Goal: Task Accomplishment & Management: Complete application form

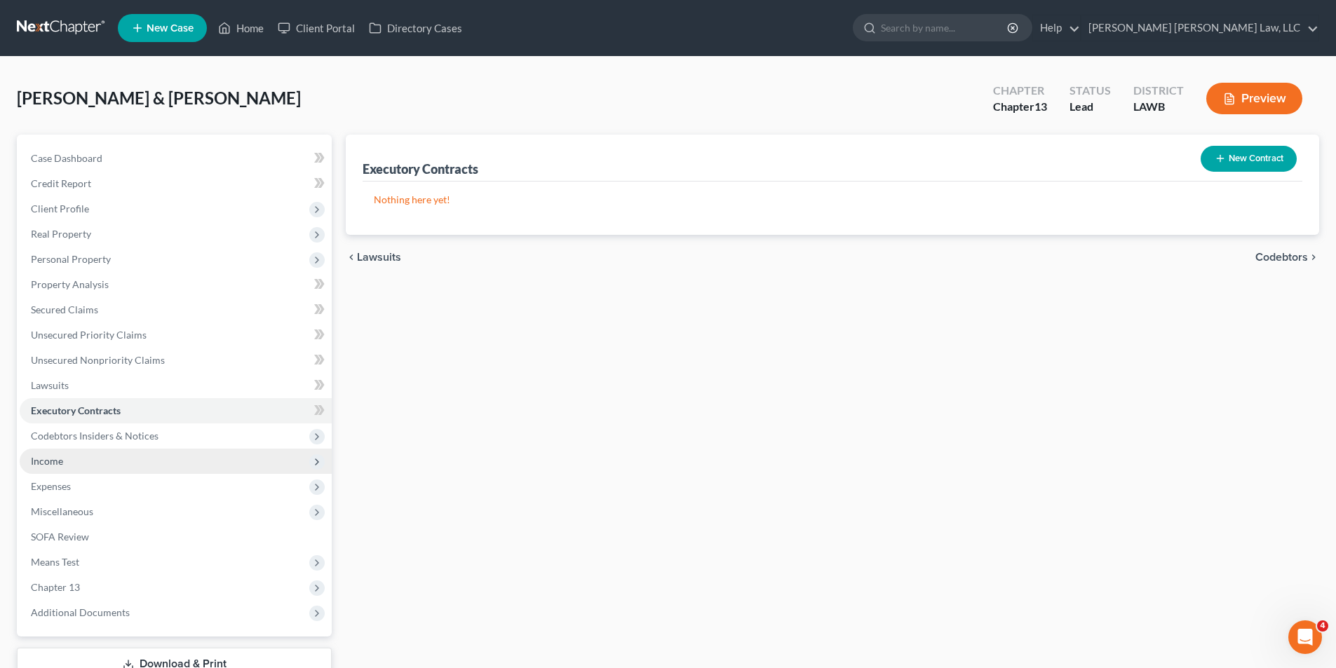
click at [55, 456] on span "Income" at bounding box center [47, 461] width 32 height 12
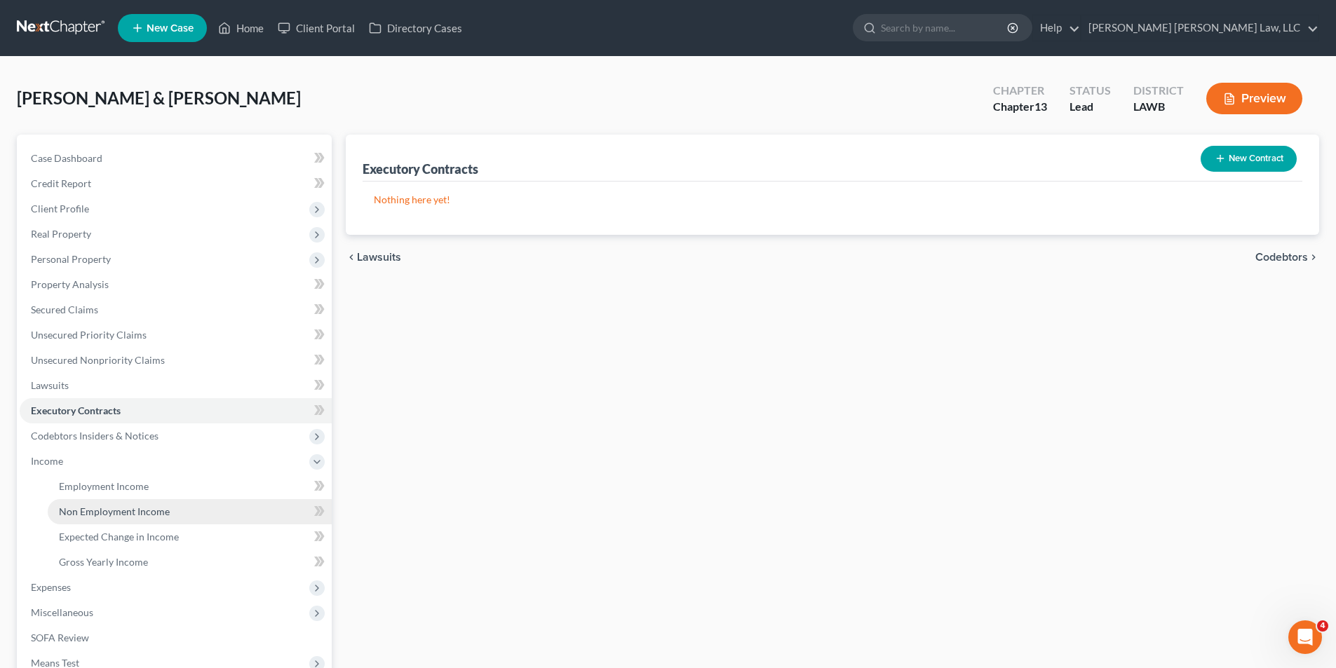
click at [104, 508] on span "Non Employment Income" at bounding box center [114, 512] width 111 height 12
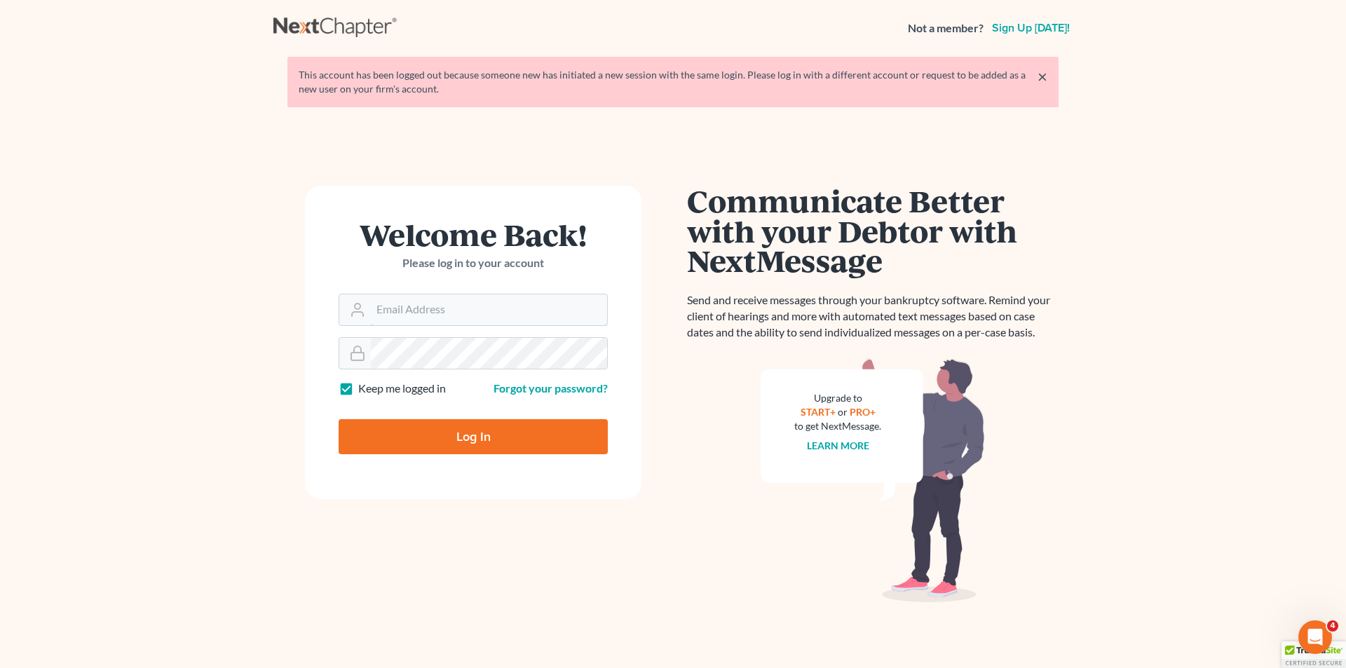
type input "[PERSON_NAME][EMAIL_ADDRESS][DOMAIN_NAME]"
click at [409, 441] on input "Log In" at bounding box center [473, 436] width 269 height 35
type input "Thinking..."
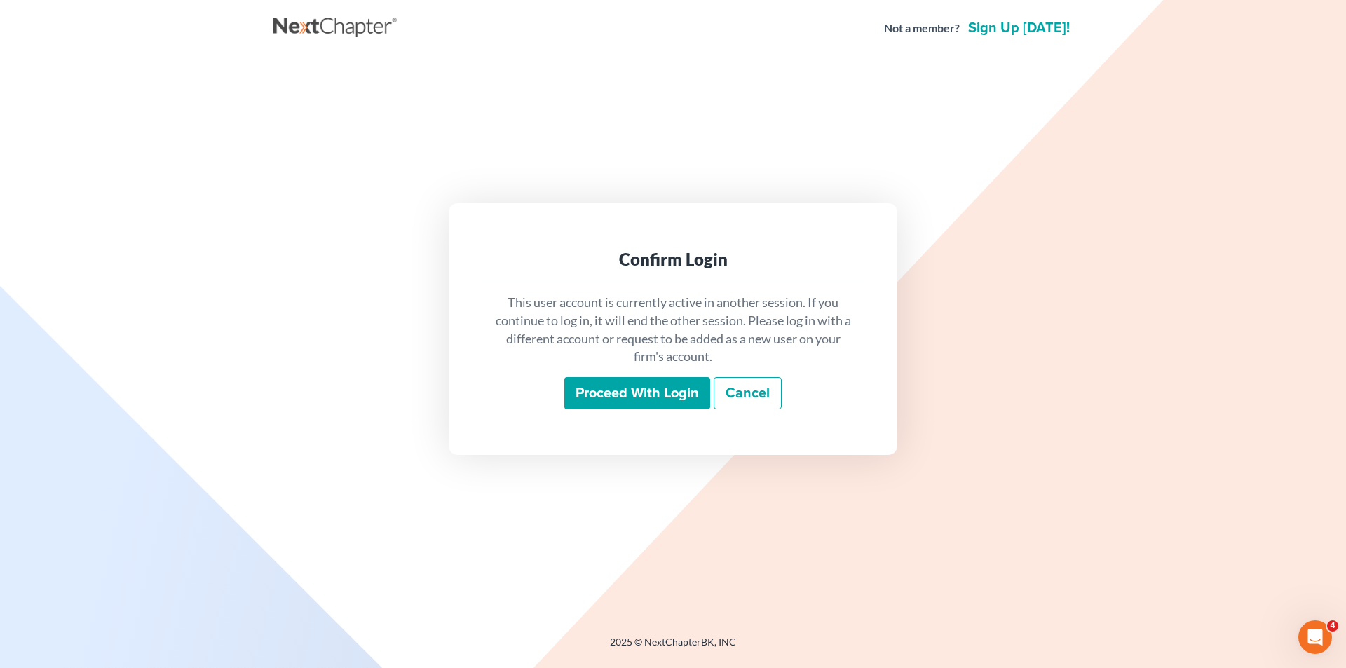
click at [642, 376] on div "This user account is currently active in another session. If you continue to lo…" at bounding box center [672, 352] width 381 height 138
click at [638, 395] on input "Proceed with login" at bounding box center [638, 393] width 146 height 32
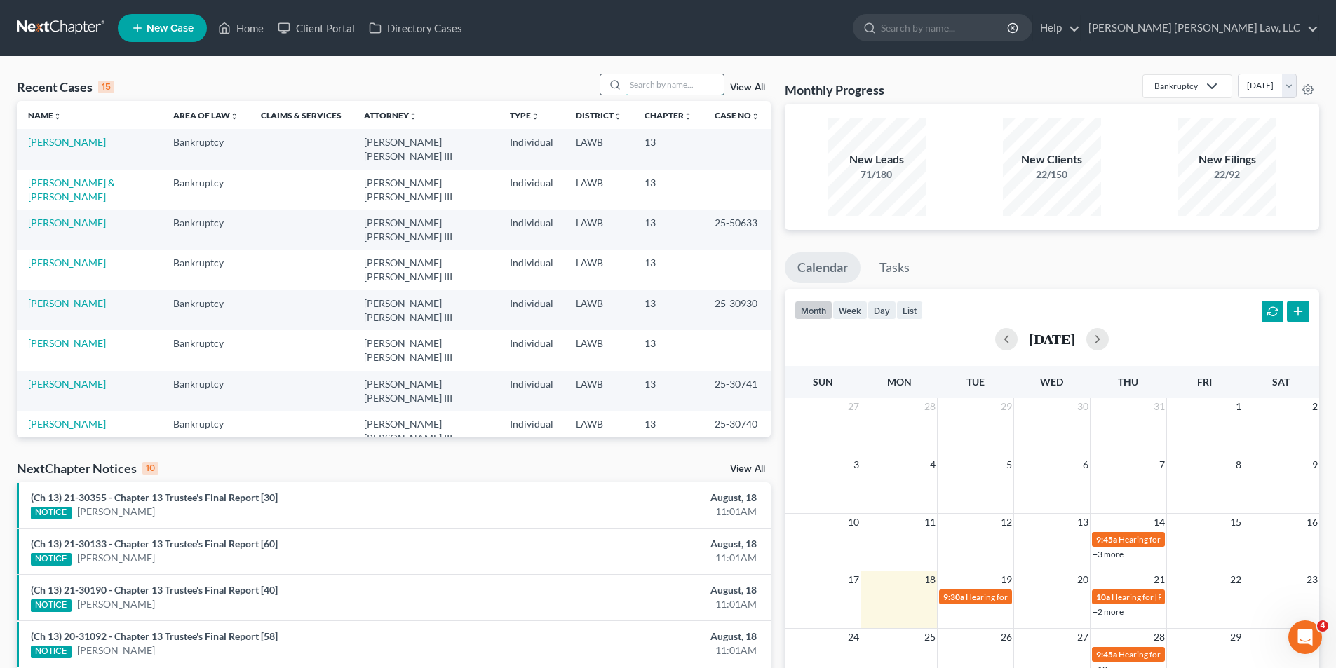
click at [648, 90] on input "search" at bounding box center [675, 84] width 98 height 20
click at [142, 15] on link "New Case" at bounding box center [162, 28] width 89 height 28
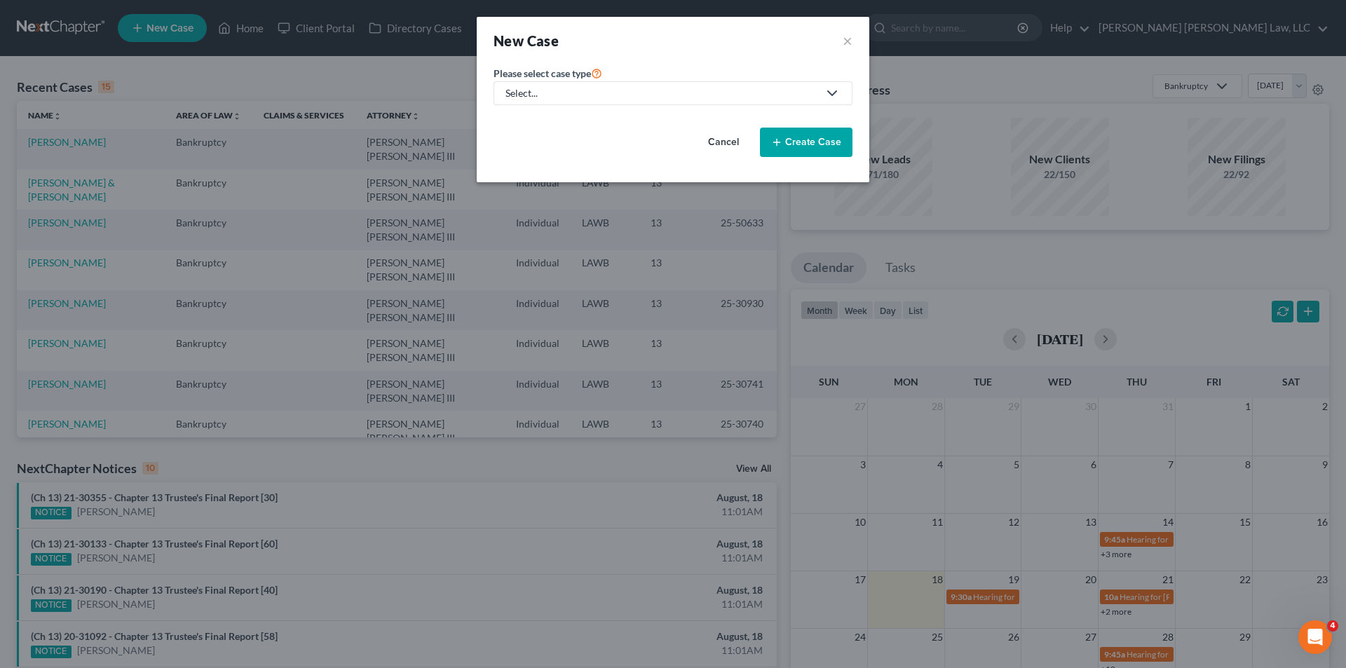
click at [612, 93] on div "Select..." at bounding box center [662, 93] width 313 height 14
click at [597, 115] on div "Bankruptcy" at bounding box center [569, 121] width 125 height 14
select select "36"
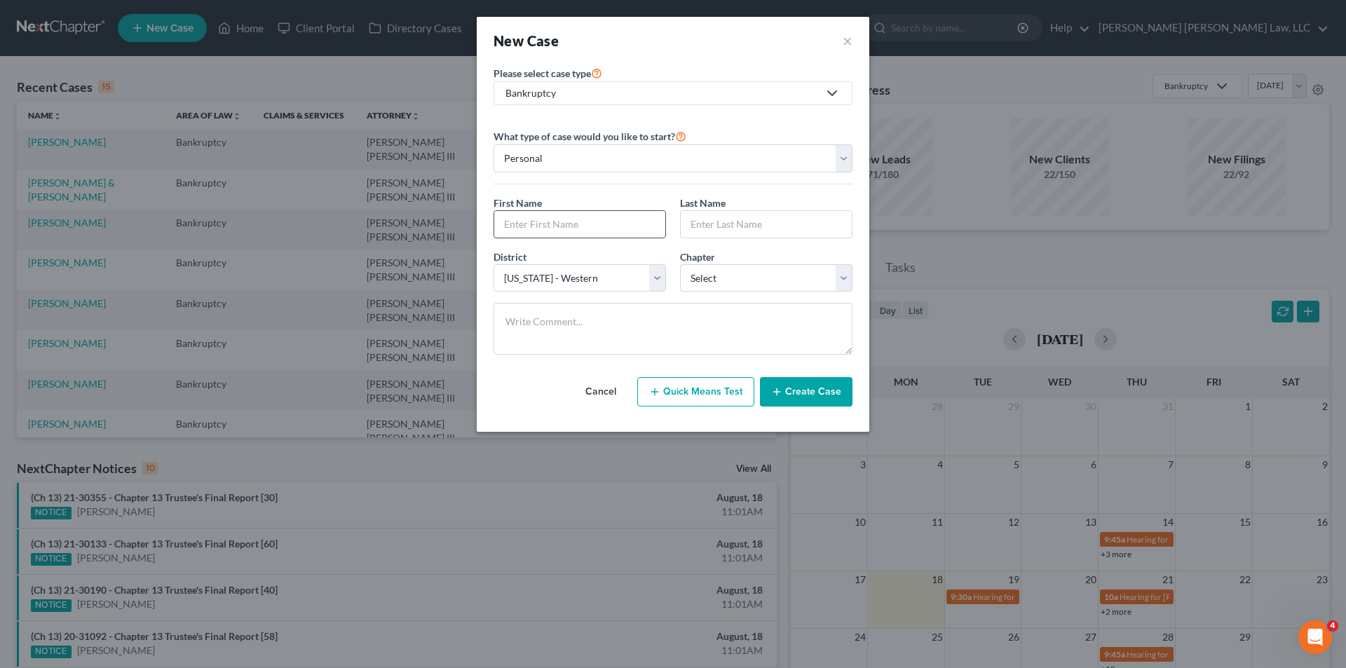
click at [540, 223] on input "text" at bounding box center [579, 224] width 171 height 27
type input "Soda"
type input "Gueye"
click at [798, 281] on select "Select 7 11 12 13" at bounding box center [766, 278] width 173 height 28
select select "3"
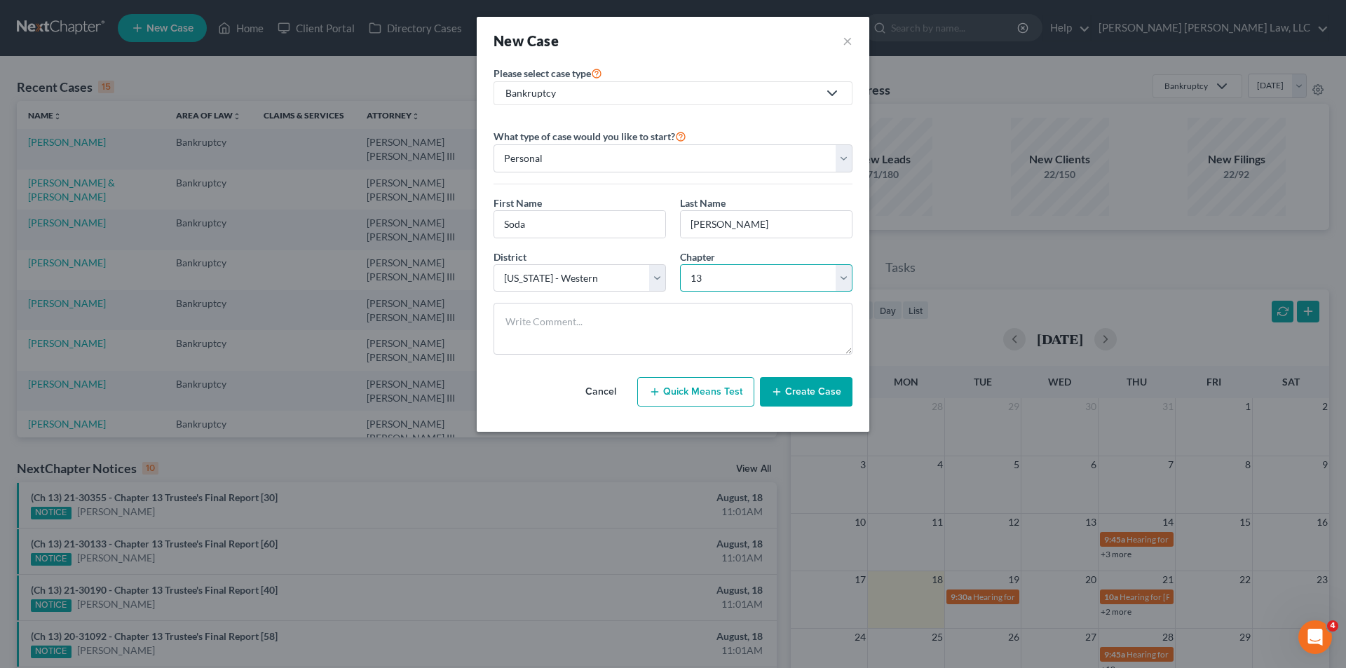
click at [680, 264] on select "Select 7 11 12 13" at bounding box center [766, 278] width 173 height 28
click at [811, 397] on button "Create Case" at bounding box center [806, 391] width 93 height 29
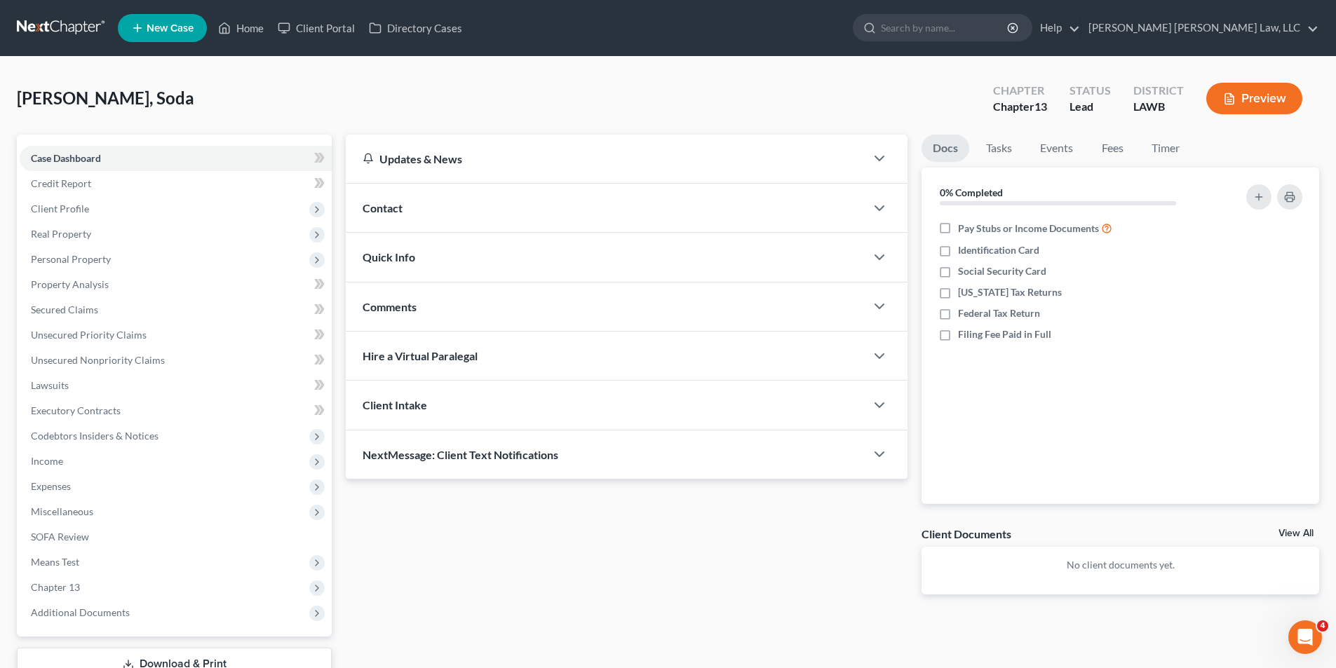
click at [47, 31] on link at bounding box center [62, 27] width 90 height 25
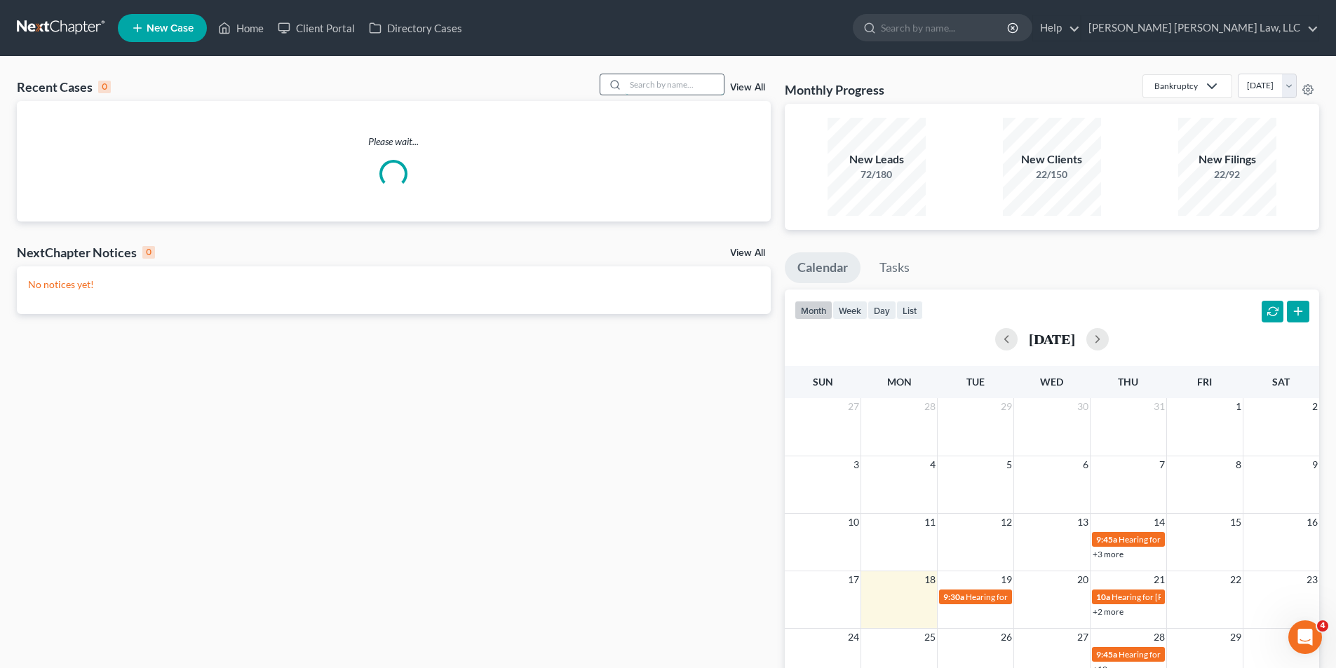
click at [643, 85] on input "search" at bounding box center [675, 84] width 98 height 20
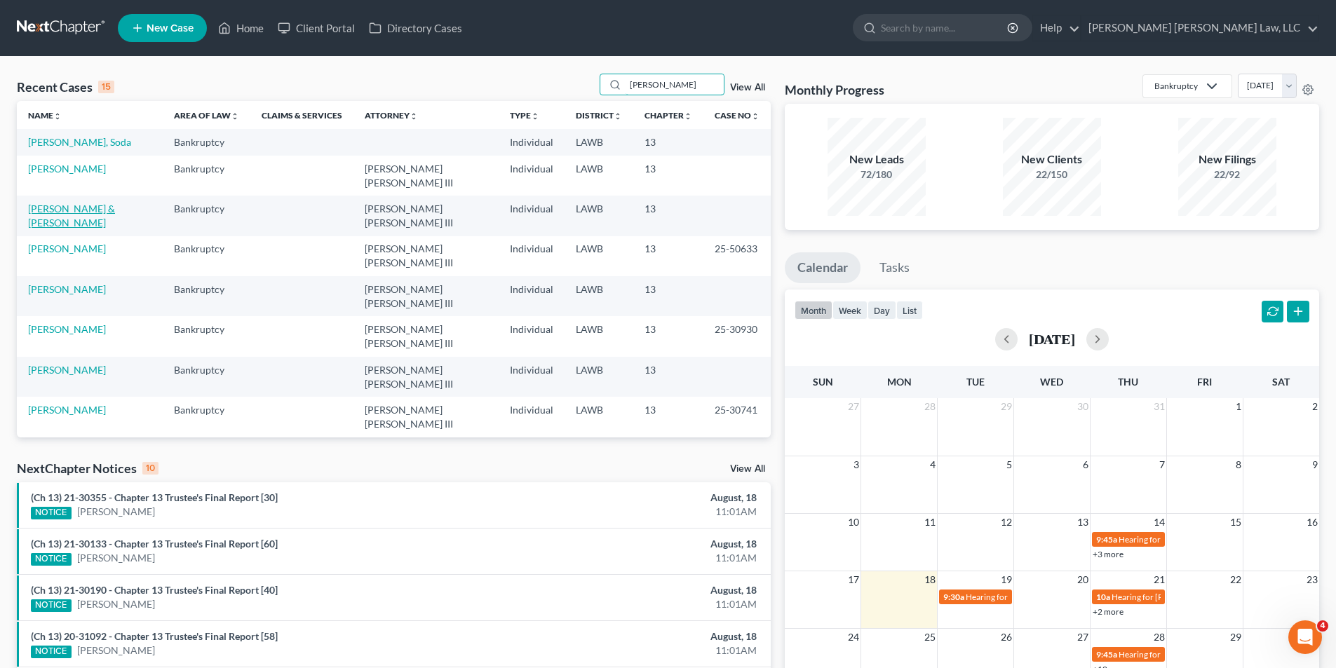
type input "breaux"
click at [81, 203] on link "[PERSON_NAME] & [PERSON_NAME]" at bounding box center [71, 216] width 87 height 26
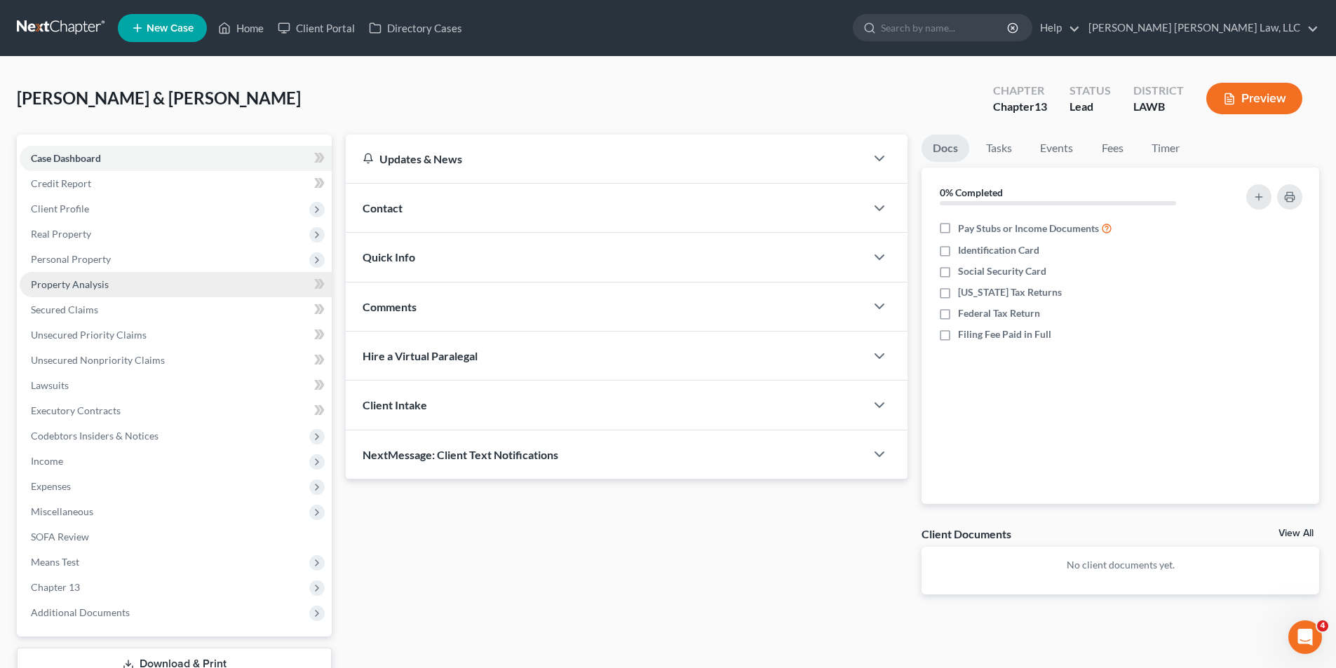
click at [60, 287] on span "Property Analysis" at bounding box center [70, 284] width 78 height 12
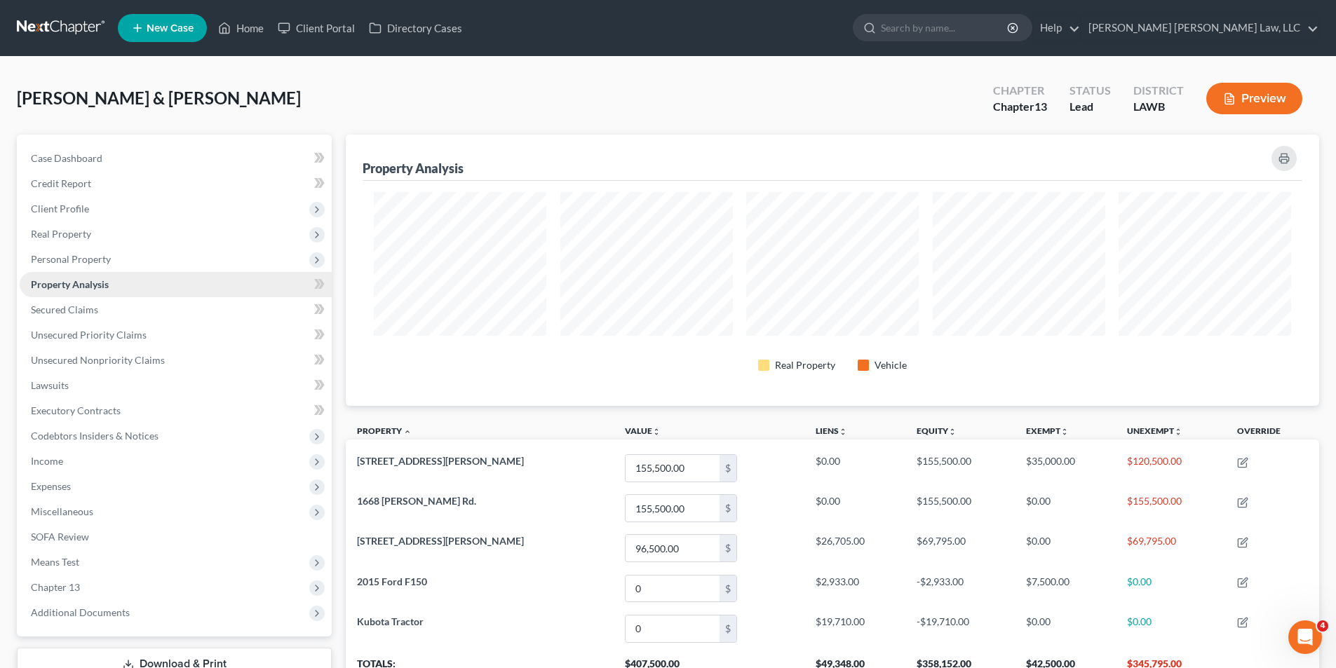
scroll to position [271, 973]
click at [41, 232] on span "Real Property" at bounding box center [61, 234] width 60 height 12
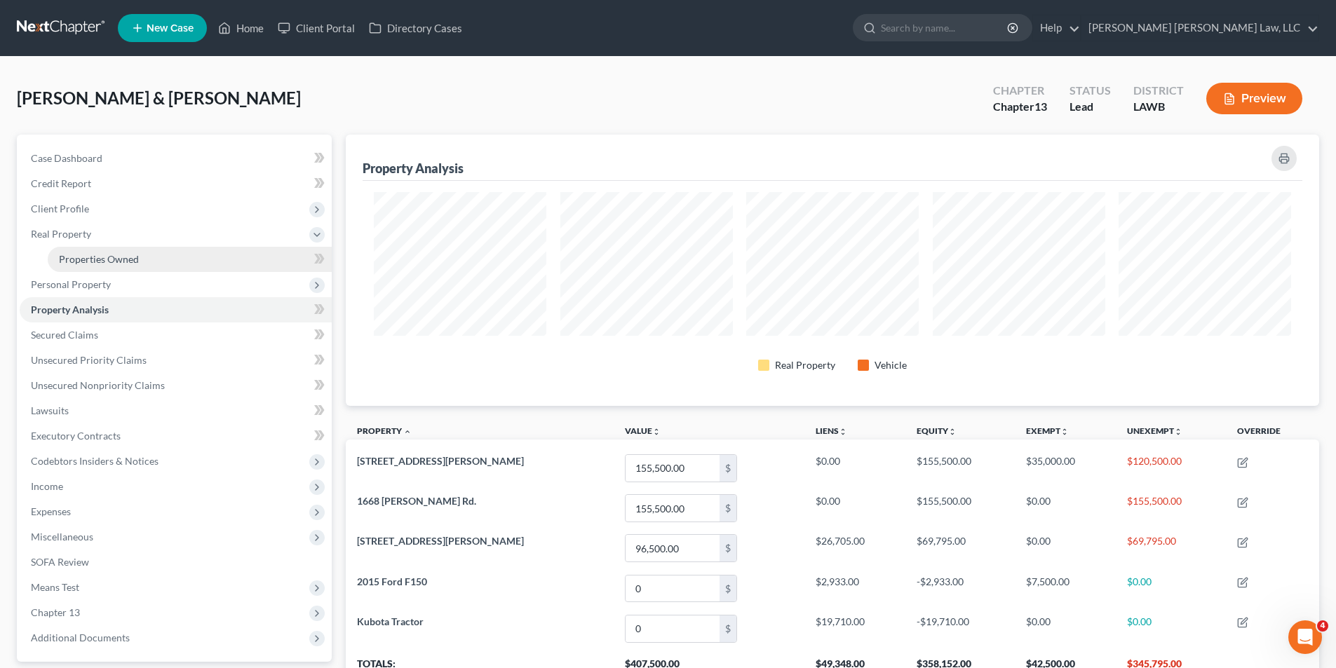
click at [74, 255] on span "Properties Owned" at bounding box center [99, 259] width 80 height 12
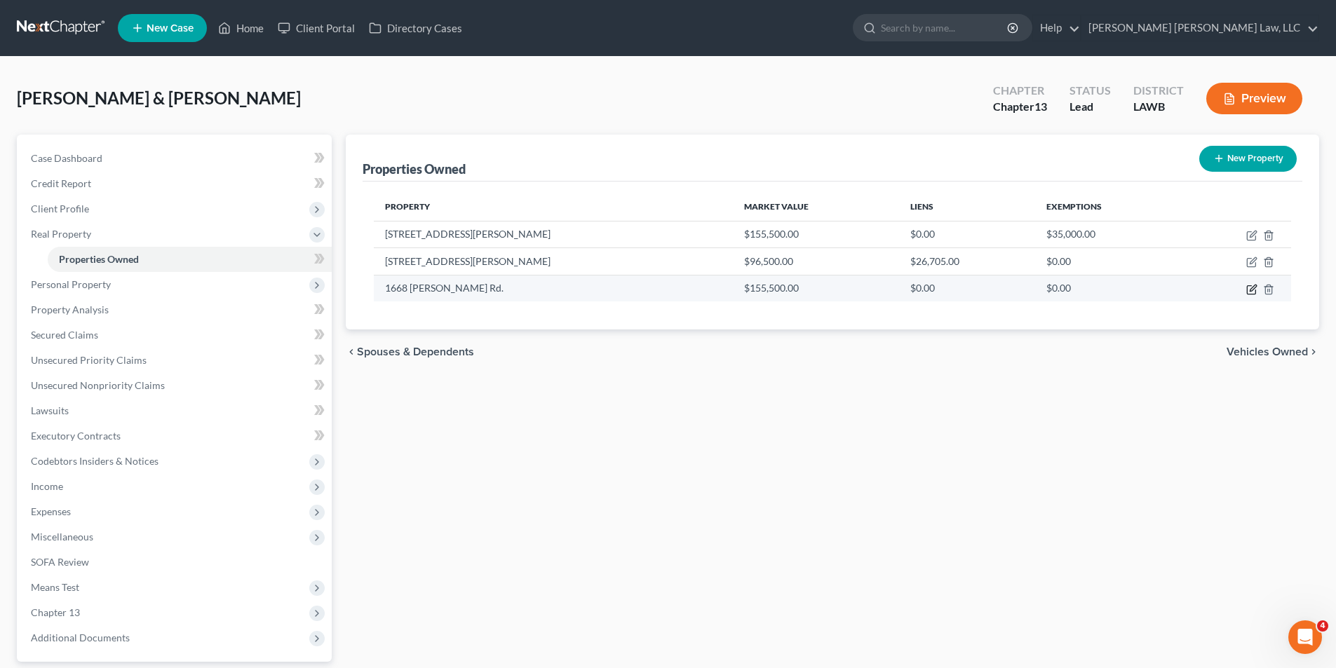
click at [1250, 288] on icon "button" at bounding box center [1251, 289] width 11 height 11
select select "19"
select select "0"
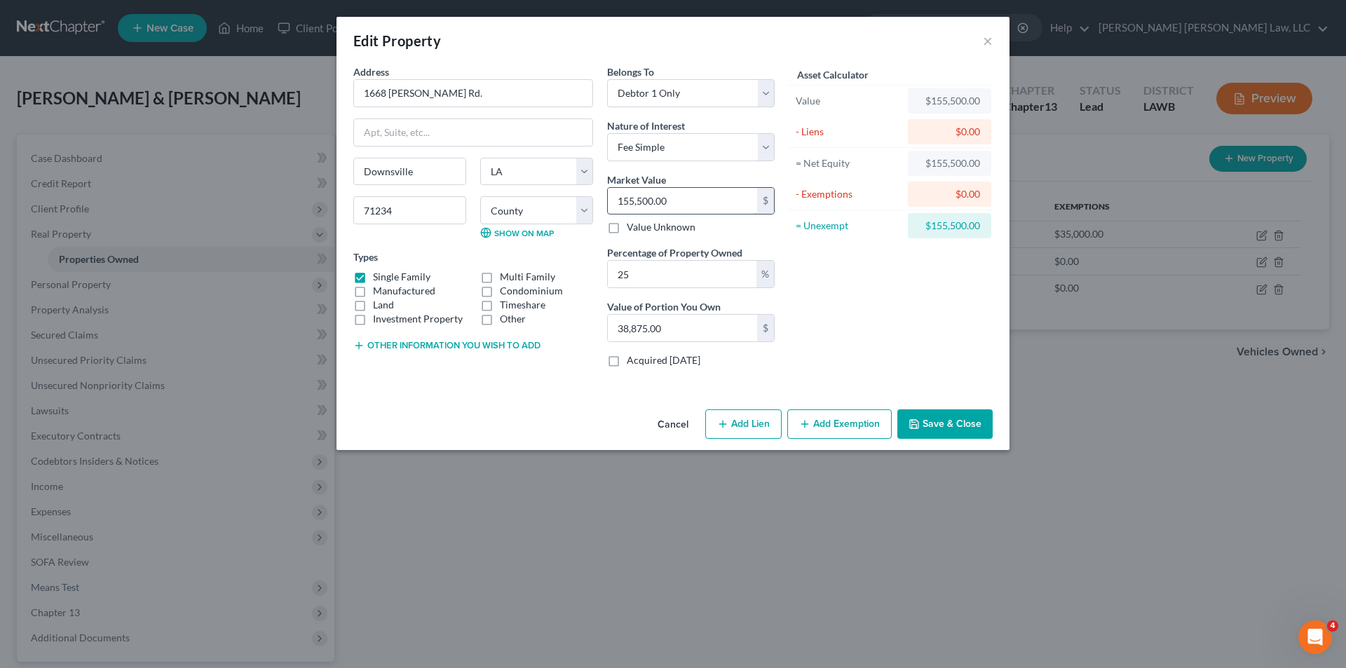
click at [676, 203] on input "155,500.00" at bounding box center [682, 201] width 149 height 27
type input "1"
type input "0.25"
type input "11"
type input "2.75"
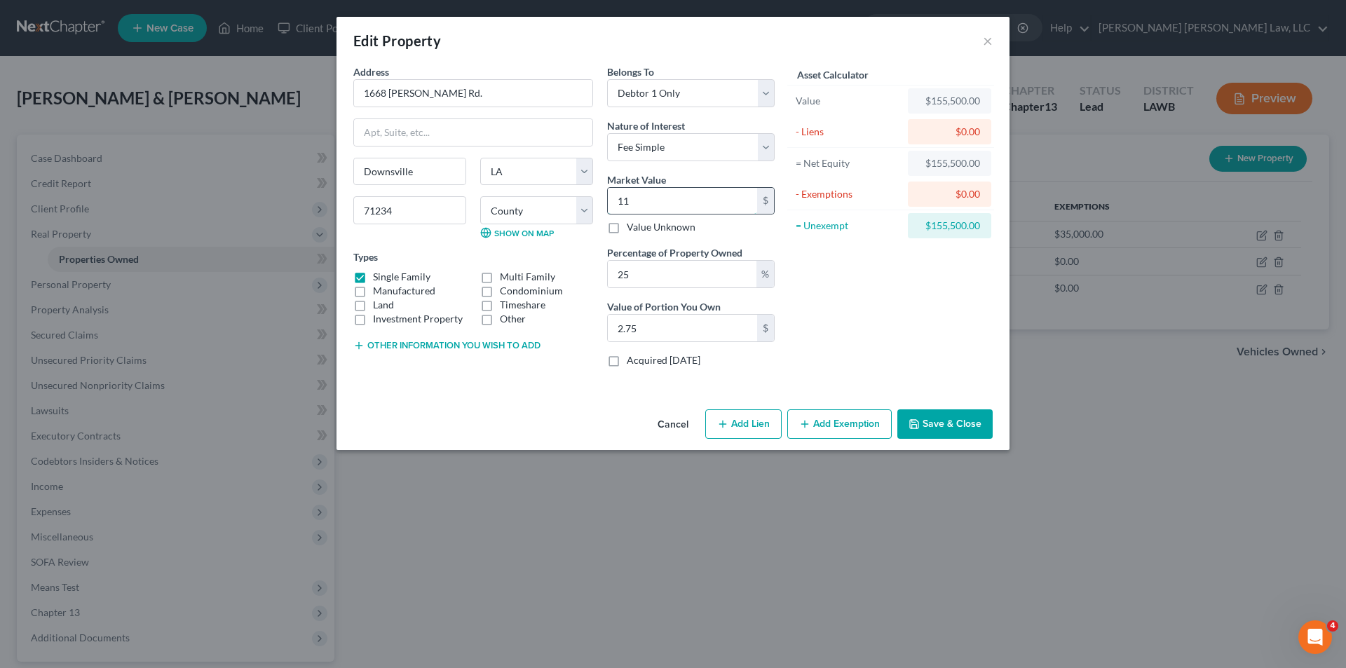
type input "117"
type input "29.25"
type input "1173"
type input "293.25"
type input "1,1739"
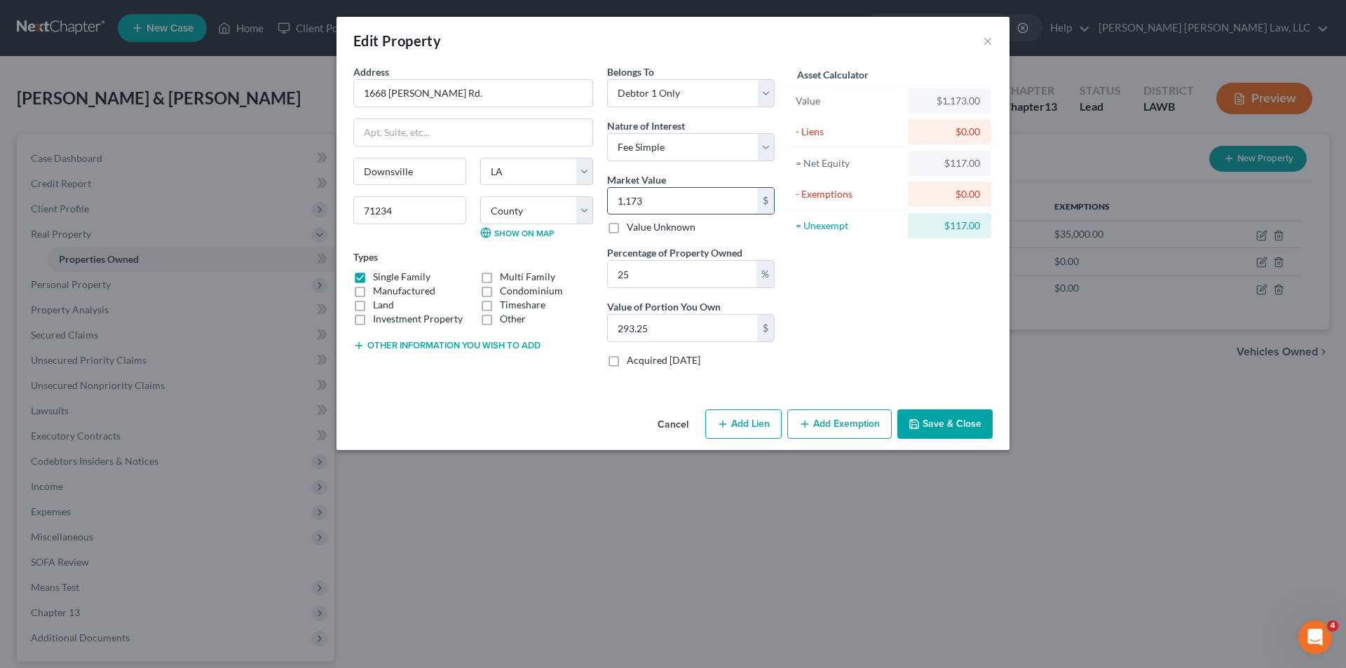
type input "2,934.75"
type input "11,7394"
type input "29,348.50"
type input "117,394"
click at [944, 431] on button "Save & Close" at bounding box center [945, 424] width 95 height 29
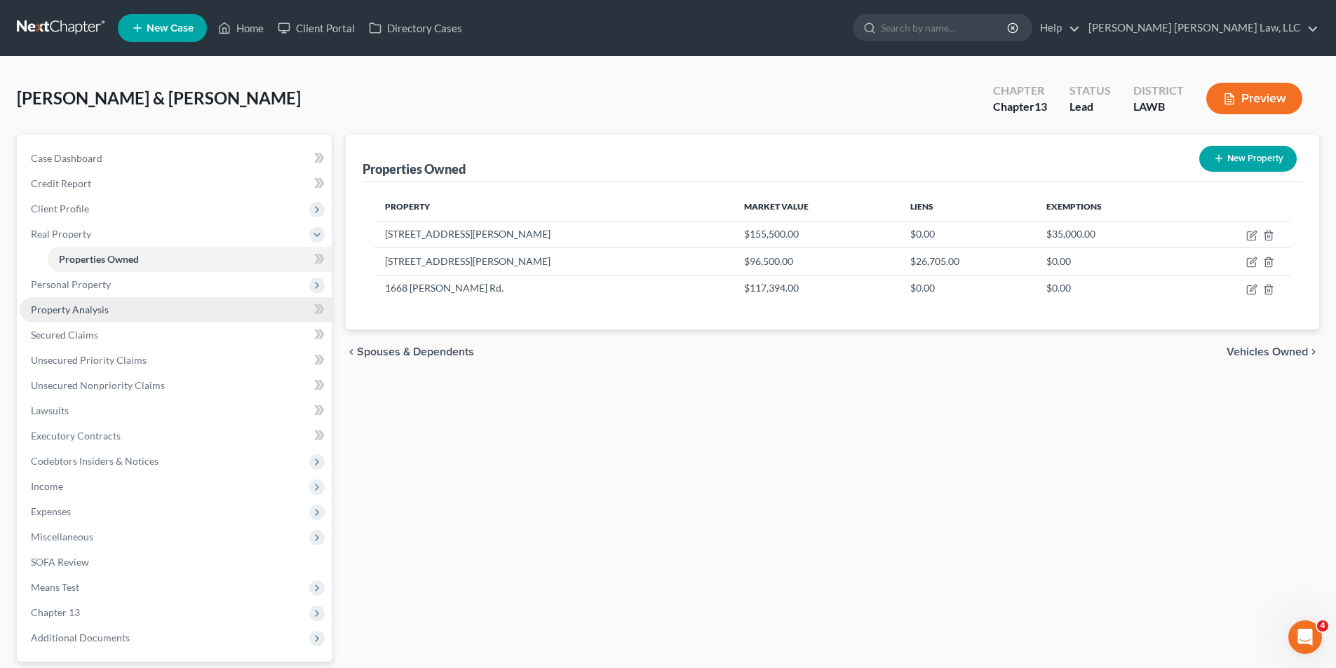
click at [93, 304] on span "Property Analysis" at bounding box center [70, 310] width 78 height 12
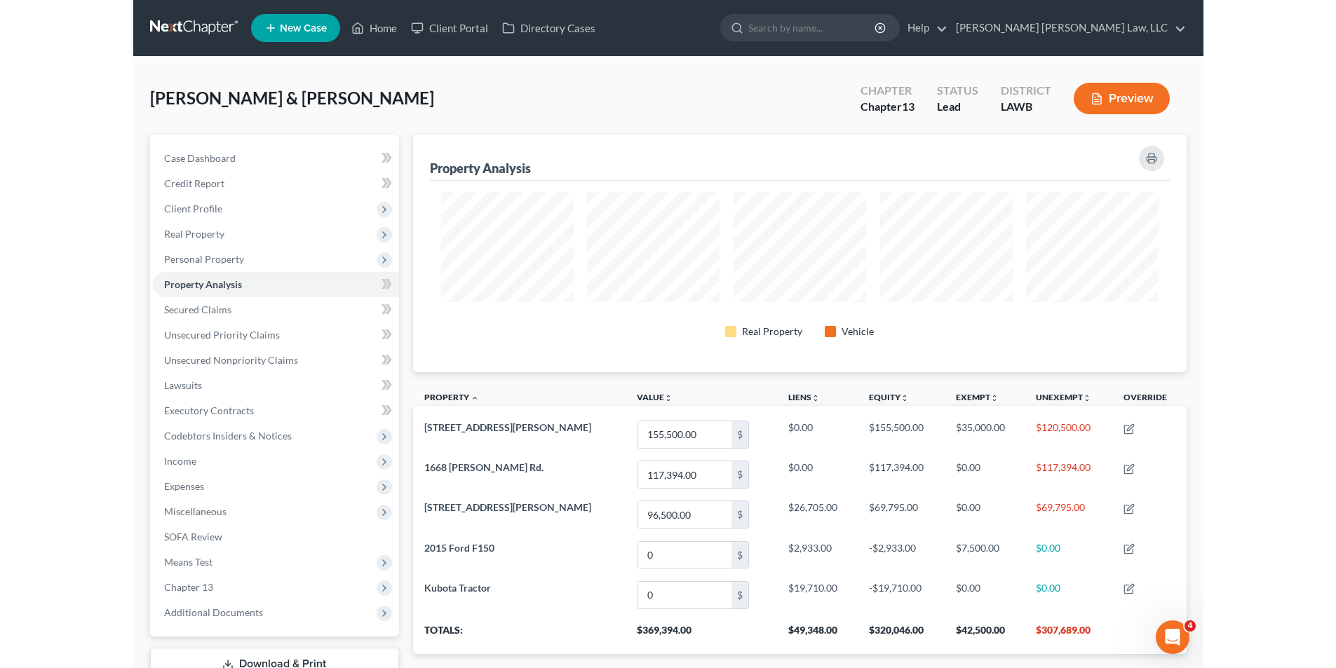
scroll to position [701046, 700509]
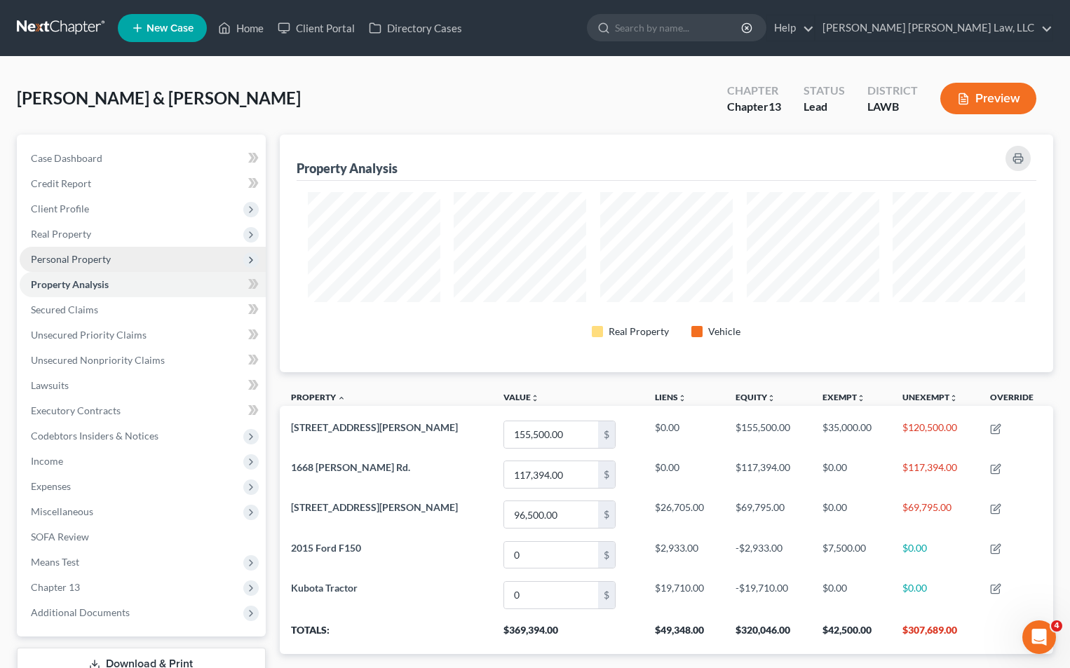
click at [47, 269] on span "Personal Property" at bounding box center [143, 259] width 246 height 25
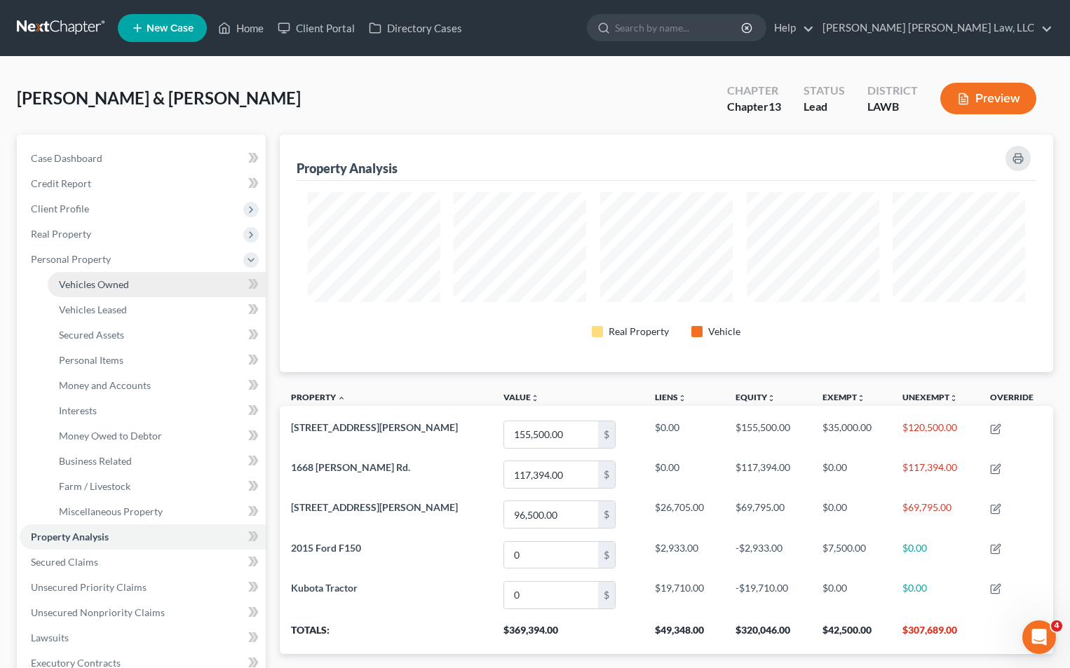
click at [65, 285] on span "Vehicles Owned" at bounding box center [94, 284] width 70 height 12
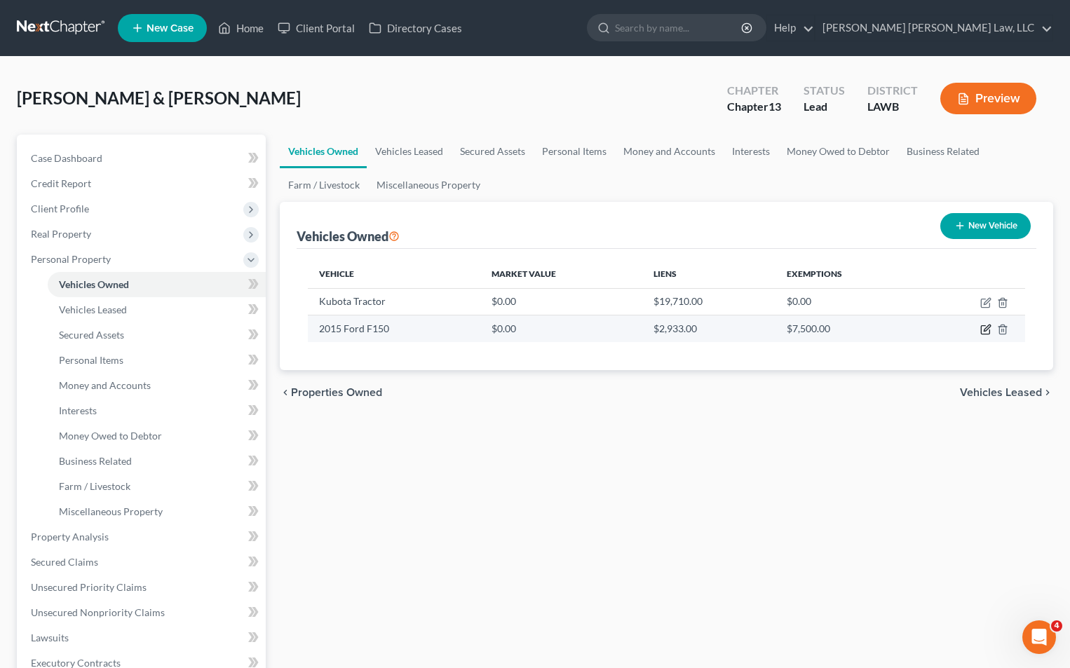
click at [986, 330] on icon "button" at bounding box center [985, 329] width 11 height 11
select select "0"
select select "11"
select select "2"
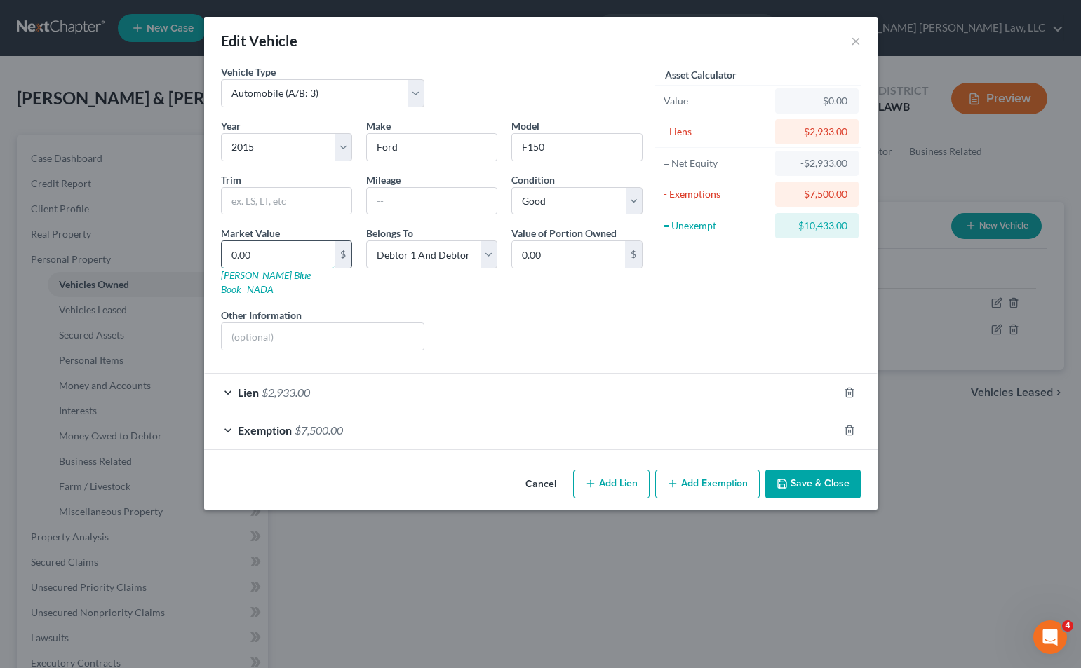
click at [271, 248] on input "0.00" at bounding box center [278, 254] width 113 height 27
type input "1"
type input "1.00"
type input "16"
type input "16.00"
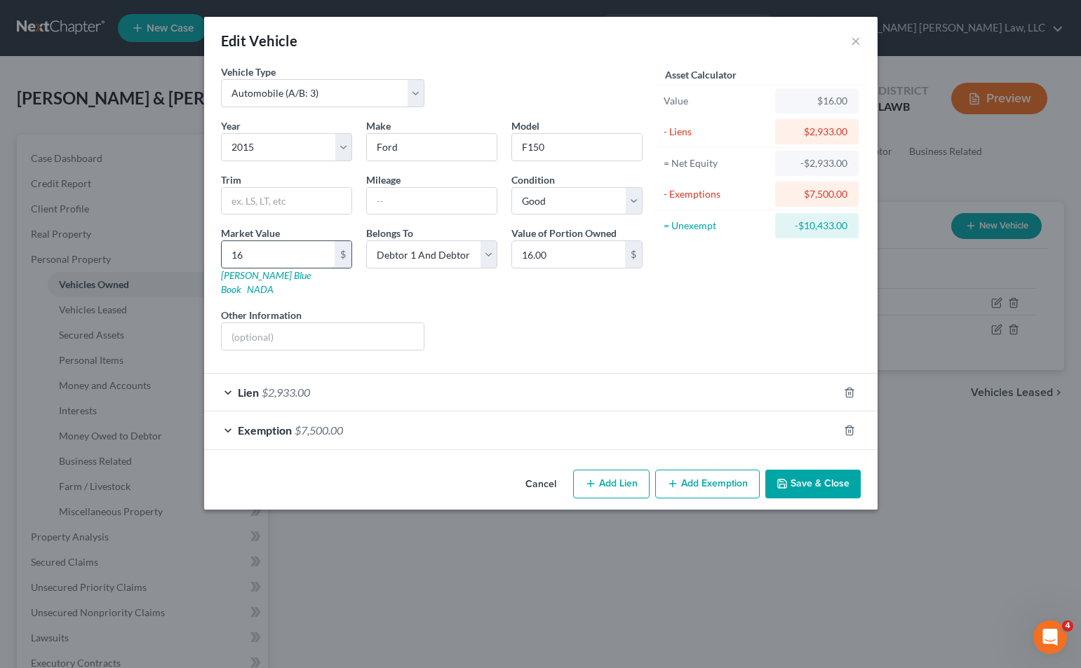
type input "162"
type input "162.00"
type input "1627"
type input "1,627.00"
type input "1,6275"
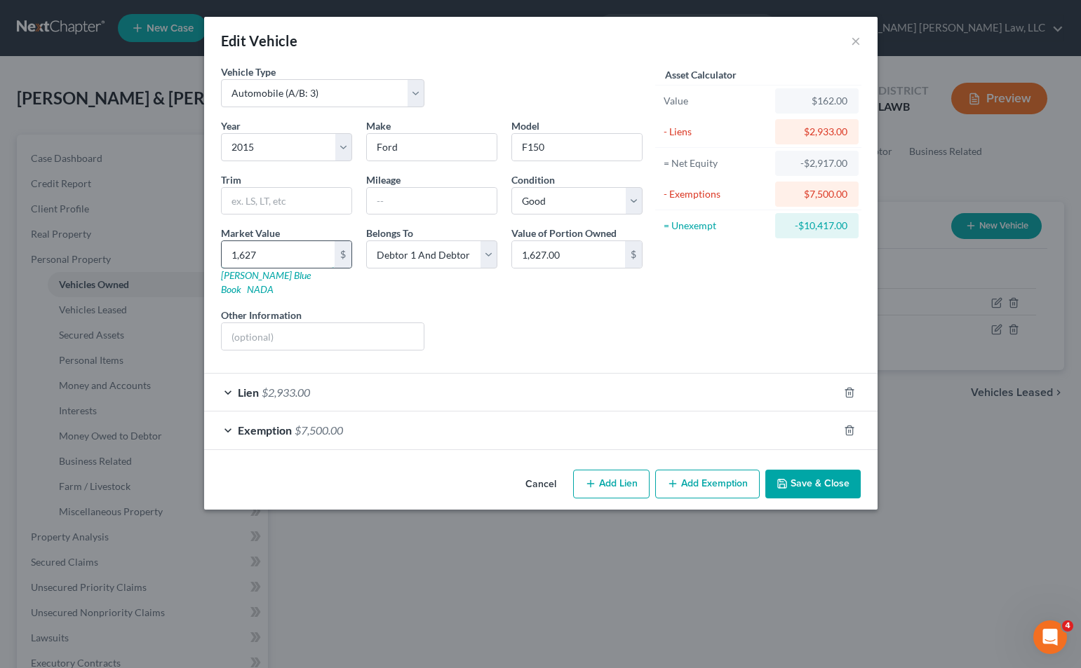
type input "16,275.00"
click at [392, 203] on input "text" at bounding box center [432, 201] width 130 height 27
type input "188,000"
click at [821, 470] on button "Save & Close" at bounding box center [812, 484] width 95 height 29
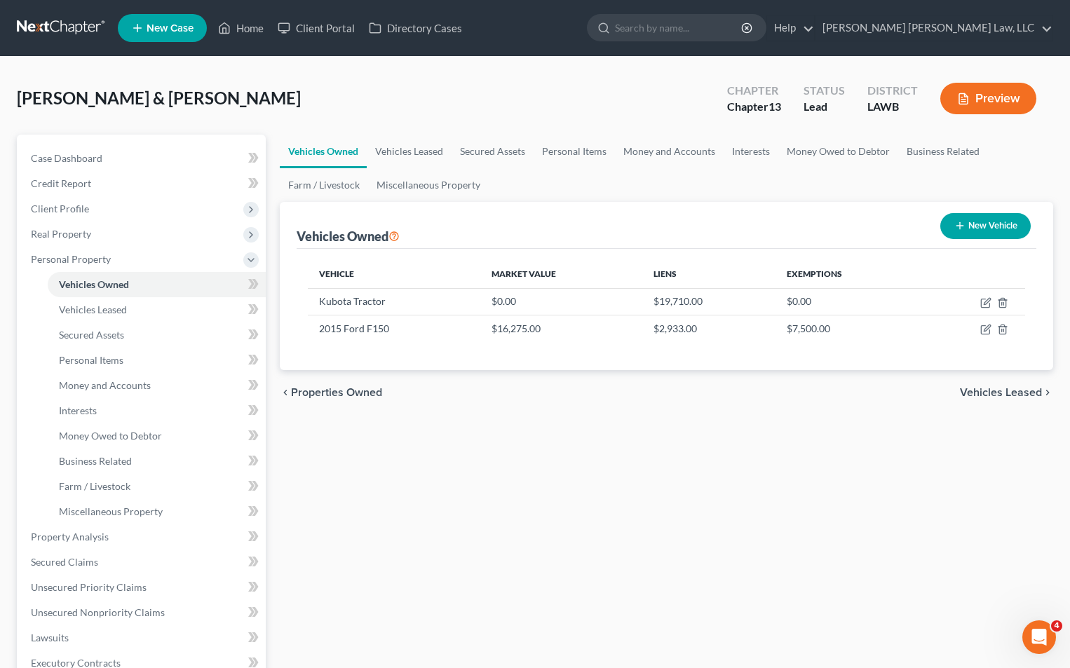
click at [158, 30] on span "New Case" at bounding box center [170, 28] width 47 height 11
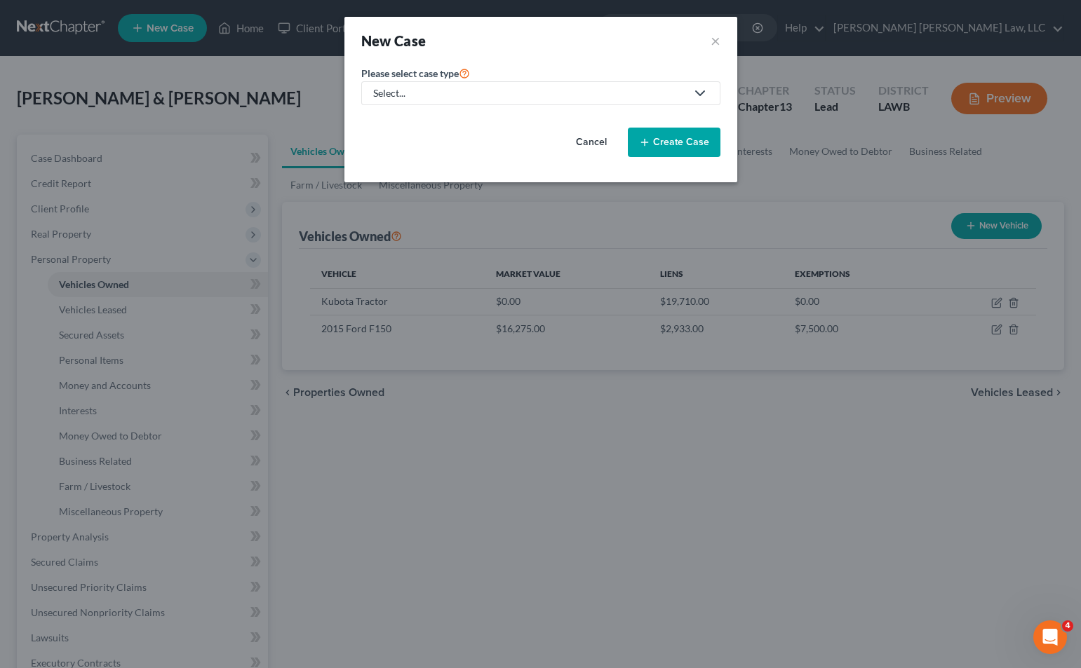
click at [396, 89] on div "Select..." at bounding box center [529, 93] width 313 height 14
click at [399, 116] on div "Bankruptcy" at bounding box center [436, 121] width 125 height 14
select select "36"
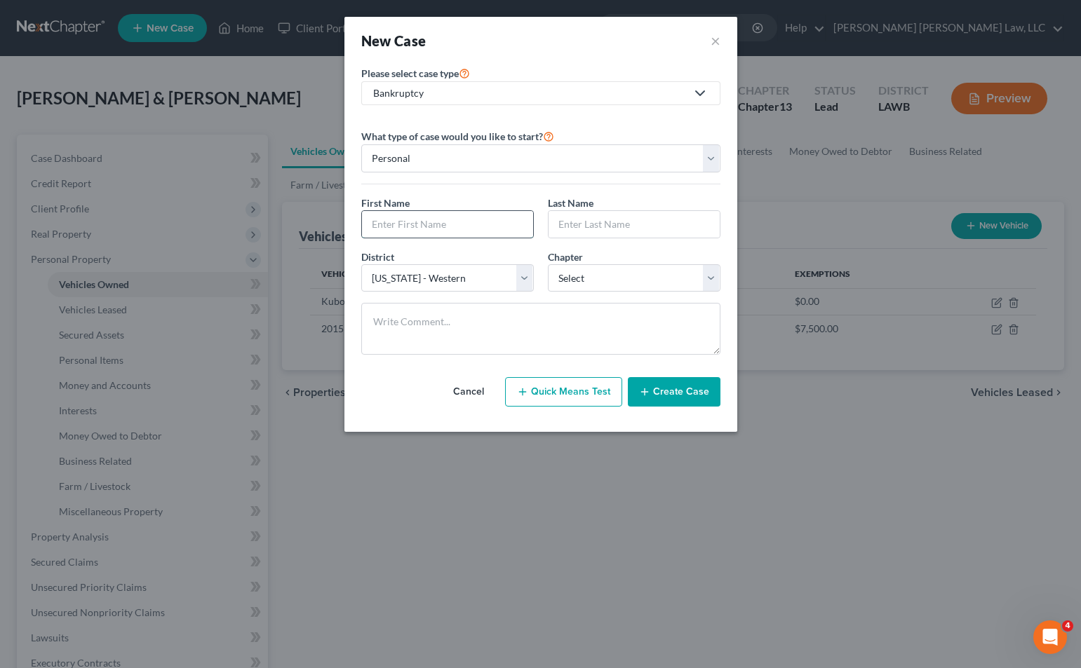
click at [391, 228] on input "text" at bounding box center [447, 224] width 171 height 27
type input "Doris"
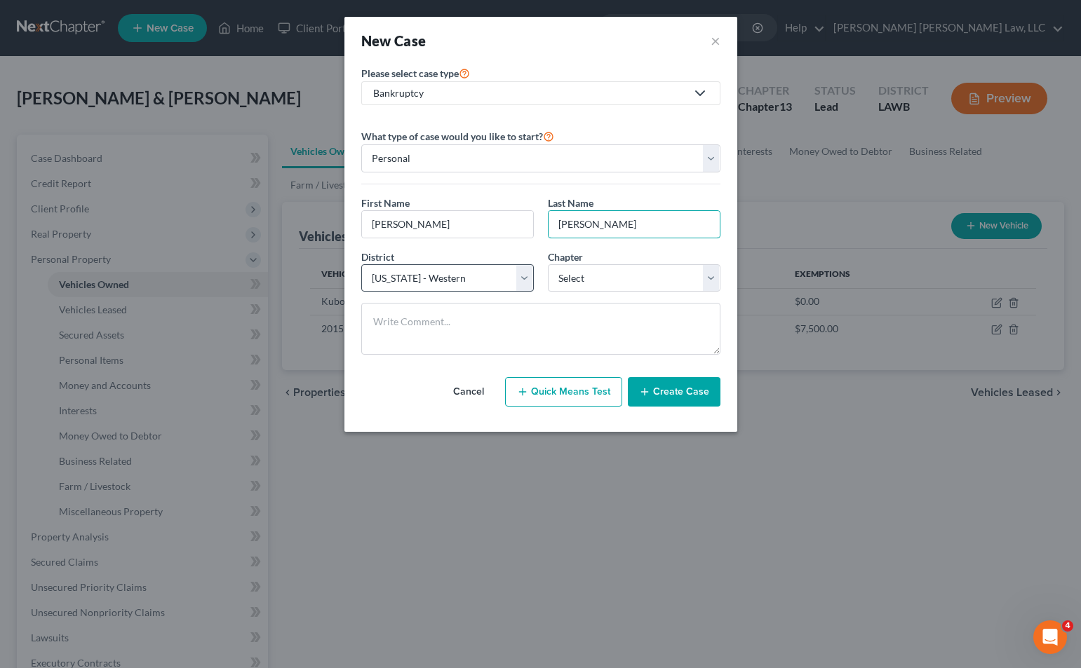
type input "Mcclellan"
click at [385, 270] on select "Select Alabama - Middle Alabama - Northern Alabama - Southern Alaska Arizona Ar…" at bounding box center [447, 278] width 173 height 28
select select "35"
click at [361, 264] on select "Select Alabama - Middle Alabama - Northern Alabama - Southern Alaska Arizona Ar…" at bounding box center [447, 278] width 173 height 28
click at [587, 280] on select "Select 7 11 12 13" at bounding box center [634, 278] width 173 height 28
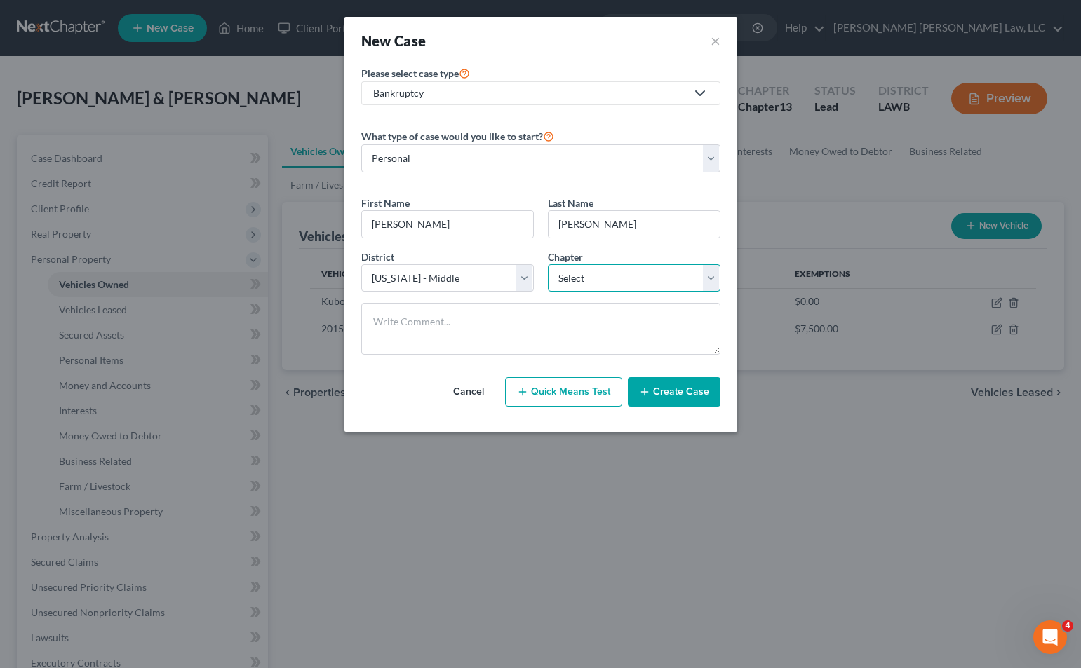
select select "3"
click at [548, 264] on select "Select 7 11 12 13" at bounding box center [634, 278] width 173 height 28
click at [494, 274] on select "Select Alabama - Middle Alabama - Northern Alabama - Southern Alaska Arizona Ar…" at bounding box center [447, 278] width 173 height 28
select select "34"
click at [361, 264] on select "Select Alabama - Middle Alabama - Northern Alabama - Southern Alaska Arizona Ar…" at bounding box center [447, 278] width 173 height 28
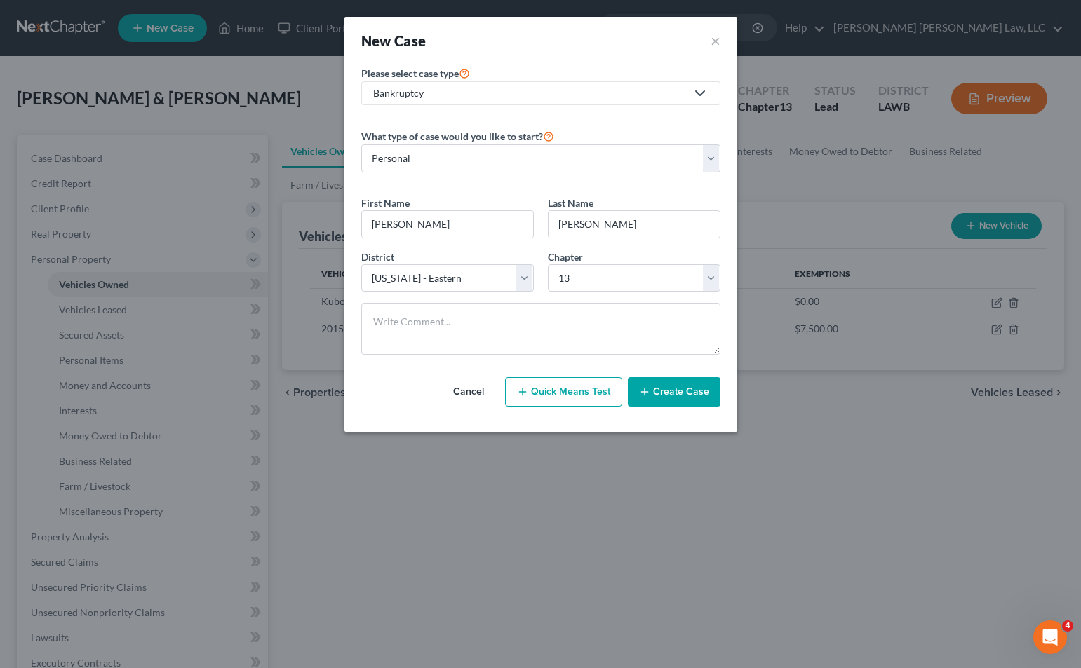
click at [629, 390] on button "Create Case" at bounding box center [674, 391] width 93 height 29
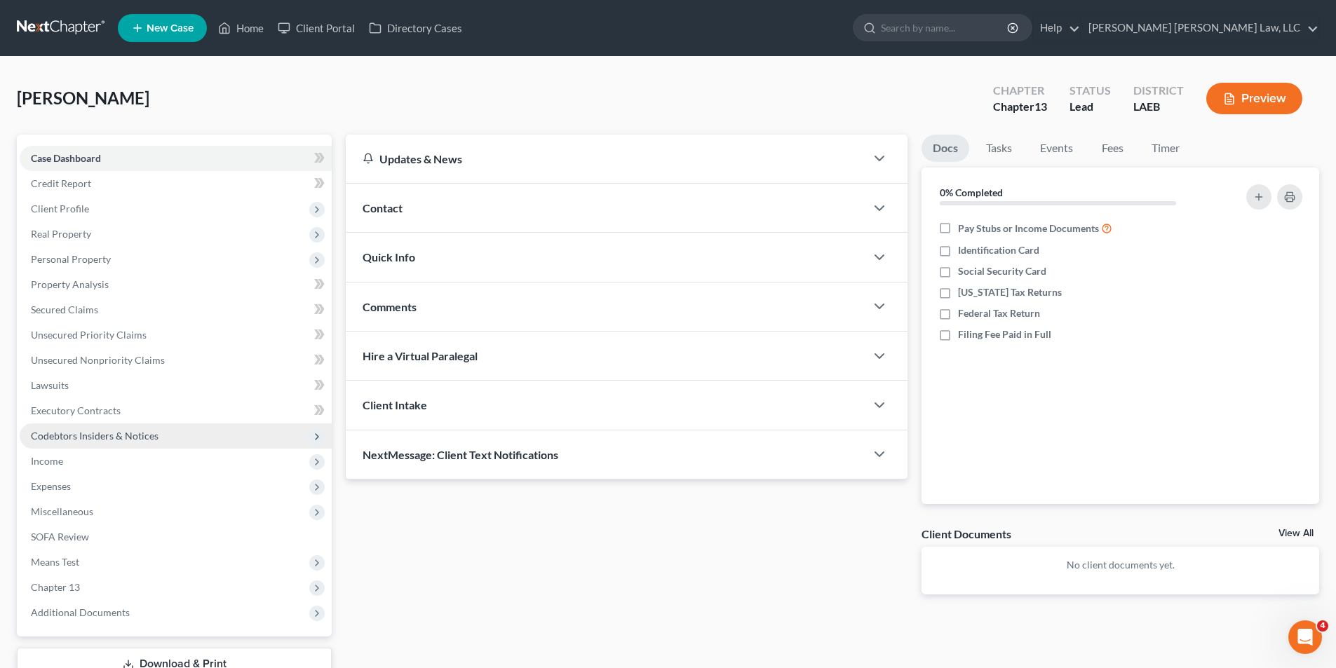
click at [58, 431] on span "Codebtors Insiders & Notices" at bounding box center [95, 436] width 128 height 12
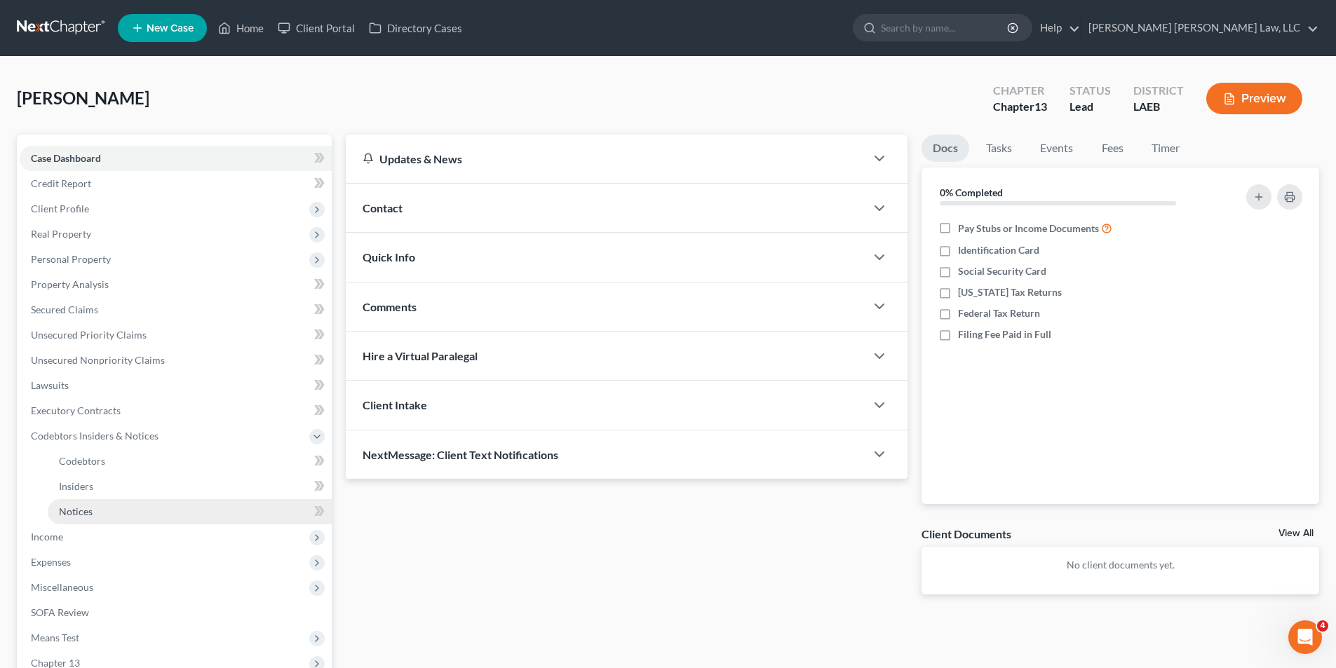
click at [62, 513] on span "Notices" at bounding box center [76, 512] width 34 height 12
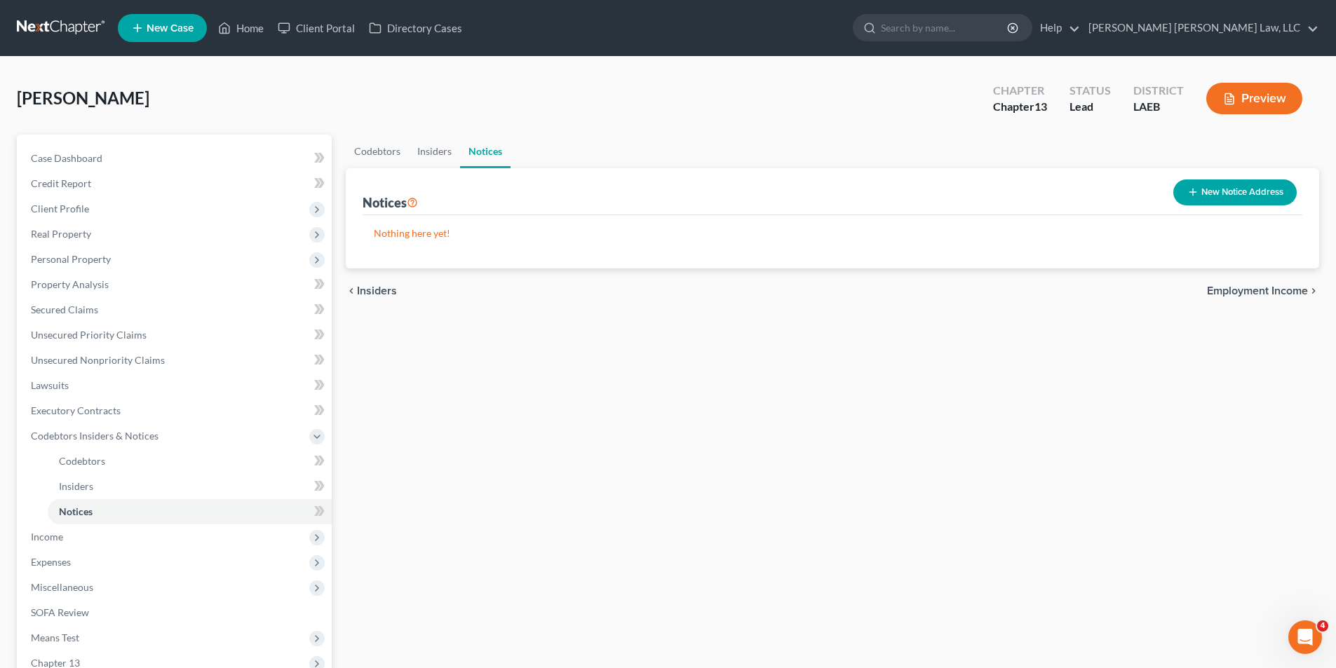
click at [1199, 194] on button "New Notice Address" at bounding box center [1234, 193] width 123 height 26
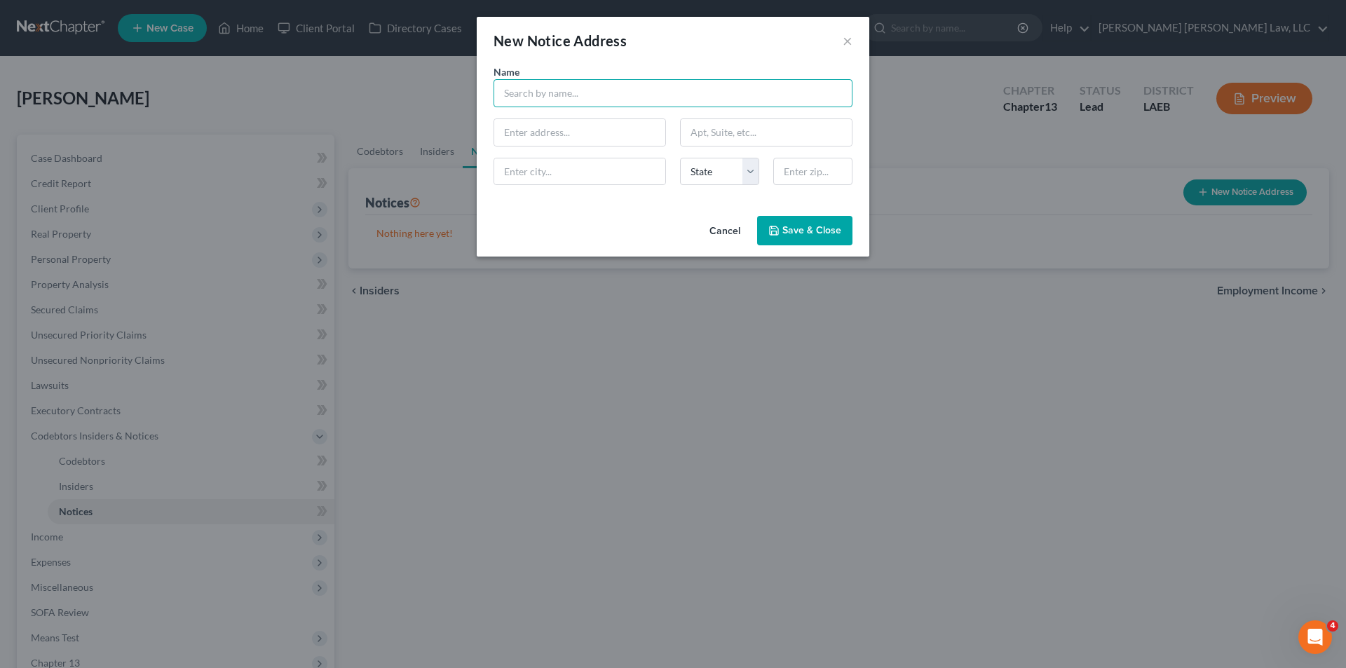
click at [524, 86] on input "text" at bounding box center [673, 93] width 359 height 28
type input "Union Parish Sherriff"
click at [529, 140] on input "text" at bounding box center [579, 132] width 171 height 27
type input "710 Holder Rd."
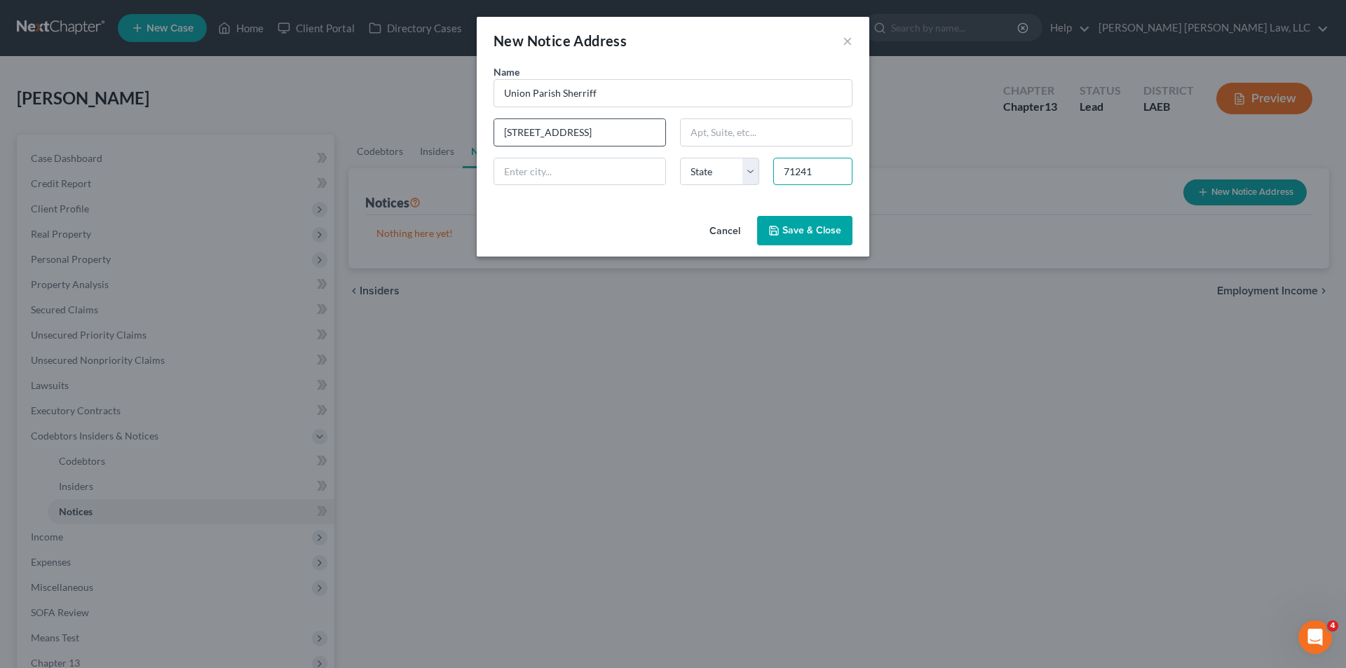
type input "71241"
type input "Farmerville"
select select "19"
click at [814, 236] on span "Save & Close" at bounding box center [812, 230] width 59 height 12
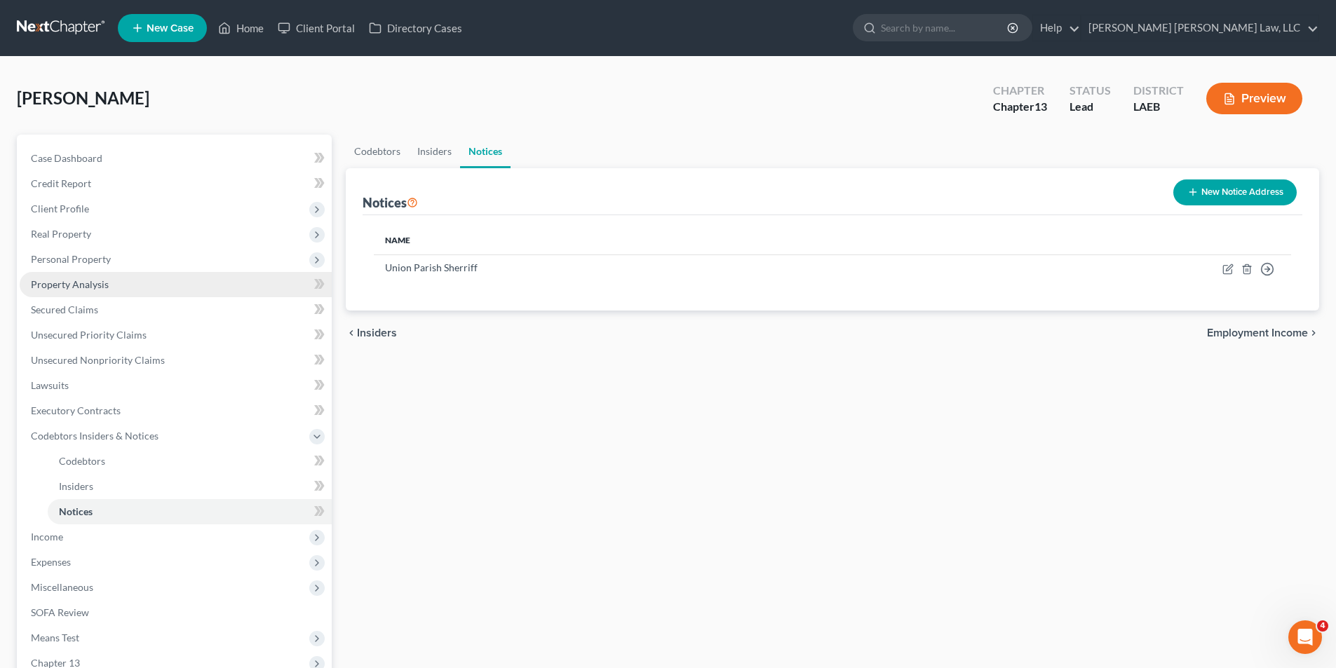
click at [57, 288] on span "Property Analysis" at bounding box center [70, 284] width 78 height 12
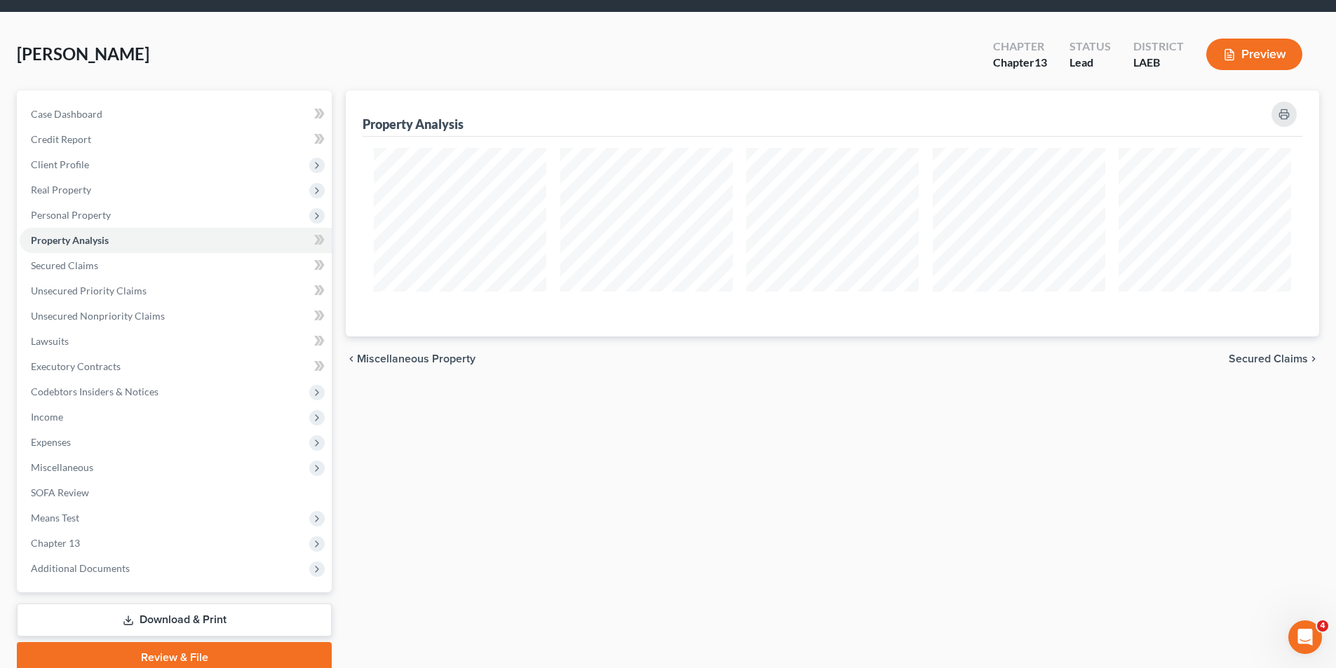
scroll to position [102, 0]
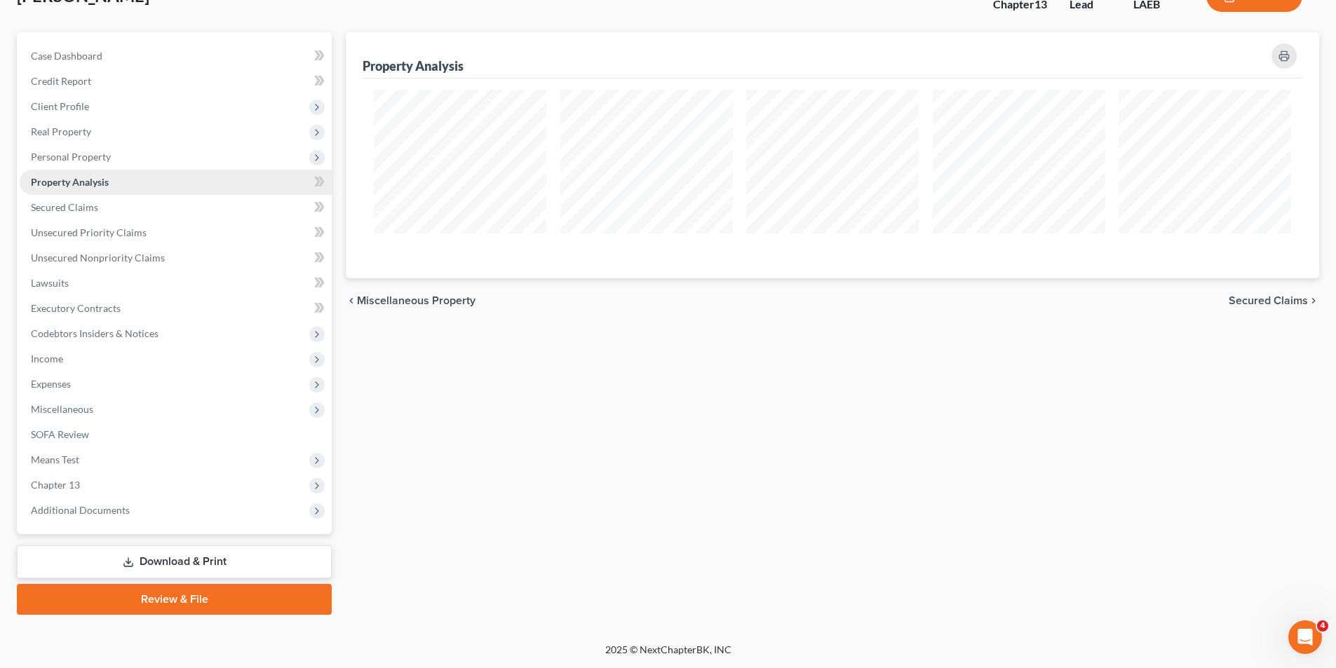
click at [62, 190] on link "Property Analysis" at bounding box center [176, 182] width 312 height 25
click at [56, 163] on span "Personal Property" at bounding box center [176, 156] width 312 height 25
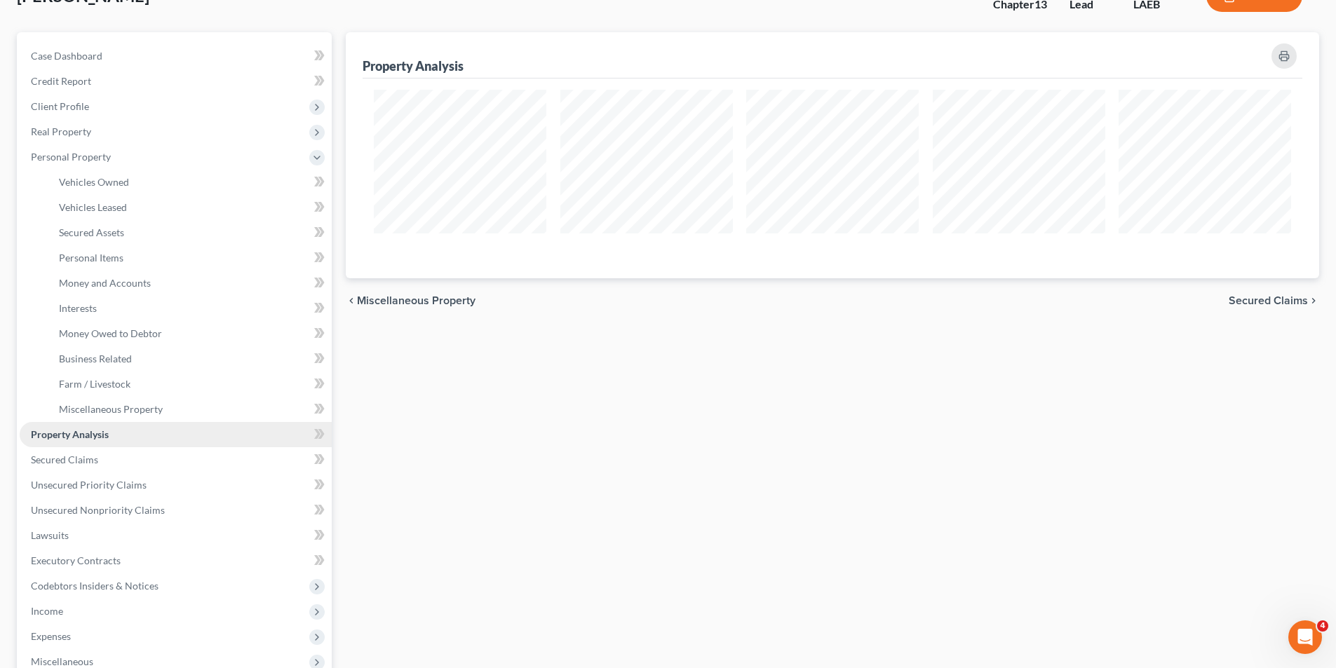
click at [75, 429] on span "Property Analysis" at bounding box center [70, 434] width 78 height 12
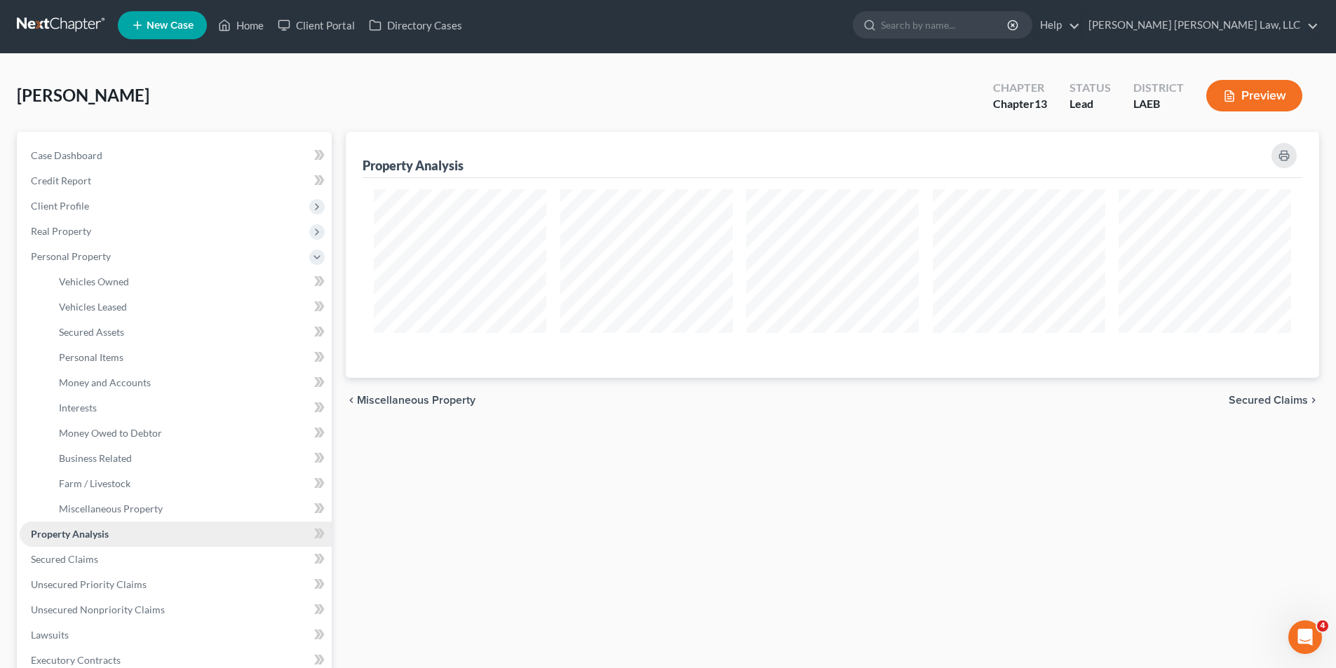
scroll to position [0, 0]
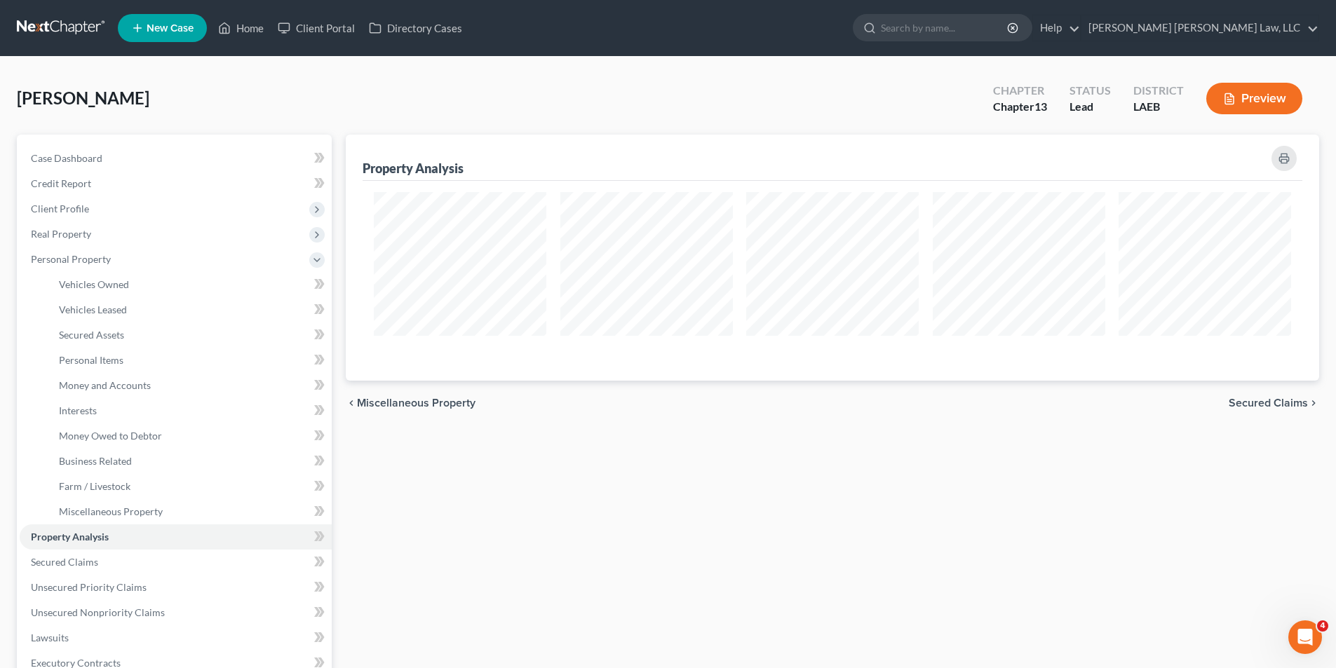
click at [62, 15] on nav "Home New Case Client Portal Directory Cases E. Orum Young Law, LLC lisa.b@eorum…" at bounding box center [668, 28] width 1336 height 56
click at [54, 34] on link at bounding box center [62, 27] width 90 height 25
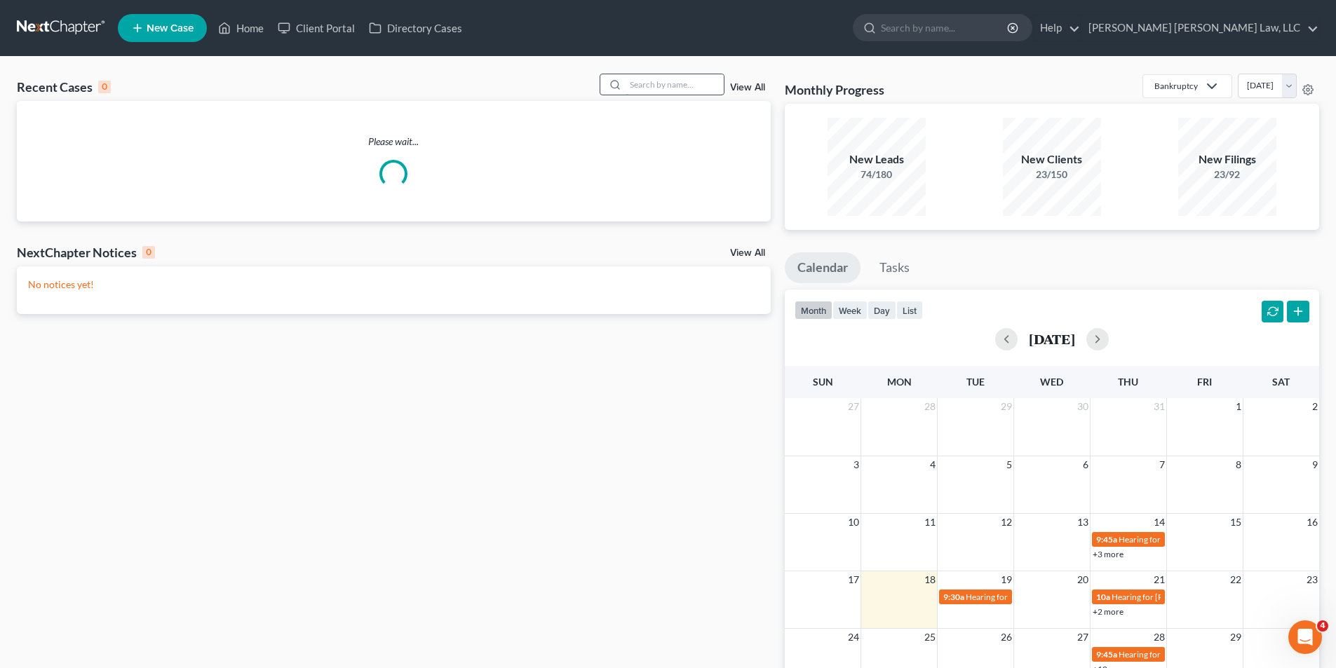
click at [628, 82] on input "search" at bounding box center [675, 84] width 98 height 20
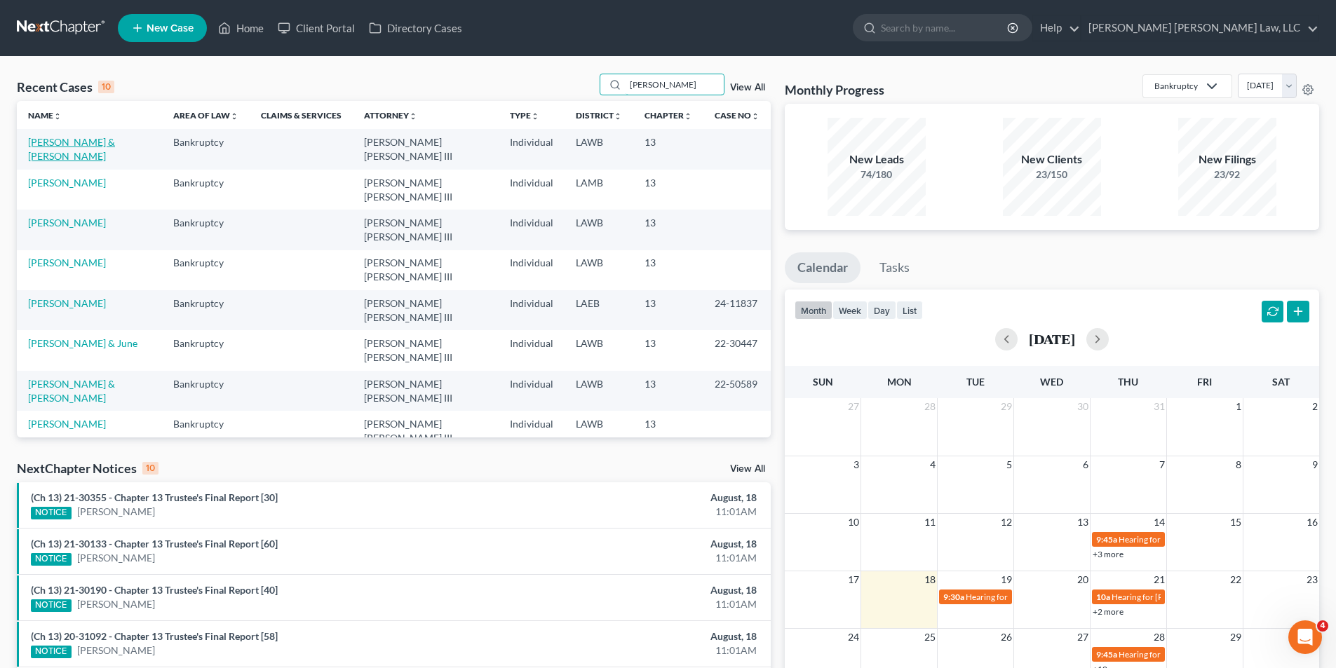
type input "[PERSON_NAME]"
click at [79, 142] on link "[PERSON_NAME] & [PERSON_NAME]" at bounding box center [71, 149] width 87 height 26
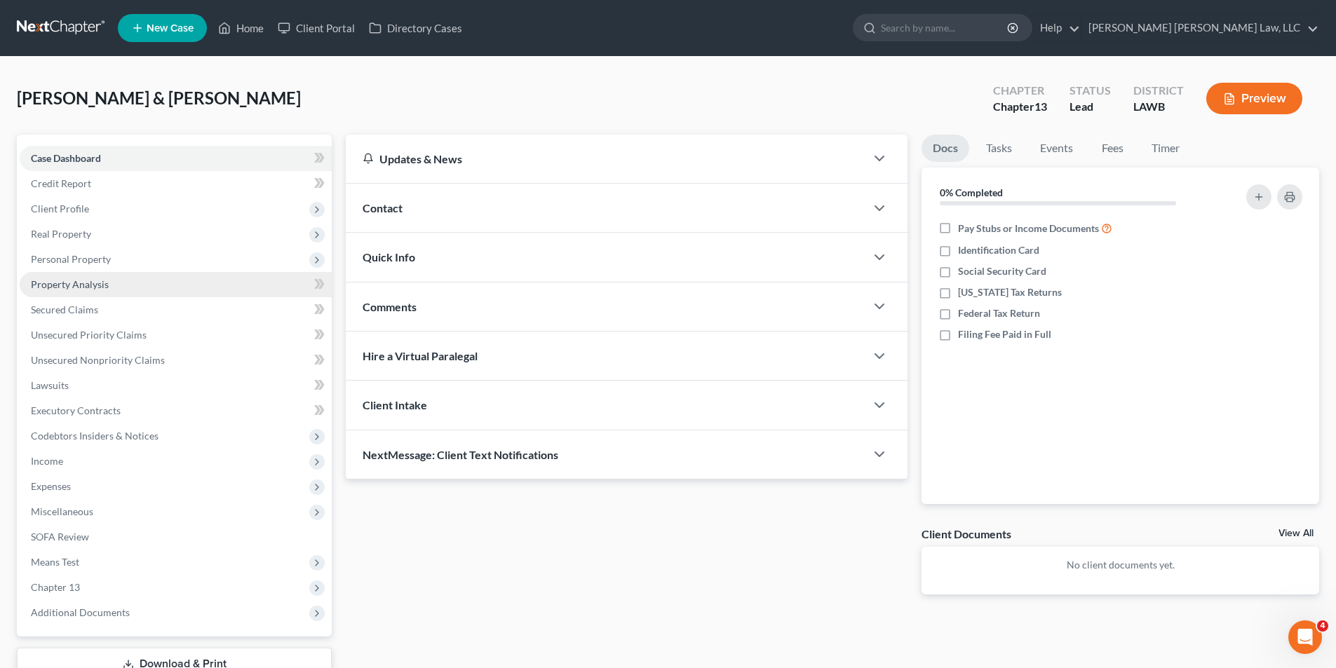
click at [66, 287] on span "Property Analysis" at bounding box center [70, 284] width 78 height 12
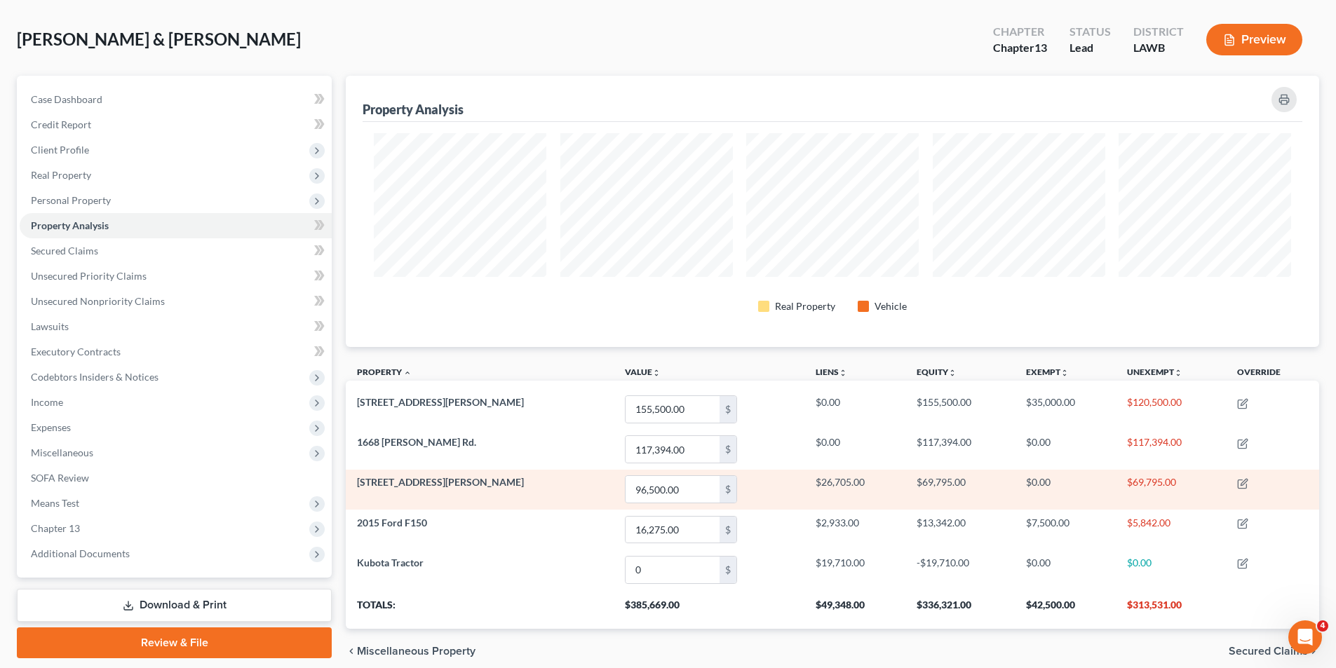
scroll to position [118, 0]
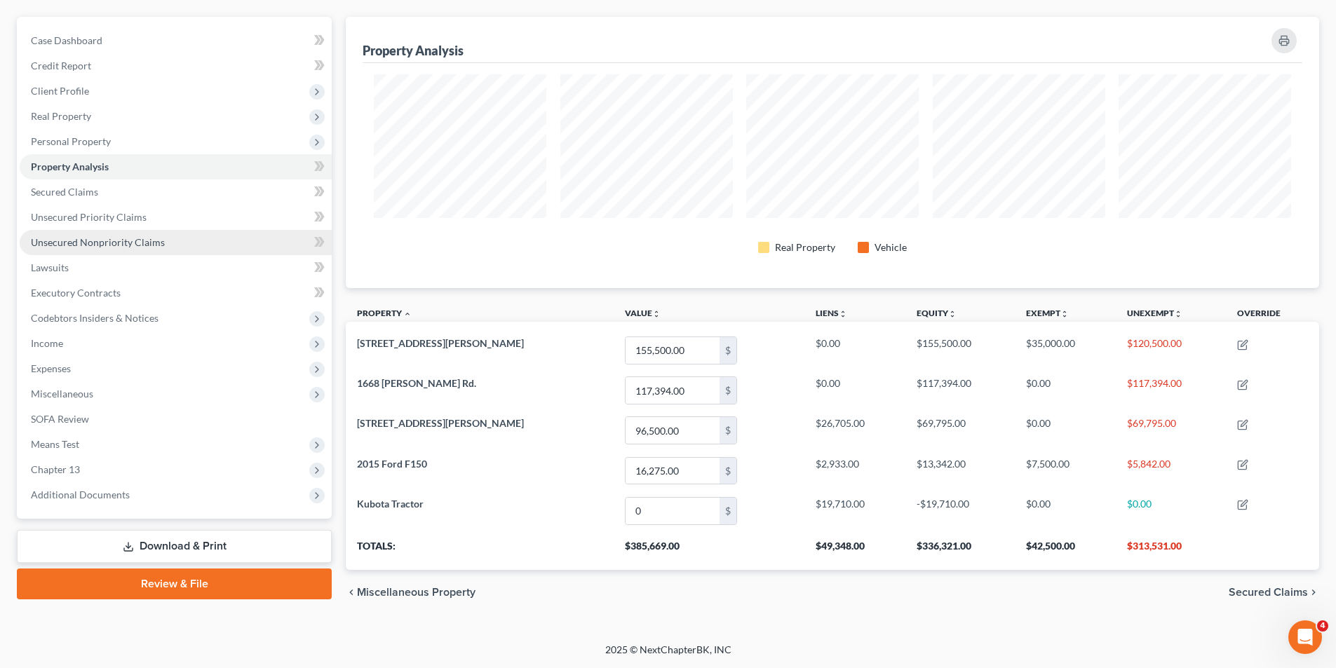
click at [93, 238] on span "Unsecured Nonpriority Claims" at bounding box center [98, 242] width 134 height 12
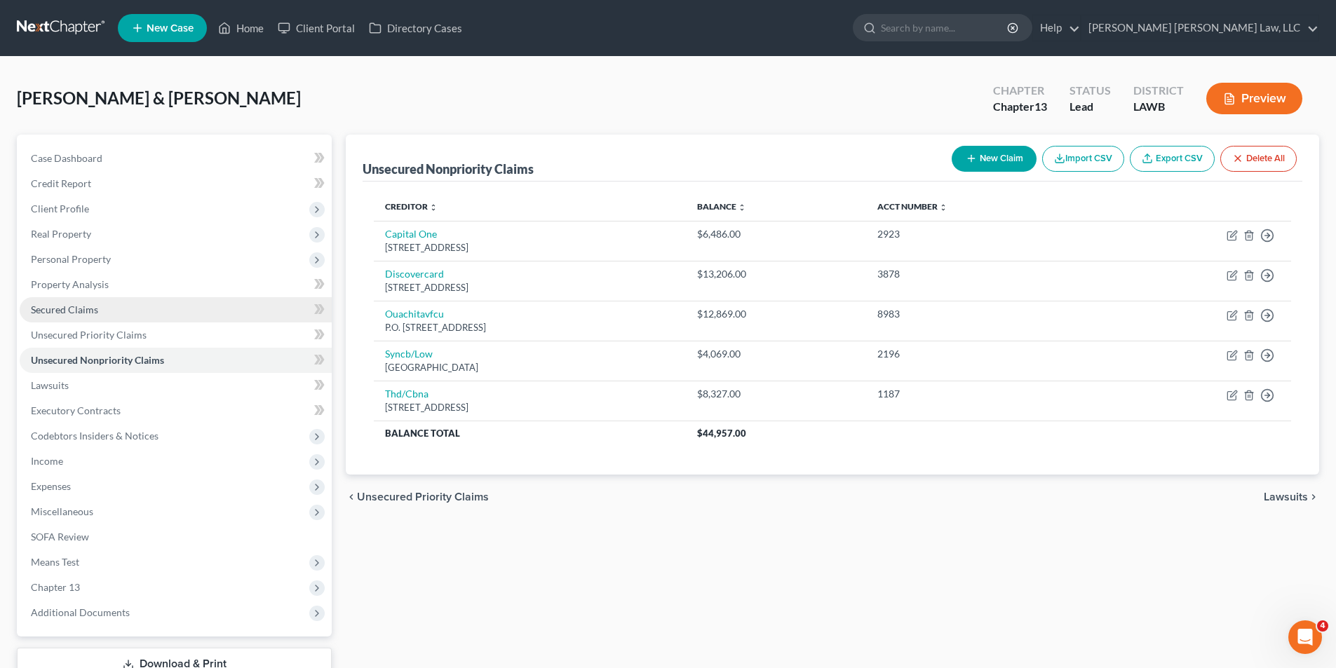
click at [56, 306] on span "Secured Claims" at bounding box center [64, 310] width 67 height 12
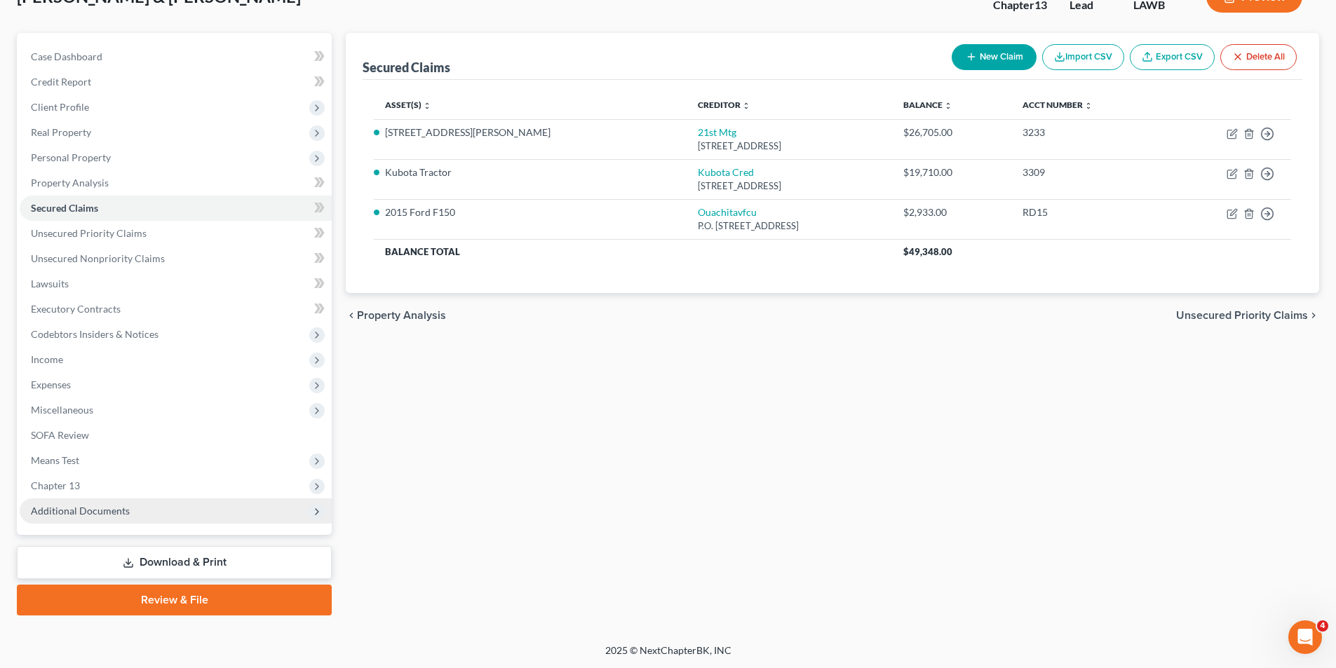
scroll to position [102, 0]
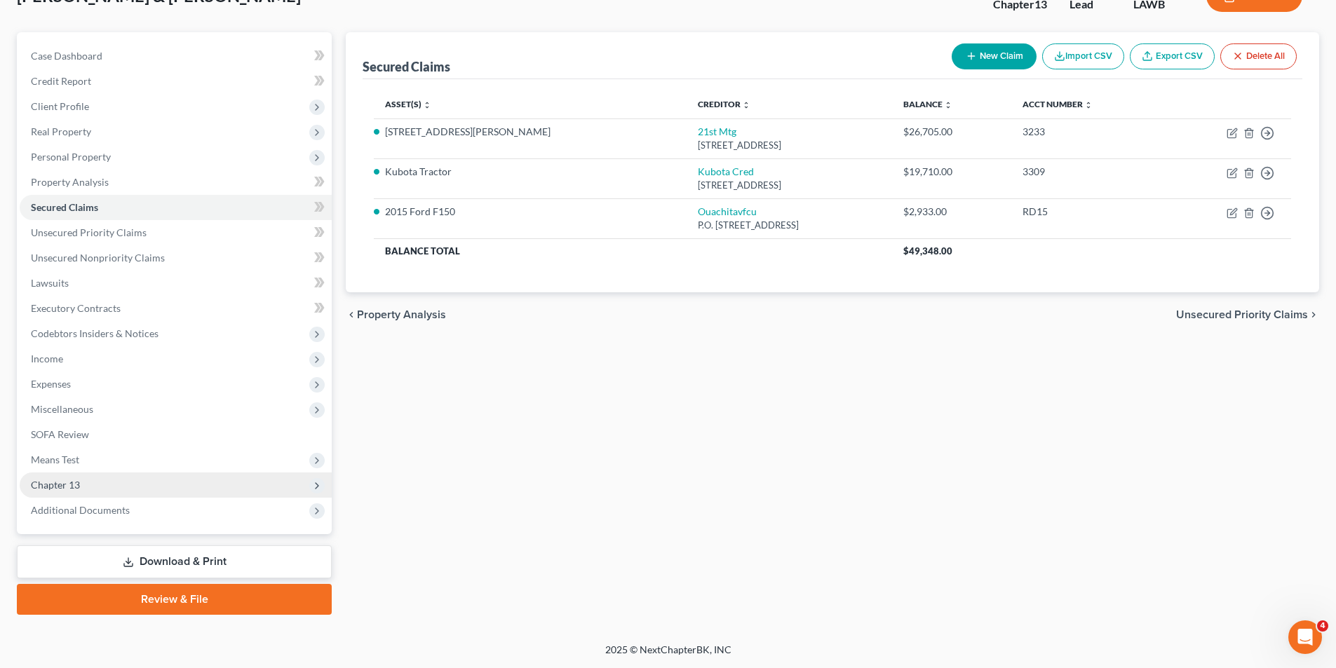
click at [46, 485] on span "Chapter 13" at bounding box center [55, 485] width 49 height 12
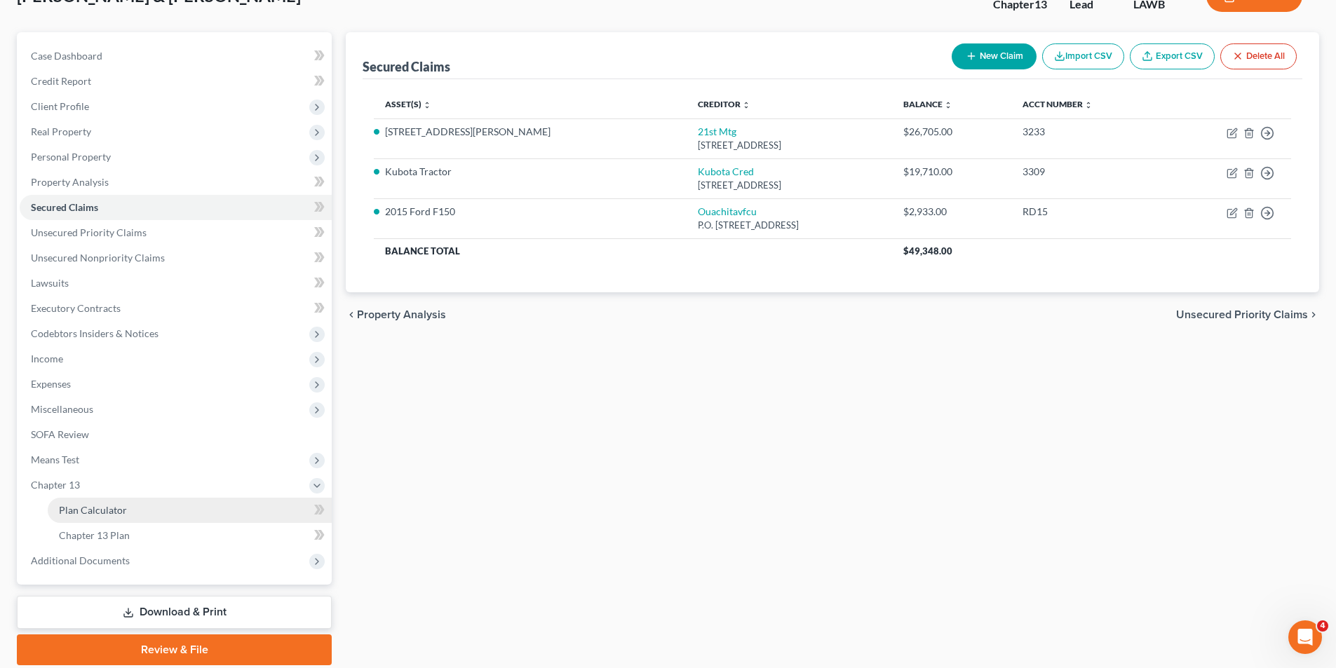
click at [90, 511] on span "Plan Calculator" at bounding box center [93, 510] width 68 height 12
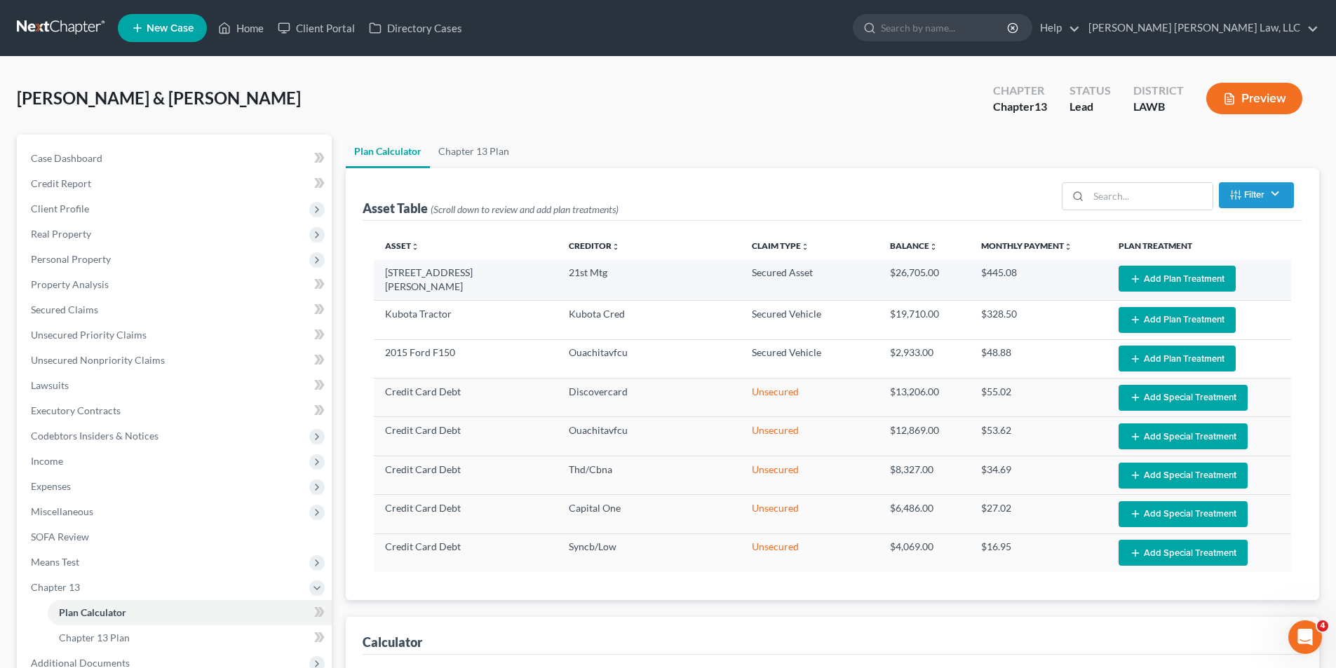
select select "59"
click at [1144, 271] on button "Add Plan Treatment" at bounding box center [1177, 279] width 117 height 26
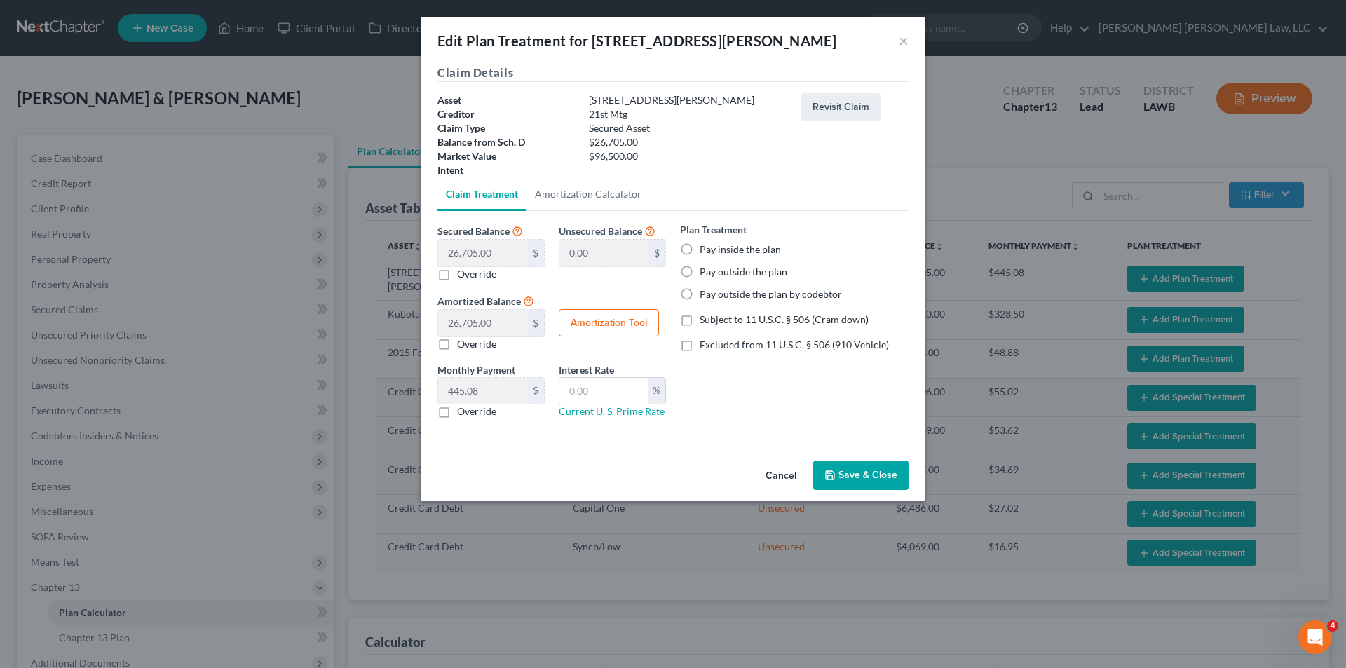
click at [700, 292] on label "Pay outside the plan by codebtor" at bounding box center [771, 295] width 142 height 14
click at [705, 292] on input "Pay outside the plan by codebtor" at bounding box center [709, 292] width 9 height 9
radio input "true"
click at [700, 292] on label "Pay outside the plan by codebtor" at bounding box center [771, 295] width 142 height 14
click at [705, 292] on input "Pay outside the plan by codebtor" at bounding box center [709, 292] width 9 height 9
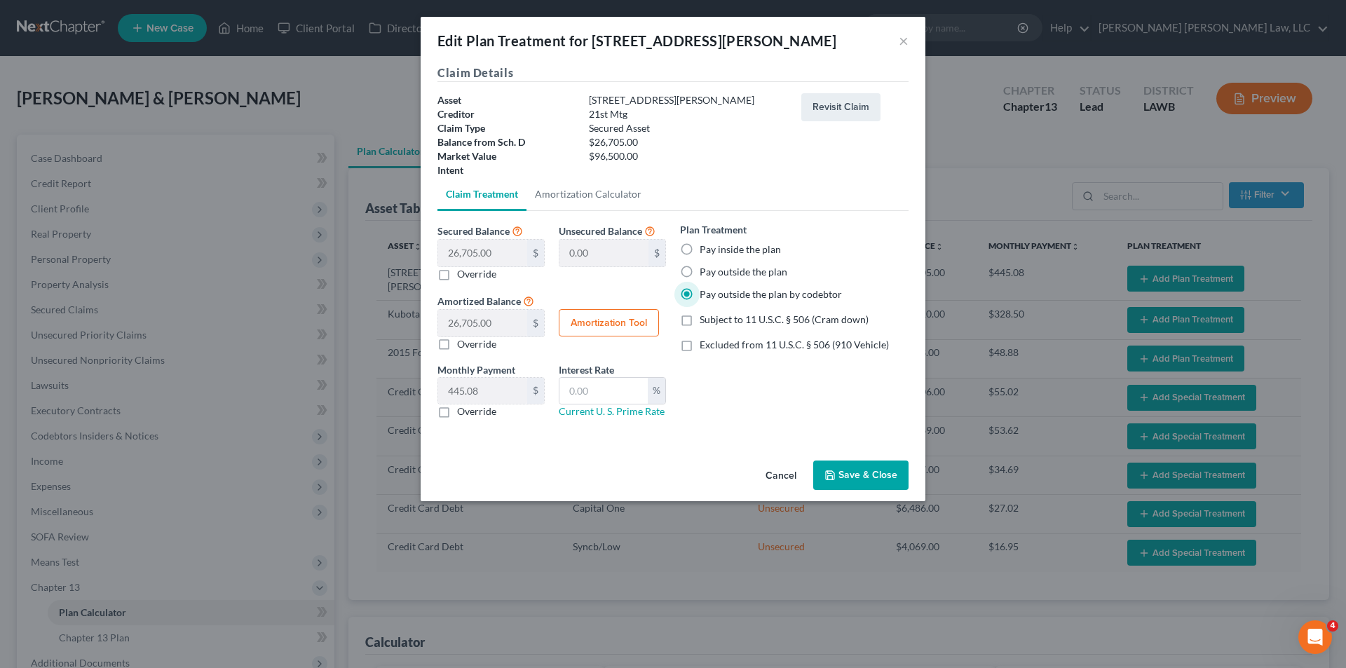
click at [700, 270] on label "Pay outside the plan" at bounding box center [744, 272] width 88 height 14
click at [705, 270] on input "Pay outside the plan" at bounding box center [709, 269] width 9 height 9
radio input "true"
click at [858, 476] on button "Save & Close" at bounding box center [860, 475] width 95 height 29
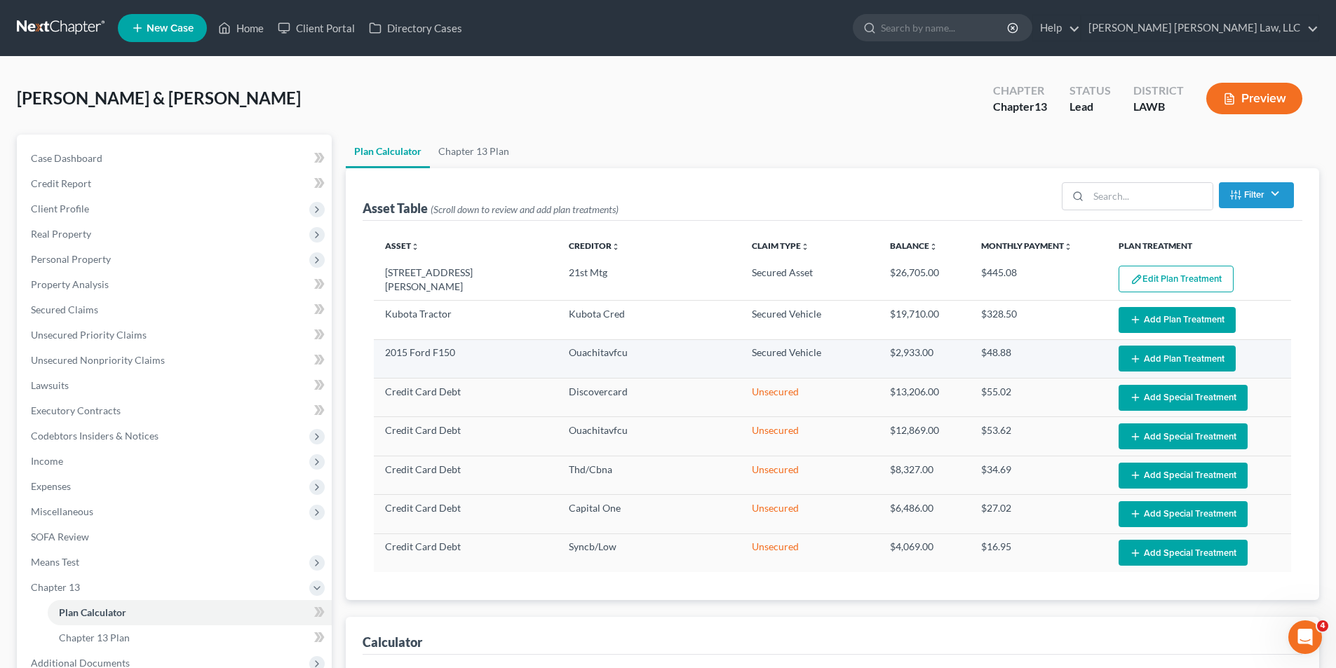
select select "59"
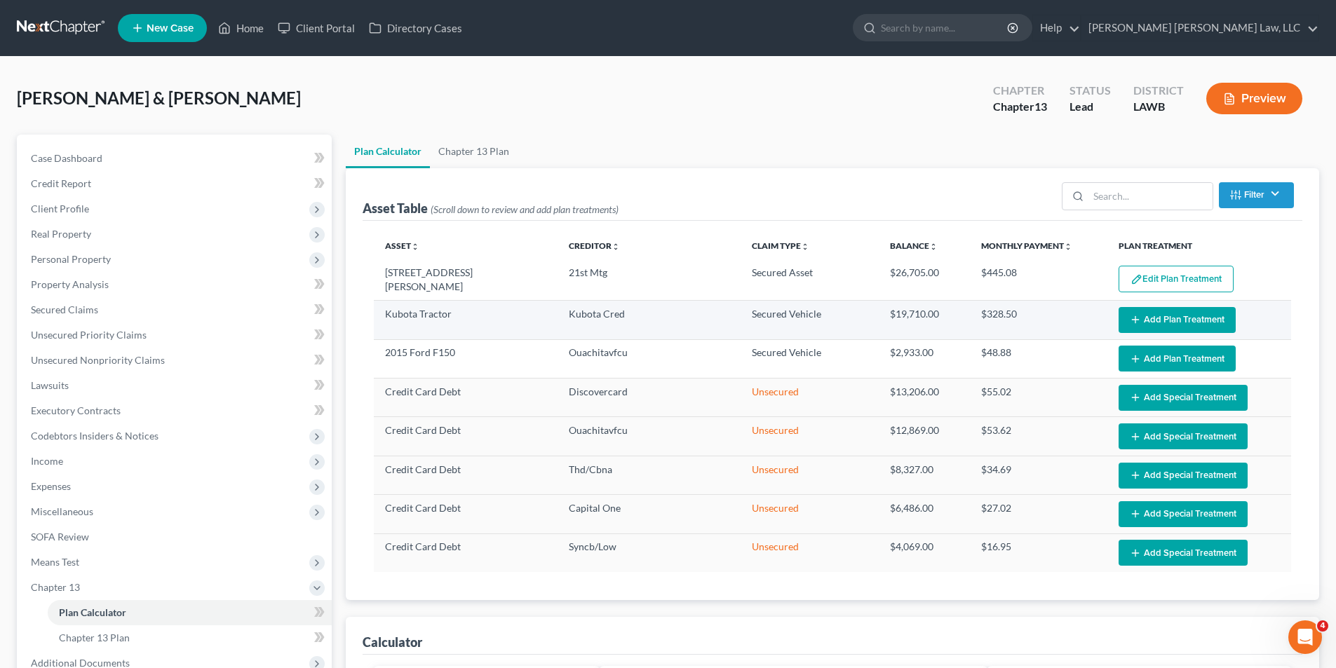
click at [1152, 317] on button "Add Plan Treatment" at bounding box center [1177, 320] width 117 height 26
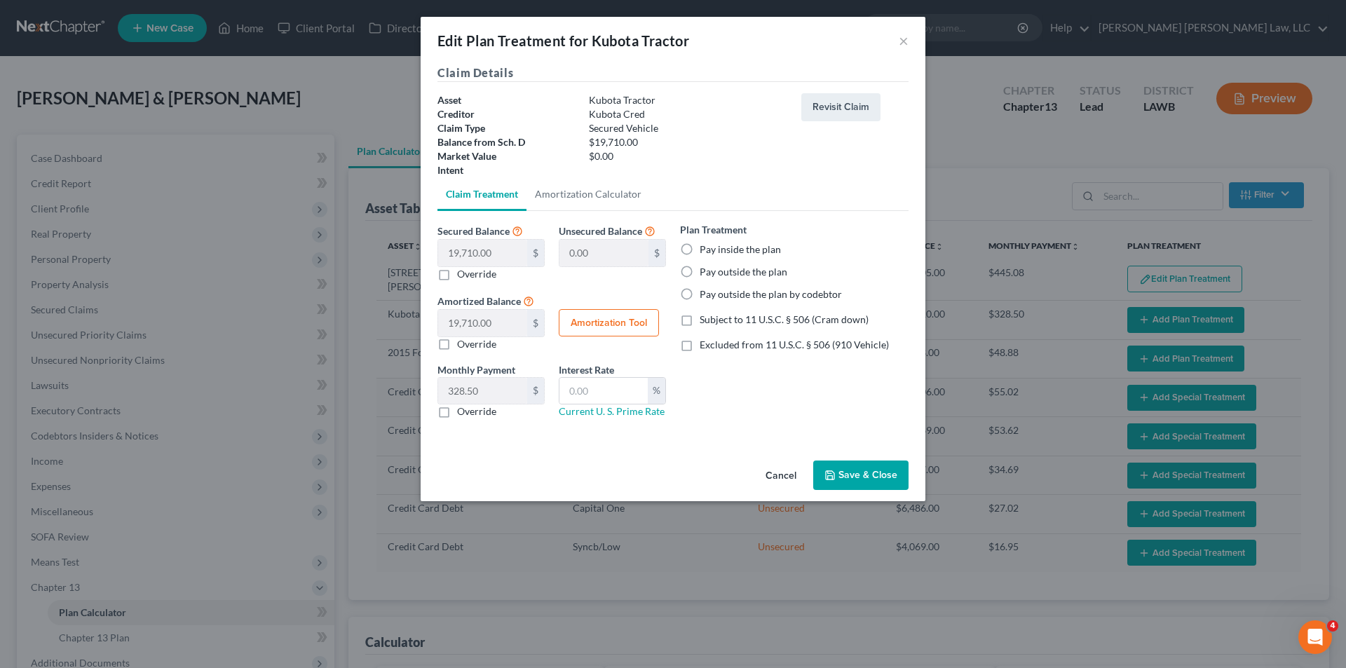
click at [700, 246] on label "Pay inside the plan" at bounding box center [740, 250] width 81 height 14
click at [705, 246] on input "Pay inside the plan" at bounding box center [709, 247] width 9 height 9
radio input "true"
click at [700, 320] on label "Subject to 11 U.S.C. § 506 (Cram down)" at bounding box center [784, 320] width 169 height 14
click at [705, 320] on input "Subject to 11 U.S.C. § 506 (Cram down)" at bounding box center [709, 317] width 9 height 9
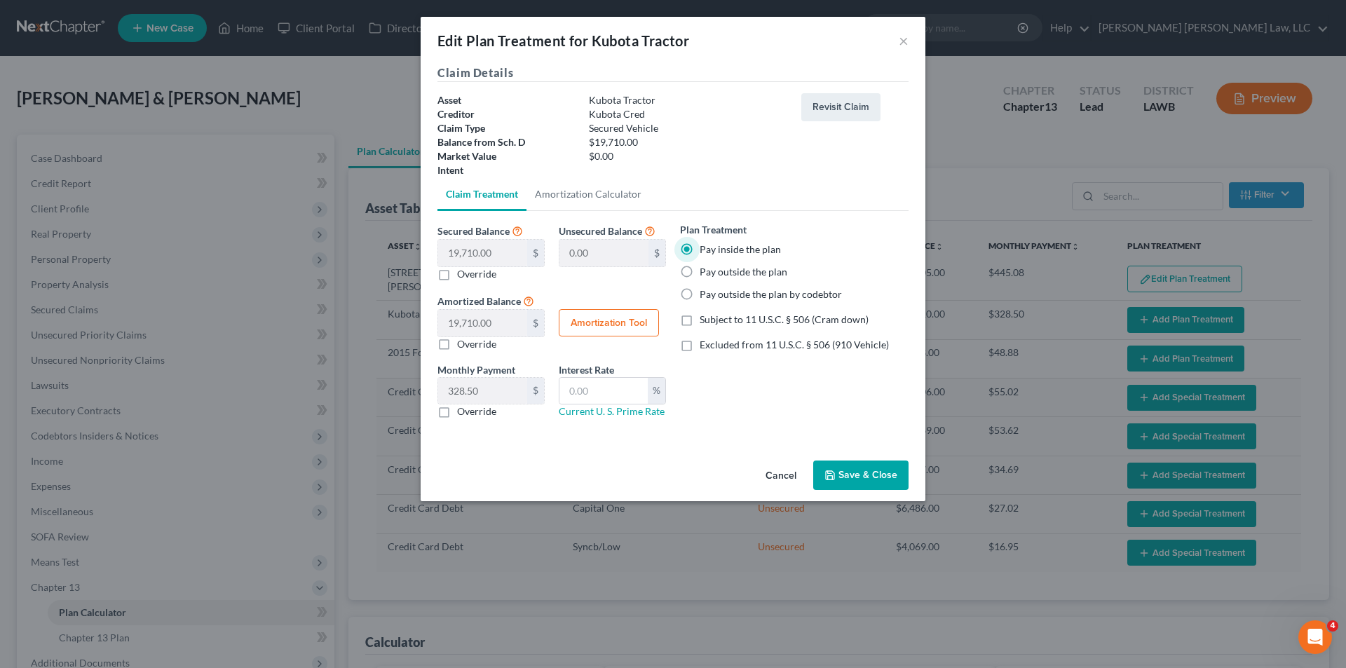
checkbox input "true"
click at [592, 393] on input "text" at bounding box center [604, 391] width 88 height 27
type input "9.5"
click at [900, 45] on button "×" at bounding box center [904, 40] width 10 height 17
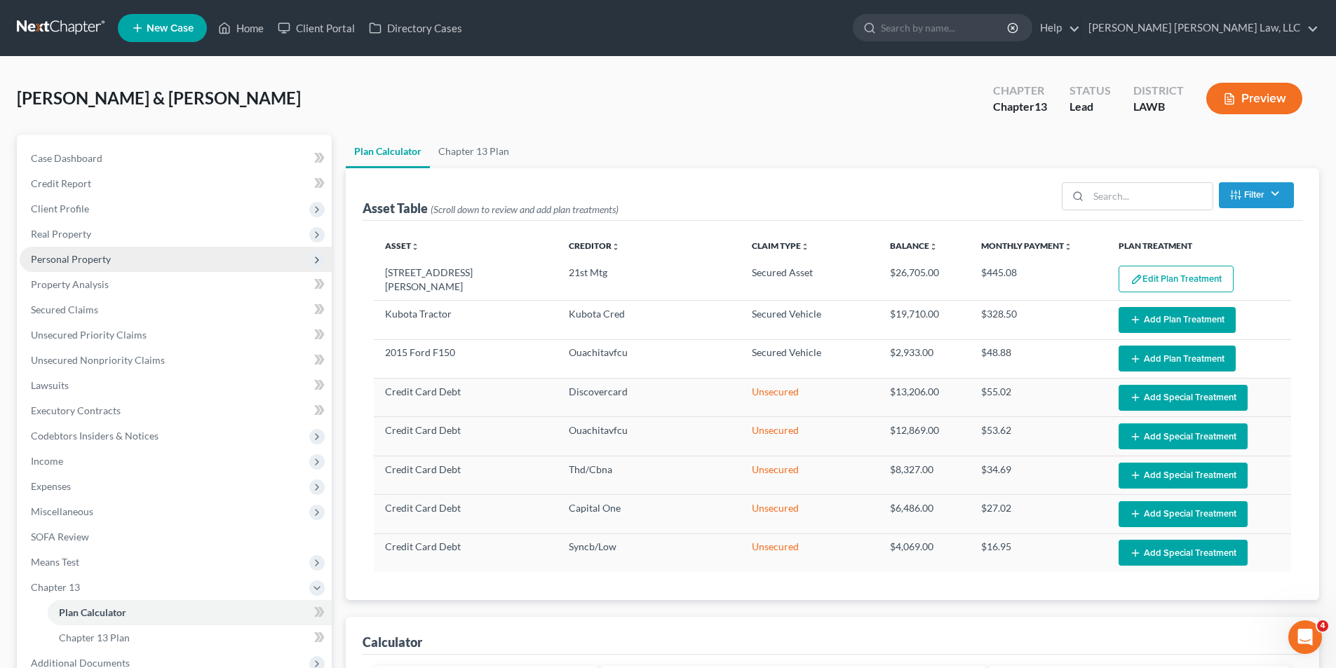
click at [60, 259] on span "Personal Property" at bounding box center [71, 259] width 80 height 12
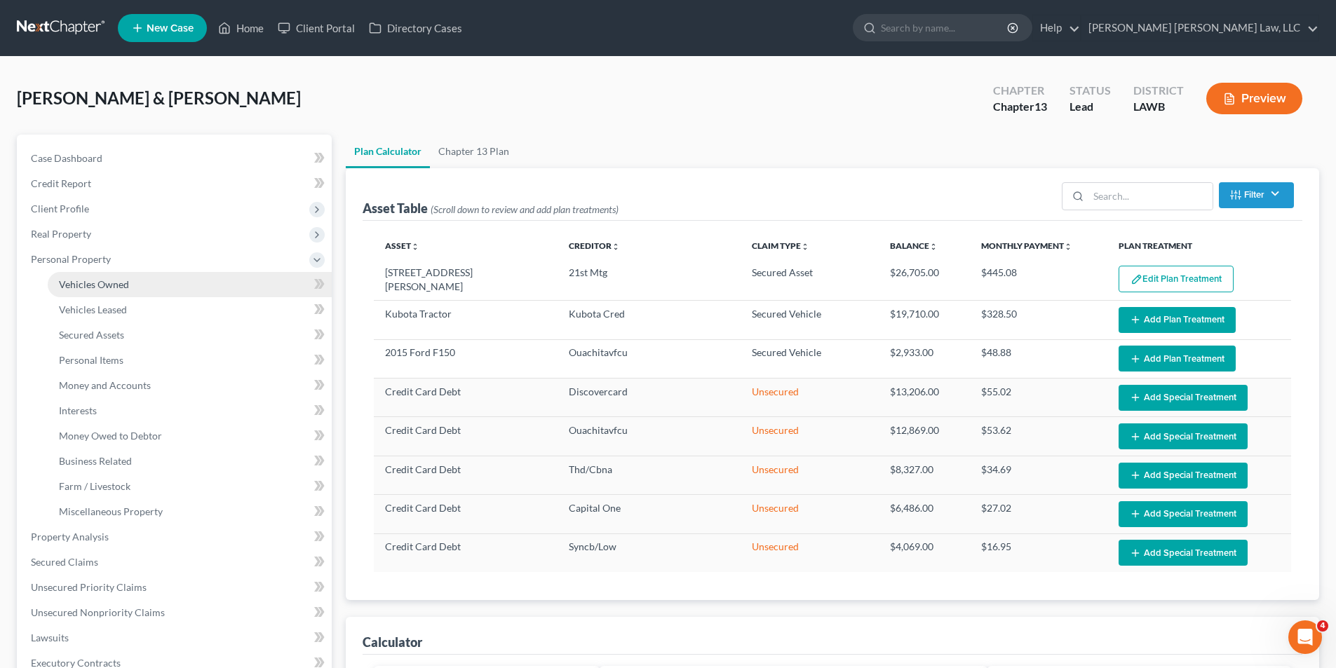
click at [86, 283] on span "Vehicles Owned" at bounding box center [94, 284] width 70 height 12
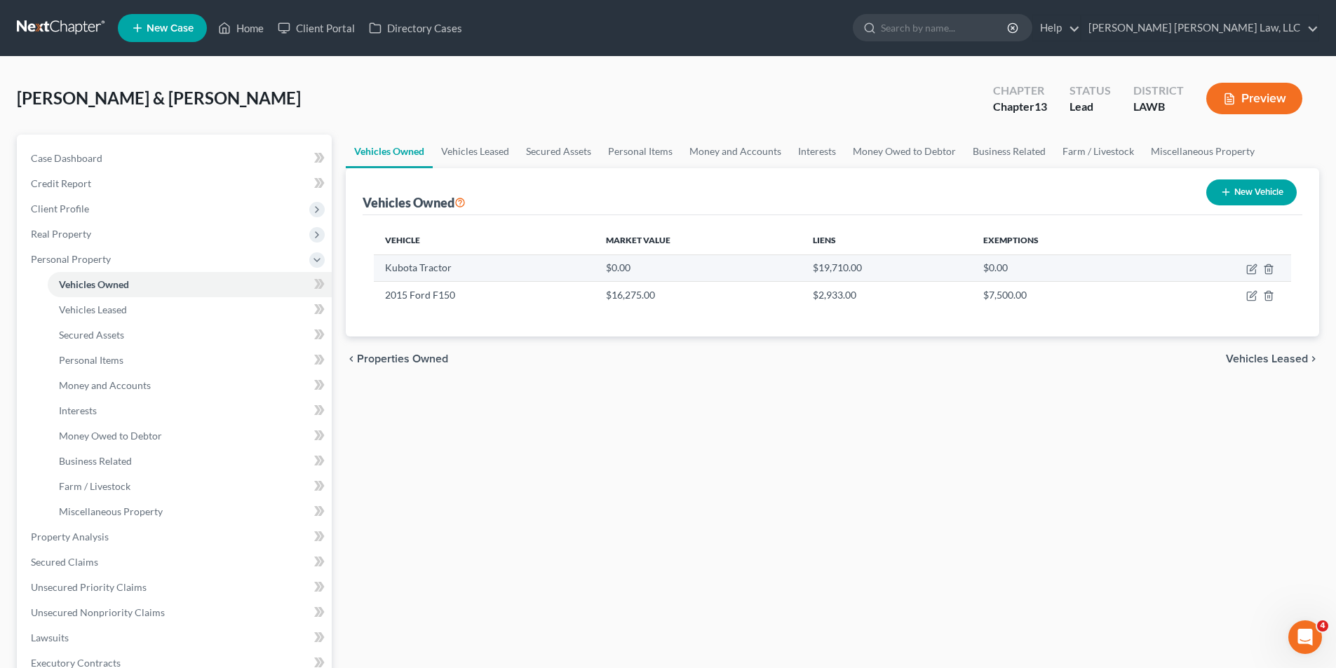
click at [1245, 274] on td at bounding box center [1224, 268] width 134 height 27
click at [1248, 268] on icon "button" at bounding box center [1251, 270] width 8 height 8
select select "7"
select select "2"
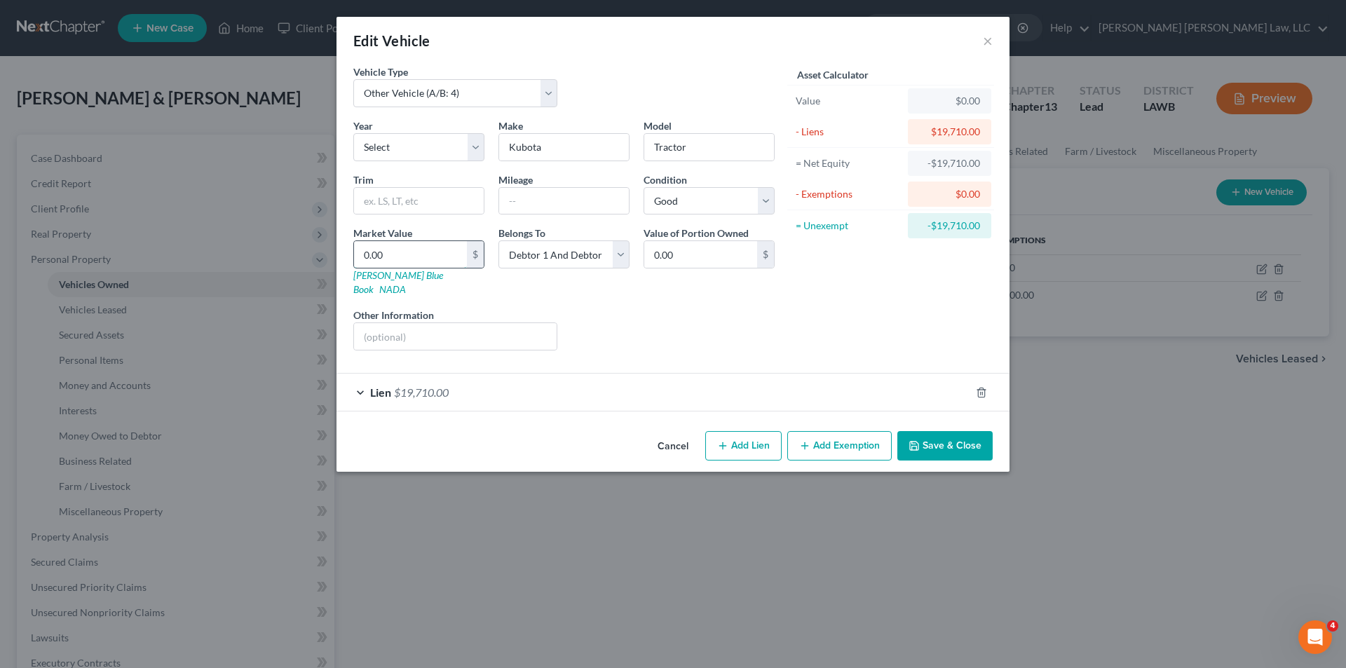
click at [386, 255] on input "0.00" at bounding box center [410, 254] width 113 height 27
click at [393, 281] on div "Market Value 0.00 $ Kelly Blue Book NADA" at bounding box center [418, 261] width 145 height 71
click at [389, 276] on link "Kelly Blue Book" at bounding box center [398, 282] width 90 height 26
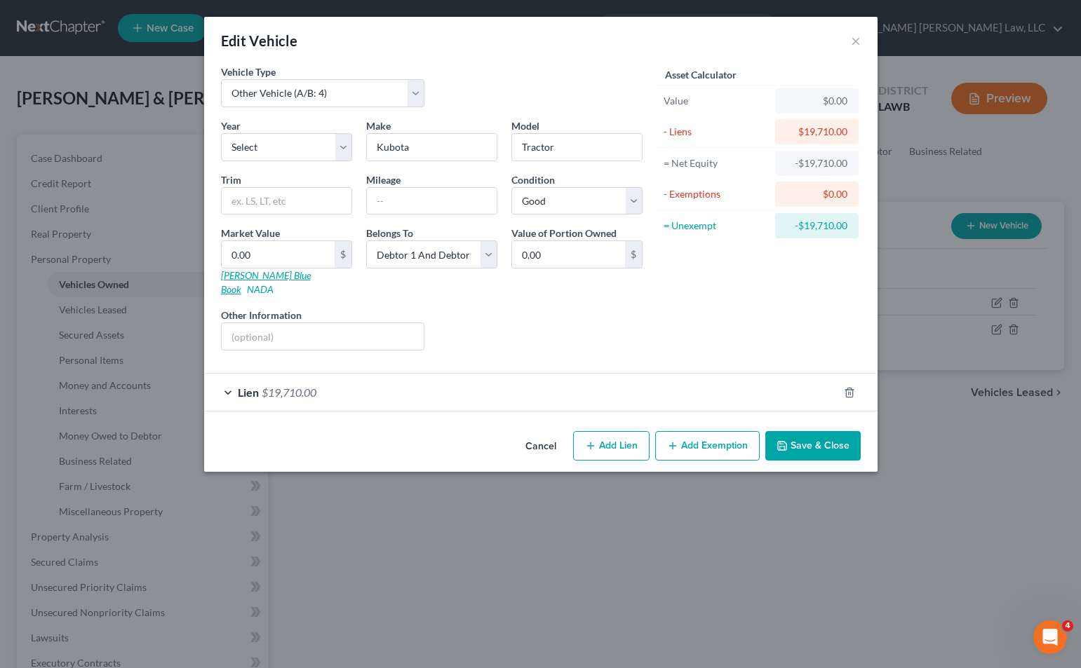
click at [234, 272] on link "Kelly Blue Book" at bounding box center [266, 282] width 90 height 26
click at [274, 244] on input "0.00" at bounding box center [278, 254] width 113 height 27
type input "1"
type input "1.00"
type input "18"
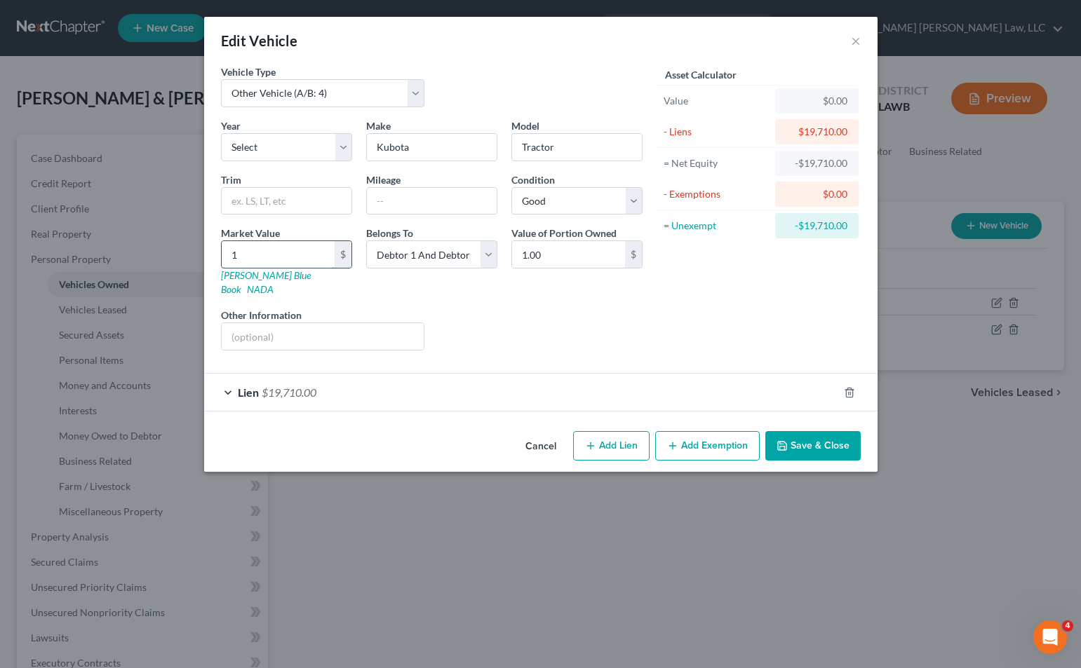
type input "18.00"
type input "180"
type input "180.00"
type input "1800"
type input "1,800.00"
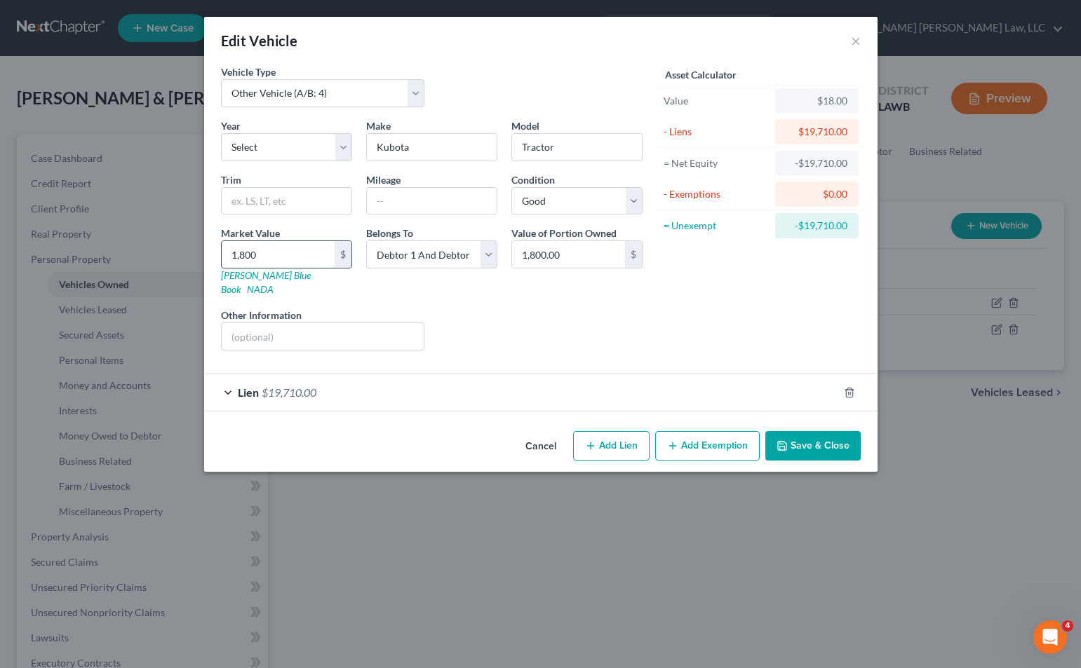
type input "1,8000"
type input "18,000.00"
type input "18,000"
click at [800, 435] on button "Save & Close" at bounding box center [812, 445] width 95 height 29
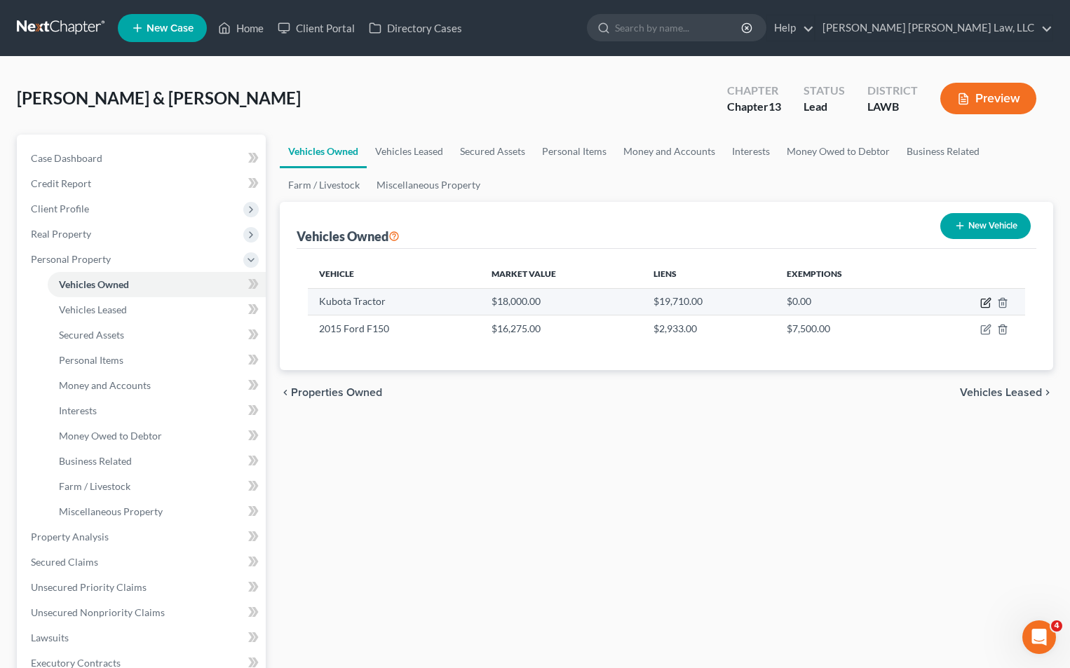
click at [984, 303] on icon "button" at bounding box center [985, 302] width 11 height 11
select select "7"
select select "2"
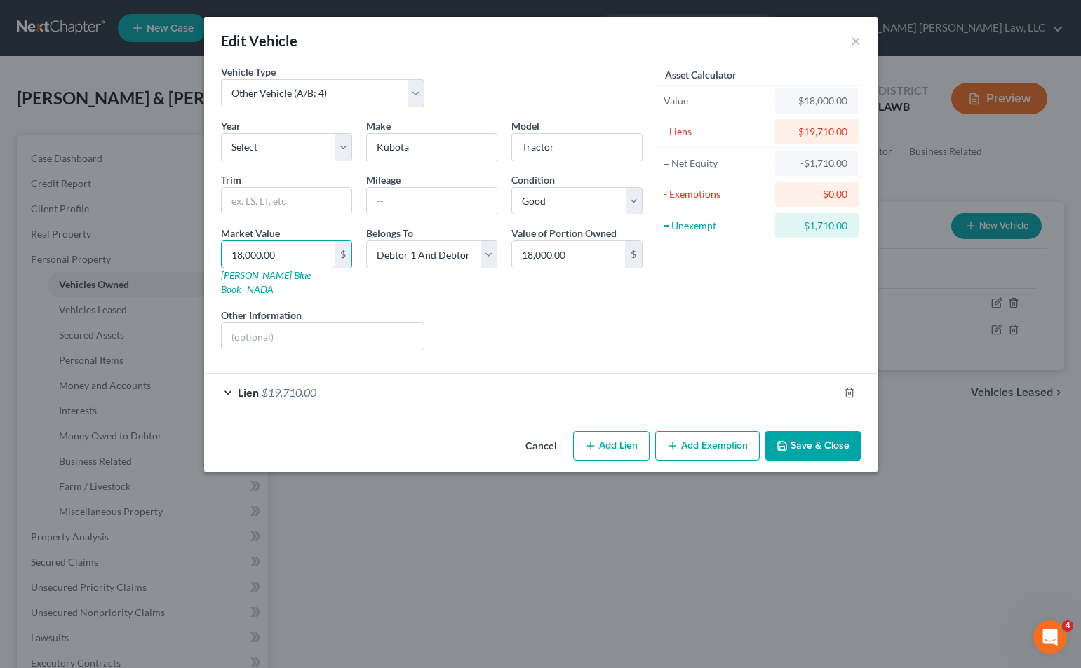
type input "1"
type input "1.00"
type input "19"
type input "19.00"
type input "197"
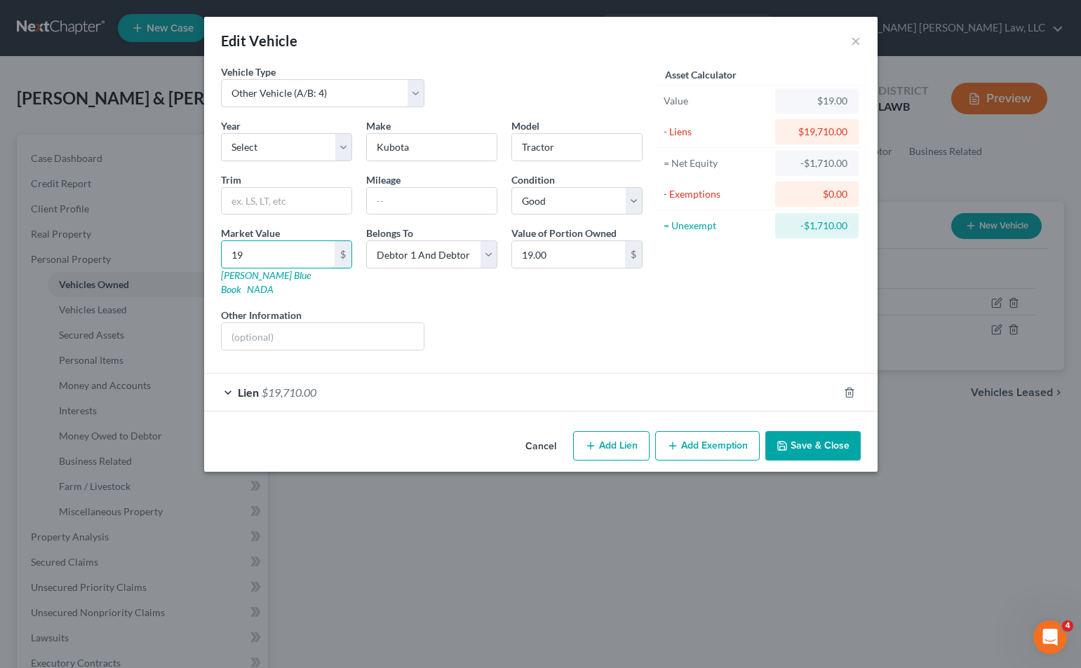
type input "197.00"
type input "1971"
type input "1,971.00"
type input "1,9710"
type input "19,710.00"
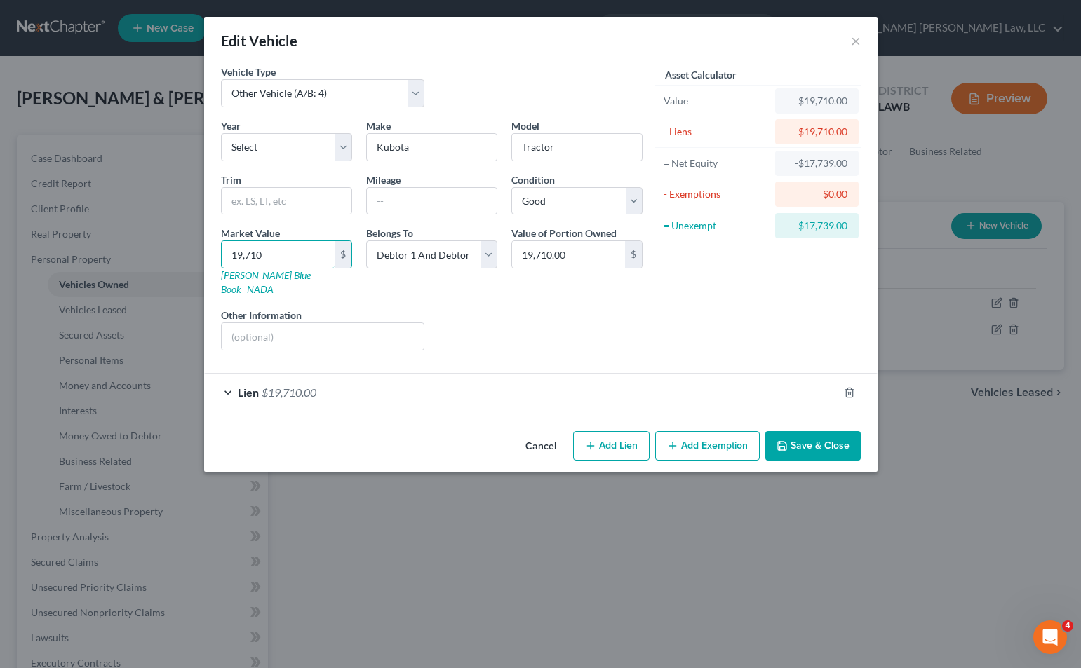
type input "19,710"
click at [797, 431] on button "Save & Close" at bounding box center [812, 445] width 95 height 29
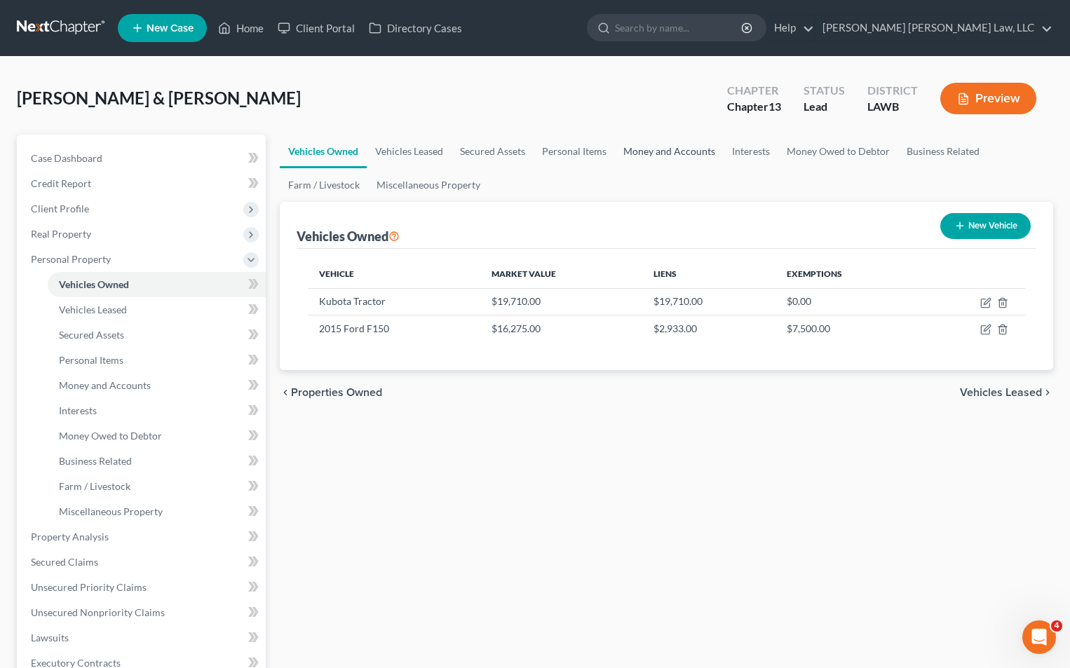
click at [660, 158] on link "Money and Accounts" at bounding box center [669, 152] width 109 height 34
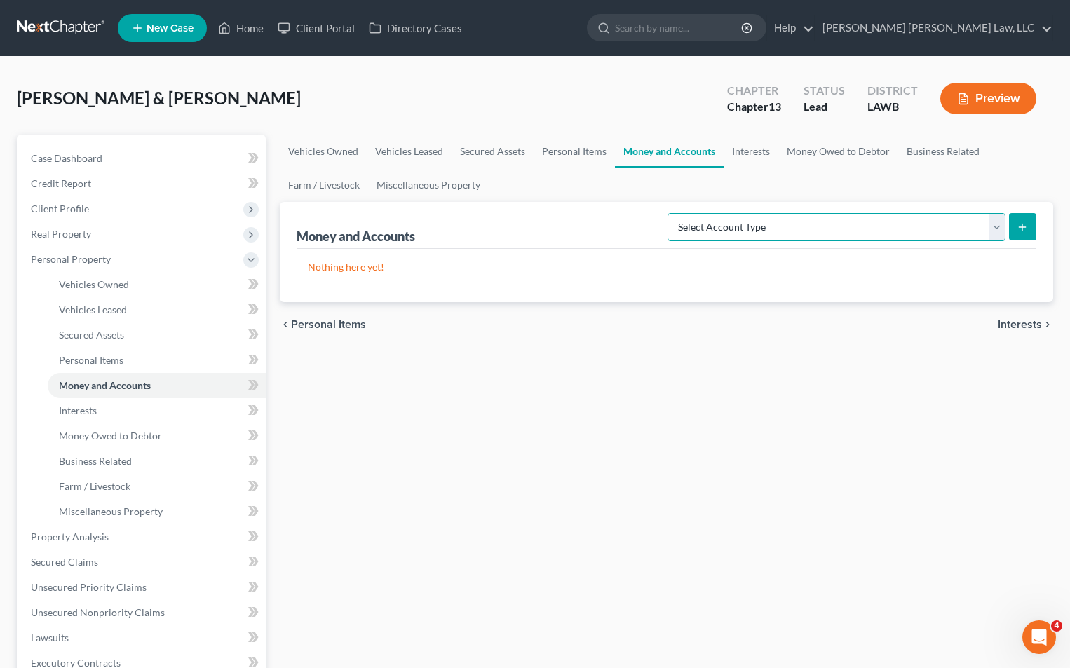
click at [701, 224] on select "Select Account Type Brokerage (A/B: 18, SOFA: 20) Cash on Hand (A/B: 16) Certif…" at bounding box center [837, 227] width 338 height 28
select select "checking"
click at [671, 213] on select "Select Account Type Brokerage (A/B: 18, SOFA: 20) Cash on Hand (A/B: 16) Certif…" at bounding box center [837, 227] width 338 height 28
click at [1022, 227] on line "submit" at bounding box center [1023, 227] width 6 height 0
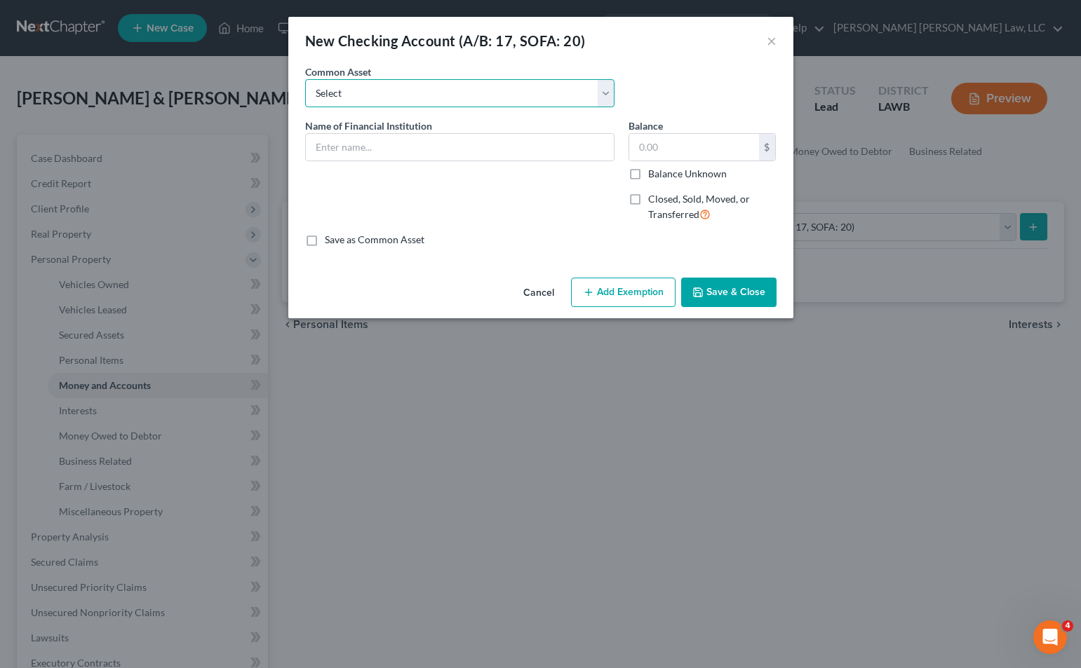
click at [346, 79] on select "Select Current Bank Sevenfold Credit Union Apple Cash First Horizon Bank Centri…" at bounding box center [459, 93] width 309 height 28
select select "9"
click at [305, 79] on select "Select Current Bank Sevenfold Credit Union Apple Cash First Horizon Bank Centri…" at bounding box center [459, 93] width 309 height 28
type input "Ouachita Valley Federal Credit Union"
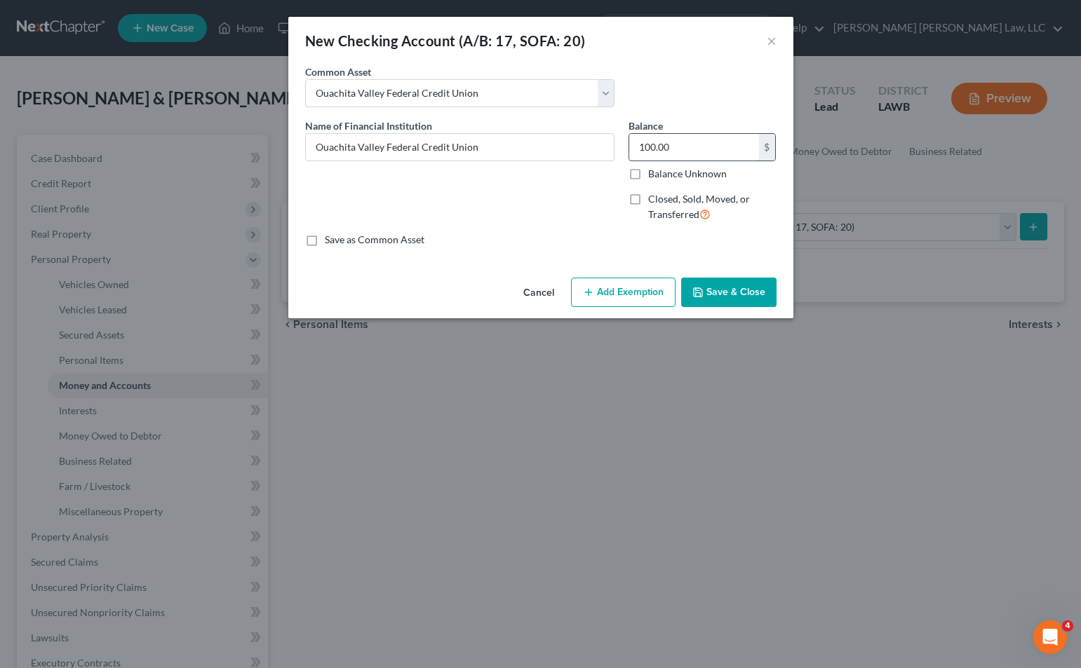
click at [696, 152] on input "100.00" at bounding box center [694, 147] width 130 height 27
type input "0.00"
click at [703, 292] on icon "button" at bounding box center [697, 292] width 11 height 11
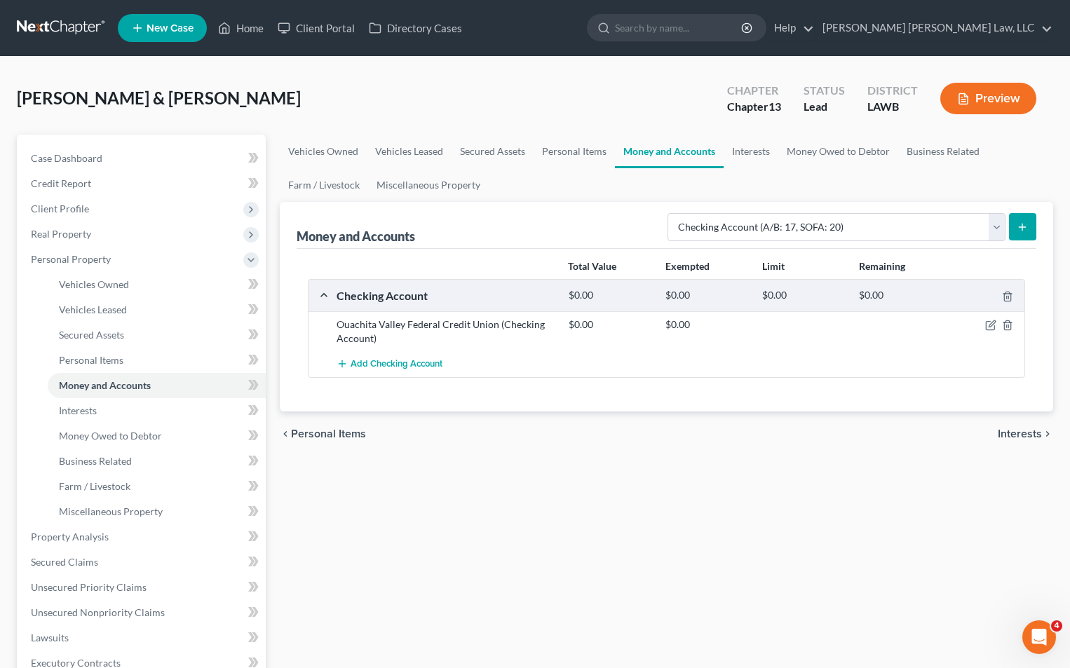
click at [1018, 232] on icon "submit" at bounding box center [1022, 227] width 11 height 11
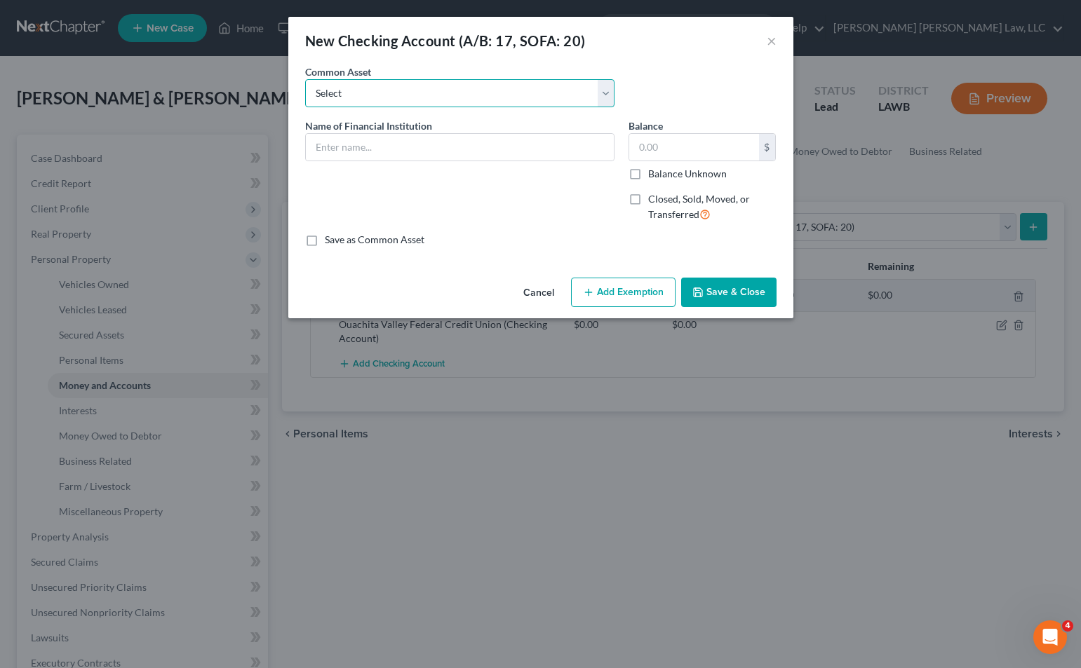
click at [410, 95] on select "Select Current Bank Sevenfold Credit Union Apple Cash First Horizon Bank Centri…" at bounding box center [459, 93] width 309 height 28
click at [661, 67] on div "Common Asset Select Current Bank Sevenfold Credit Union Apple Cash First Horizo…" at bounding box center [540, 92] width 485 height 54
click at [330, 154] on input "text" at bounding box center [460, 147] width 308 height 27
type input "m"
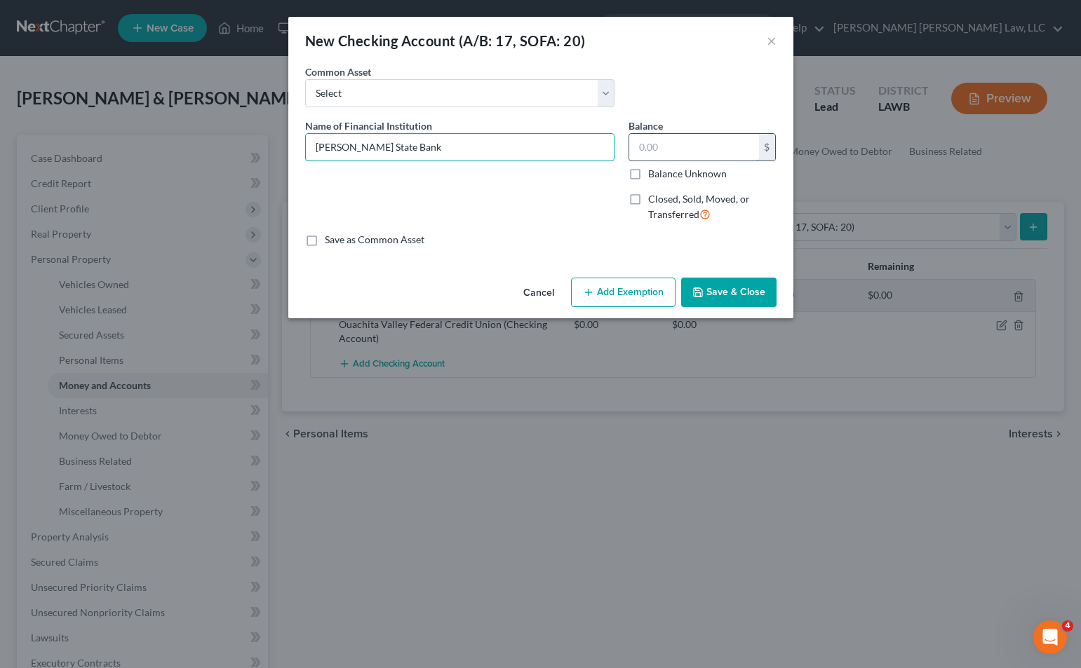
type input "Marion State Bank"
click at [686, 142] on input "text" at bounding box center [694, 147] width 130 height 27
type input "0.00"
click at [754, 290] on button "Save & Close" at bounding box center [728, 292] width 95 height 29
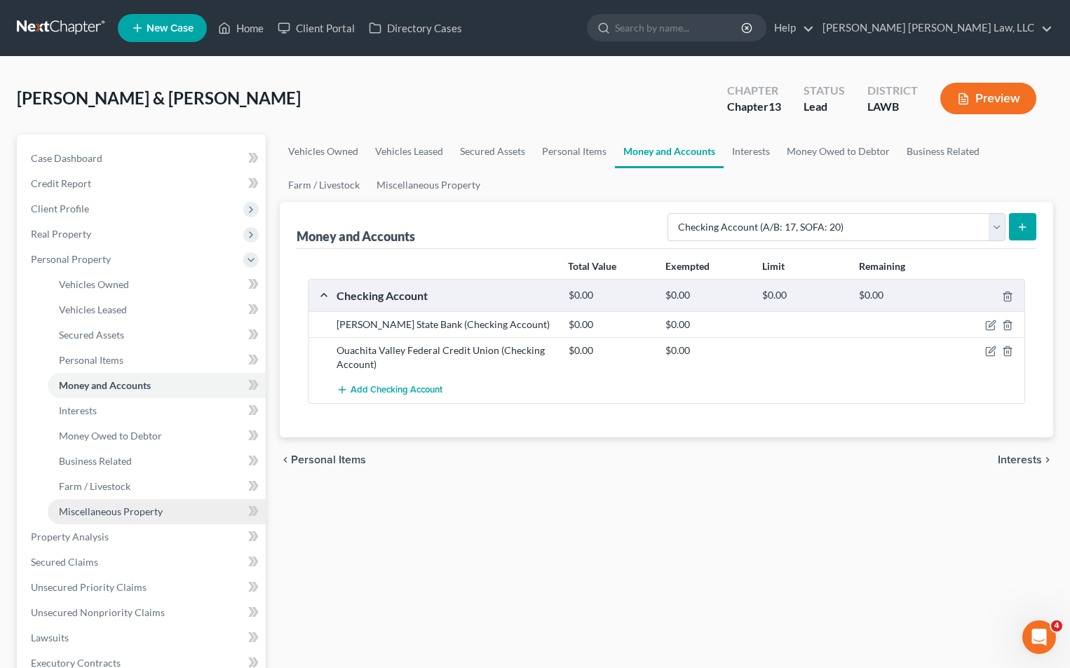
click at [72, 508] on span "Miscellaneous Property" at bounding box center [111, 512] width 104 height 12
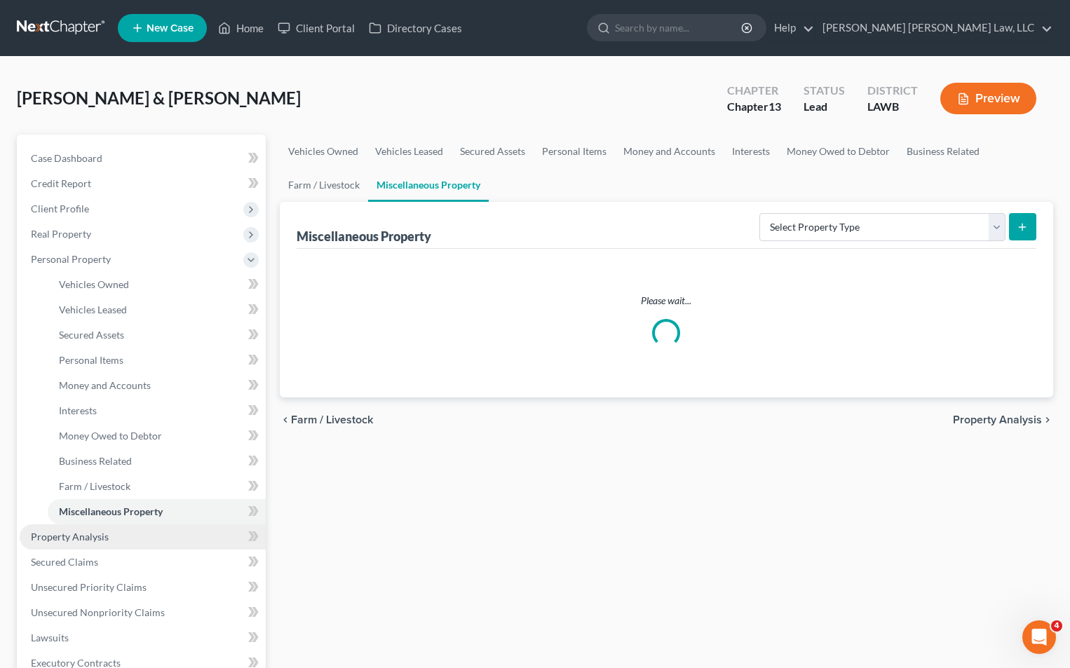
click at [90, 541] on span "Property Analysis" at bounding box center [70, 537] width 78 height 12
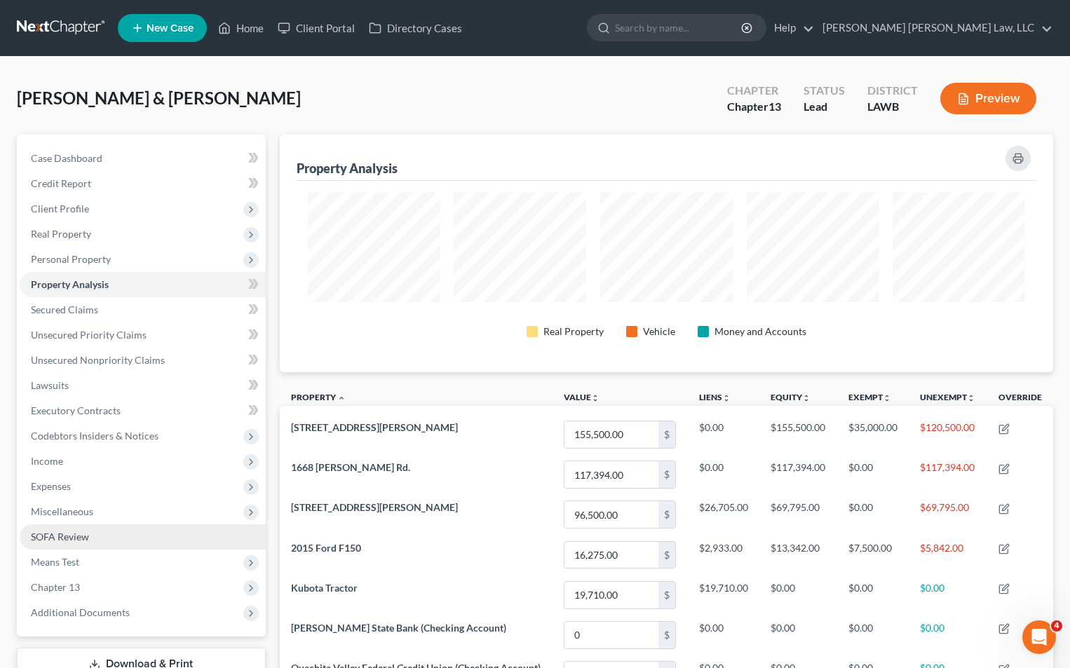
scroll to position [238, 774]
click at [61, 296] on link "Property Analysis" at bounding box center [143, 284] width 246 height 25
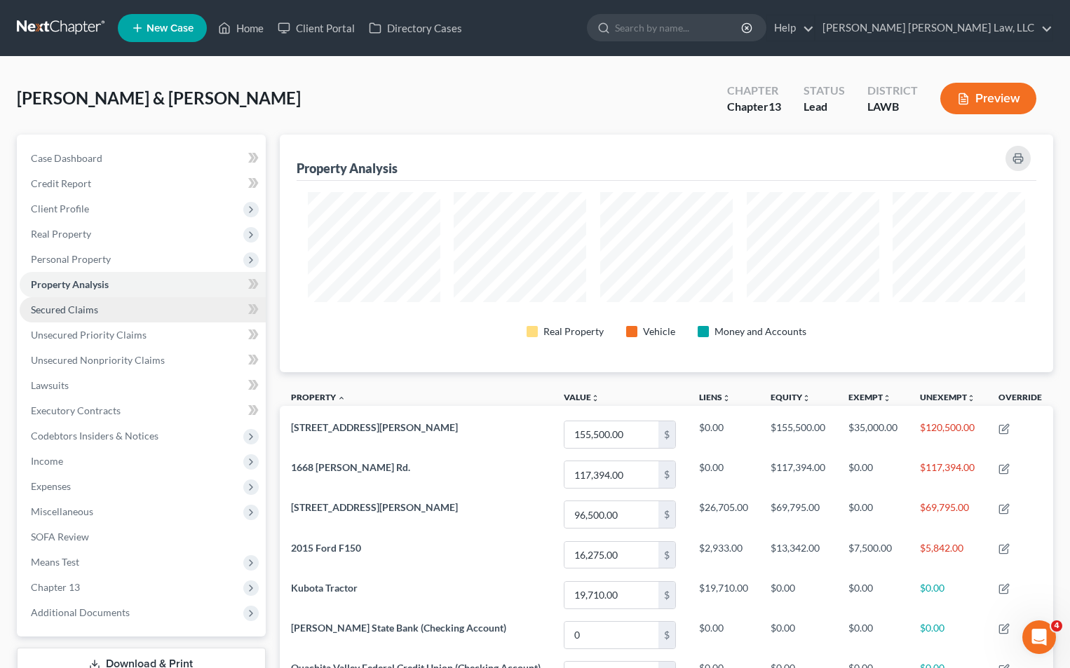
click at [79, 302] on link "Secured Claims" at bounding box center [143, 309] width 246 height 25
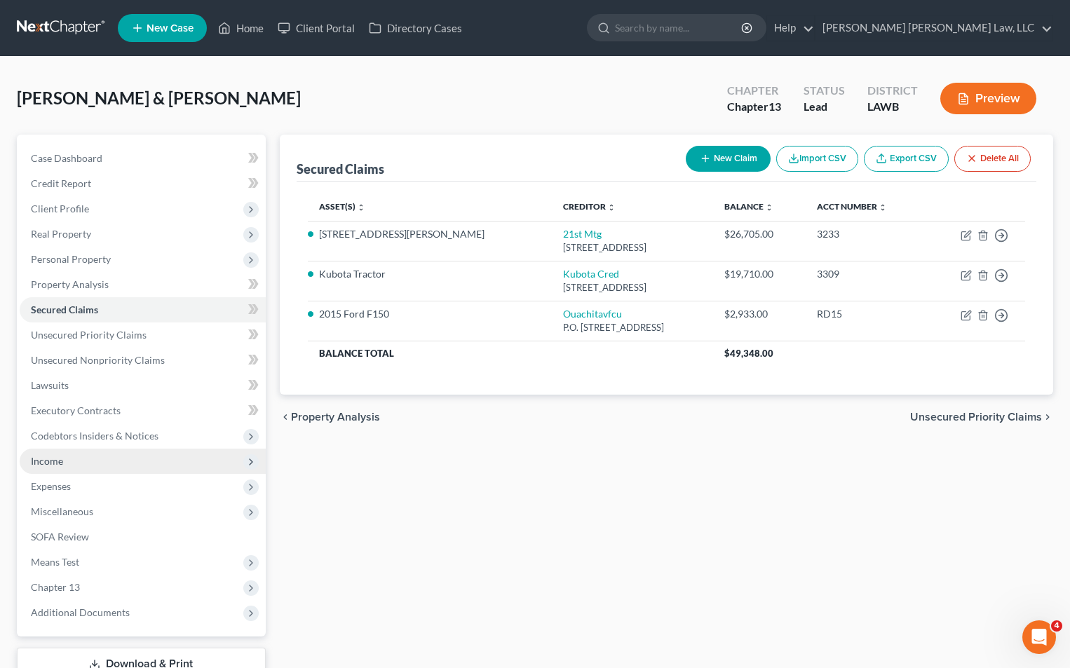
click at [51, 460] on span "Income" at bounding box center [47, 461] width 32 height 12
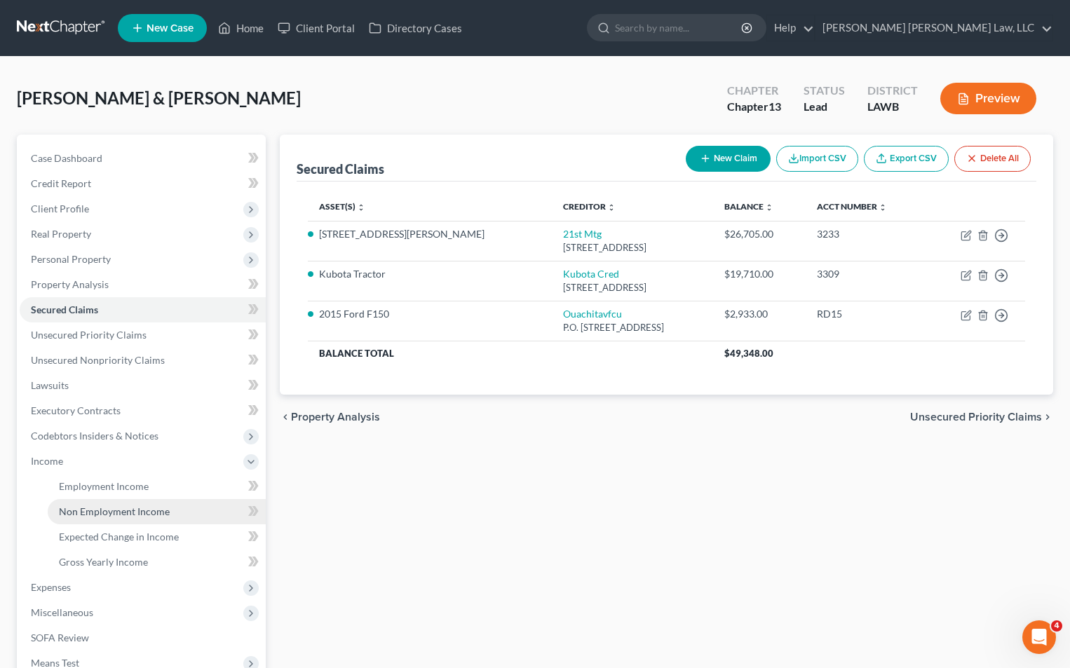
click at [72, 503] on link "Non Employment Income" at bounding box center [157, 511] width 218 height 25
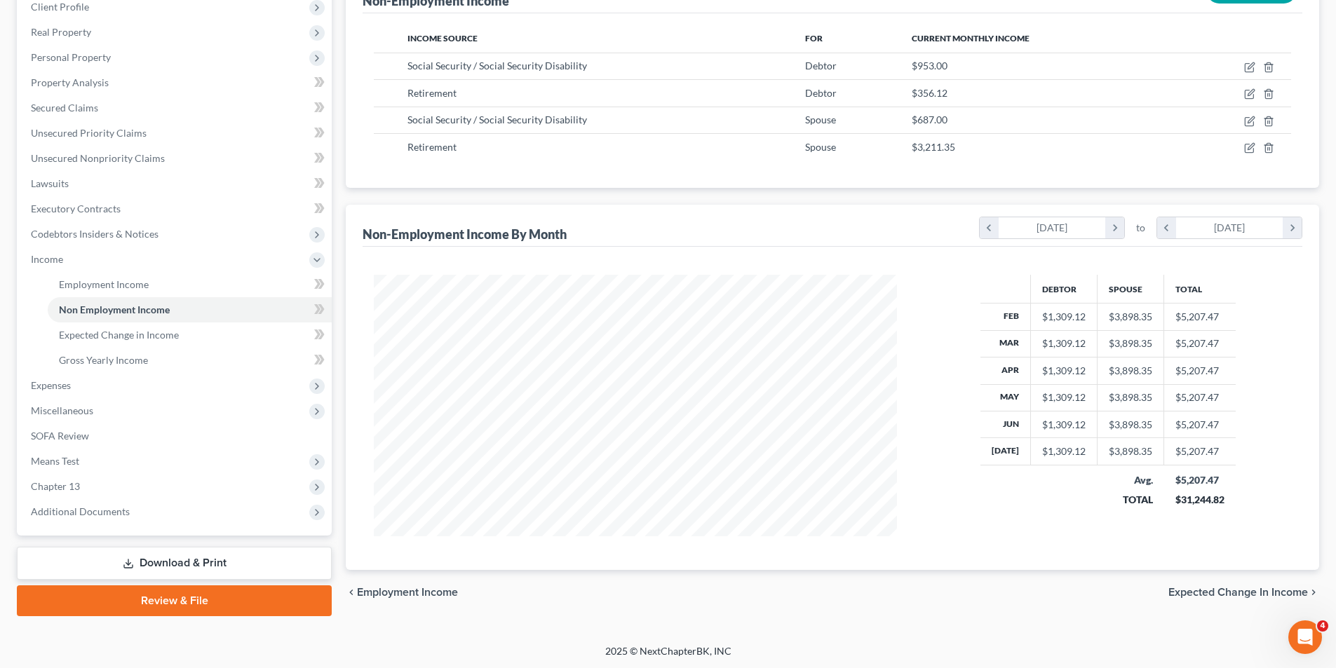
scroll to position [203, 0]
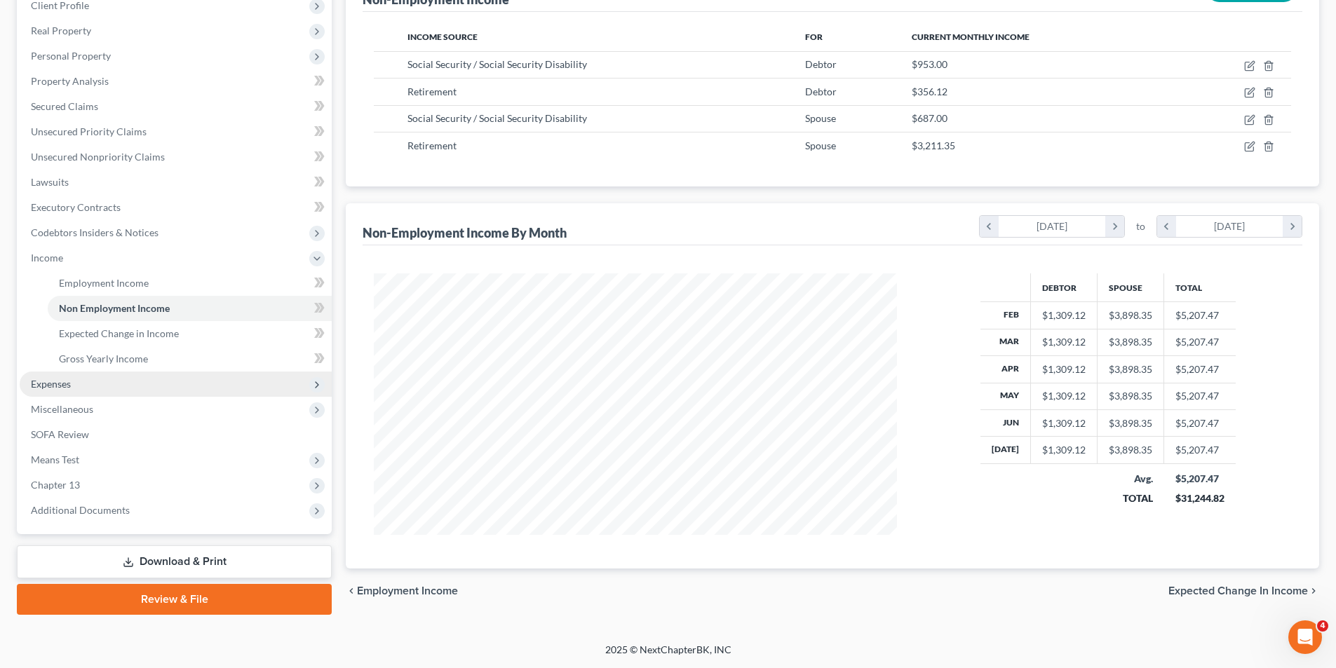
click at [63, 386] on span "Expenses" at bounding box center [51, 384] width 40 height 12
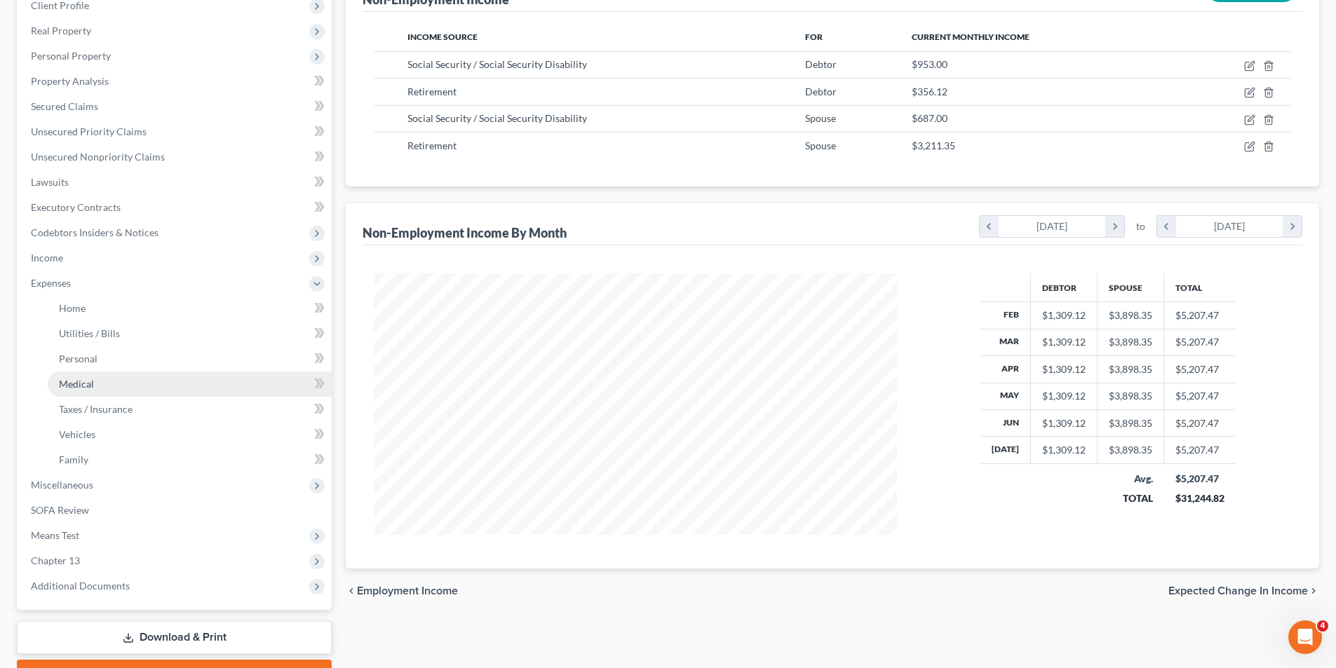
click at [67, 386] on span "Medical" at bounding box center [76, 384] width 35 height 12
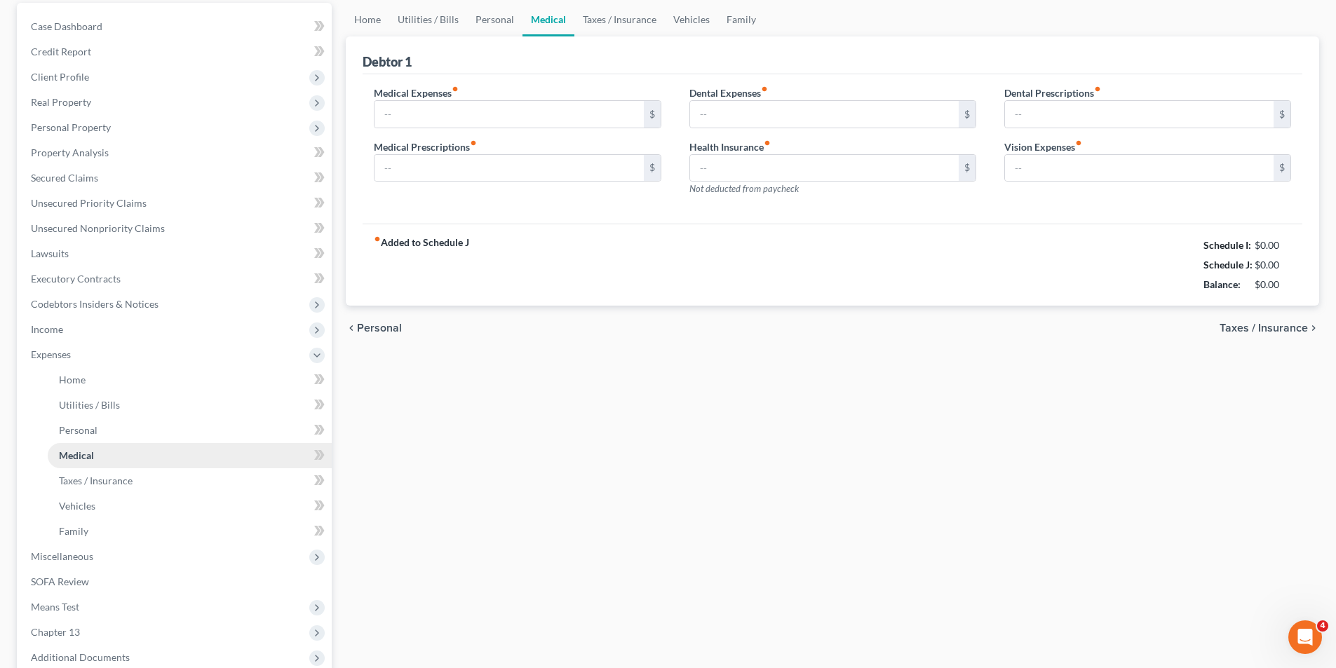
type input "0.00"
type input "50.00"
type input "0.00"
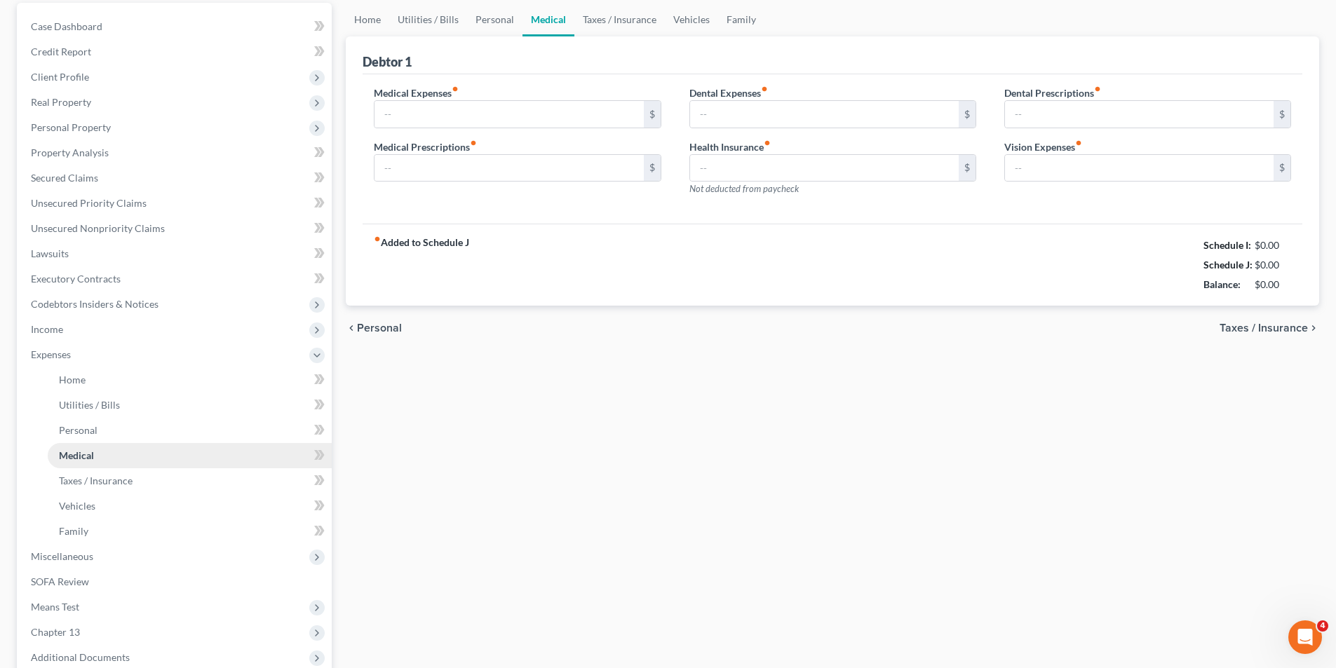
type input "0.00"
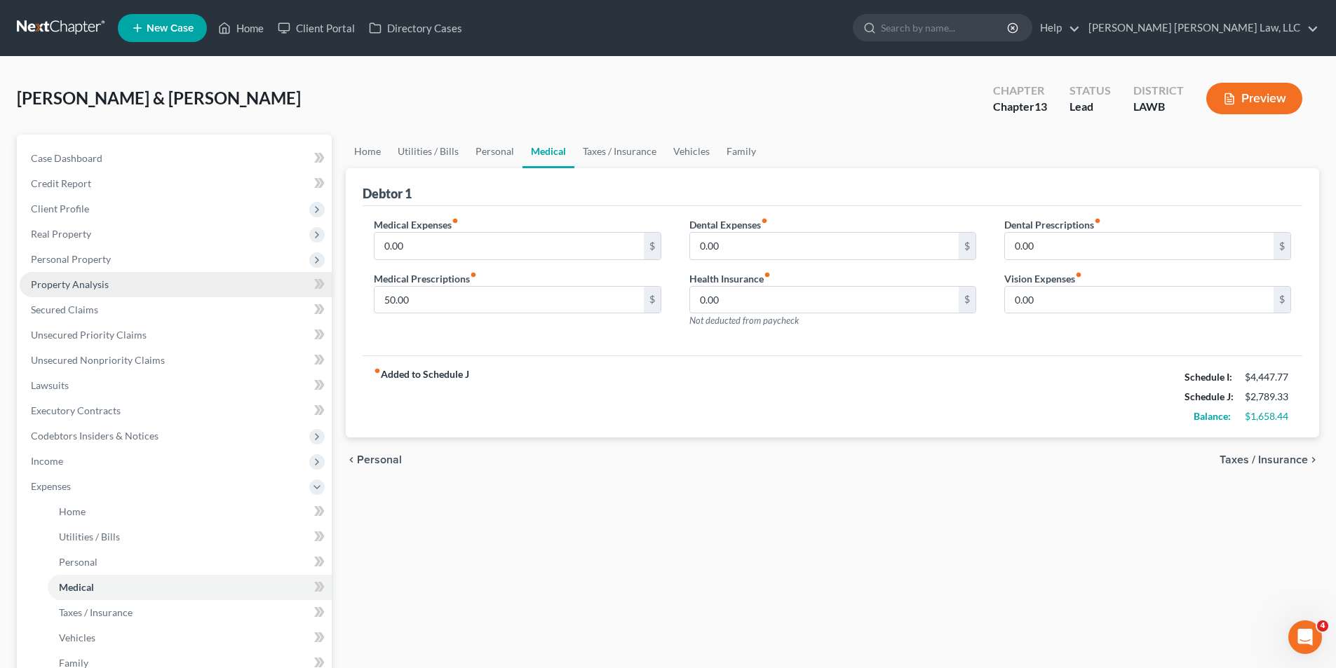
click at [37, 290] on span "Property Analysis" at bounding box center [70, 284] width 78 height 12
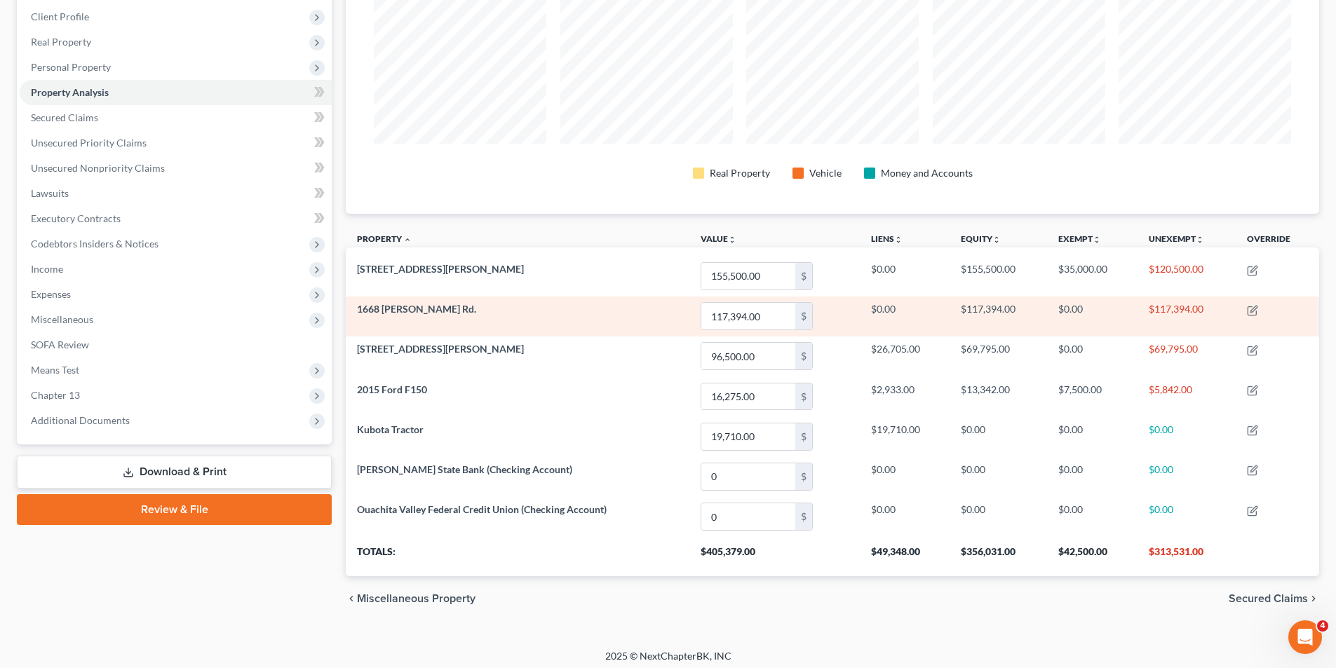
scroll to position [198, 0]
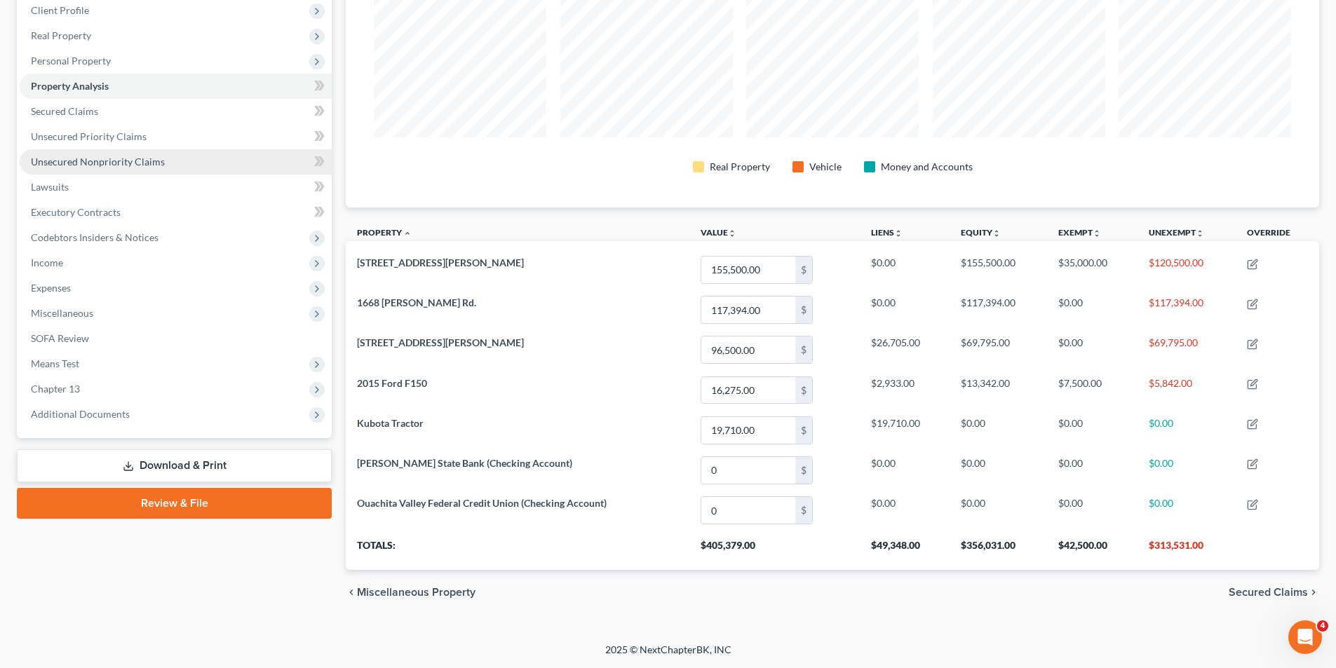
click at [60, 156] on span "Unsecured Nonpriority Claims" at bounding box center [98, 162] width 134 height 12
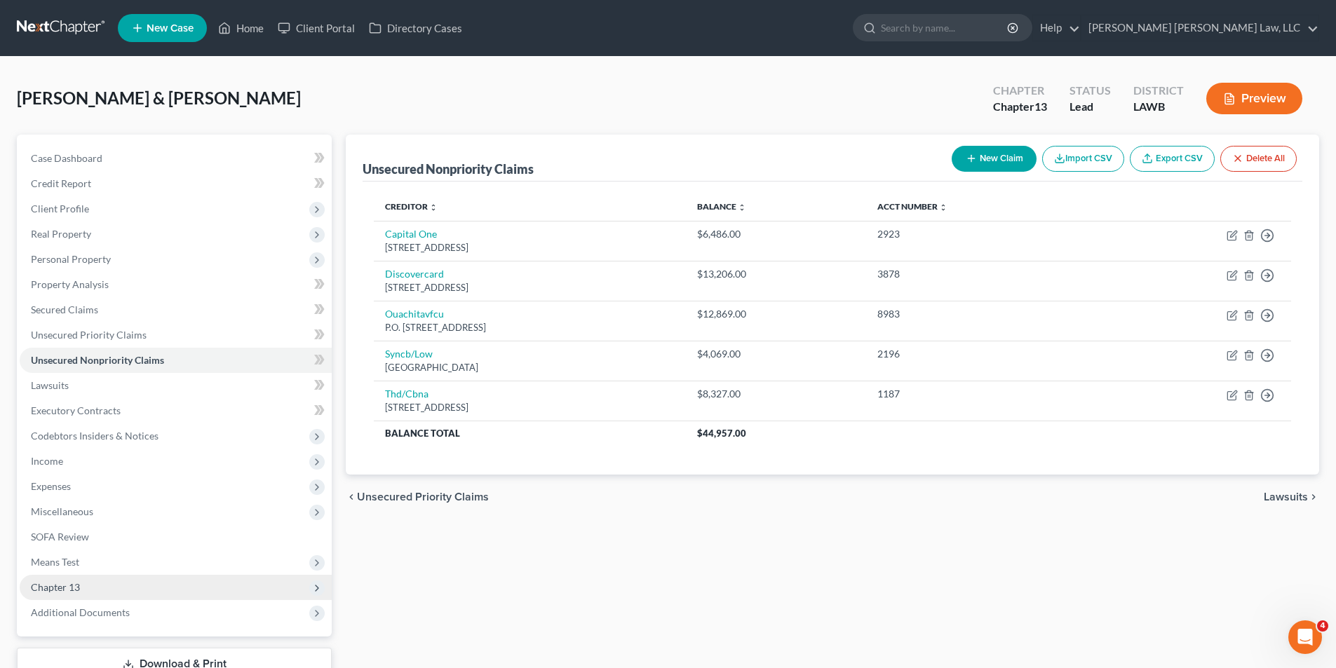
click at [62, 586] on span "Chapter 13" at bounding box center [55, 587] width 49 height 12
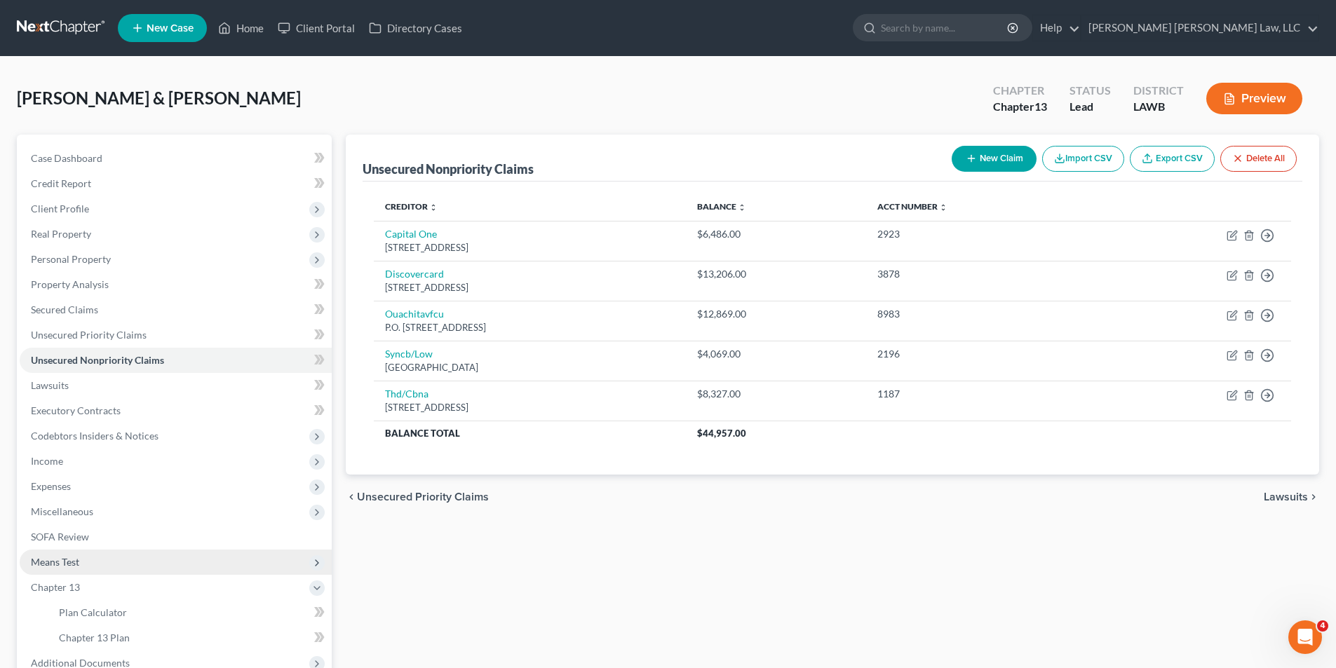
click at [65, 560] on span "Means Test" at bounding box center [55, 562] width 48 height 12
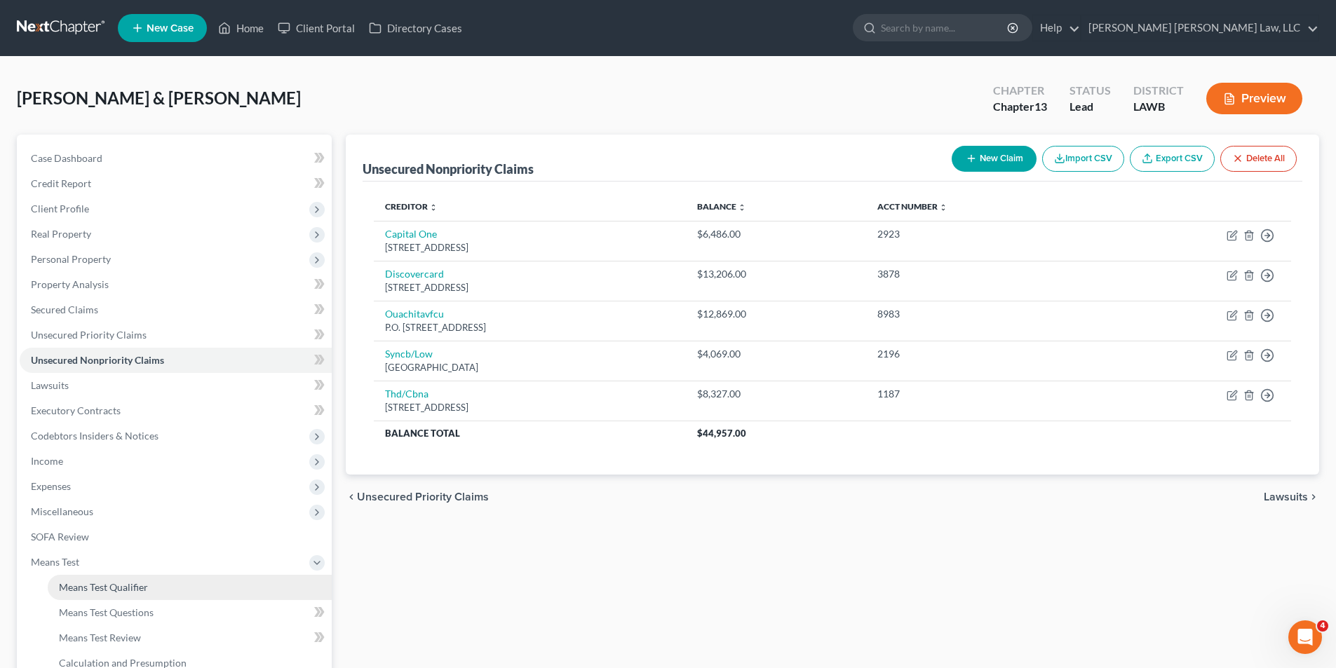
click at [91, 589] on span "Means Test Qualifier" at bounding box center [103, 587] width 89 height 12
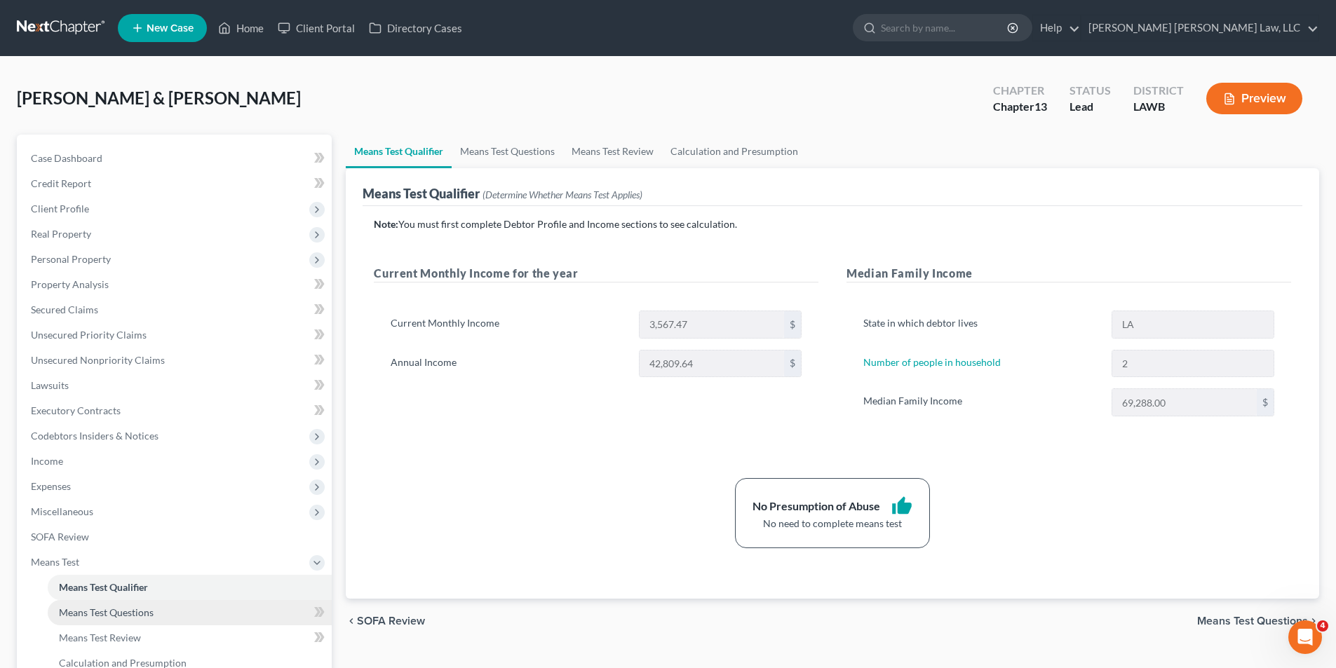
scroll to position [140, 0]
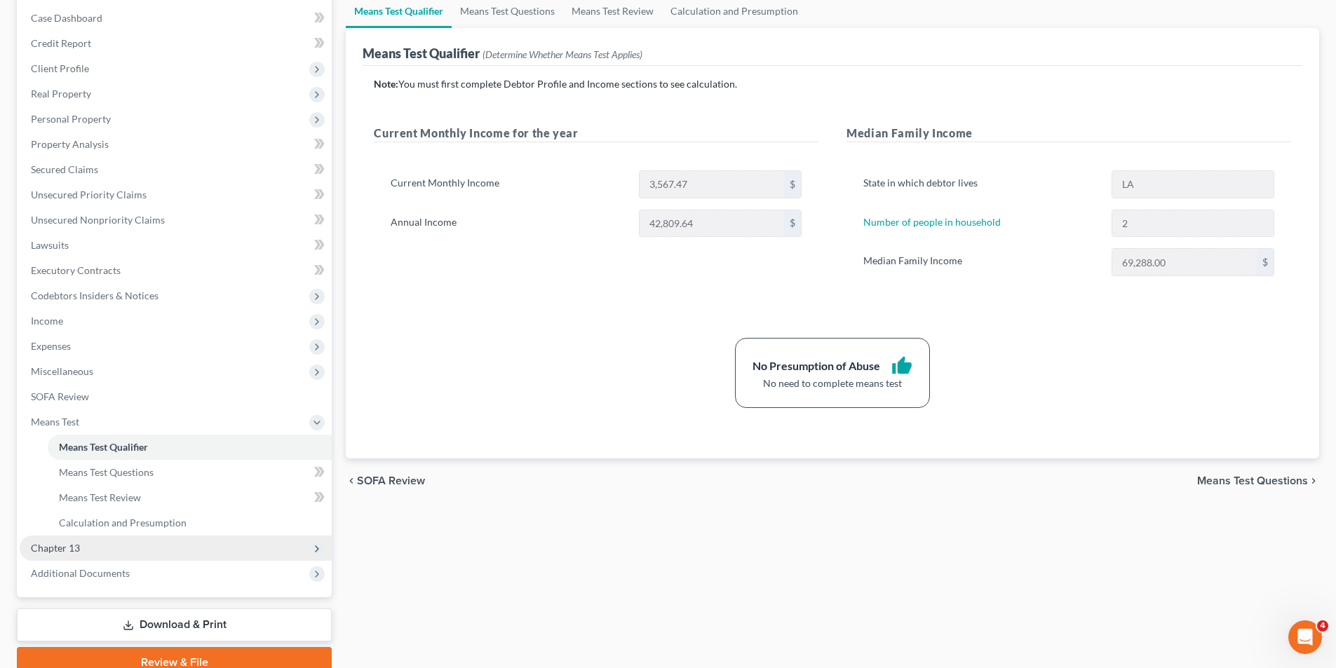
click at [98, 551] on span "Chapter 13" at bounding box center [176, 548] width 312 height 25
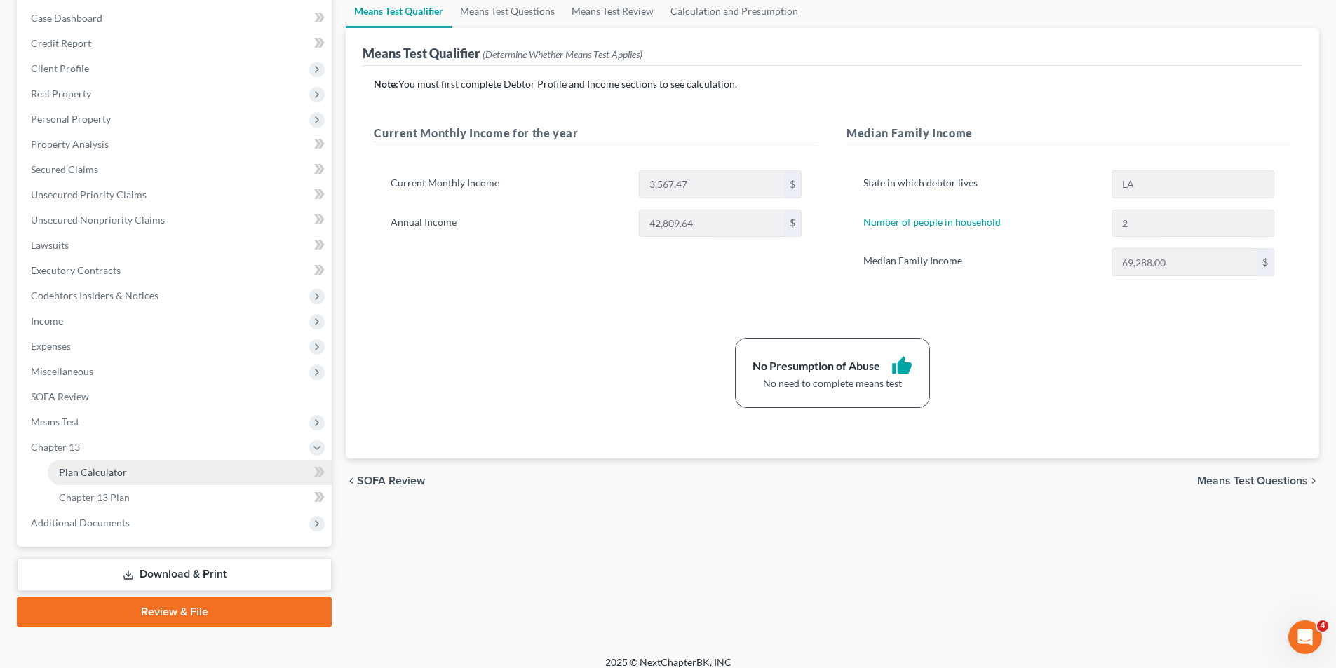
click at [92, 474] on span "Plan Calculator" at bounding box center [93, 472] width 68 height 12
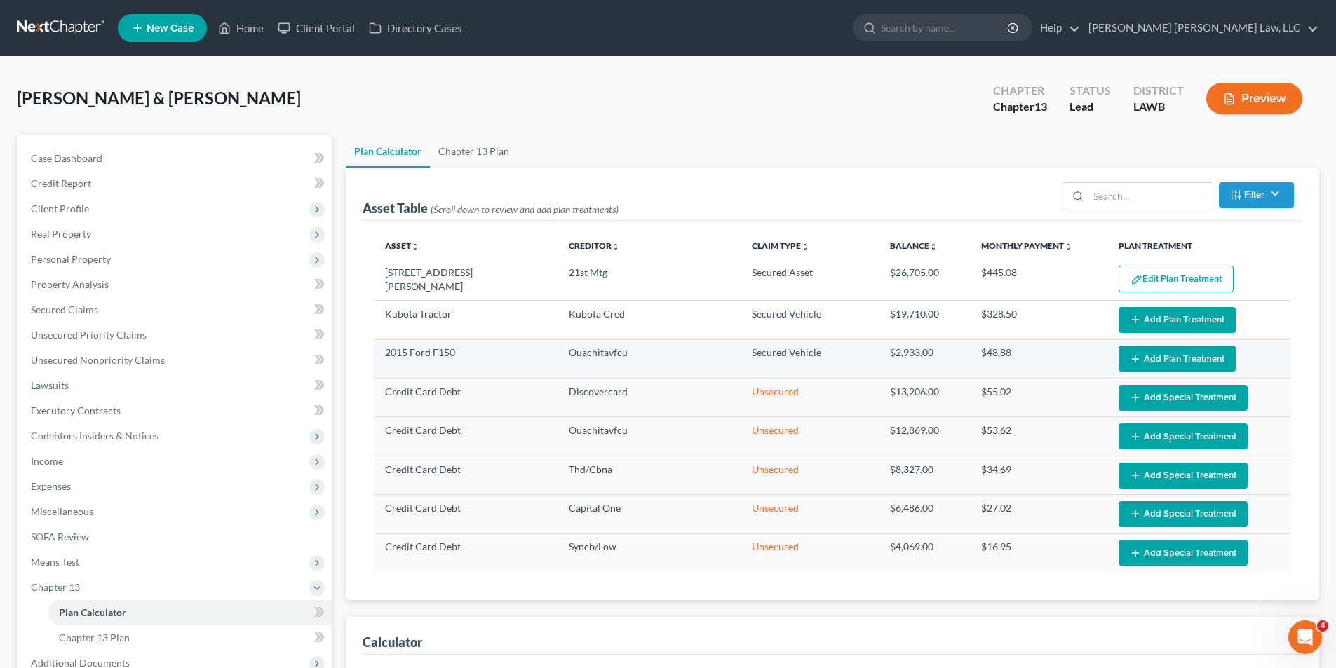
select select "59"
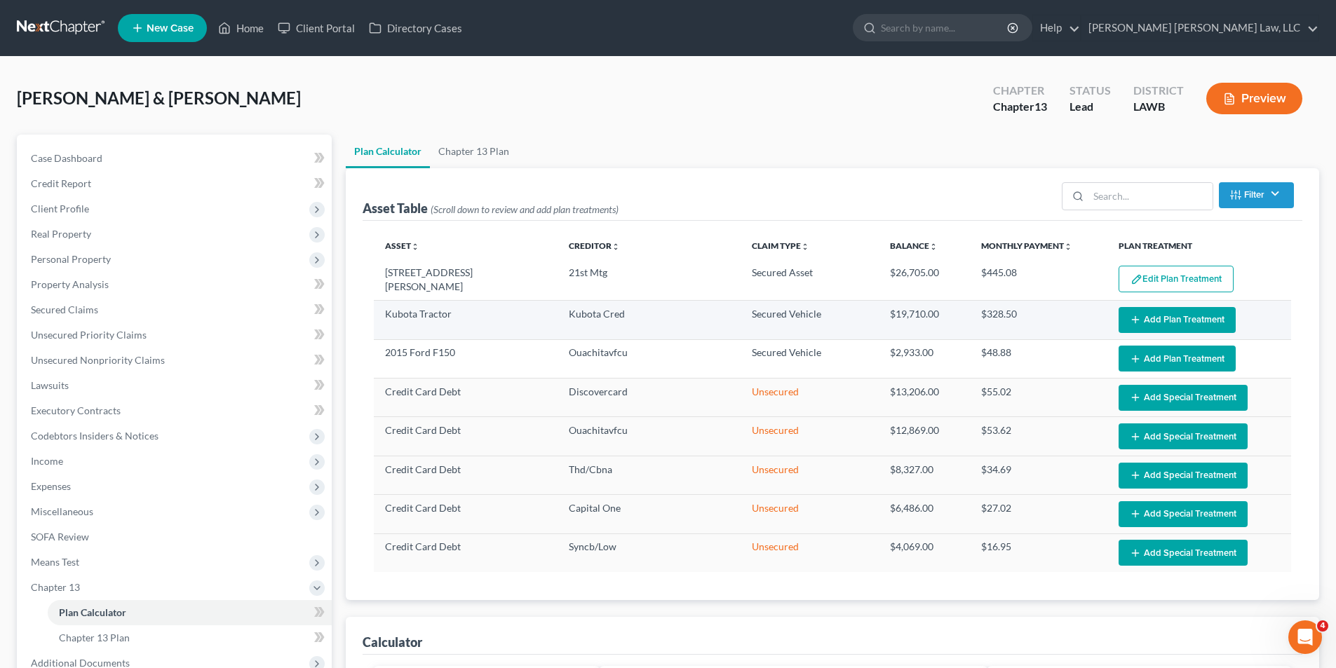
click at [1142, 327] on button "Add Plan Treatment" at bounding box center [1177, 320] width 117 height 26
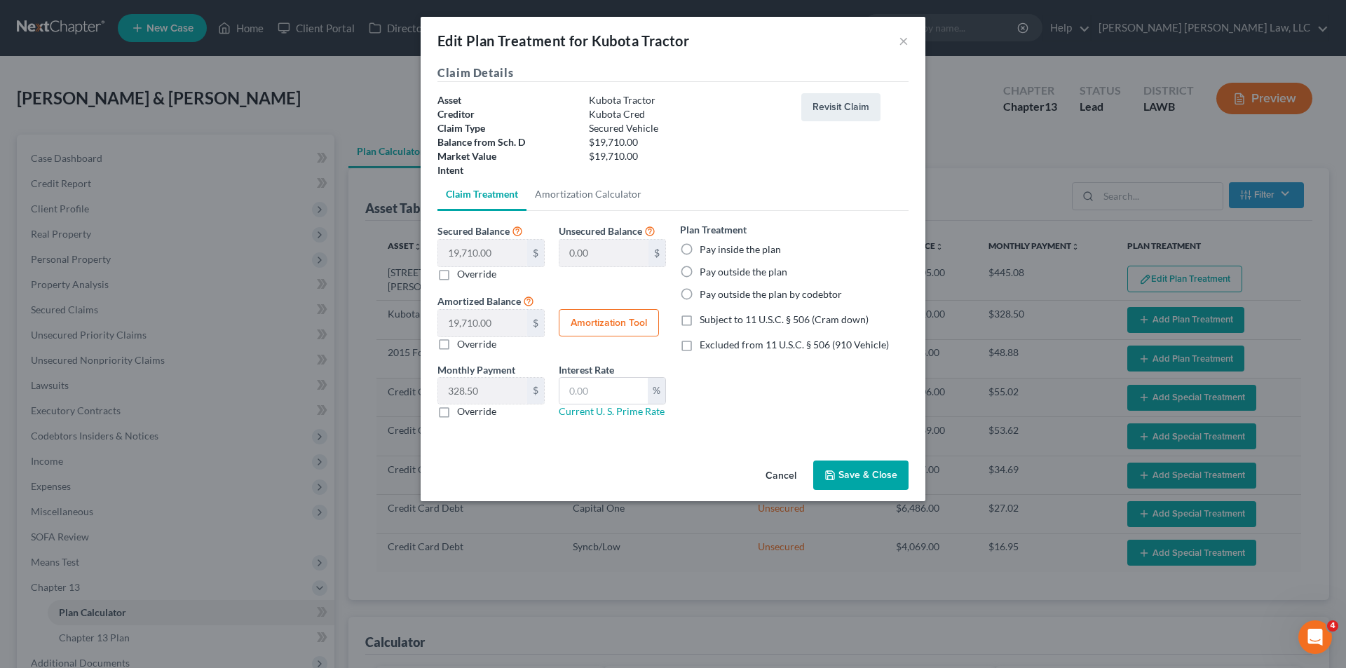
click at [700, 248] on label "Pay inside the plan" at bounding box center [740, 250] width 81 height 14
click at [705, 248] on input "Pay inside the plan" at bounding box center [709, 247] width 9 height 9
radio input "true"
click at [700, 317] on label "Subject to 11 U.S.C. § 506 (Cram down)" at bounding box center [784, 320] width 169 height 14
click at [705, 317] on input "Subject to 11 U.S.C. § 506 (Cram down)" at bounding box center [709, 317] width 9 height 9
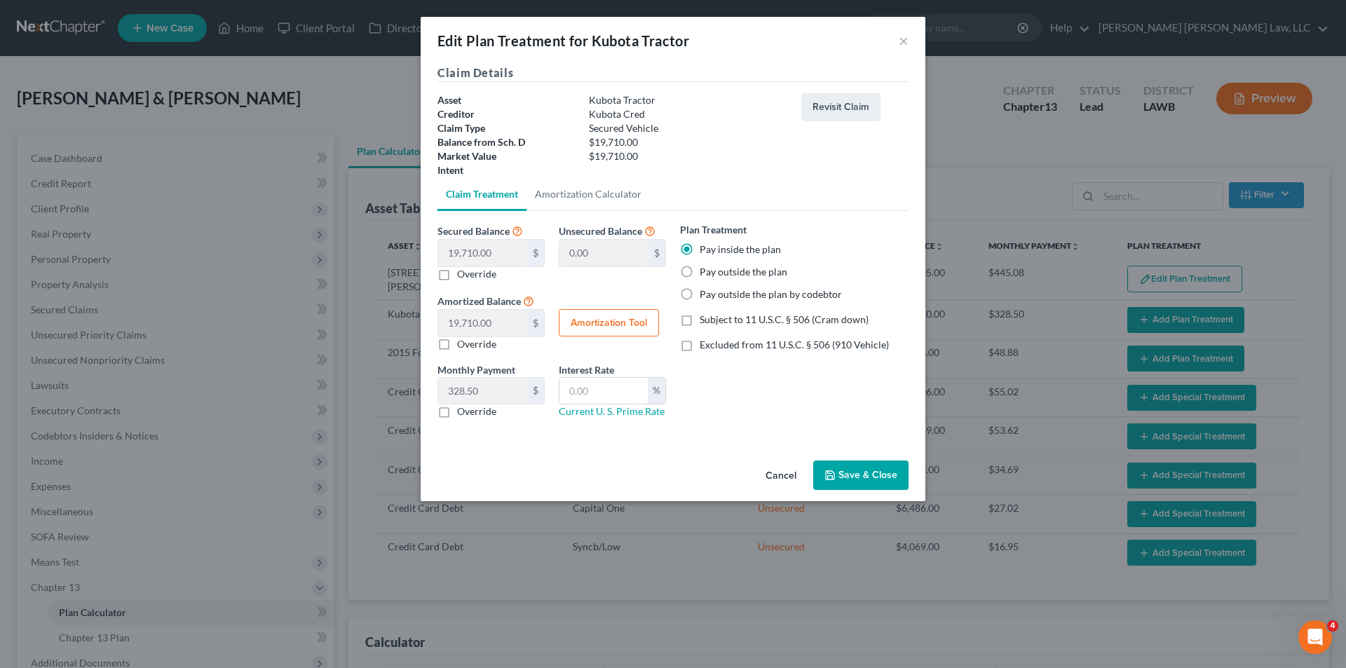
checkbox input "true"
click at [611, 380] on input "text" at bounding box center [604, 391] width 88 height 27
type input "9.5"
click at [818, 487] on button "Save & Close" at bounding box center [860, 475] width 95 height 29
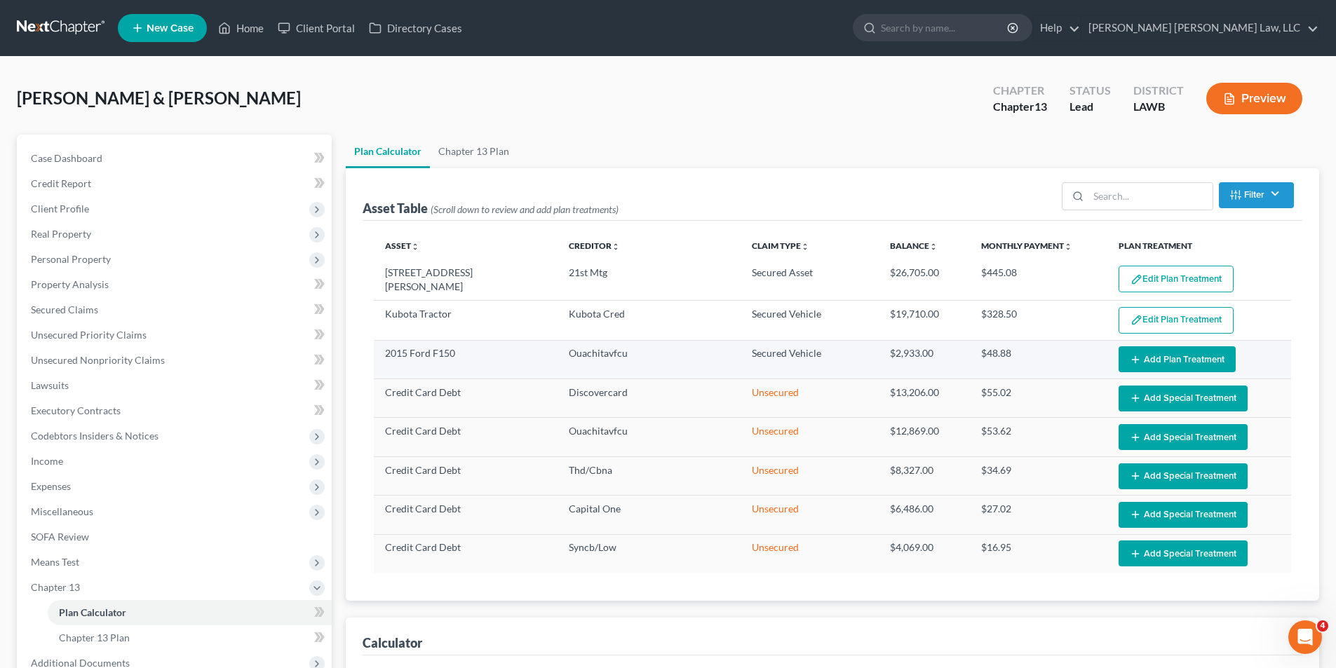
select select "59"
click at [1145, 344] on td "Edit Plan Treatment Add Plan Treatment" at bounding box center [1199, 359] width 184 height 39
click at [1145, 351] on button "Add Plan Treatment" at bounding box center [1177, 359] width 117 height 26
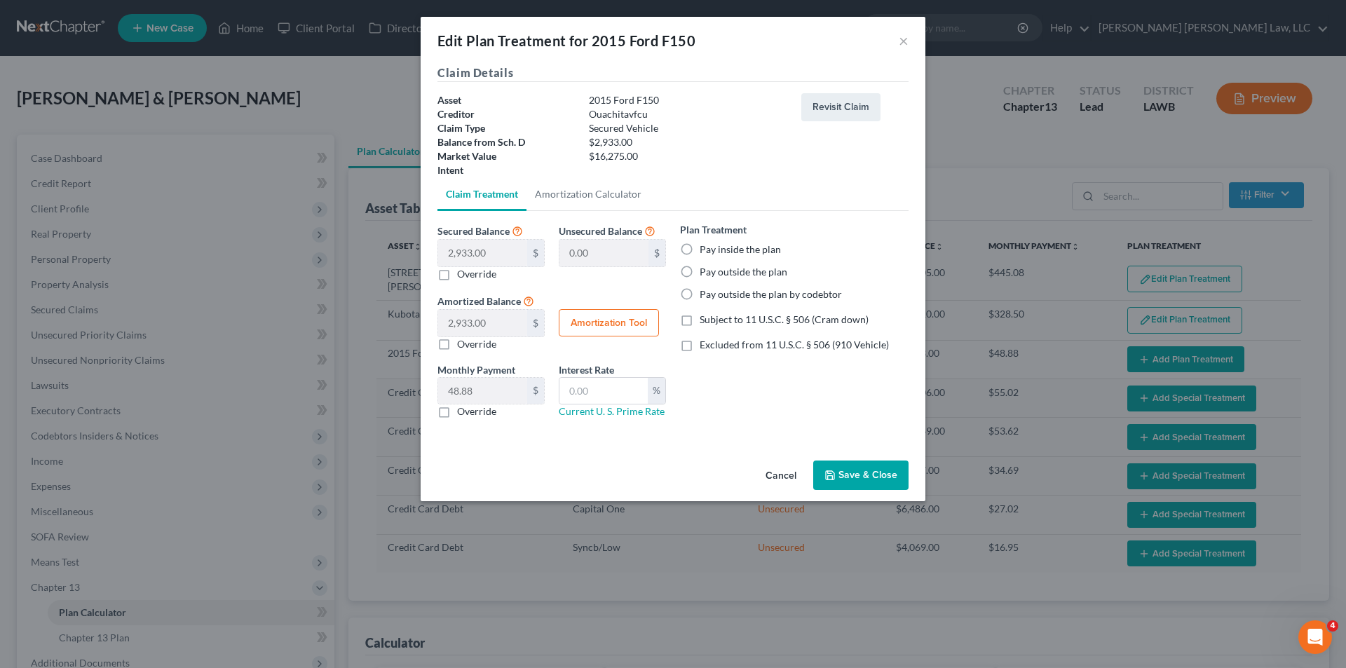
click at [700, 245] on label "Pay inside the plan" at bounding box center [740, 250] width 81 height 14
click at [705, 245] on input "Pay inside the plan" at bounding box center [709, 247] width 9 height 9
radio input "true"
click at [700, 318] on label "Subject to 11 U.S.C. § 506 (Cram down)" at bounding box center [784, 320] width 169 height 14
click at [705, 318] on input "Subject to 11 U.S.C. § 506 (Cram down)" at bounding box center [709, 317] width 9 height 9
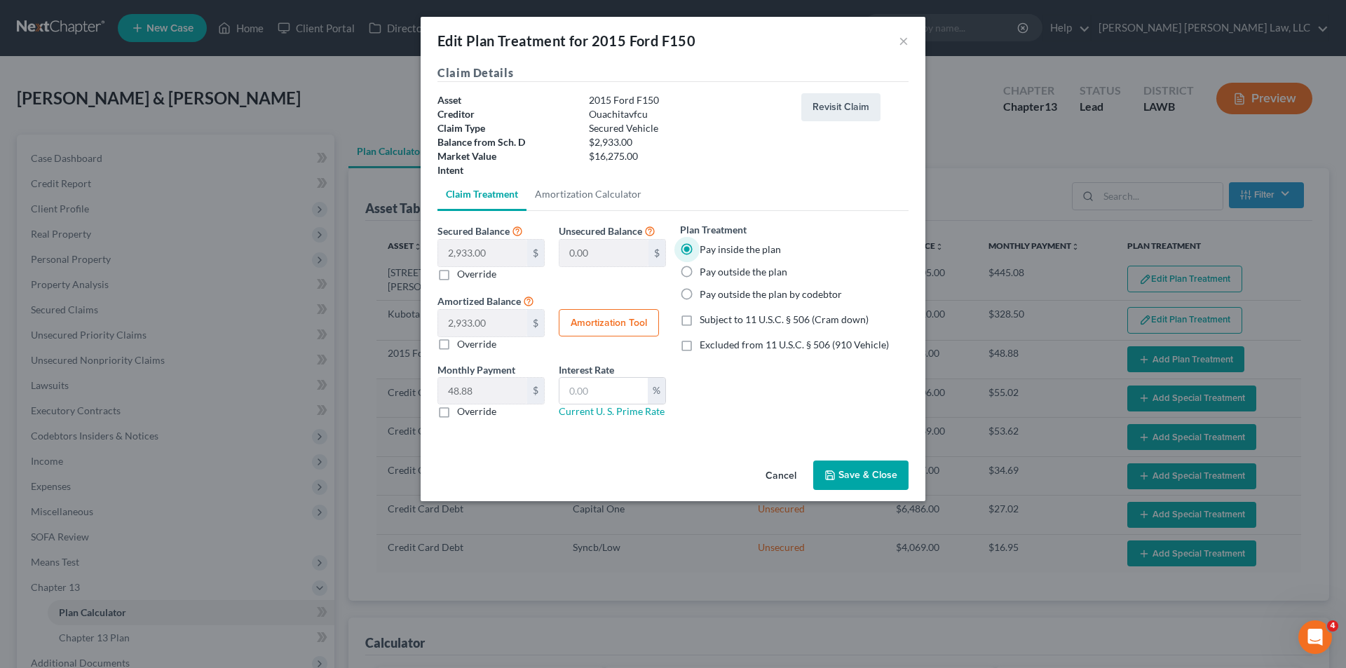
checkbox input "true"
drag, startPoint x: 614, startPoint y: 381, endPoint x: 604, endPoint y: 394, distance: 16.0
click at [614, 381] on input "text" at bounding box center [604, 391] width 88 height 27
type input "9.5"
click at [838, 472] on button "Save & Close" at bounding box center [860, 475] width 95 height 29
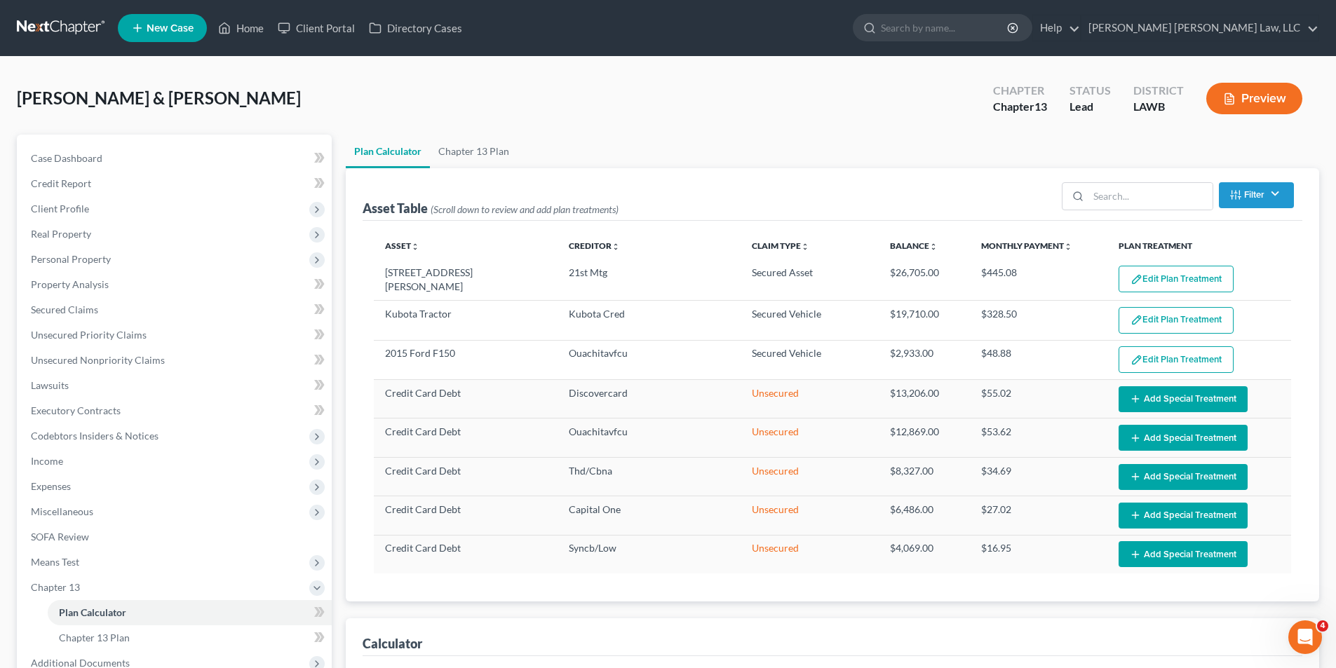
select select "59"
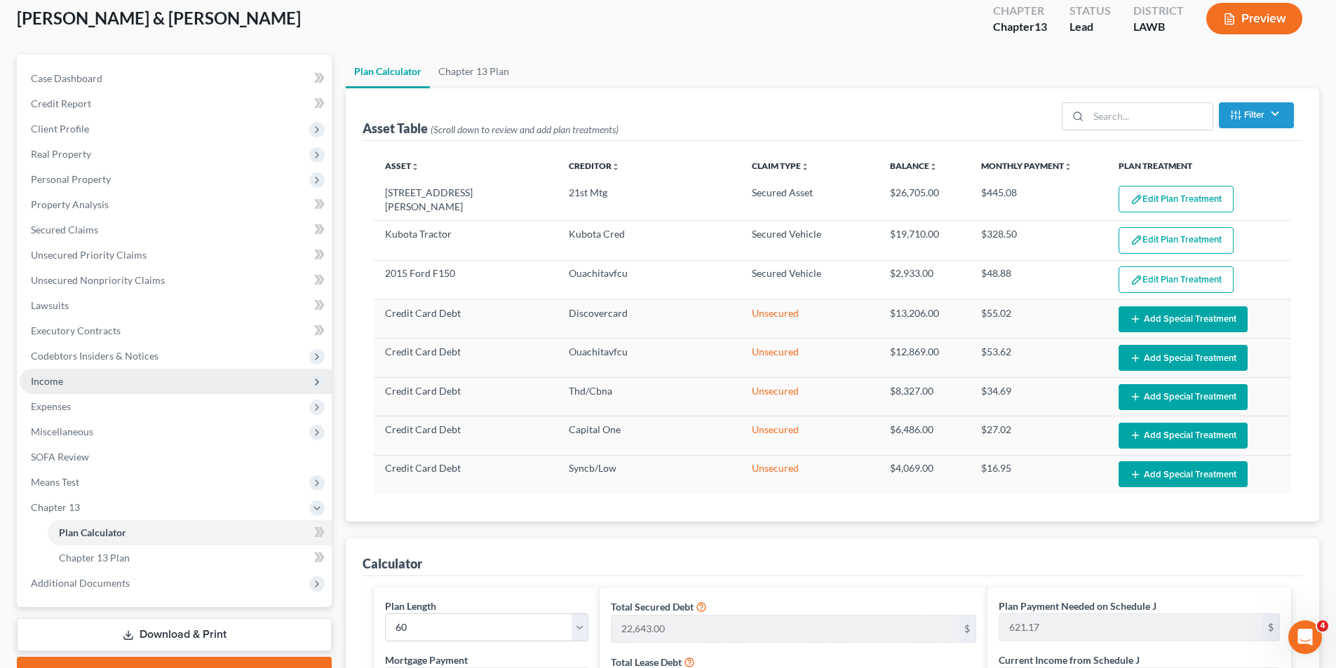
scroll to position [210, 0]
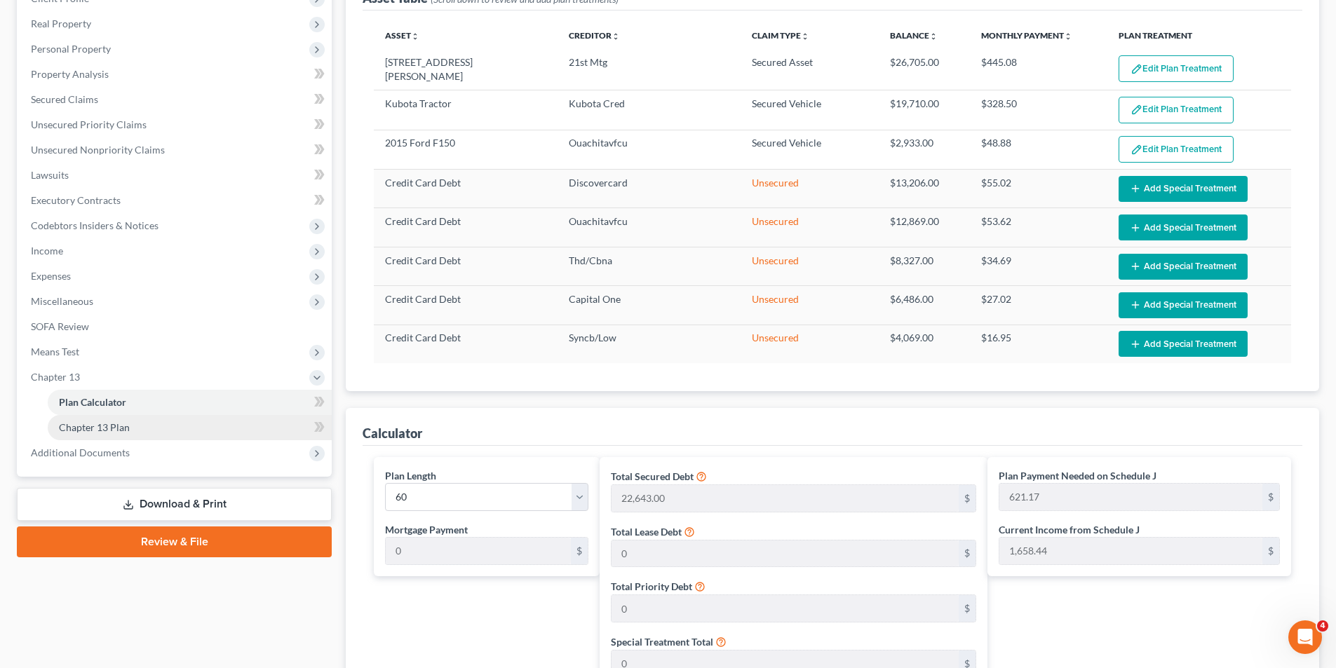
click at [88, 421] on span "Chapter 13 Plan" at bounding box center [94, 427] width 71 height 12
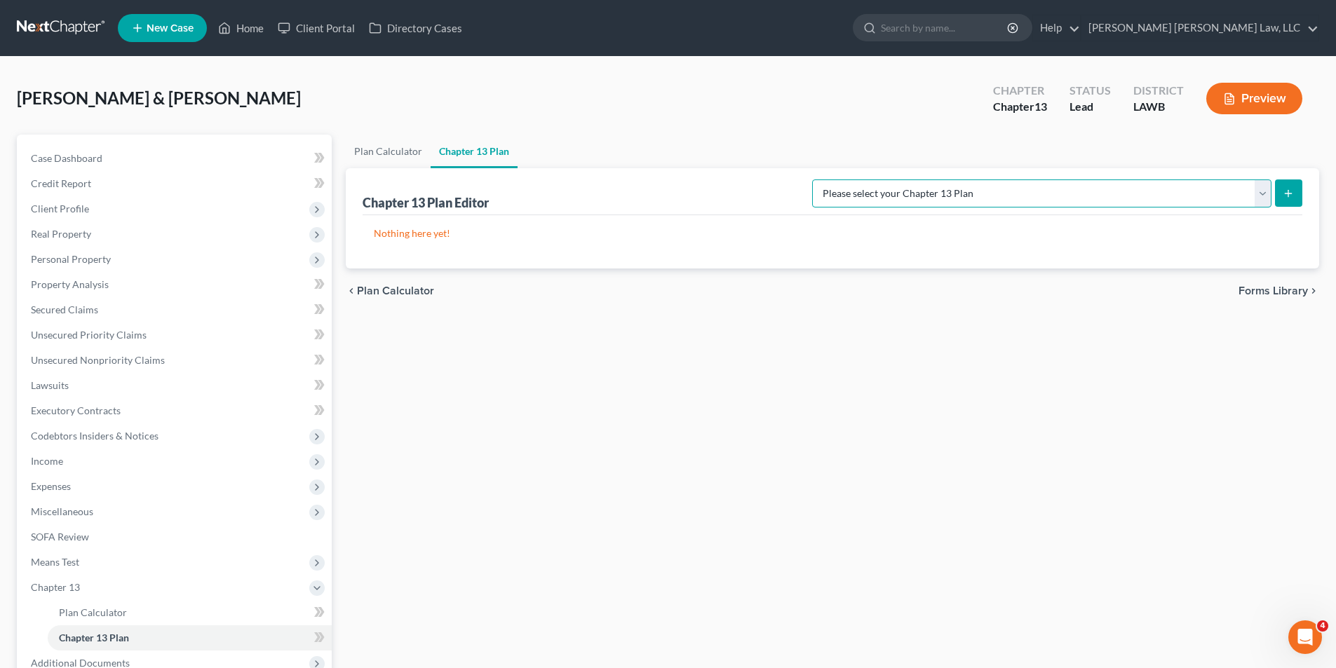
click at [1072, 187] on select "Please select your Chapter 13 Plan E. Orum Custom Plan (Revised 12/1/2021) E. O…" at bounding box center [1041, 194] width 459 height 28
select select "1"
click at [959, 180] on select "Please select your Chapter 13 Plan E. Orum Custom Plan (Revised 12/1/2021) E. O…" at bounding box center [1041, 194] width 459 height 28
click at [1292, 194] on icon "submit" at bounding box center [1288, 193] width 11 height 11
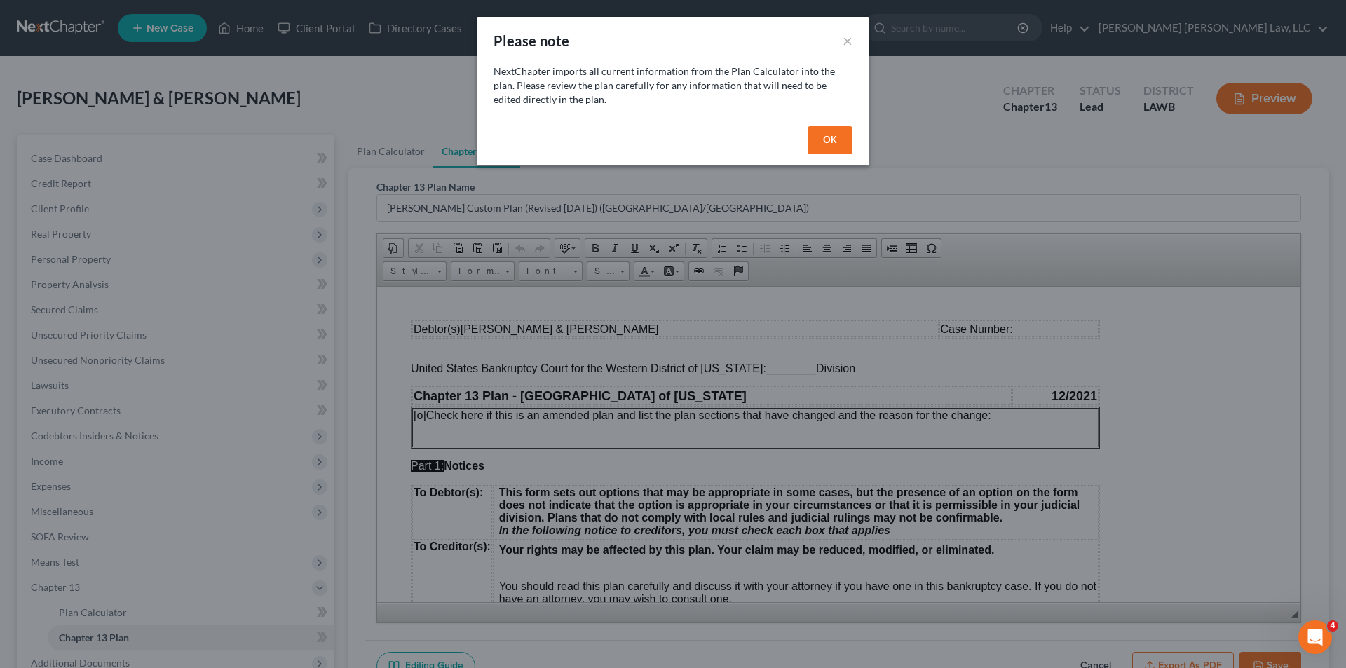
click at [806, 144] on div "OK" at bounding box center [673, 143] width 393 height 45
click at [834, 137] on button "OK" at bounding box center [830, 140] width 45 height 28
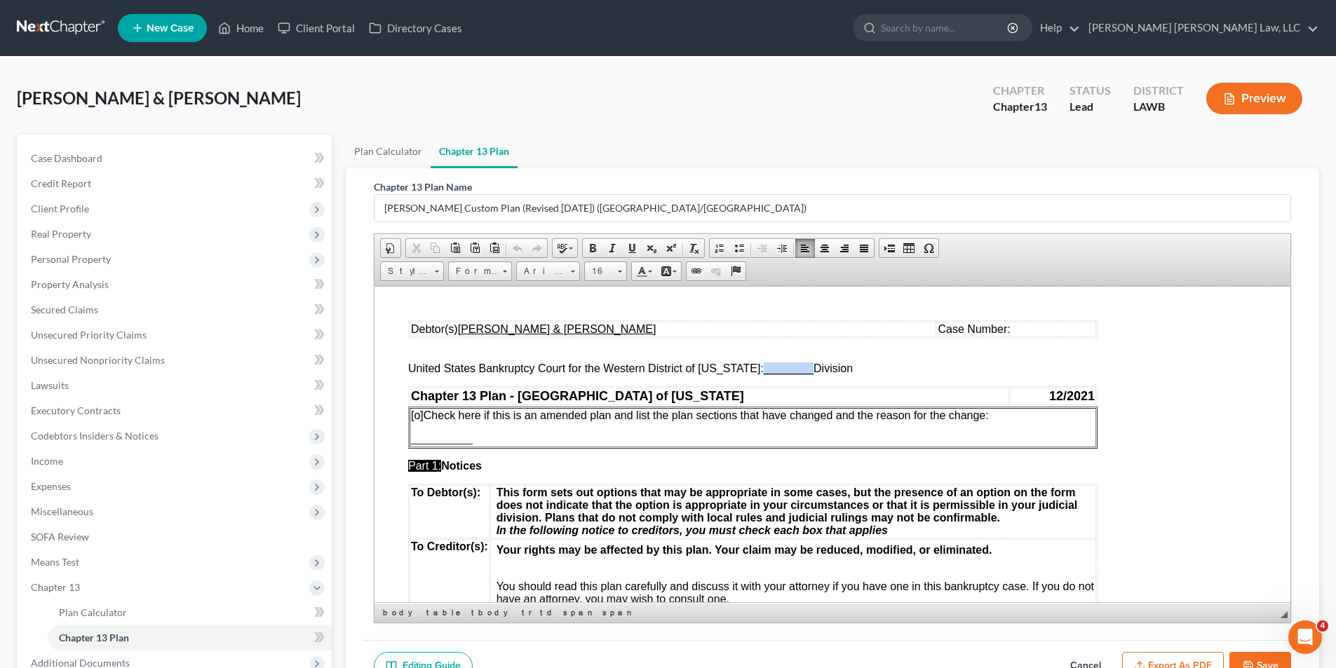
drag, startPoint x: 800, startPoint y: 369, endPoint x: 748, endPoint y: 367, distance: 51.9
click at [751, 374] on p "United States Bankruptcy Court for the Western District of Louisiana: ________ …" at bounding box center [832, 361] width 849 height 25
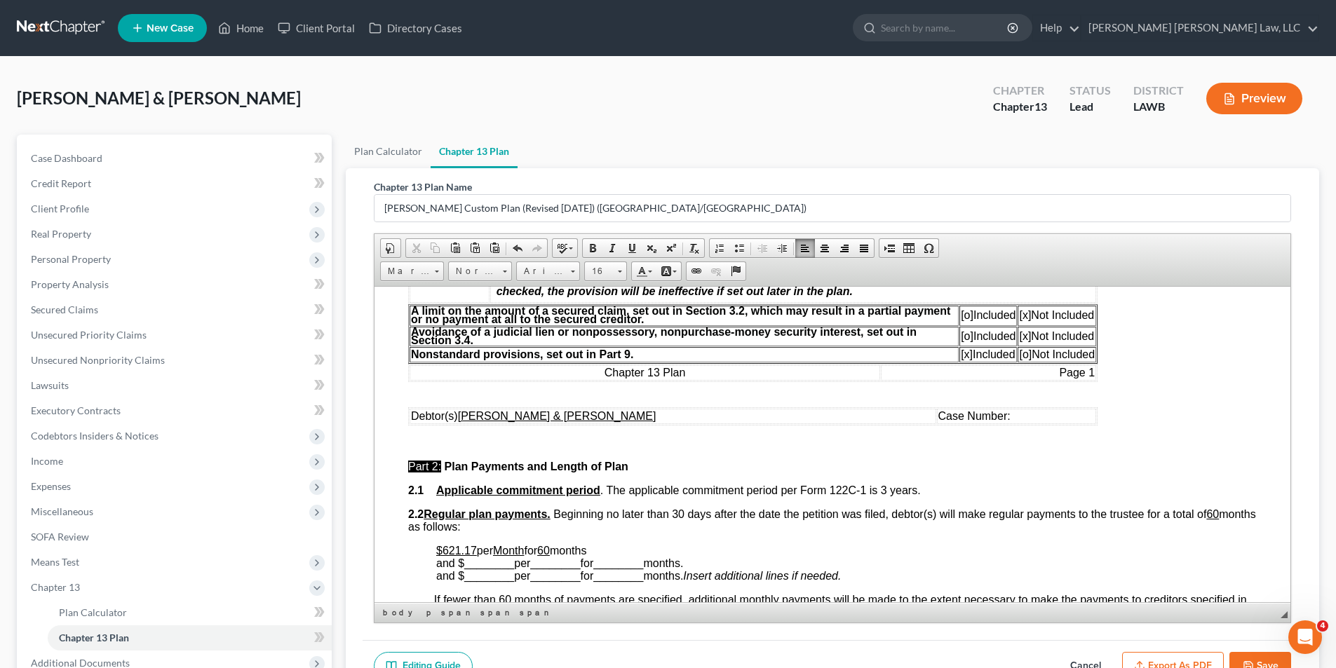
scroll to position [491, 0]
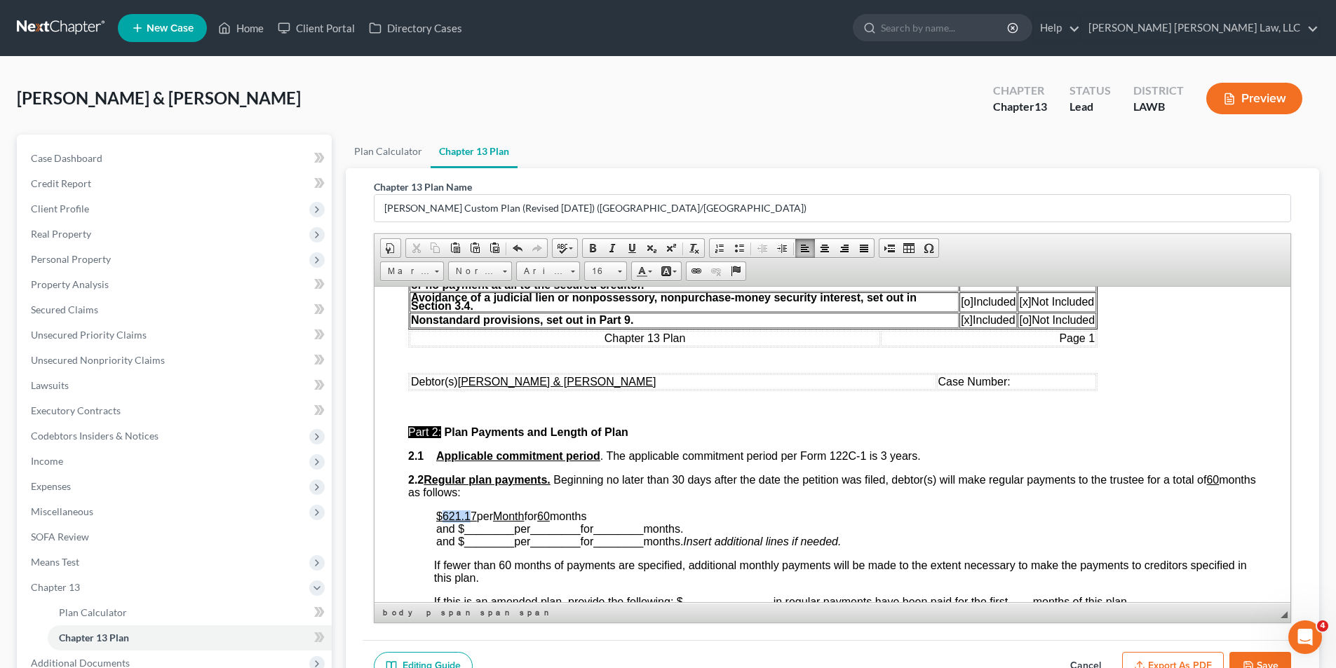
drag, startPoint x: 472, startPoint y: 515, endPoint x: 444, endPoint y: 512, distance: 28.2
click at [444, 512] on u "$621.17" at bounding box center [456, 516] width 41 height 12
drag, startPoint x: 476, startPoint y: 512, endPoint x: 439, endPoint y: 520, distance: 38.0
click at [439, 520] on p "$621.17 per Month for 60 months and $ ________ per ________ for ________ months…" at bounding box center [846, 529] width 821 height 38
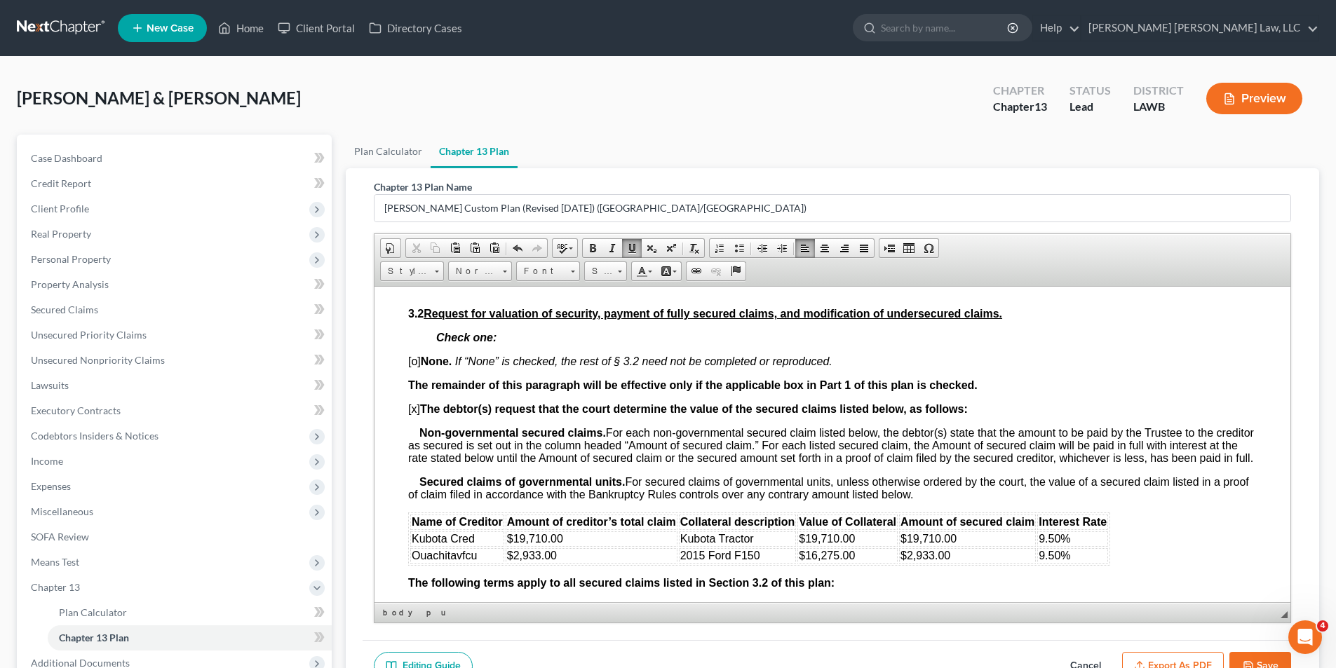
scroll to position [1403, 0]
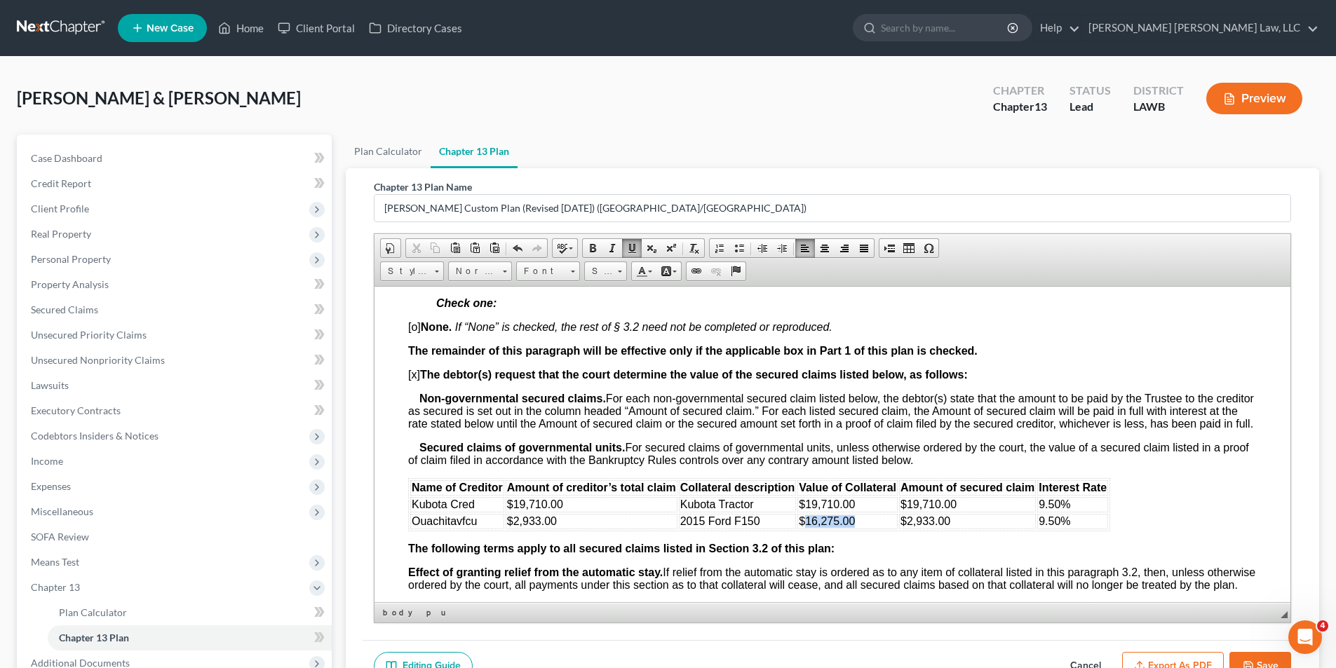
drag, startPoint x: 867, startPoint y: 531, endPoint x: 805, endPoint y: 536, distance: 62.7
click at [805, 529] on td "$16,275.00" at bounding box center [847, 520] width 100 height 15
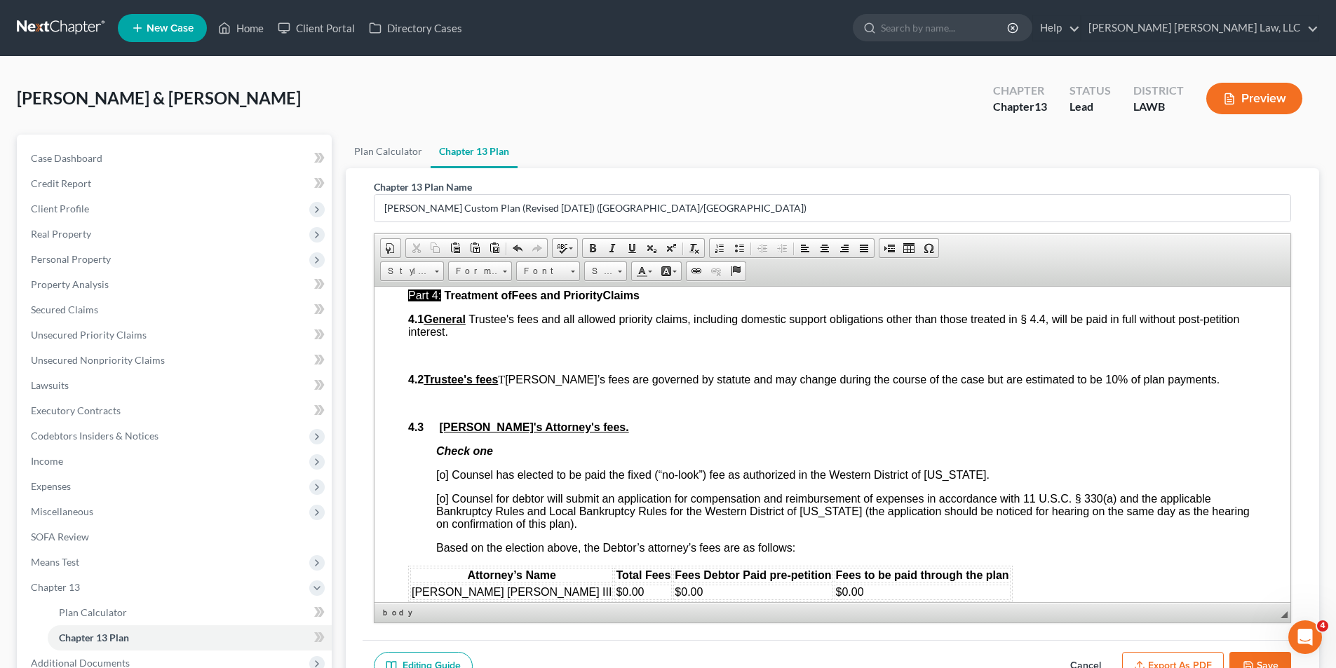
scroll to position [2314, 0]
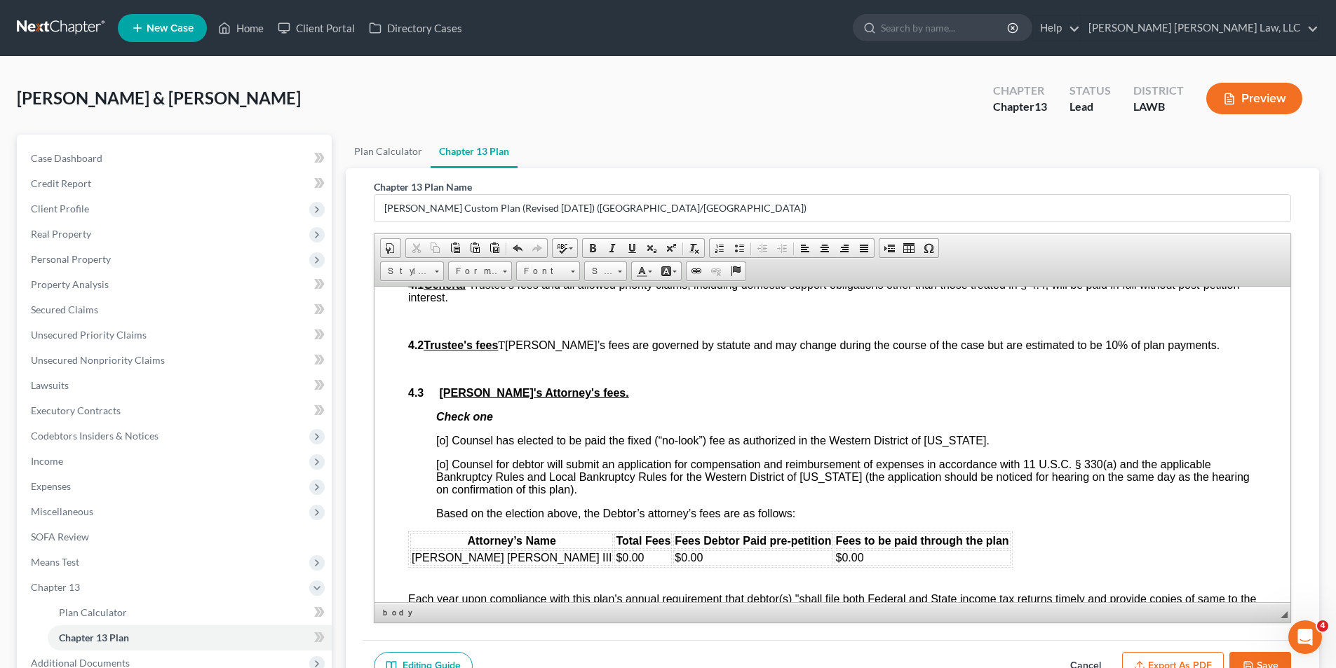
click at [445, 446] on span "[o] Counsel has elected to be paid the fixed (“no-look”) fee as authorized in t…" at bounding box center [712, 440] width 553 height 12
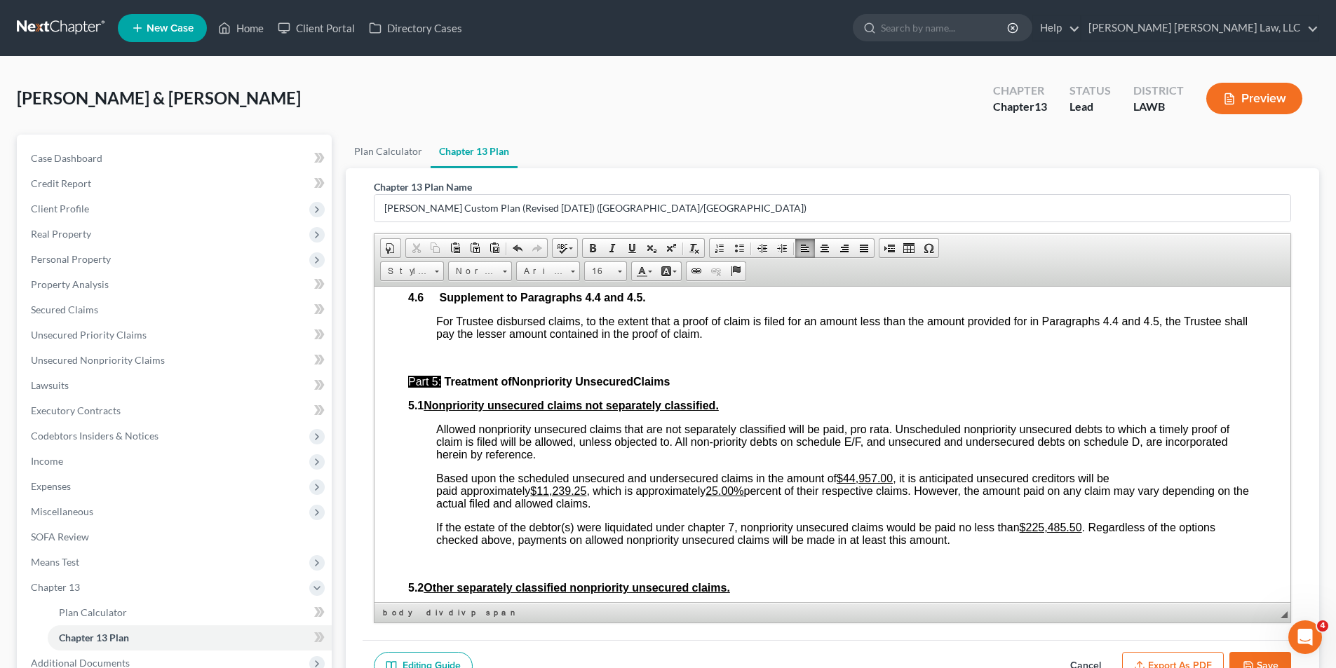
scroll to position [3226, 0]
drag, startPoint x: 589, startPoint y: 512, endPoint x: 541, endPoint y: 518, distance: 48.1
click at [541, 508] on span "Based upon the scheduled unsecured and undersecured claims in the amount of $44…" at bounding box center [842, 489] width 813 height 37
drag, startPoint x: 744, startPoint y: 510, endPoint x: 713, endPoint y: 515, distance: 31.2
click at [713, 508] on span "Based upon the scheduled unsecured and undersecured claims in the amount of $44…" at bounding box center [842, 489] width 813 height 37
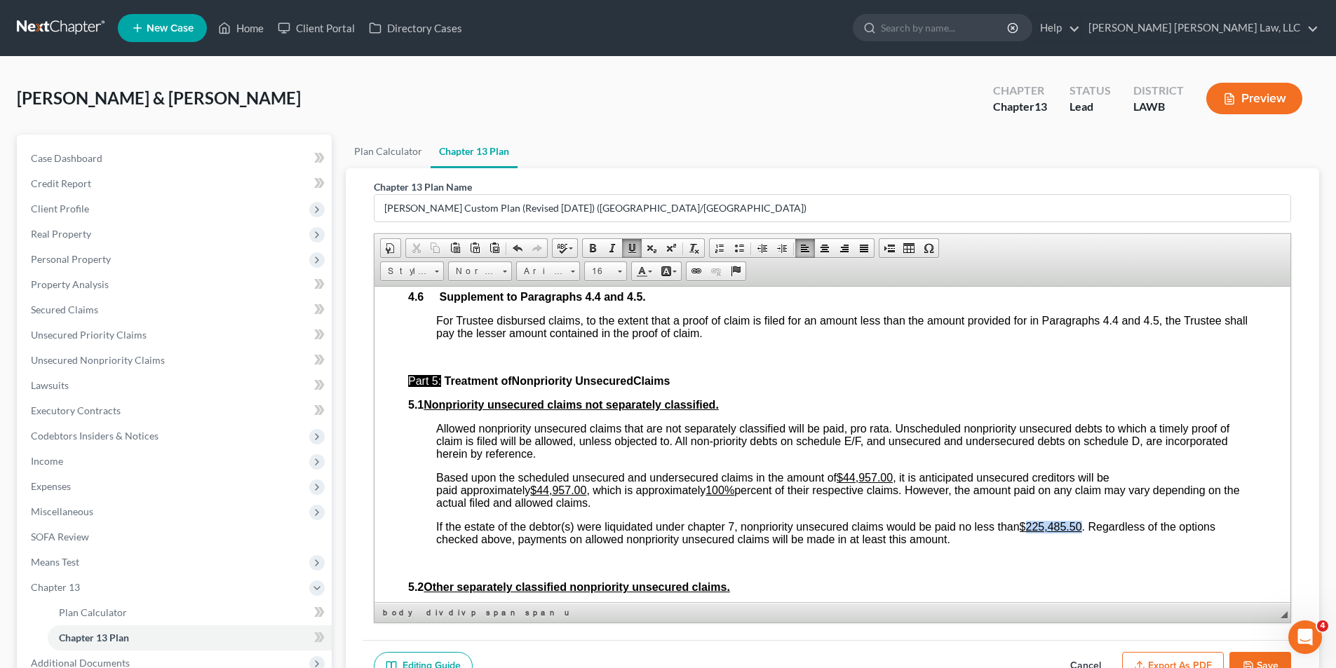
drag, startPoint x: 1084, startPoint y: 551, endPoint x: 1026, endPoint y: 553, distance: 58.2
click at [1026, 545] on span "If the estate of the debtor(s) were liquidated under chapter 7, nonpriority uns…" at bounding box center [825, 532] width 779 height 25
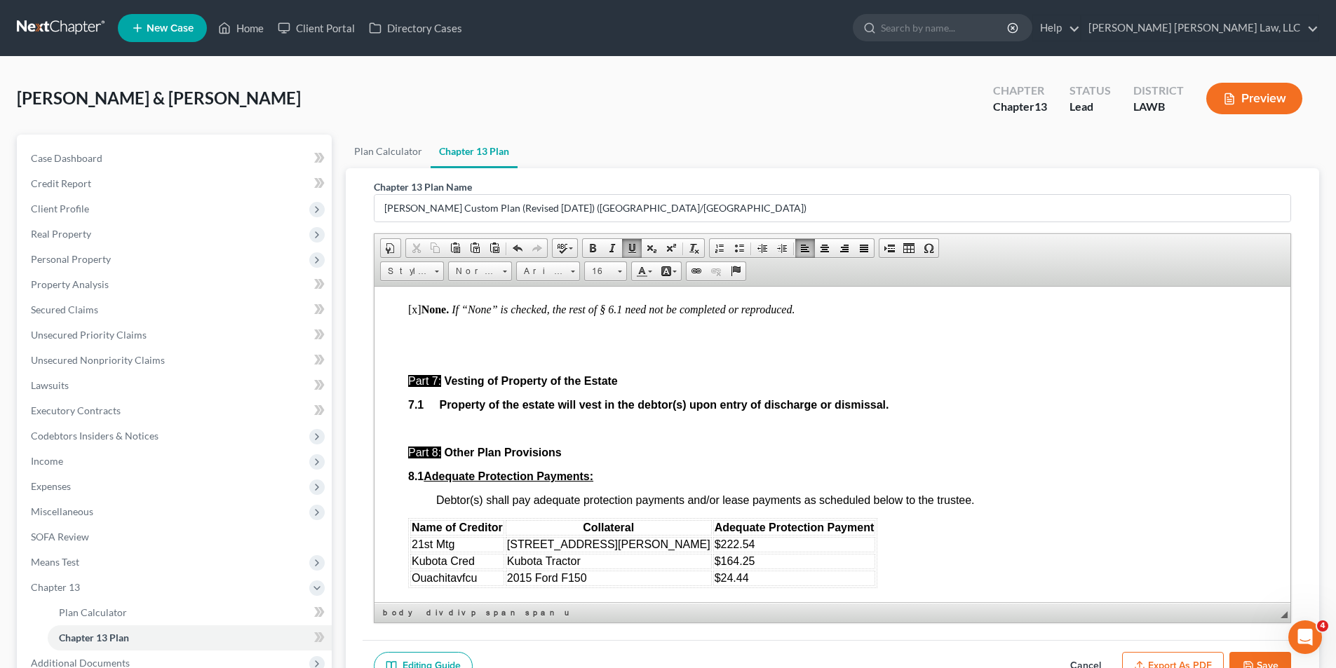
scroll to position [3787, 0]
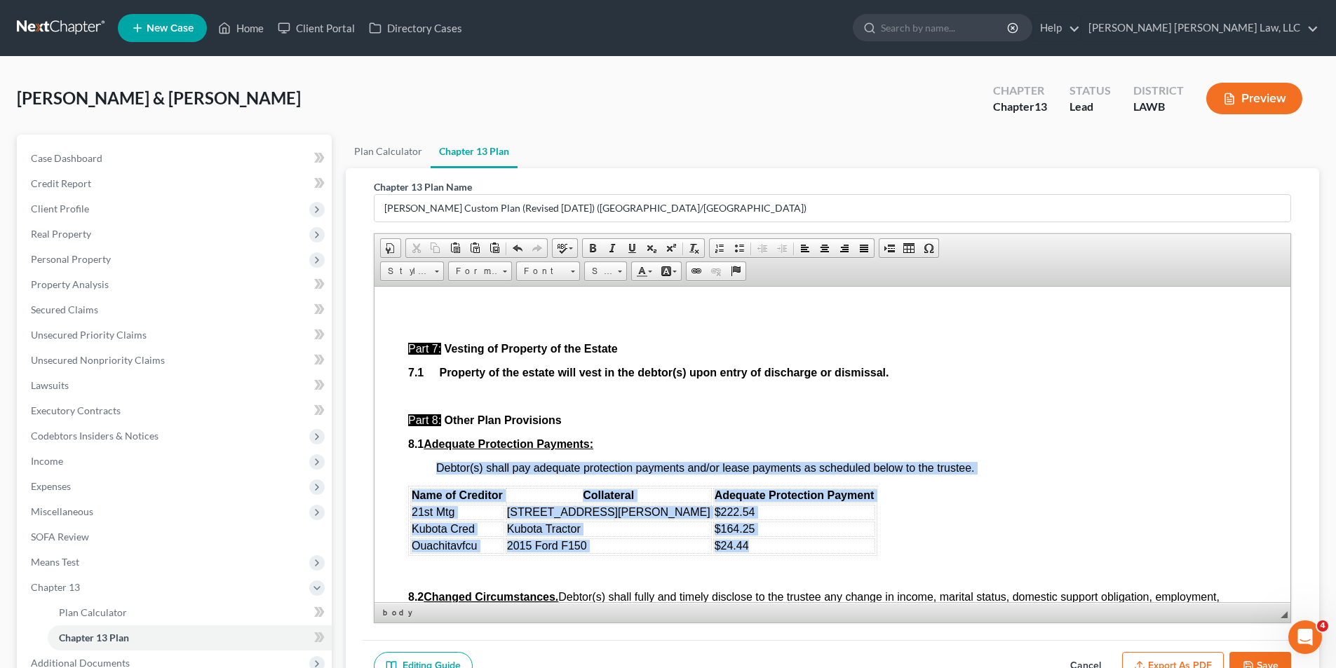
drag, startPoint x: 405, startPoint y: 517, endPoint x: 774, endPoint y: 565, distance: 372.0
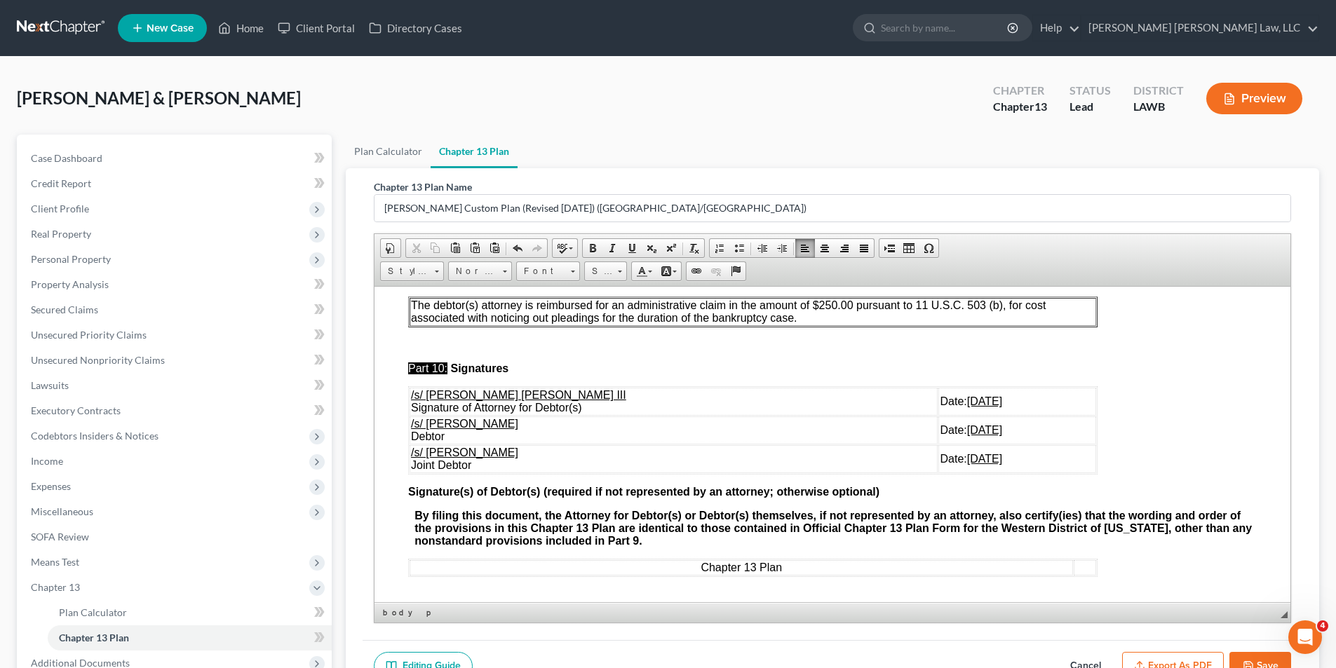
scroll to position [4278, 0]
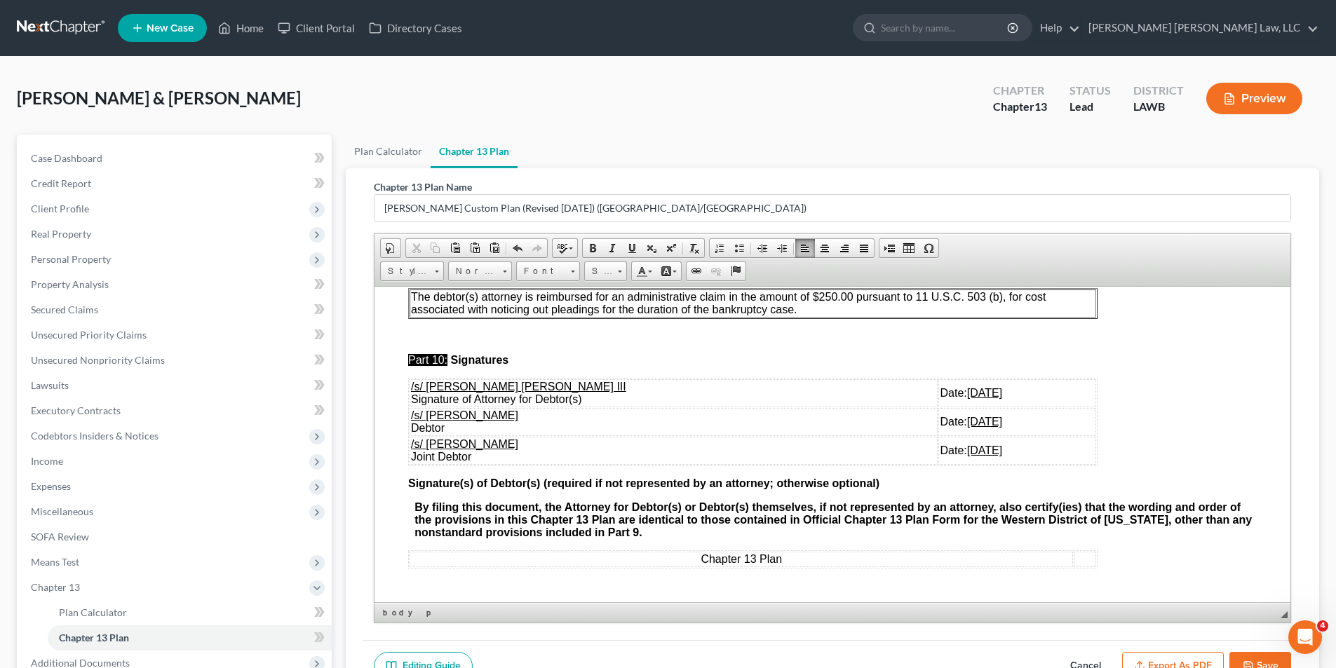
drag, startPoint x: 410, startPoint y: 436, endPoint x: 968, endPoint y: 478, distance: 560.5
click at [968, 464] on tbody "/s/ E. Orum Young III Signature of Attorney for Debtor(s) Date: 08/18/2025 /s/ …" at bounding box center [753, 422] width 687 height 86
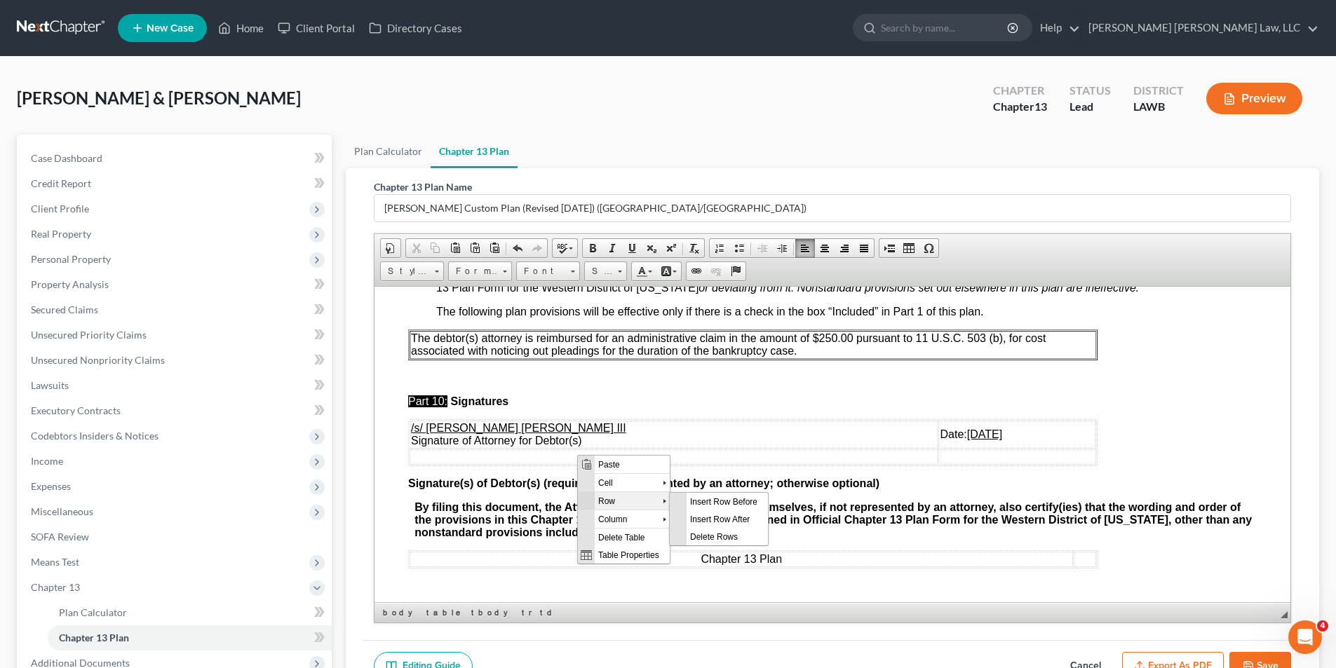
scroll to position [0, 0]
drag, startPoint x: 706, startPoint y: 537, endPoint x: 1001, endPoint y: 741, distance: 358.5
click at [706, 537] on span "Delete Rows" at bounding box center [727, 536] width 81 height 18
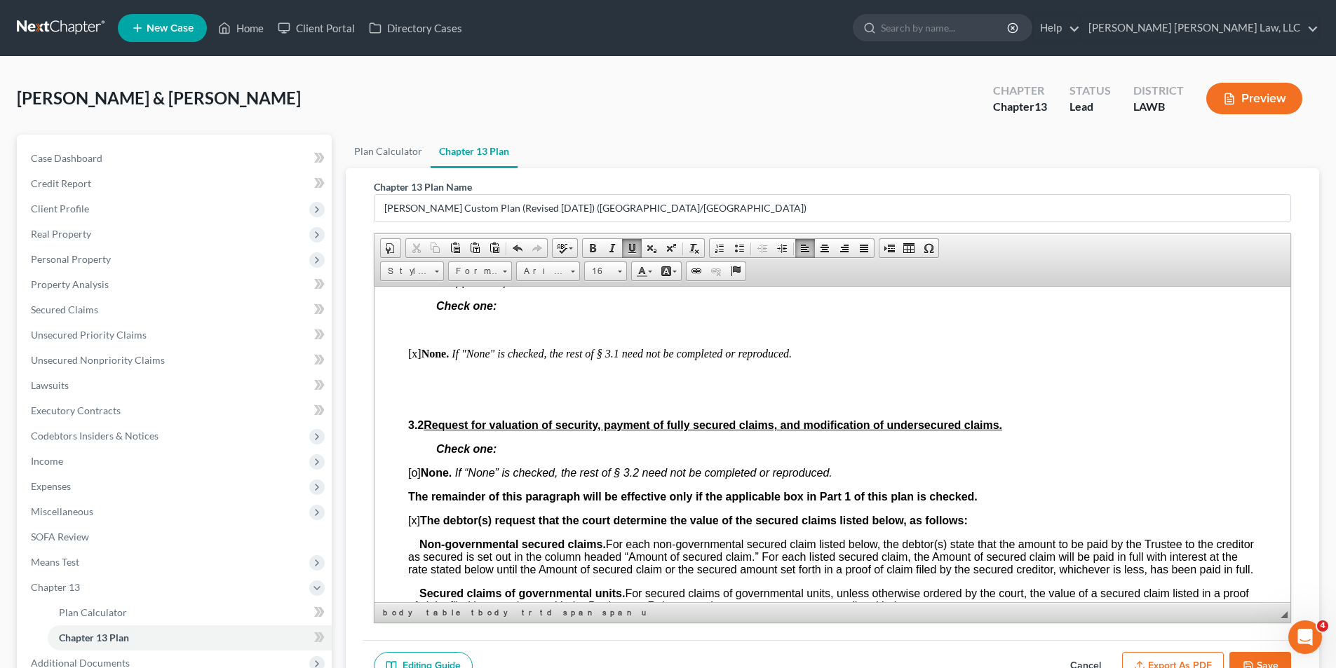
scroll to position [1226, 0]
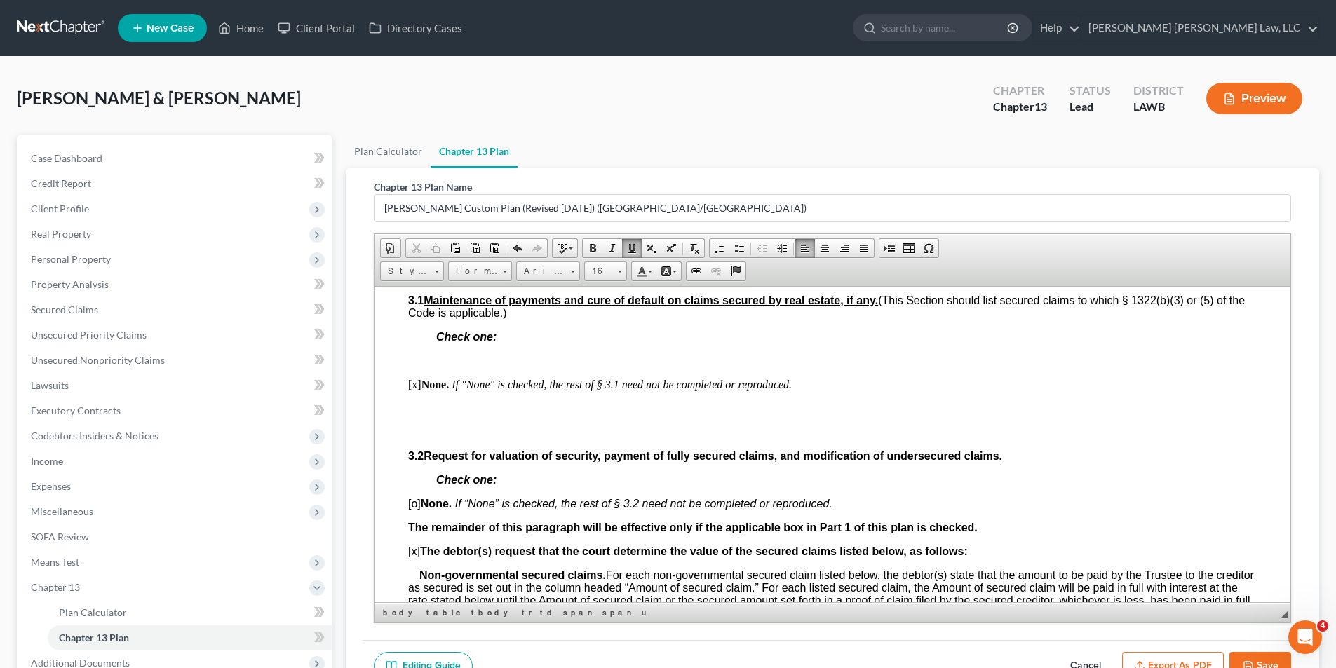
click at [416, 386] on p "[x] None. If "None" is checked, the rest of § 3.1 need not be completed or repr…" at bounding box center [832, 384] width 849 height 13
click at [853, 398] on span "Paste" at bounding box center [869, 403] width 74 height 18
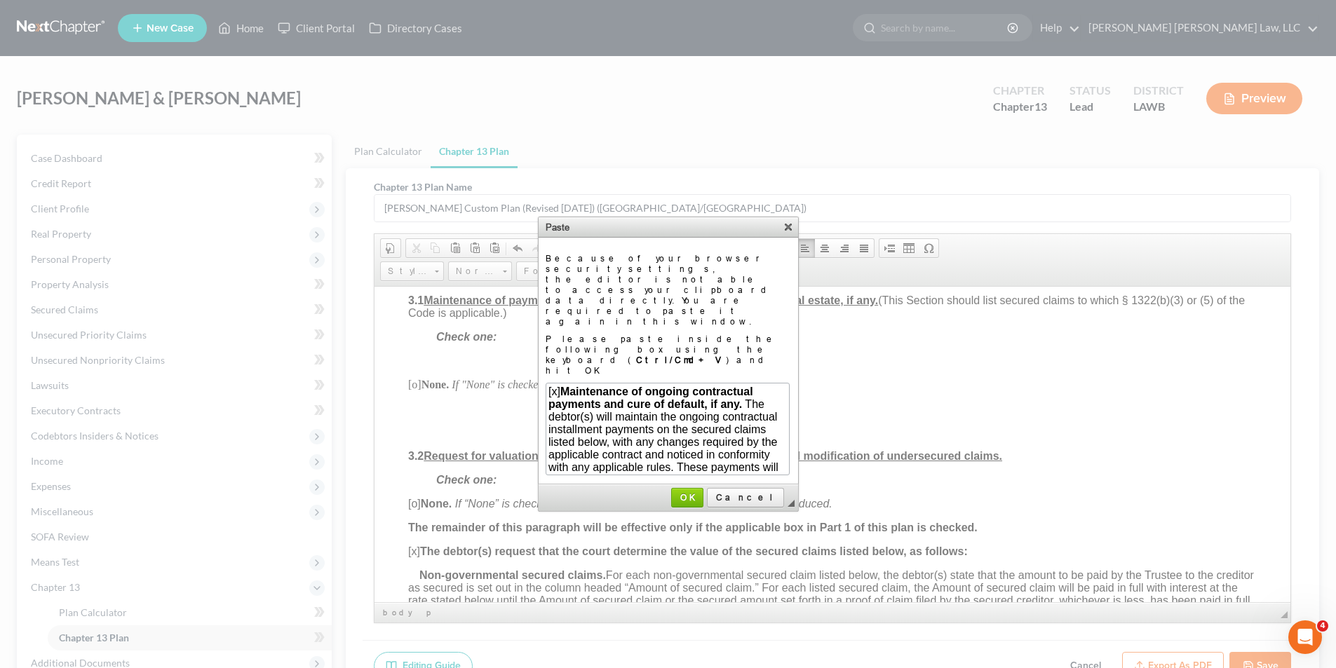
scroll to position [745, 0]
click at [702, 492] on span "OK" at bounding box center [687, 497] width 29 height 11
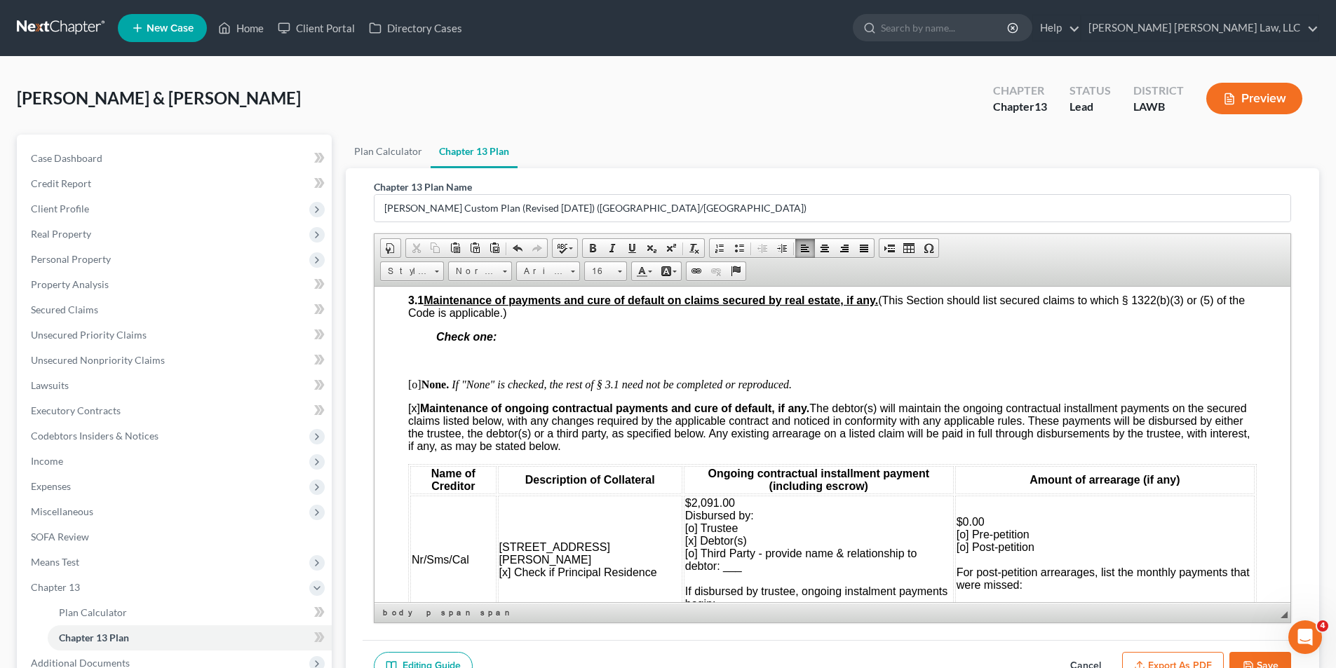
scroll to position [113, 0]
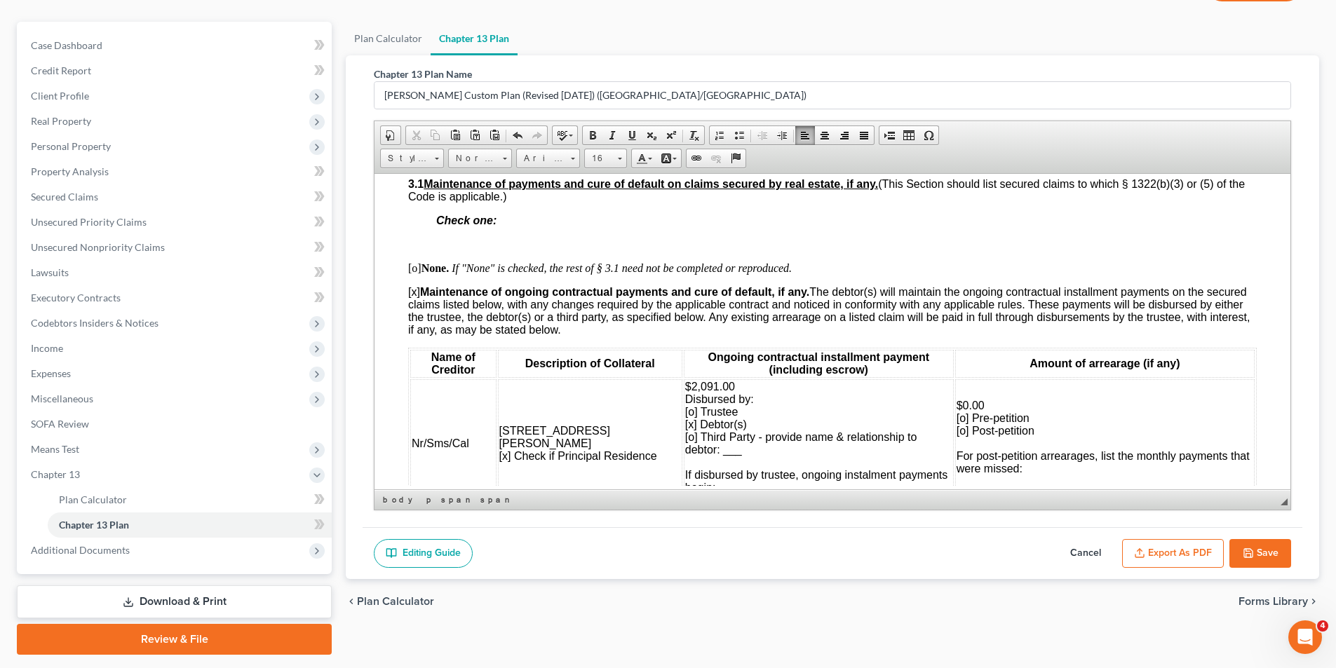
click at [685, 428] on span "$2,091.00 Disbursed by: [o] Trustee [x] Debtor(s) [o] Third Party - provide nam…" at bounding box center [816, 443] width 262 height 126
click at [685, 428] on span "$2,091.00 Disbursed by: [o] Trustee [o] Debtor(s) [o] Third Party - provide nam…" at bounding box center [816, 443] width 262 height 126
click at [685, 433] on span "$2,091.00 Disbursed by: [o] Trustee [o] Debtor(s) [o] Third Party - provide nam…" at bounding box center [816, 443] width 262 height 126
drag, startPoint x: 730, startPoint y: 438, endPoint x: 907, endPoint y: 440, distance: 176.7
click at [910, 440] on span "$2,091.00 Disbursed by: [o] Trustee [o] Debtor(s) [x] Third Party - provide nam…" at bounding box center [816, 443] width 262 height 126
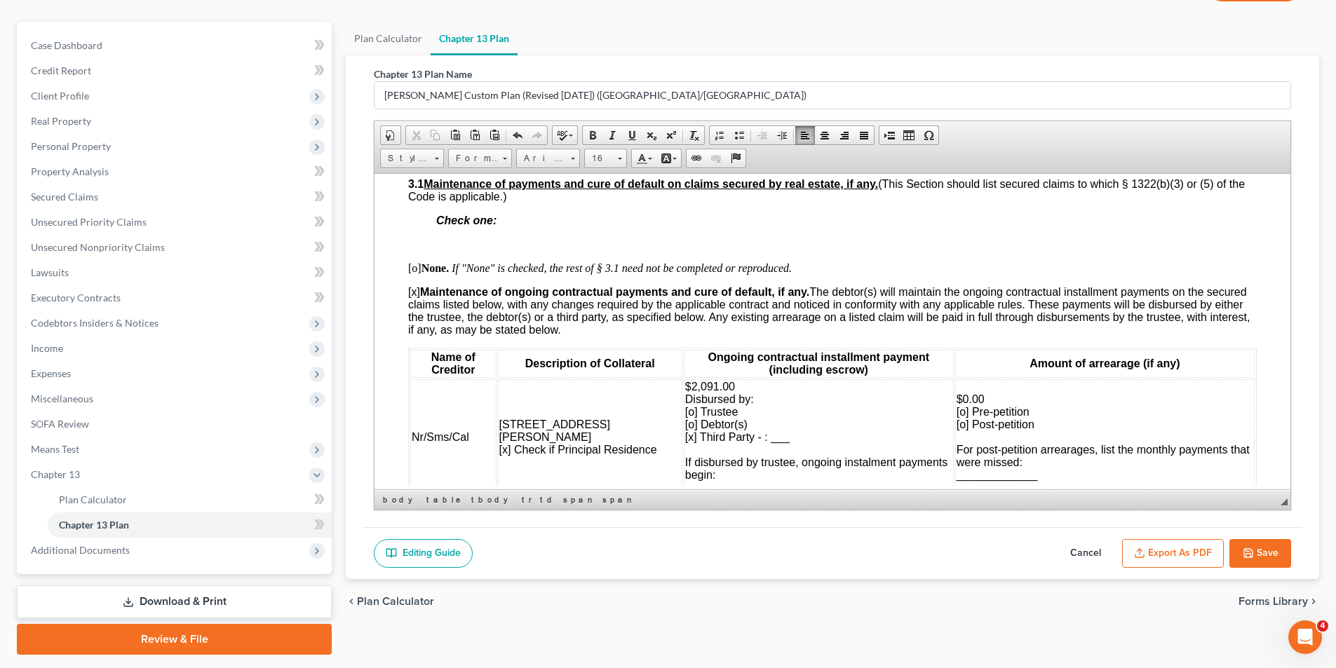
click at [747, 440] on span "$2,091.00 Disbursed by: [o] Trustee [o] Debtor(s) [x] Third Party - : ___ If di…" at bounding box center [816, 436] width 262 height 113
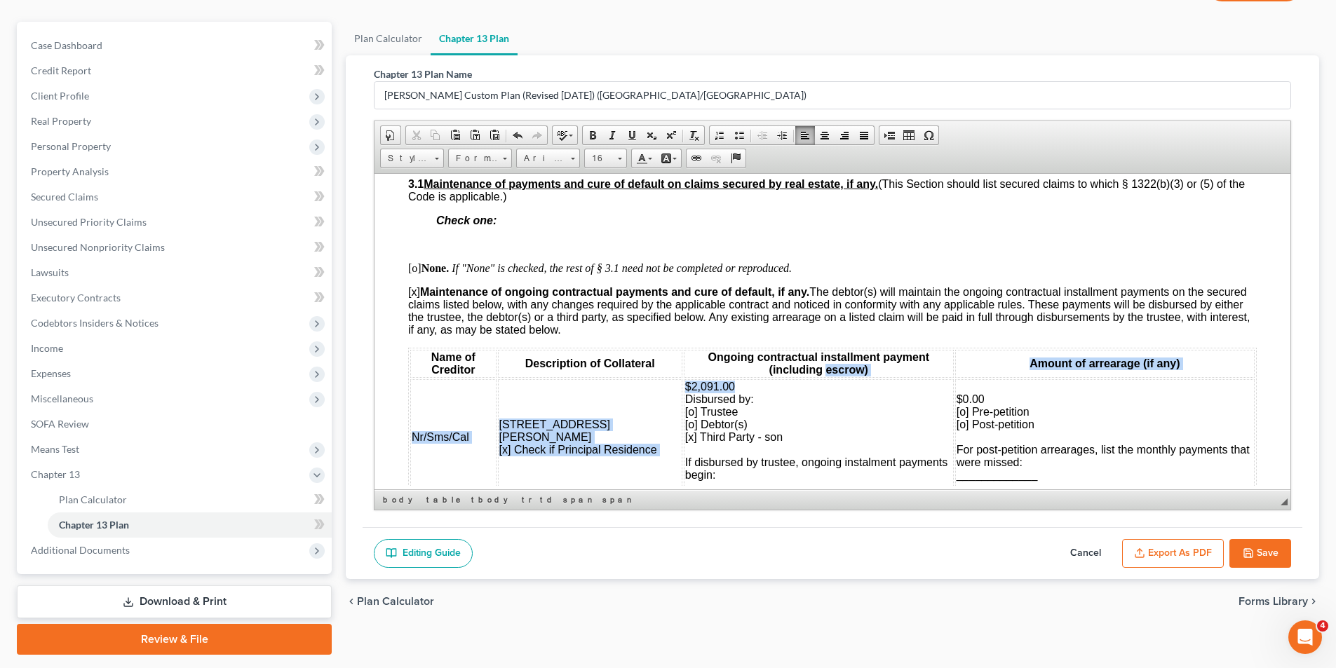
drag, startPoint x: 698, startPoint y: 383, endPoint x: 670, endPoint y: 377, distance: 27.9
click at [670, 377] on table "Name of Creditor Description of Collateral Ongoing contractual installment paym…" at bounding box center [832, 422] width 849 height 150
click at [715, 381] on td "$2,091.00 Disbursed by: [o] Trustee [o] Debtor(s) [x] Third Party - son If disb…" at bounding box center [819, 437] width 270 height 116
click at [703, 386] on td "$2,091.00 Disbursed by: [o] Trustee [o] Debtor(s) [x] Third Party - son If disb…" at bounding box center [819, 437] width 270 height 116
drag, startPoint x: 644, startPoint y: 386, endPoint x: 691, endPoint y: 381, distance: 46.6
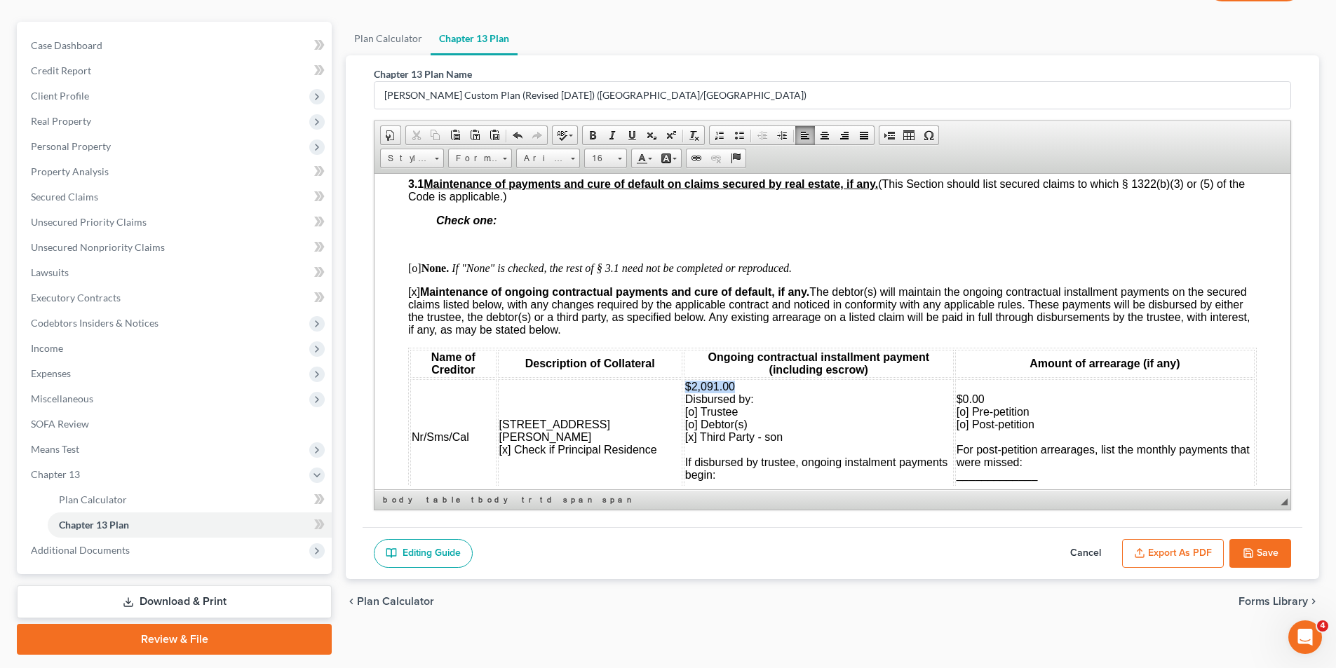
click at [693, 381] on td "$2,091.00 Disbursed by: [o] Trustee [o] Debtor(s) [x] Third Party - son If disb…" at bounding box center [819, 437] width 270 height 116
drag, startPoint x: 469, startPoint y: 438, endPoint x: 411, endPoint y: 437, distance: 58.2
click at [411, 437] on td "Nr/Sms/Cal" at bounding box center [453, 437] width 86 height 116
click at [494, 421] on td "21srt Mortgage" at bounding box center [452, 437] width 84 height 116
drag, startPoint x: 499, startPoint y: 421, endPoint x: 590, endPoint y: 426, distance: 91.3
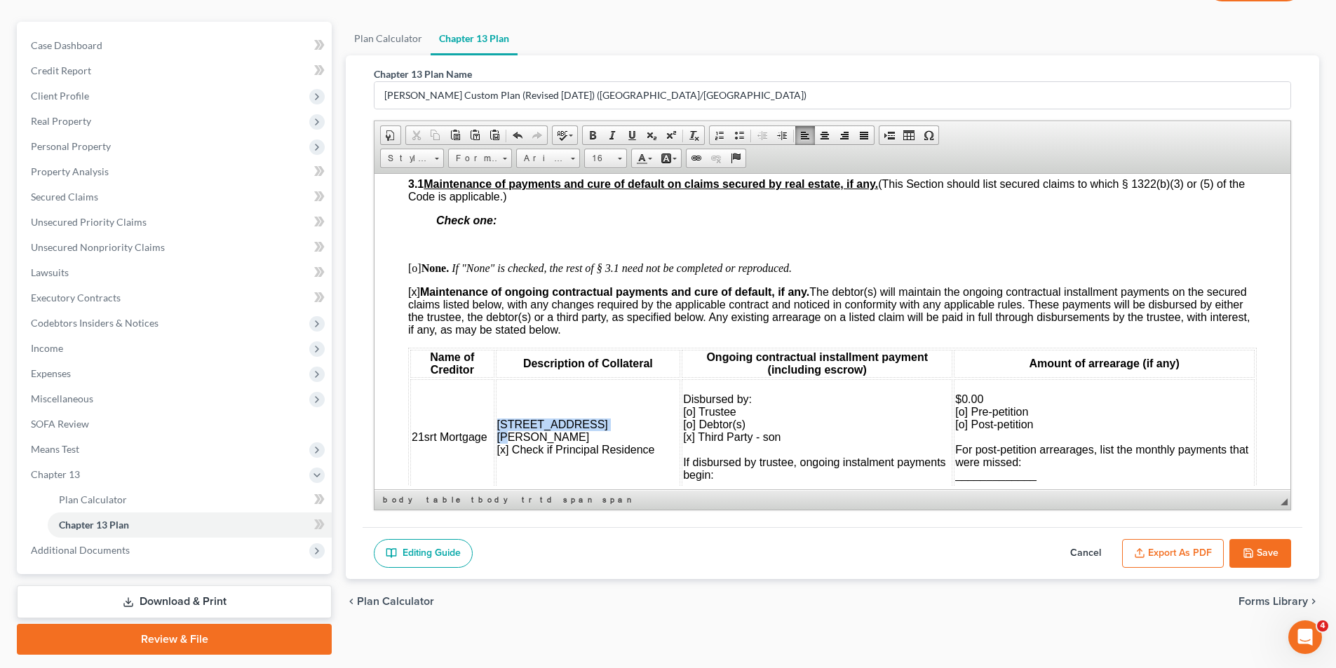
click at [603, 423] on span "265 Donaldson Road [x] Check if Principal Residence" at bounding box center [576, 436] width 158 height 37
click at [506, 430] on span "1669 Wes Wilhite Rd. [x] Check if Principal Residence" at bounding box center [576, 436] width 158 height 37
click at [508, 441] on span "1669 Wes Wilhite Rd. [x] Check if Principal Residence" at bounding box center [576, 436] width 158 height 37
drag, startPoint x: 616, startPoint y: 424, endPoint x: 608, endPoint y: 431, distance: 11.0
click at [616, 425] on td "1669 Wes Wilhite Rd. [o] Check if Principal Residence" at bounding box center [588, 437] width 185 height 116
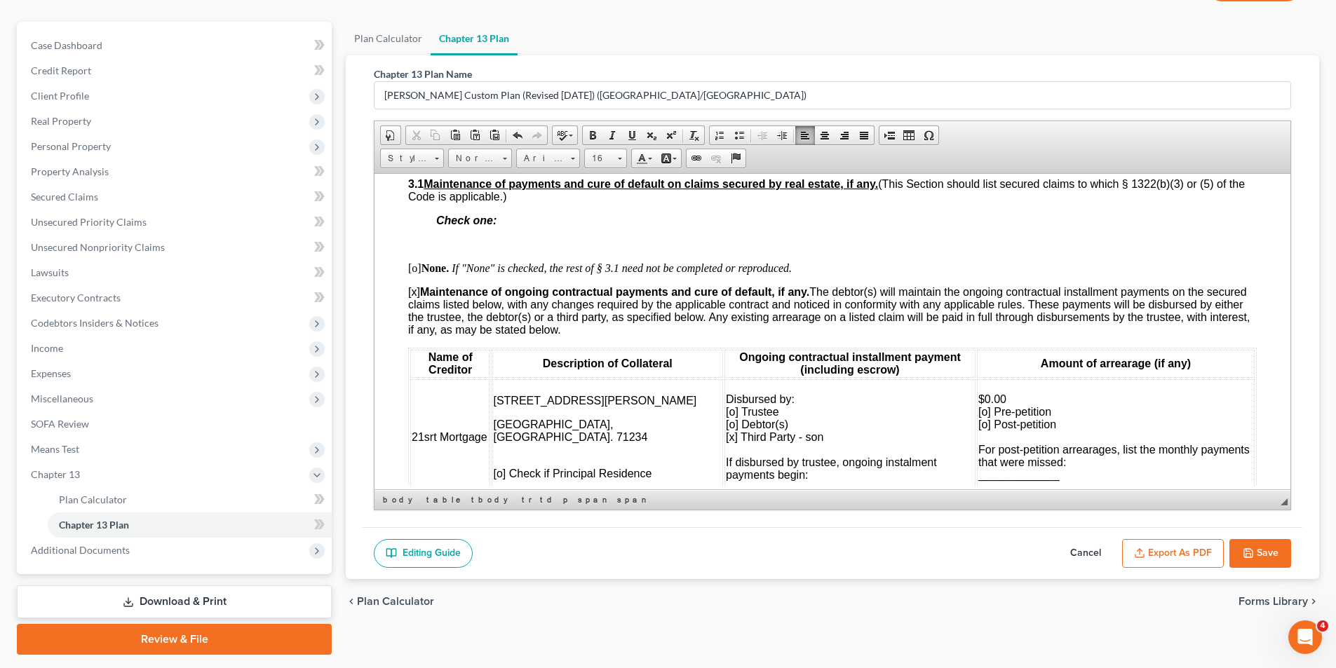
click at [501, 419] on span "Downsville, La. 71234" at bounding box center [570, 430] width 154 height 25
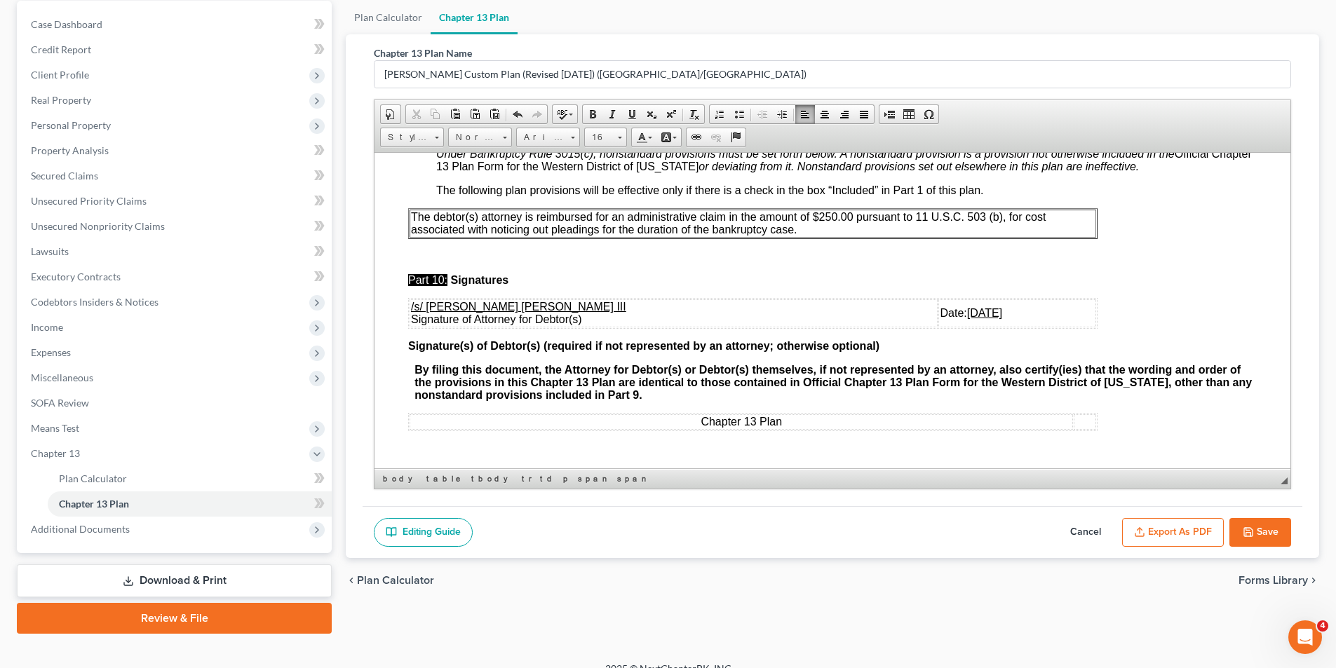
scroll to position [153, 0]
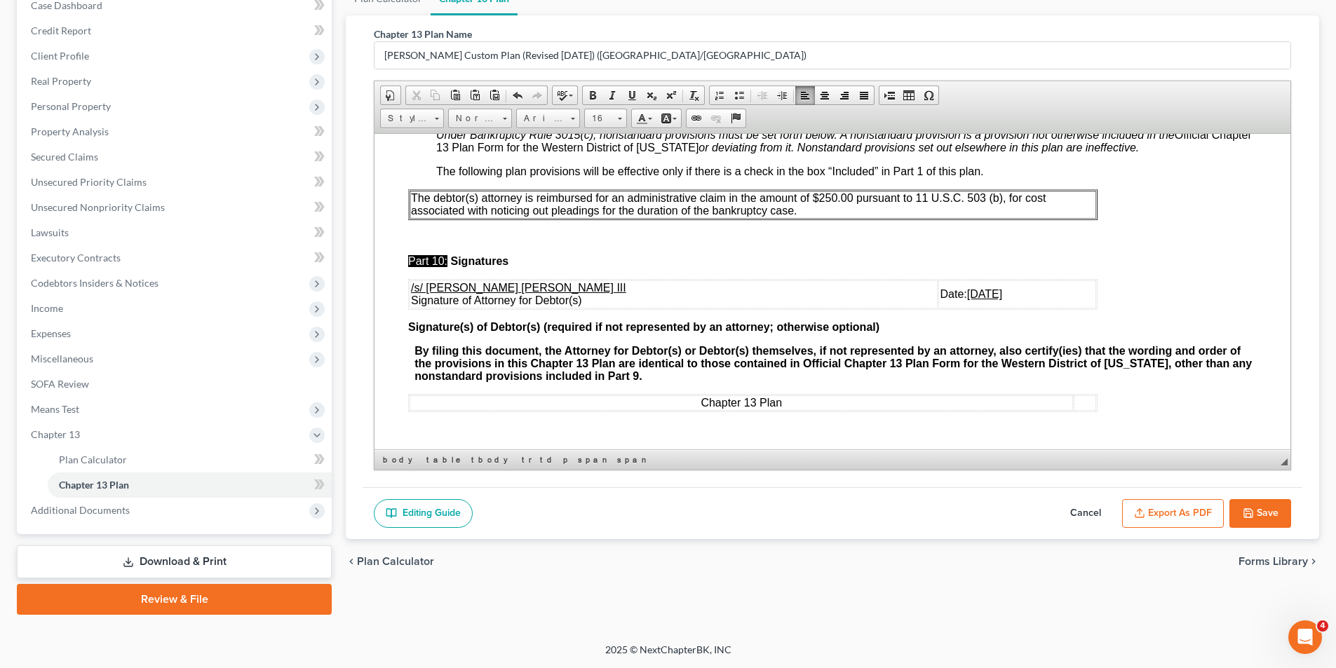
click at [1192, 513] on button "Export as PDF" at bounding box center [1173, 513] width 102 height 29
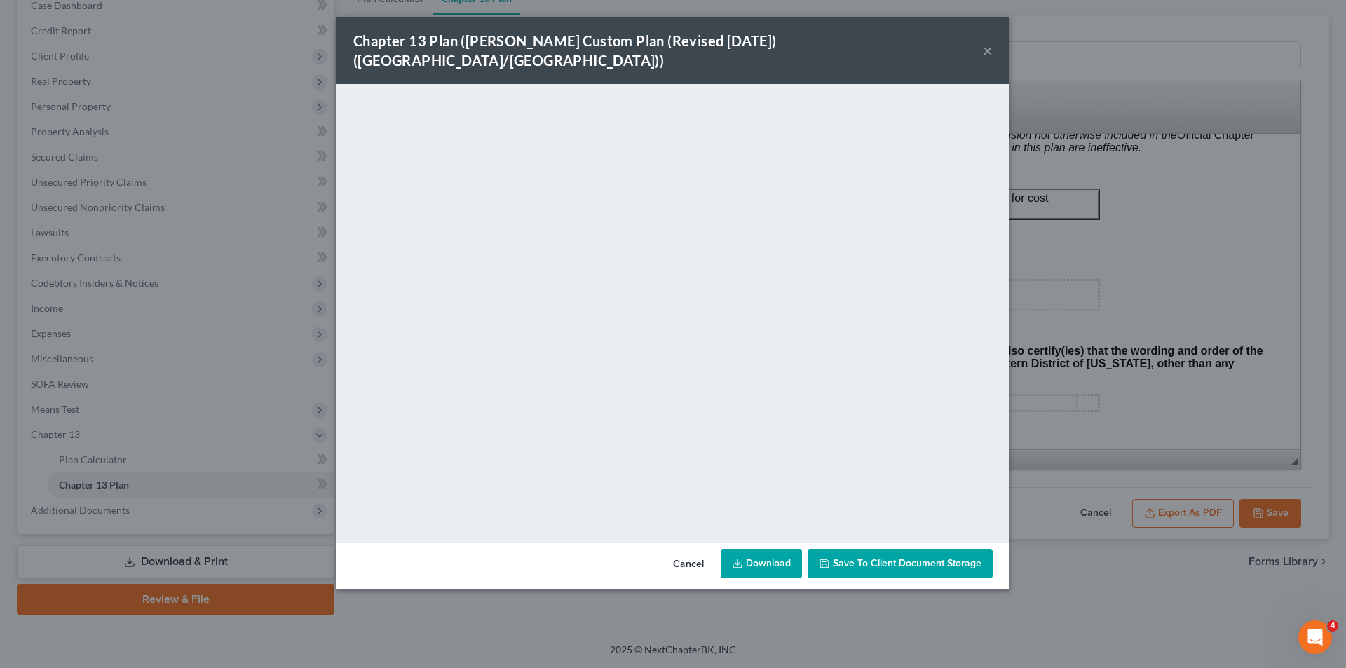
click at [755, 549] on link "Download" at bounding box center [761, 563] width 81 height 29
click at [691, 551] on button "Cancel" at bounding box center [688, 565] width 53 height 28
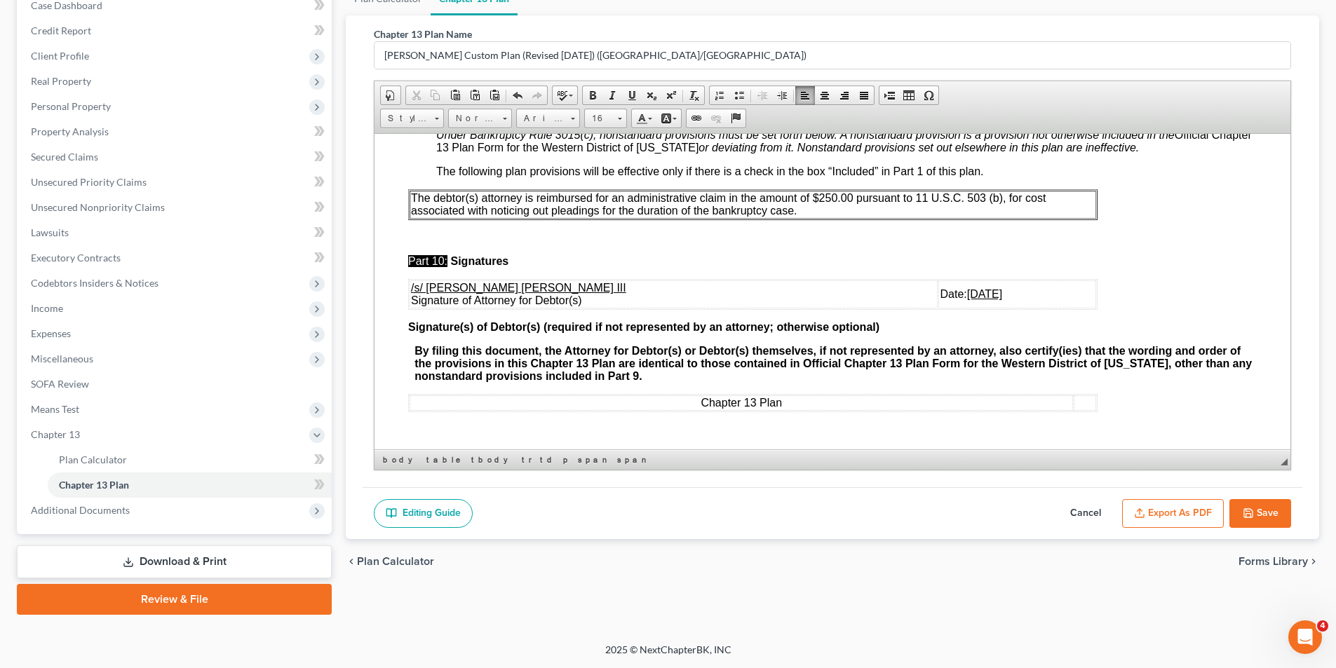
click at [1255, 516] on button "Save" at bounding box center [1260, 513] width 62 height 29
select select "1"
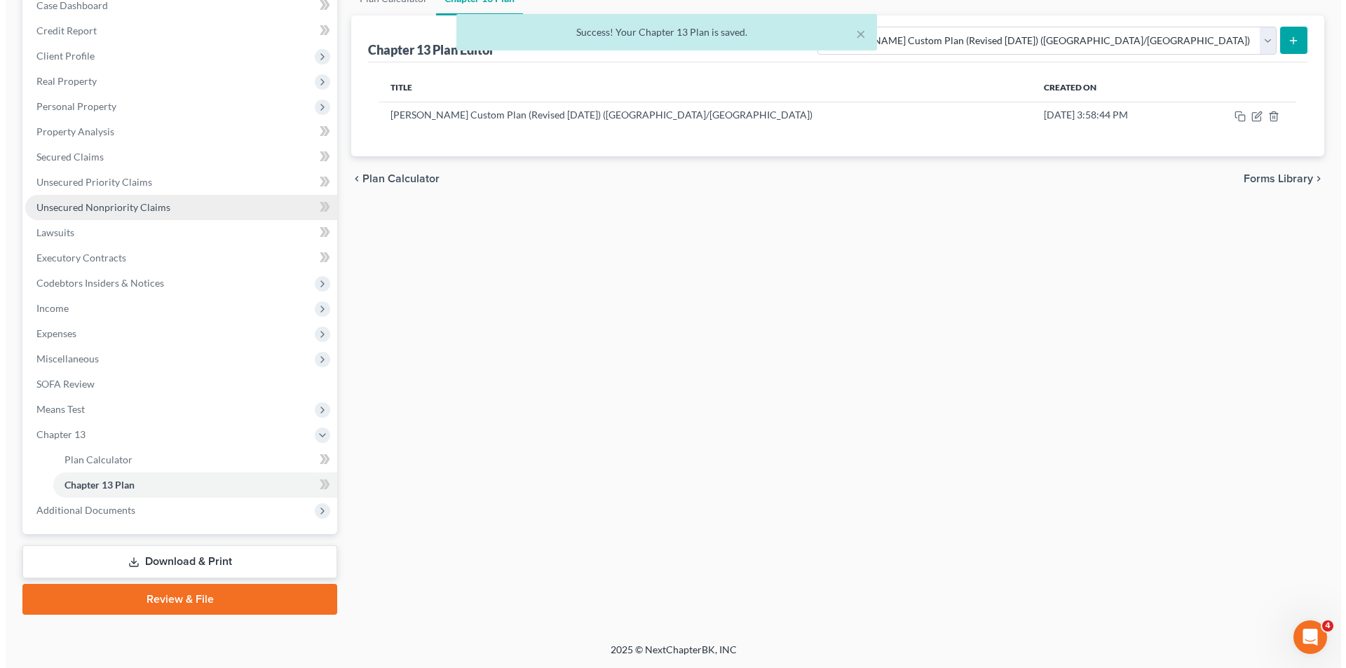
scroll to position [0, 0]
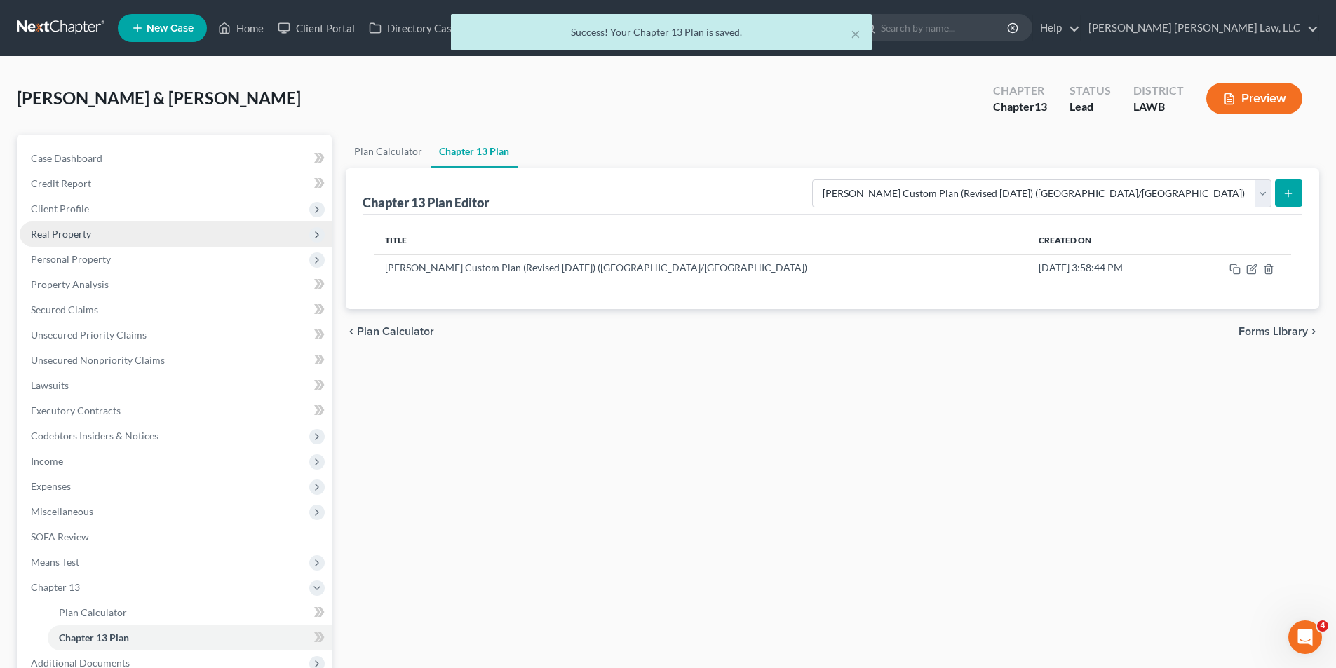
click at [43, 234] on span "Real Property" at bounding box center [61, 234] width 60 height 12
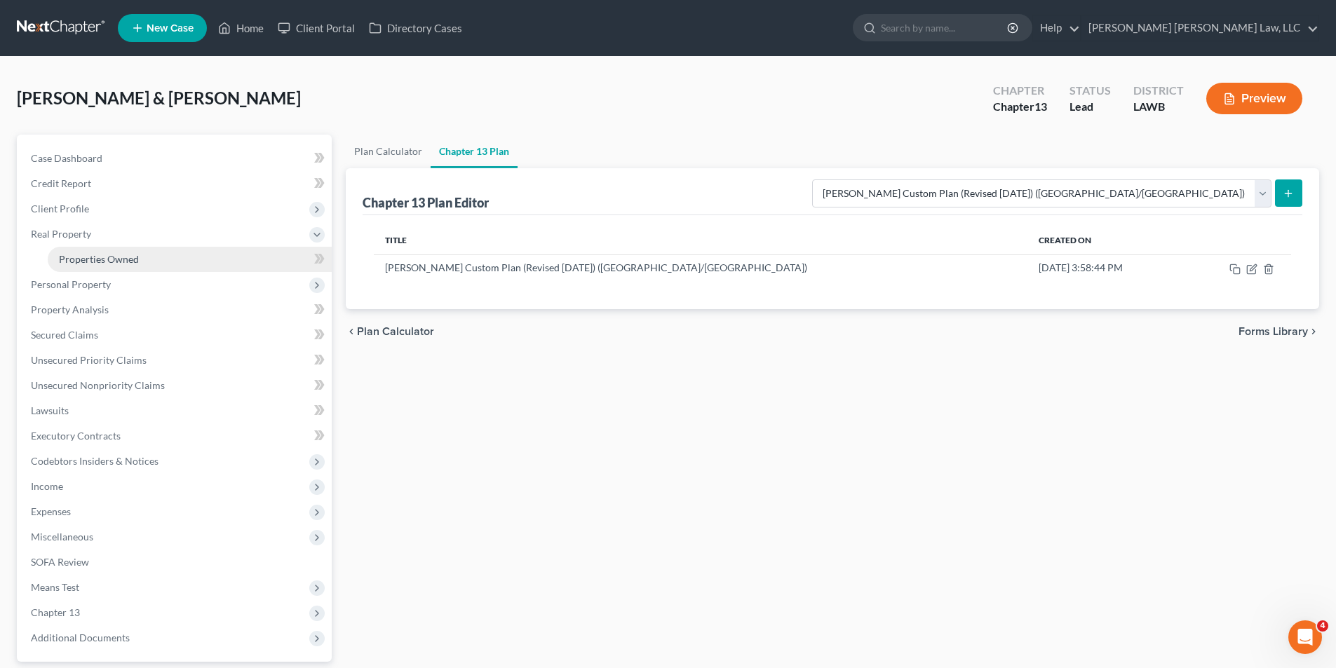
click at [81, 264] on span "Properties Owned" at bounding box center [99, 259] width 80 height 12
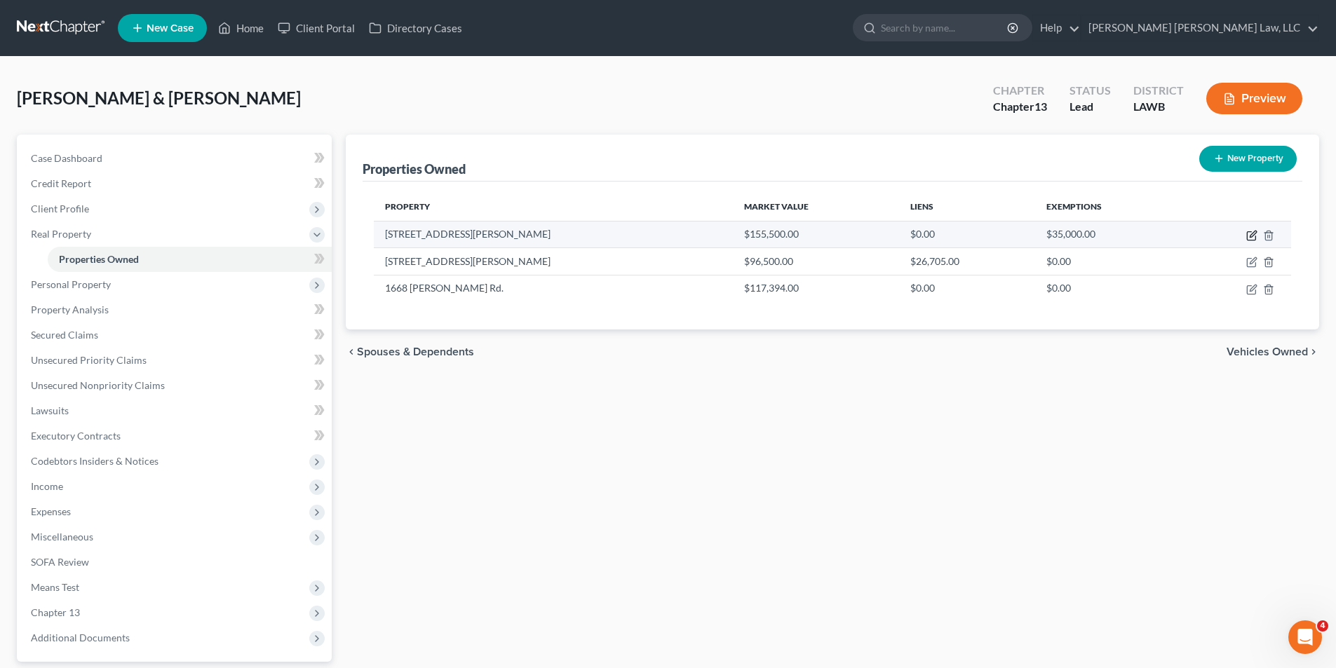
click at [1255, 234] on icon "button" at bounding box center [1251, 235] width 11 height 11
select select "19"
select select "4"
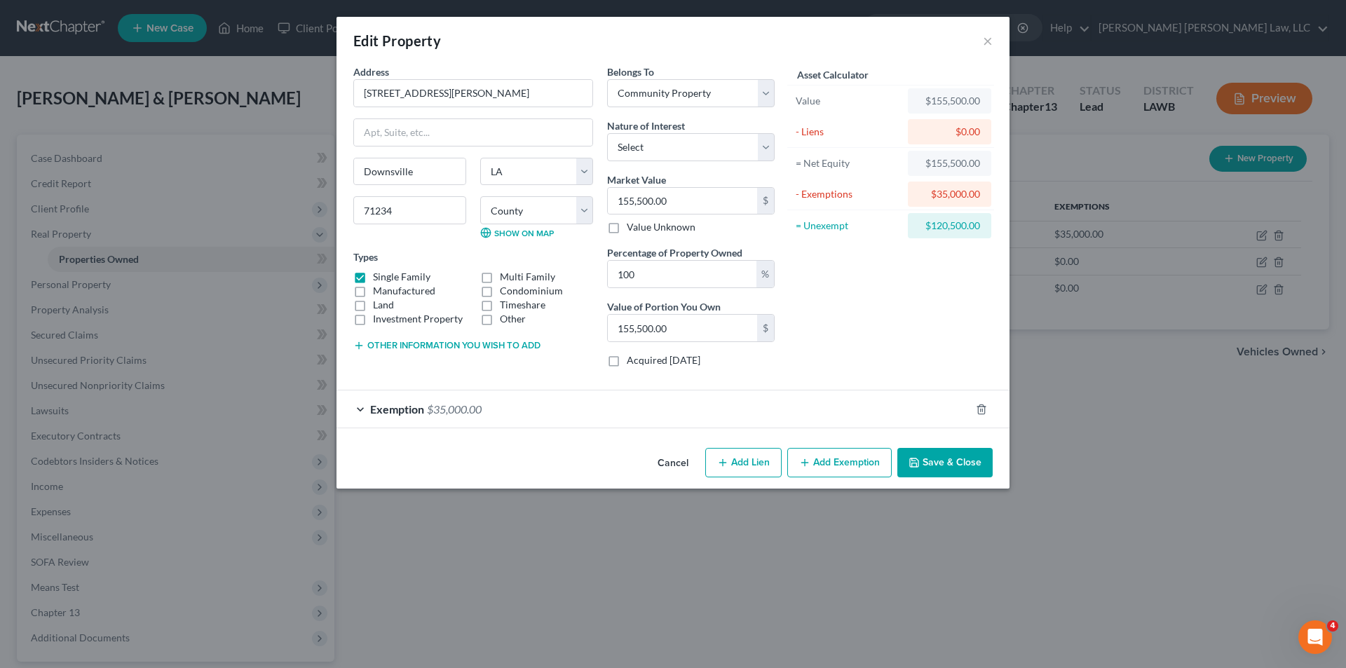
click at [391, 344] on button "Other information you wish to add" at bounding box center [446, 345] width 187 height 11
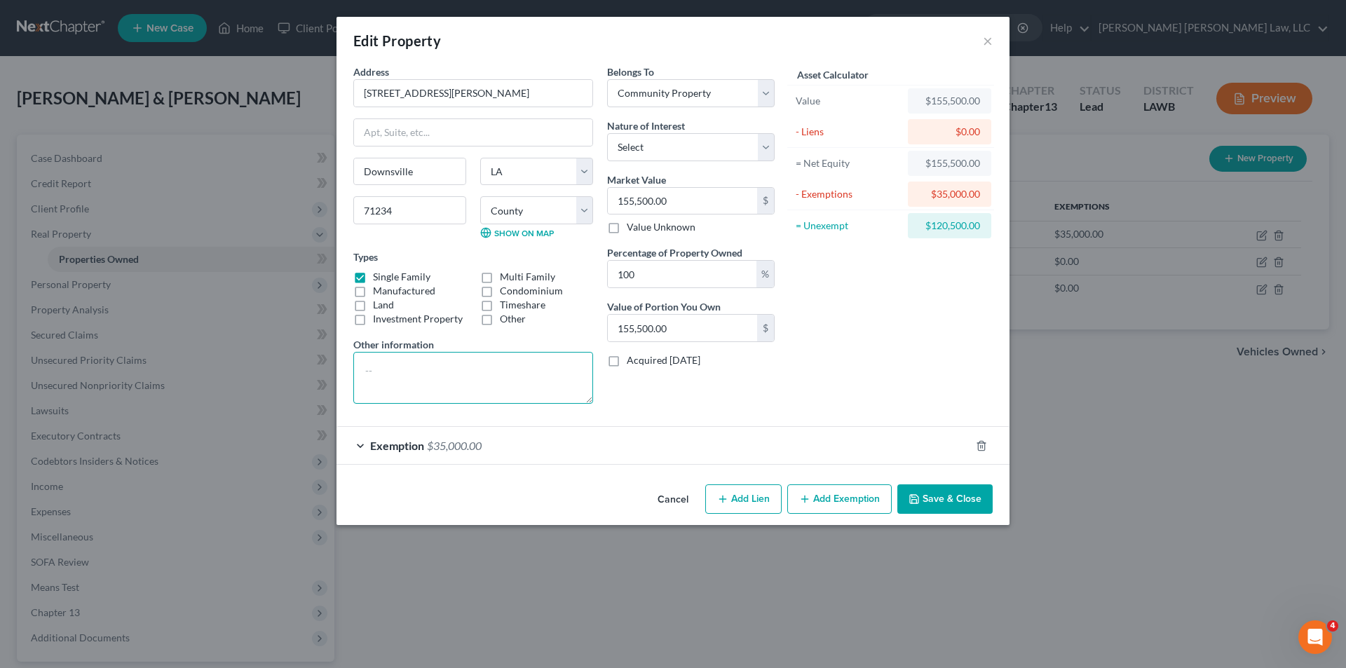
click at [386, 368] on textarea at bounding box center [473, 378] width 240 height 52
click at [449, 390] on textarea "value 155,500-9,330.00 sales/ realtor cost @ 6%= 146,170.00-" at bounding box center [473, 378] width 240 height 52
click at [580, 386] on textarea "value 155,500-9,330.00 sales/ realtor cost @ 6%= 146,170.00-35,000.00 exemption…" at bounding box center [473, 378] width 240 height 52
type textarea "value 155,500-9,330.00 sales/ realtor cost @ 6%= 146,170.00-35,000.00 exemption…"
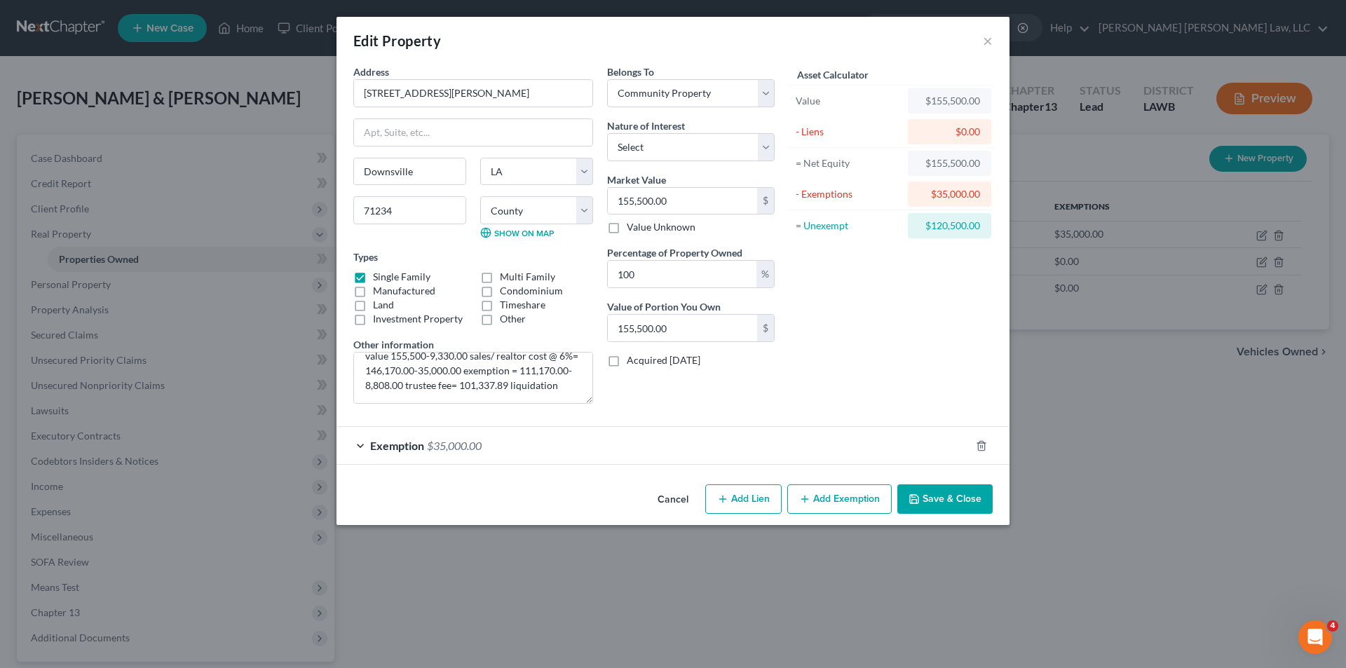
click at [944, 499] on button "Save & Close" at bounding box center [945, 499] width 95 height 29
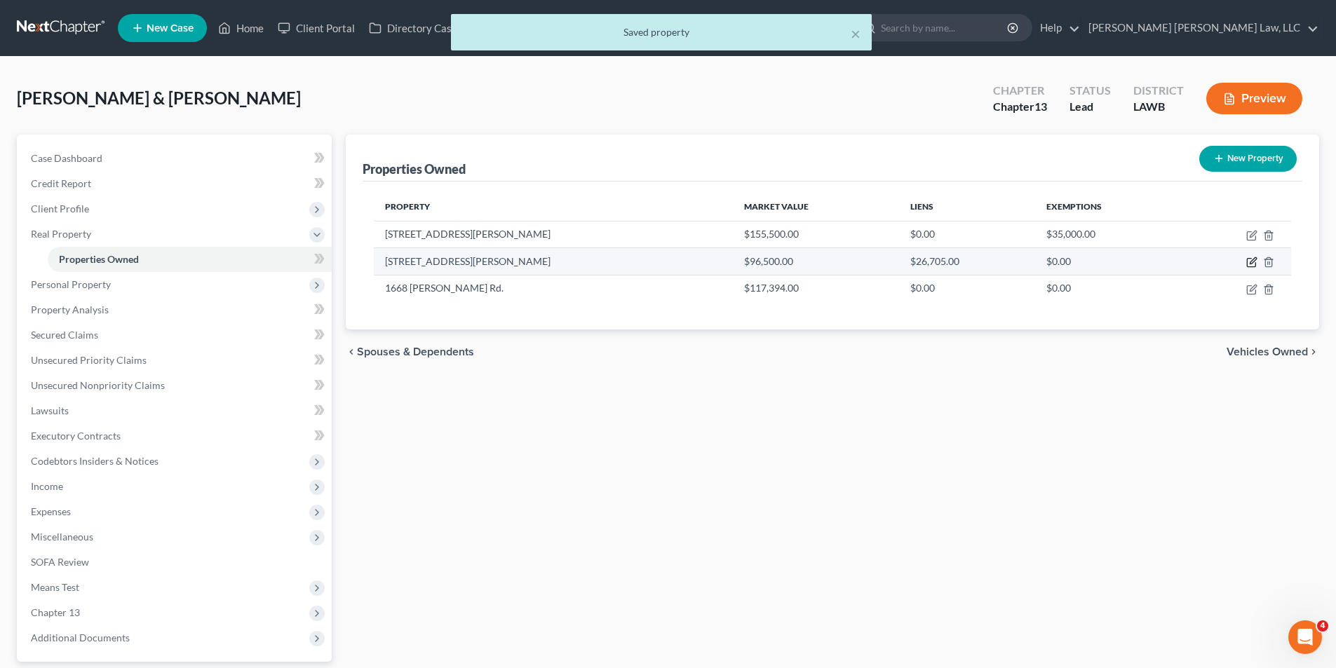
click at [1250, 261] on icon "button" at bounding box center [1251, 262] width 11 height 11
select select "19"
select select "55"
select select "0"
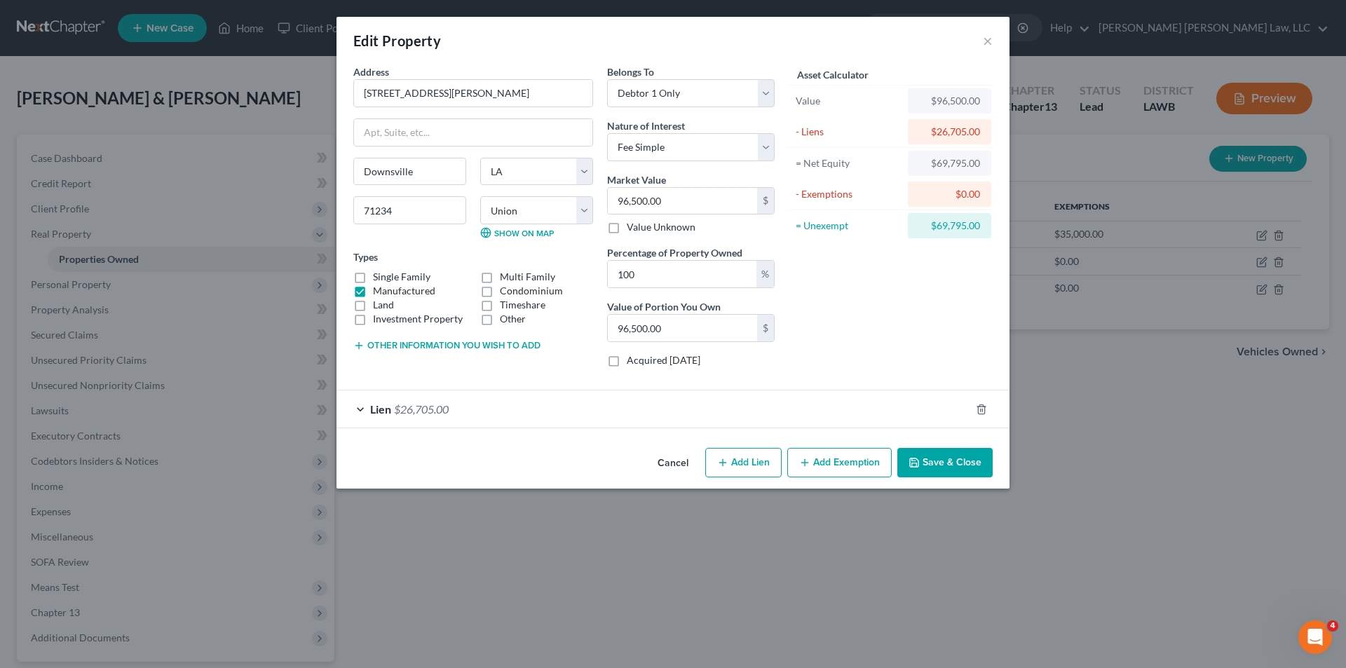
click at [386, 349] on button "Other information you wish to add" at bounding box center [446, 345] width 187 height 11
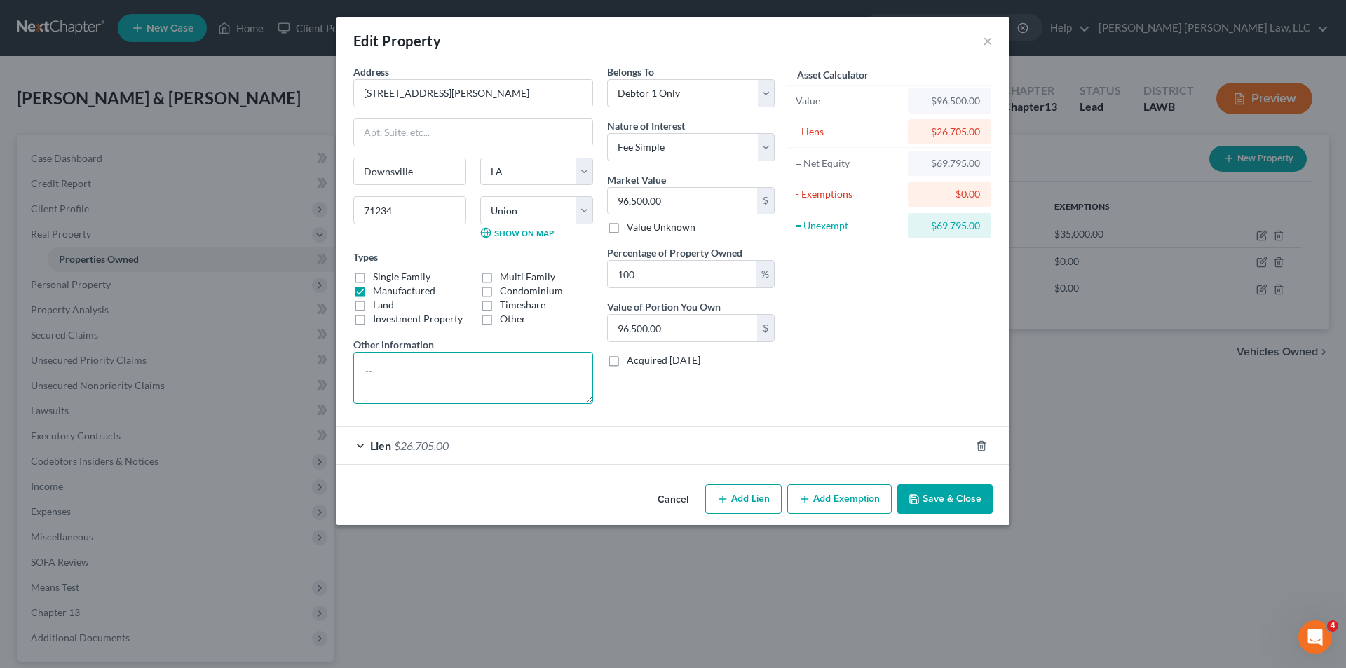
click at [386, 377] on textarea at bounding box center [473, 378] width 240 height 52
click at [400, 363] on textarea at bounding box center [473, 378] width 240 height 52
click at [546, 369] on textarea "value 96,500.00-5,790.00 sales/auction cvost @6%" at bounding box center [473, 378] width 240 height 52
click at [586, 374] on textarea "value 96,500.00-5,790.00 sales/auction cost @6%" at bounding box center [473, 378] width 240 height 52
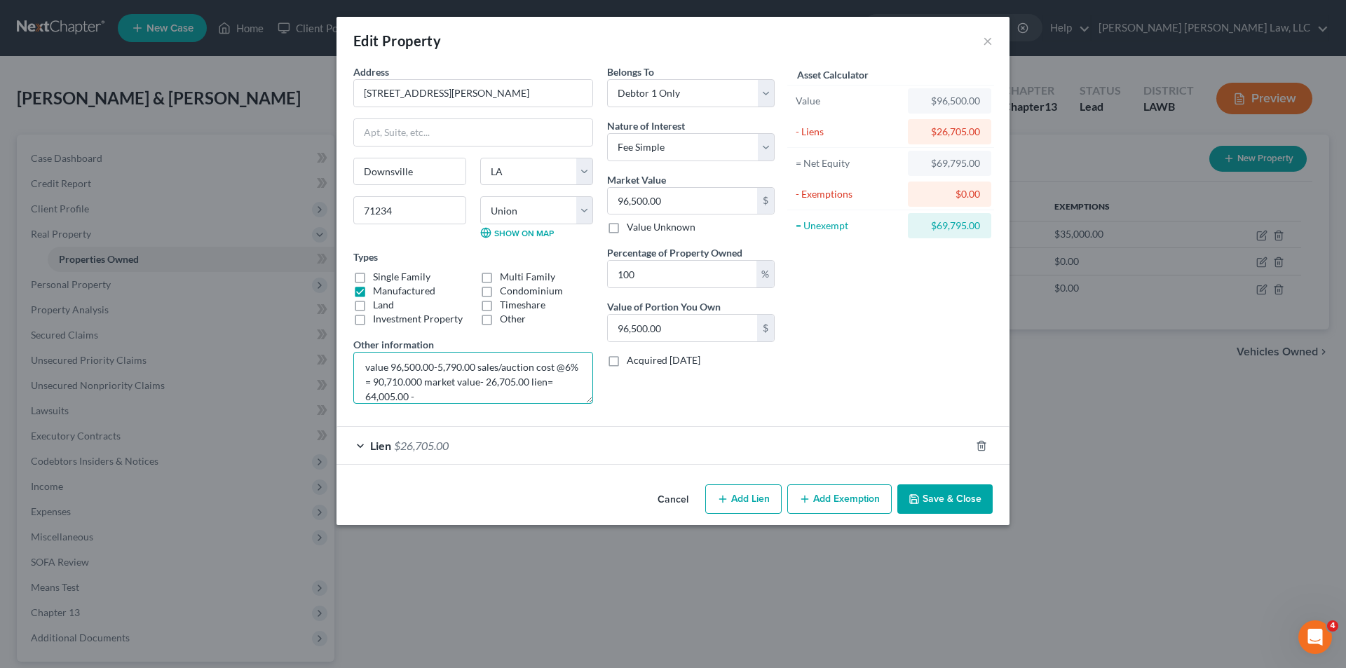
click at [447, 396] on textarea "value 96,500.00-5,790.00 sales/auction cost @6% = 90,710.000 market value- 26,7…" at bounding box center [473, 378] width 240 height 52
click at [546, 378] on textarea "value 96,500.00-5,790.00 sales/auction cost @6% = 90,710.000 market value- 26,7…" at bounding box center [473, 378] width 240 height 52
type textarea "value 96,500.00-5,790.00 sales/auction cost @6% = 90,710.000 market value- 26,7…"
click at [958, 497] on button "Save & Close" at bounding box center [945, 499] width 95 height 29
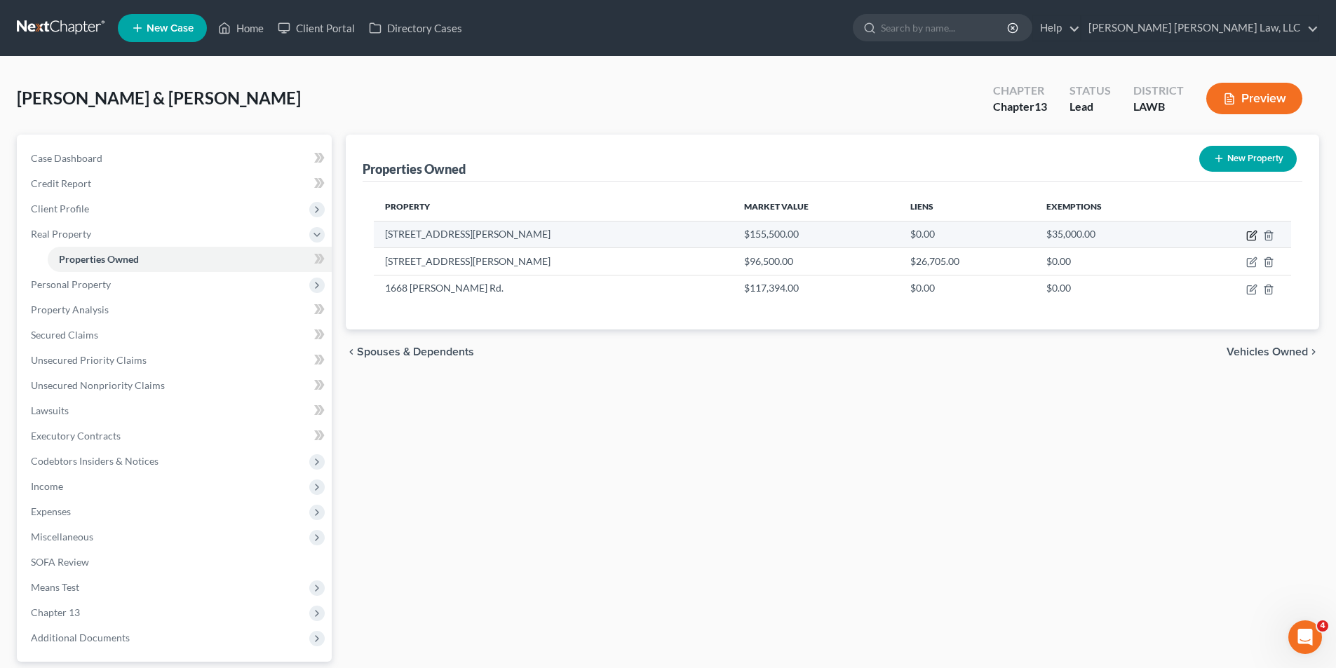
click at [1247, 237] on icon "button" at bounding box center [1251, 236] width 8 height 8
select select "19"
select select "55"
select select "4"
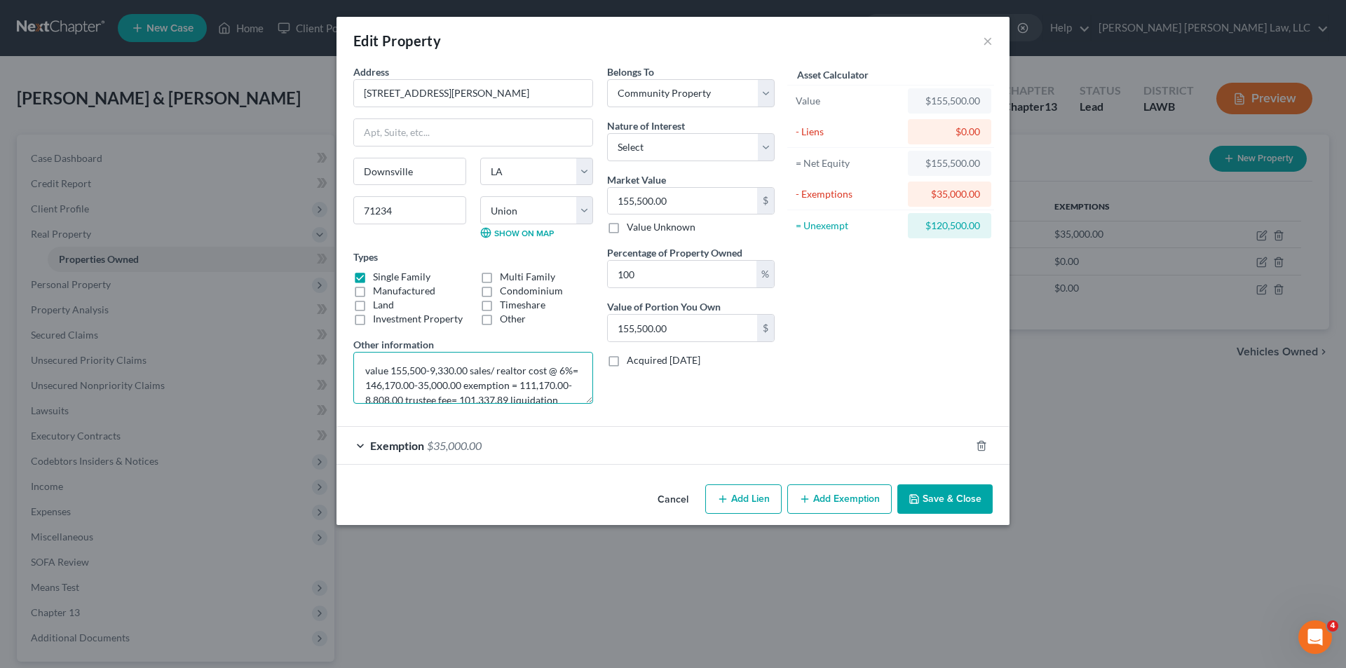
click at [435, 386] on textarea "value 155,500-9,330.00 sales/ realtor cost @ 6%= 146,170.00-35,000.00 exemption…" at bounding box center [473, 378] width 240 height 52
type textarea "value 155,500-9,330.00 sales/ realtor cost @ 6%= 146,170.00 market value-35,000…"
click at [953, 499] on button "Save & Close" at bounding box center [945, 499] width 95 height 29
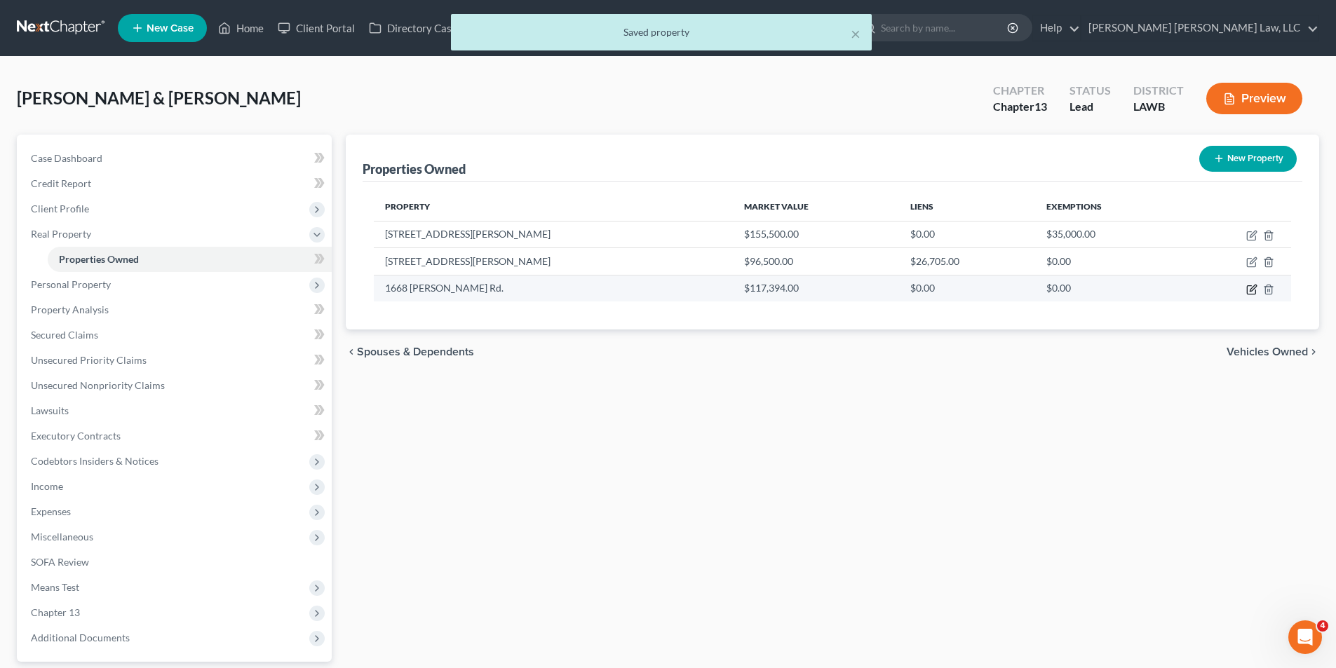
click at [1250, 292] on icon "button" at bounding box center [1251, 289] width 11 height 11
select select "19"
select select "55"
select select "0"
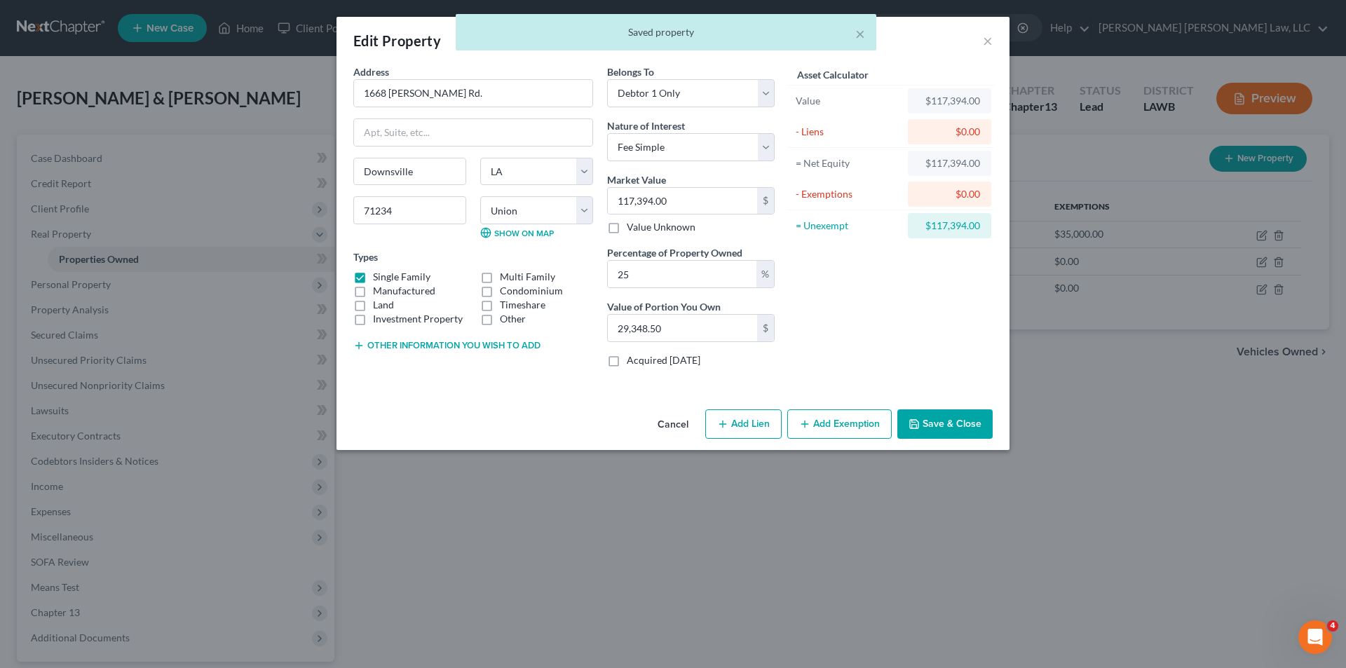
click at [408, 347] on button "Other information you wish to add" at bounding box center [446, 345] width 187 height 11
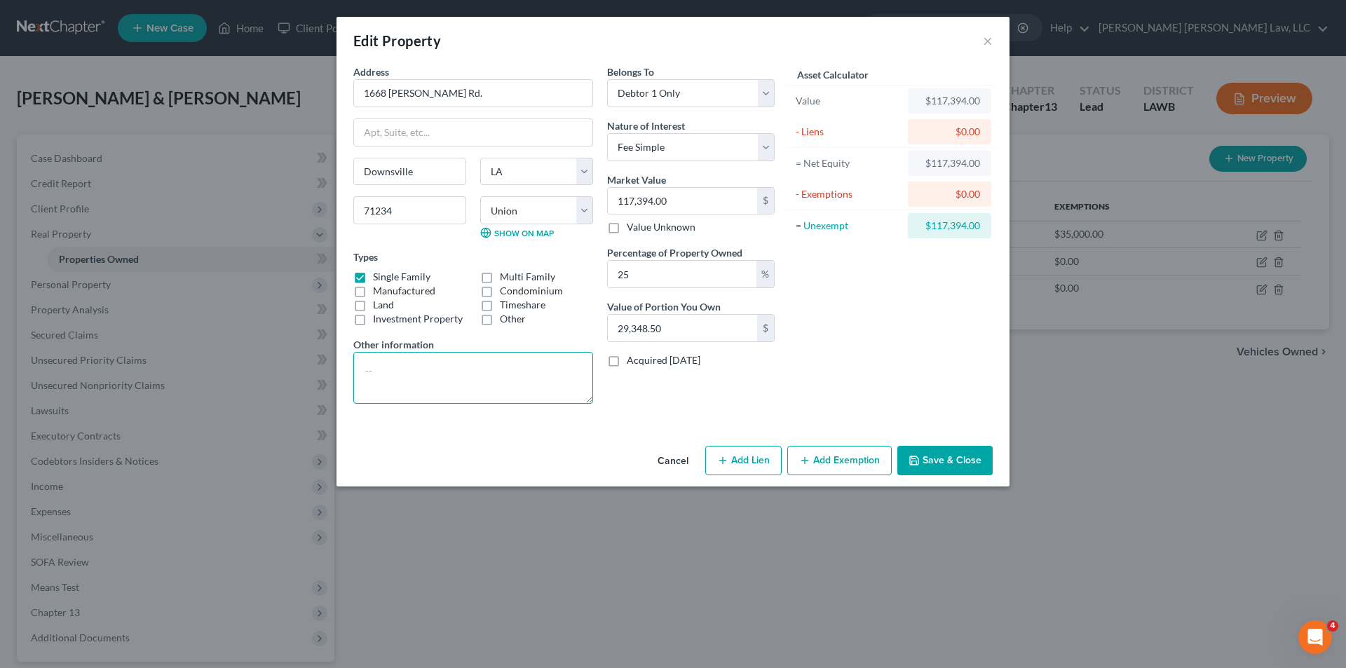
click at [396, 372] on textarea at bounding box center [473, 378] width 240 height 52
click at [367, 370] on textarea at bounding box center [473, 378] width 240 height 52
type textarea "v"
type textarea "1/4 in house"
click at [373, 293] on label "Manufactured" at bounding box center [404, 291] width 62 height 14
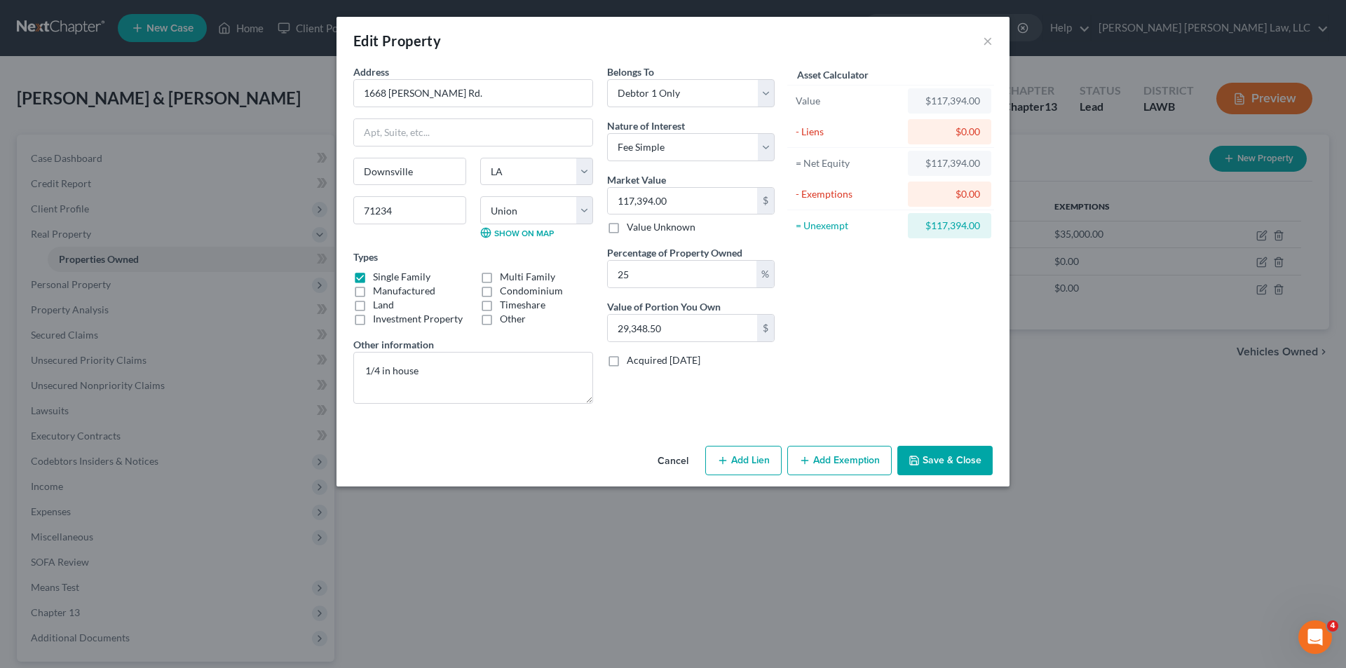
click at [379, 293] on input "Manufactured" at bounding box center [383, 288] width 9 height 9
checkbox input "true"
click at [373, 278] on label "Single Family" at bounding box center [402, 277] width 58 height 14
click at [379, 278] on input "Single Family" at bounding box center [383, 274] width 9 height 9
checkbox input "false"
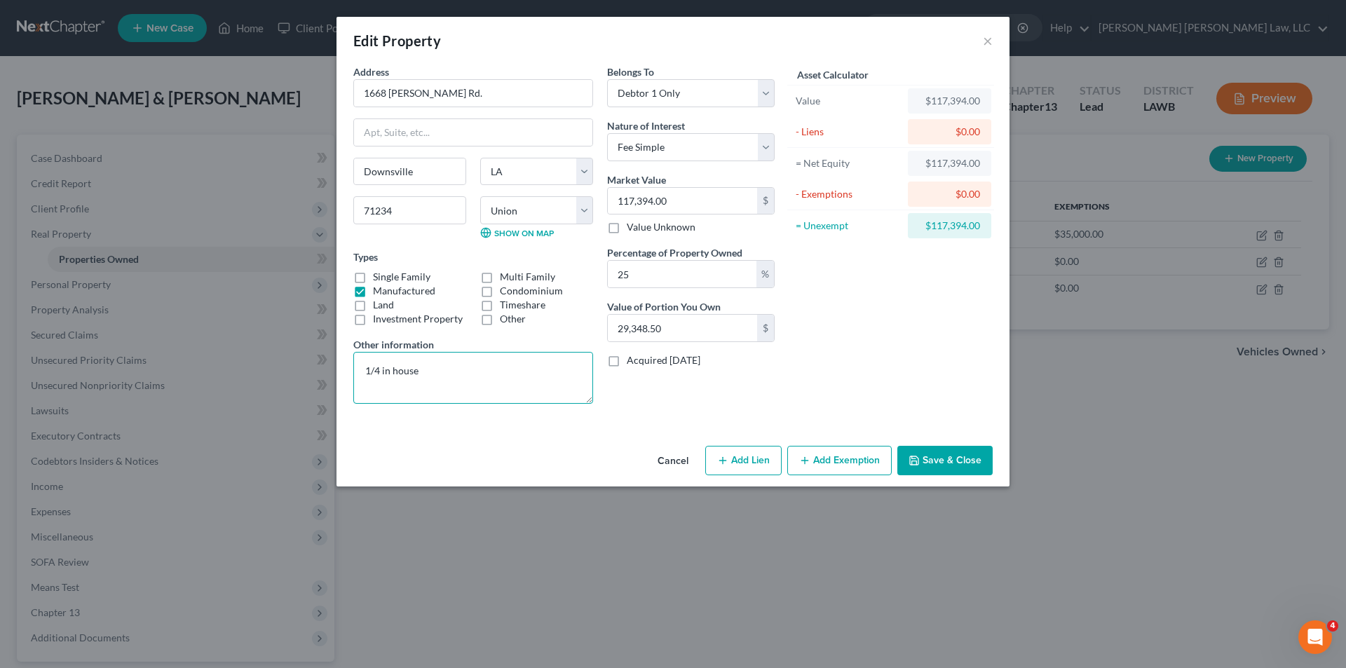
click at [426, 364] on textarea "1/4 in house" at bounding box center [473, 378] width 240 height 52
drag, startPoint x: 435, startPoint y: 372, endPoint x: 394, endPoint y: 376, distance: 40.8
click at [394, 376] on textarea "1/4 in house" at bounding box center [473, 378] width 240 height 52
click at [511, 393] on textarea "1/4 in MH no succession & mother has usufruct value 117, 394.00-7,043.64 sales/…" at bounding box center [473, 378] width 240 height 52
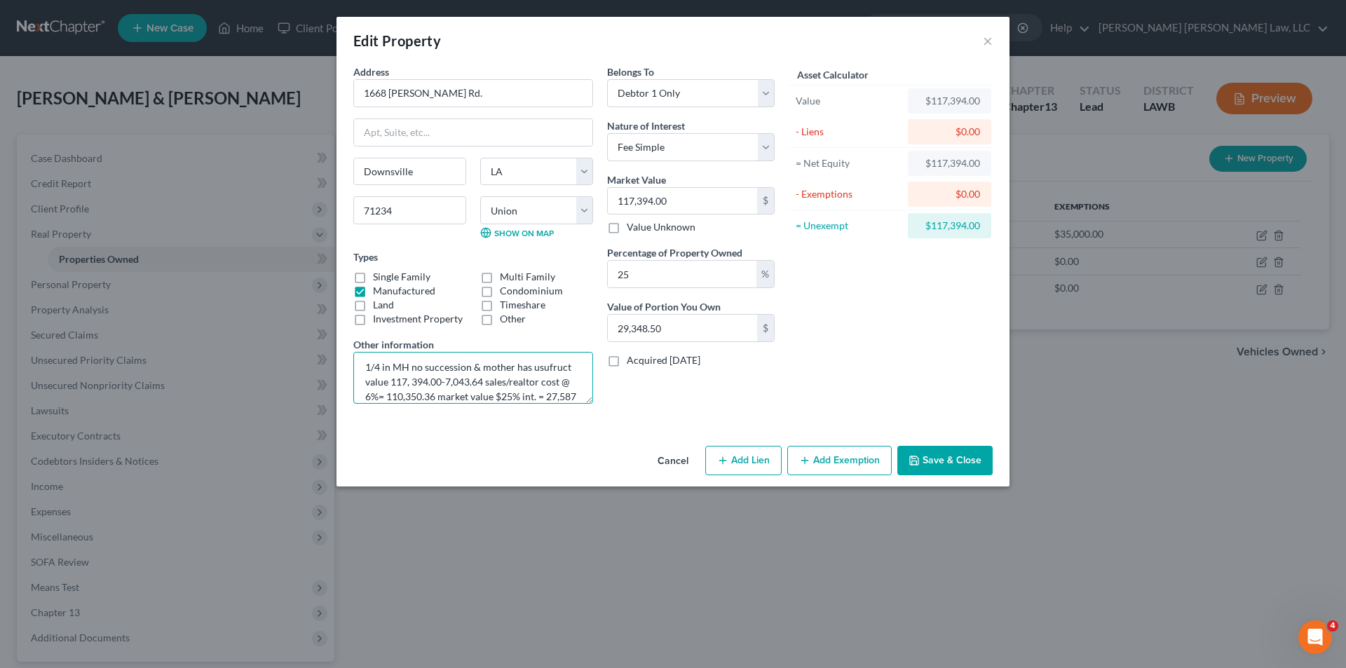
scroll to position [18, 0]
click at [425, 393] on textarea "1/4 in MH no succession & mother has usufruct value 117, 394.00-7,043.64 sales/…" at bounding box center [473, 378] width 240 height 52
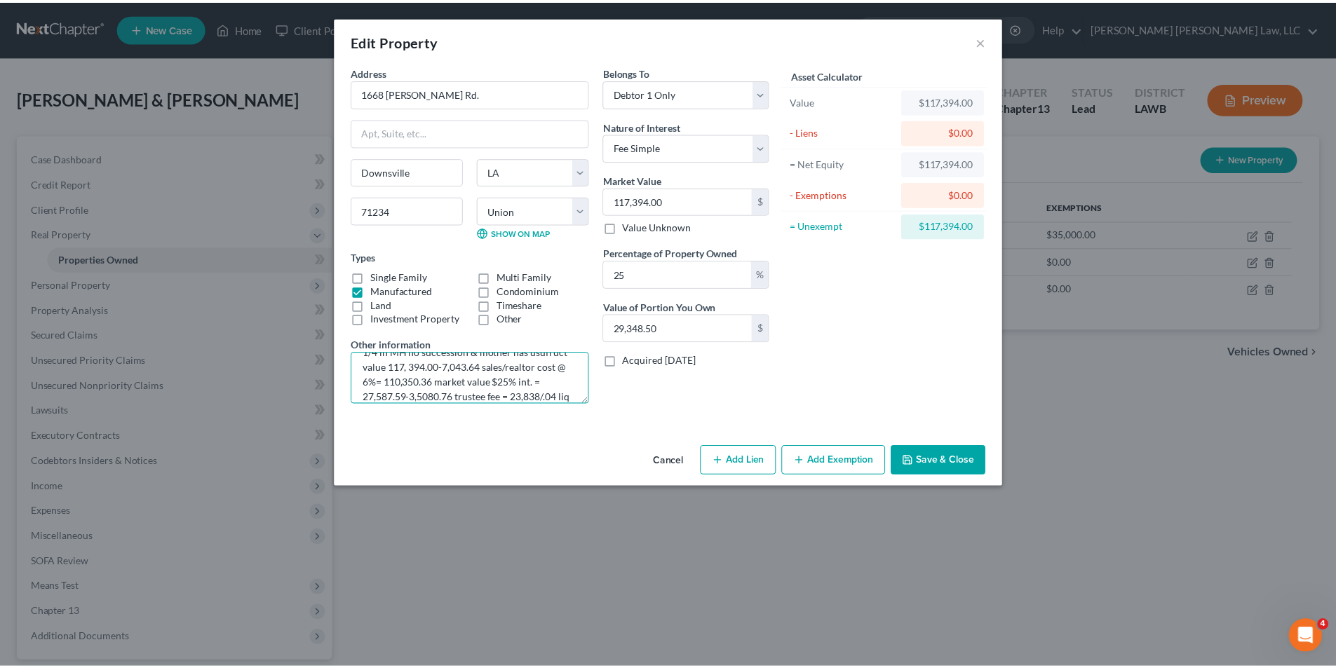
scroll to position [33, 0]
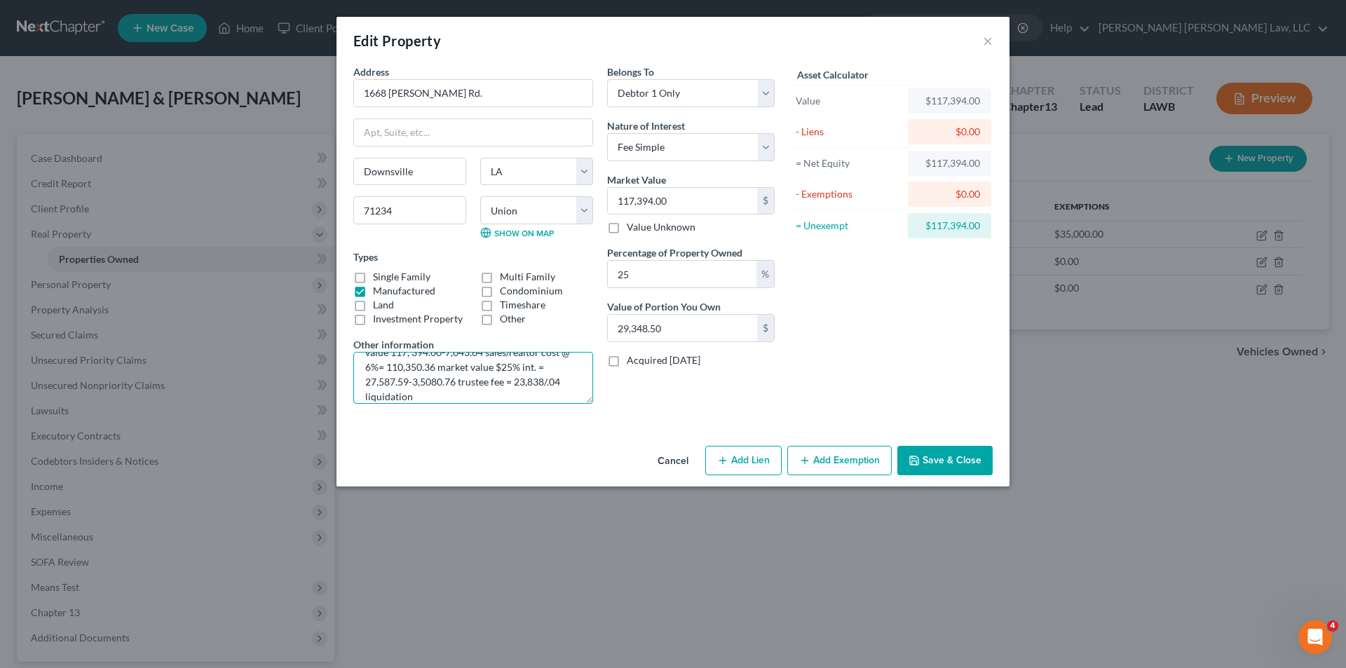
click at [497, 366] on textarea "1/4 in MH no succession & mother has usufruct value 117, 394.00-7,043.64 sales/…" at bounding box center [473, 378] width 240 height 52
click at [548, 382] on textarea "1/4 in MH no succession & mother has usufruct value 117, 394.00-7,043.64 sales/…" at bounding box center [473, 378] width 240 height 52
type textarea "1/4 in MH no succession & mother has usufruct value 117, 394.00-7,043.64 sales/…"
click at [945, 466] on button "Save & Close" at bounding box center [945, 460] width 95 height 29
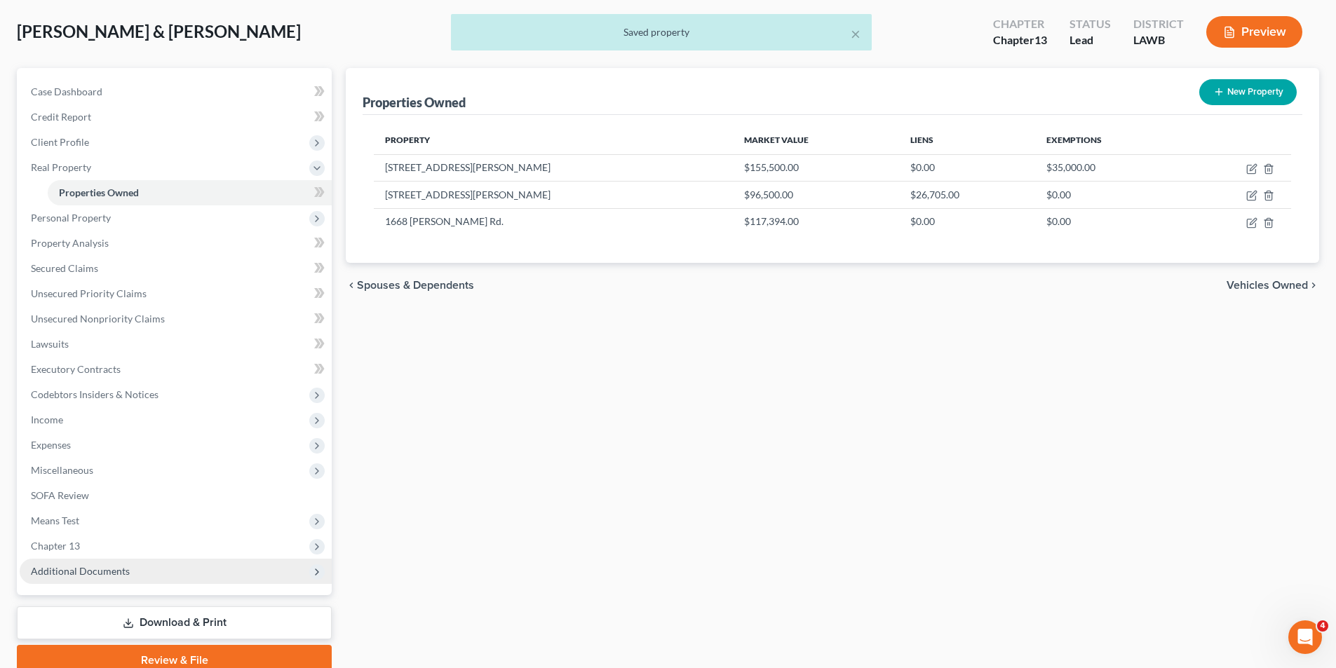
scroll to position [128, 0]
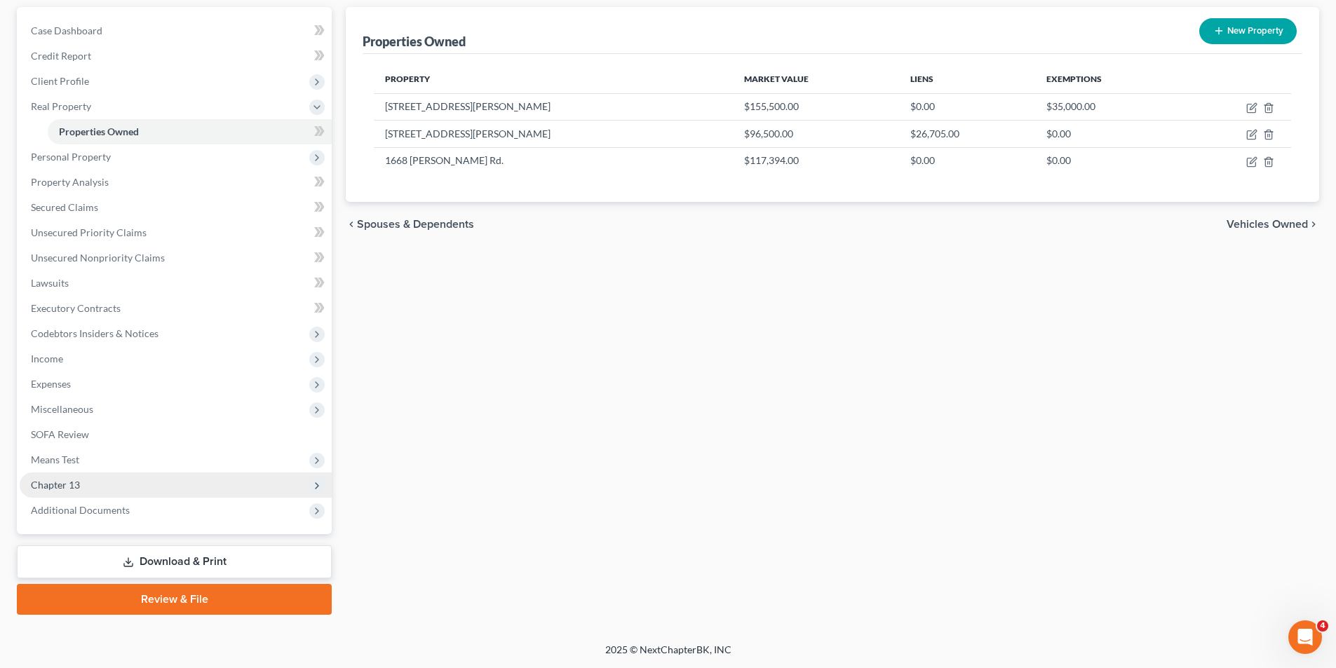
click at [65, 484] on span "Chapter 13" at bounding box center [55, 485] width 49 height 12
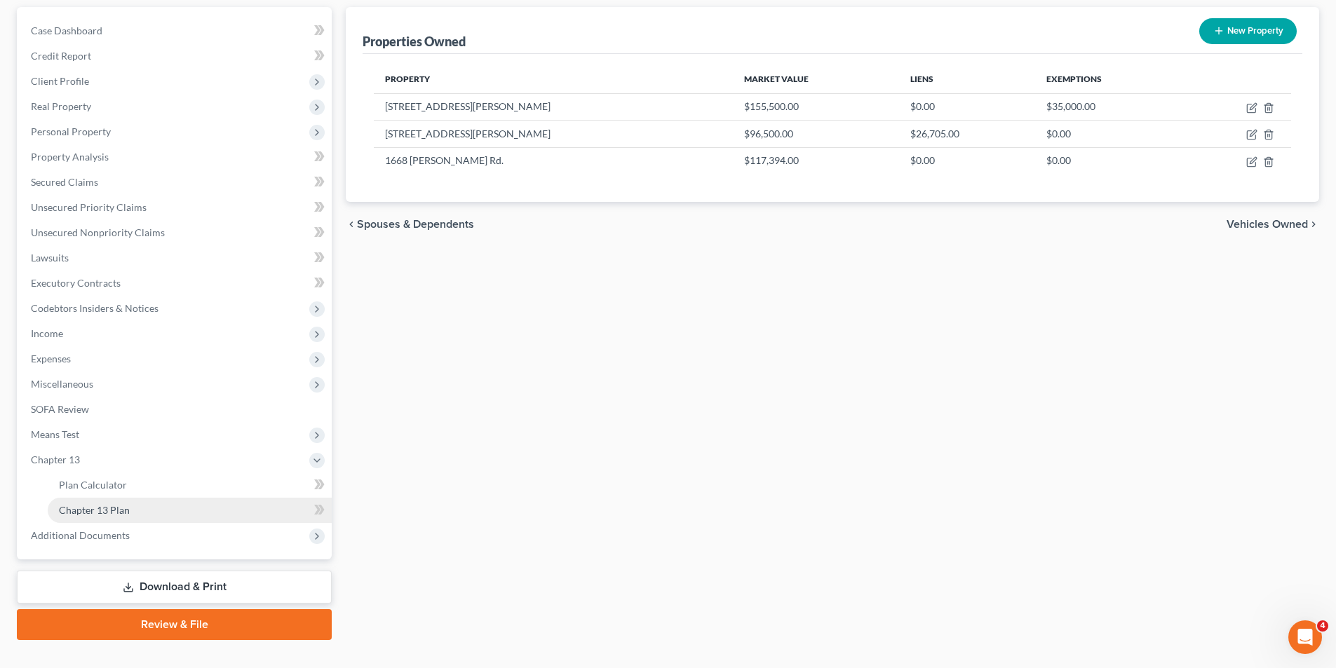
click at [81, 512] on span "Chapter 13 Plan" at bounding box center [94, 510] width 71 height 12
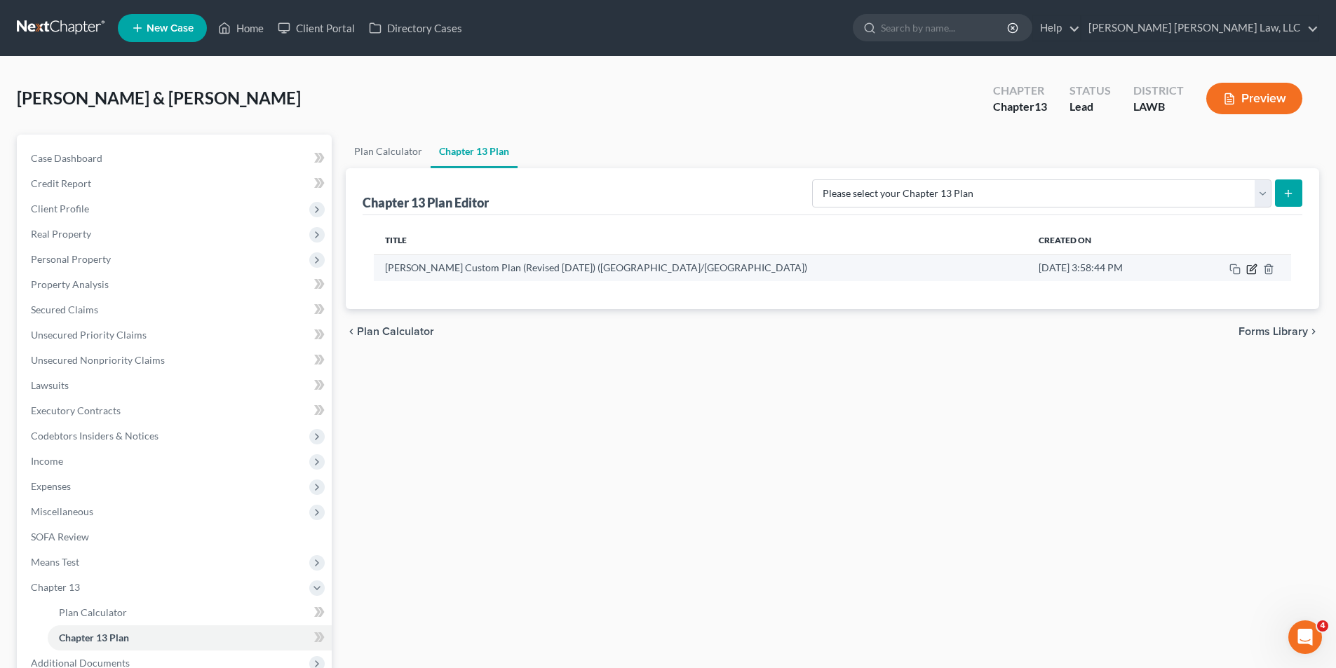
click at [1253, 266] on icon "button" at bounding box center [1253, 267] width 6 height 6
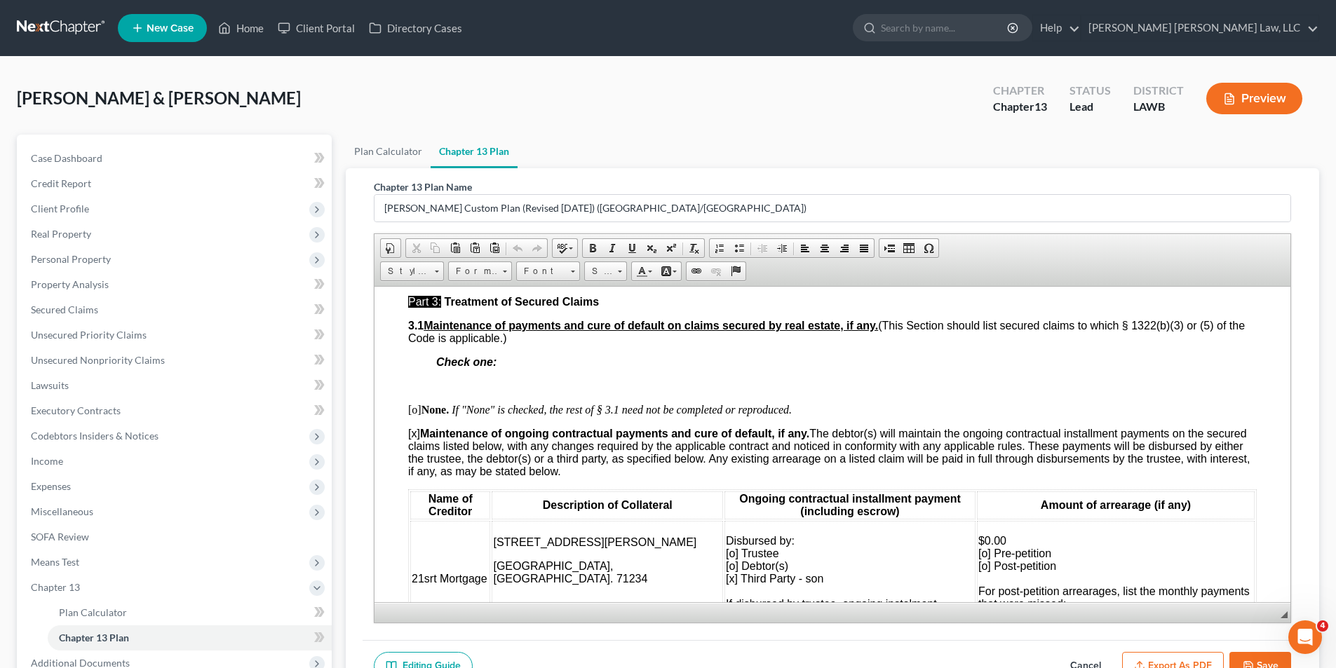
scroll to position [1332, 0]
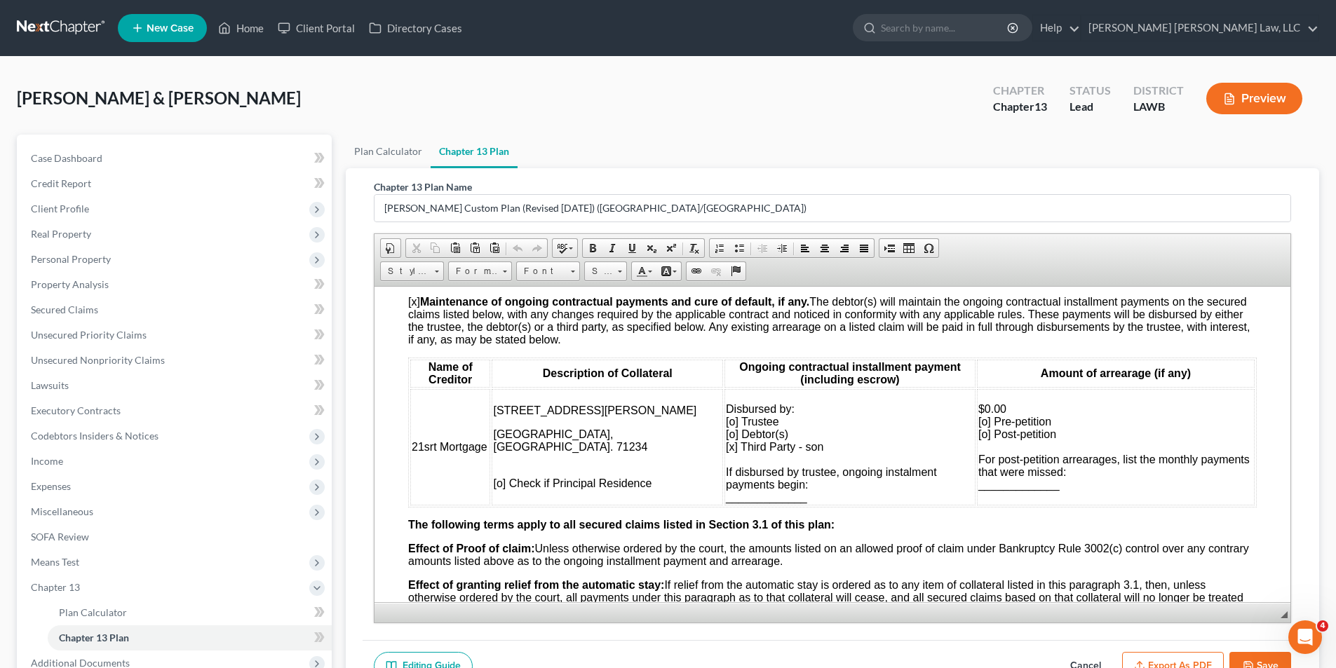
click at [747, 448] on td "Disbursed by: [o] Trustee [o] Debtor(s) [x] Third Party - son If disbursed by t…" at bounding box center [849, 447] width 251 height 116
click at [795, 447] on span "Disbursed by: [o] Trustee [o] Debtor(s) [x] Third Party - son- William Trvis Ly…" at bounding box center [830, 453] width 211 height 100
click at [794, 447] on span "Disbursed by: [o] Trustee [o] Debtor(s) [x] Third Party - son- William Trvis Ly…" at bounding box center [830, 453] width 211 height 100
click at [797, 448] on span "Disbursed by: [o] Trustee [o] Debtor(s) [x] Third Party - son- William Trvis Ly…" at bounding box center [830, 453] width 211 height 100
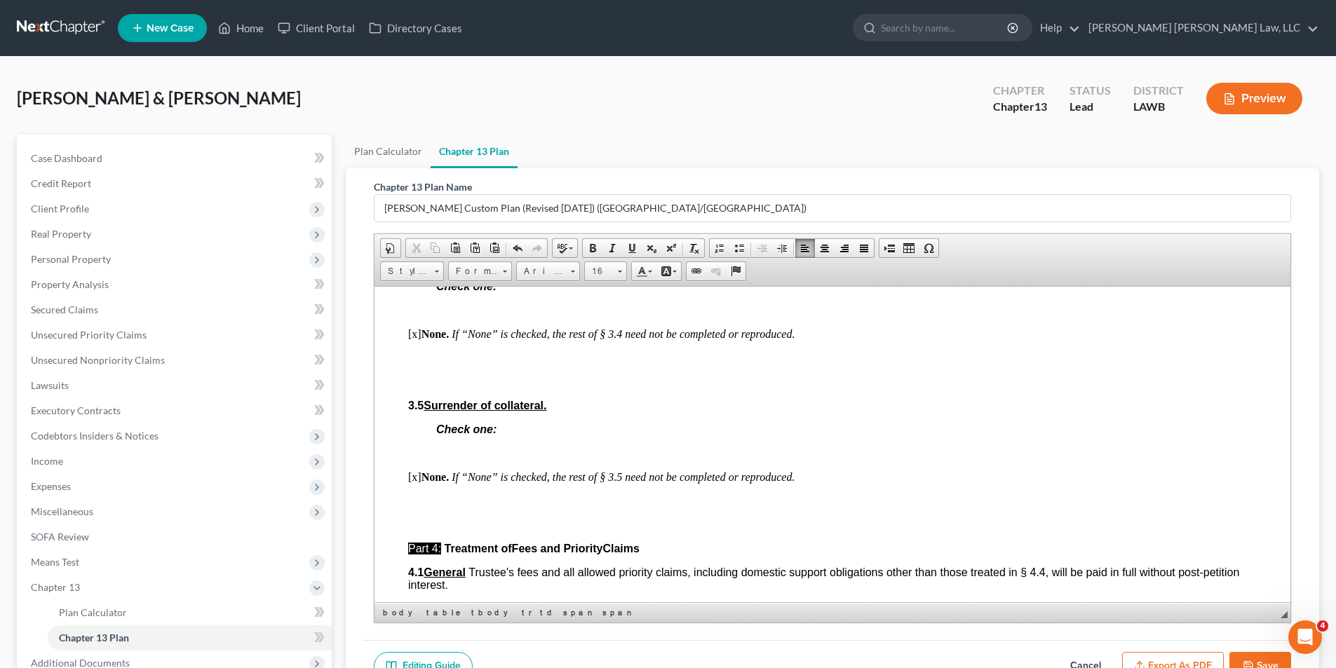
scroll to position [2665, 0]
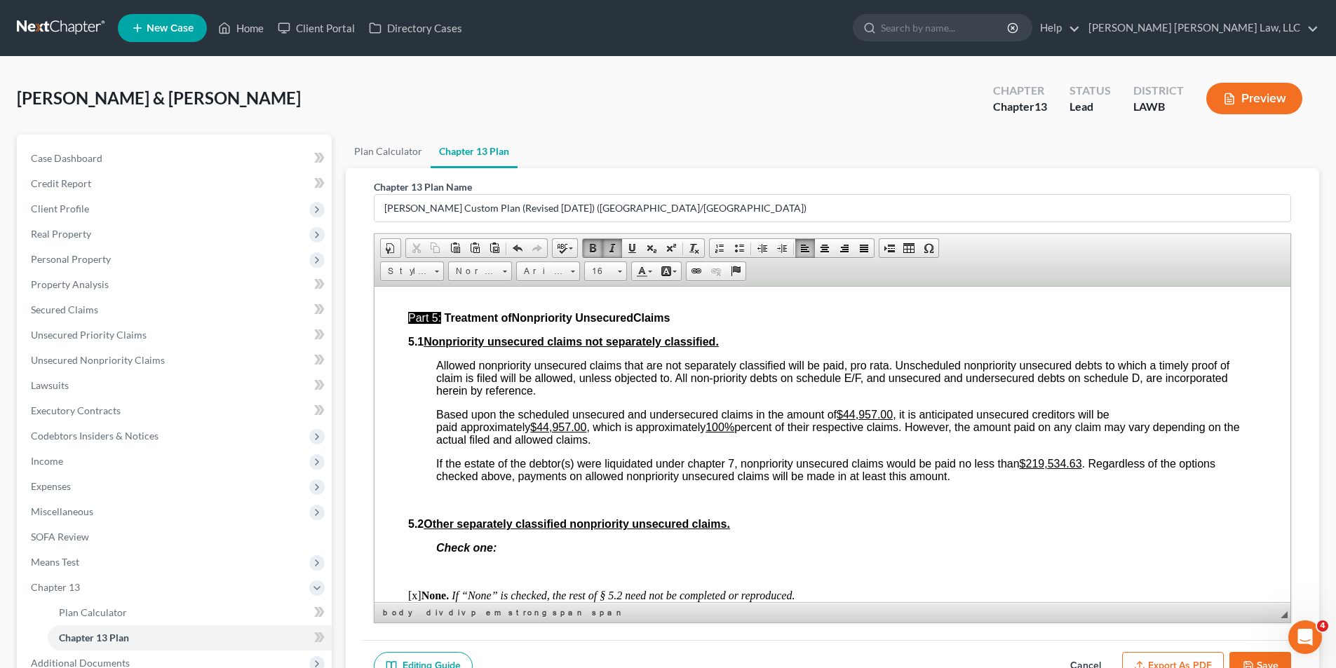
scroll to position [4067, 0]
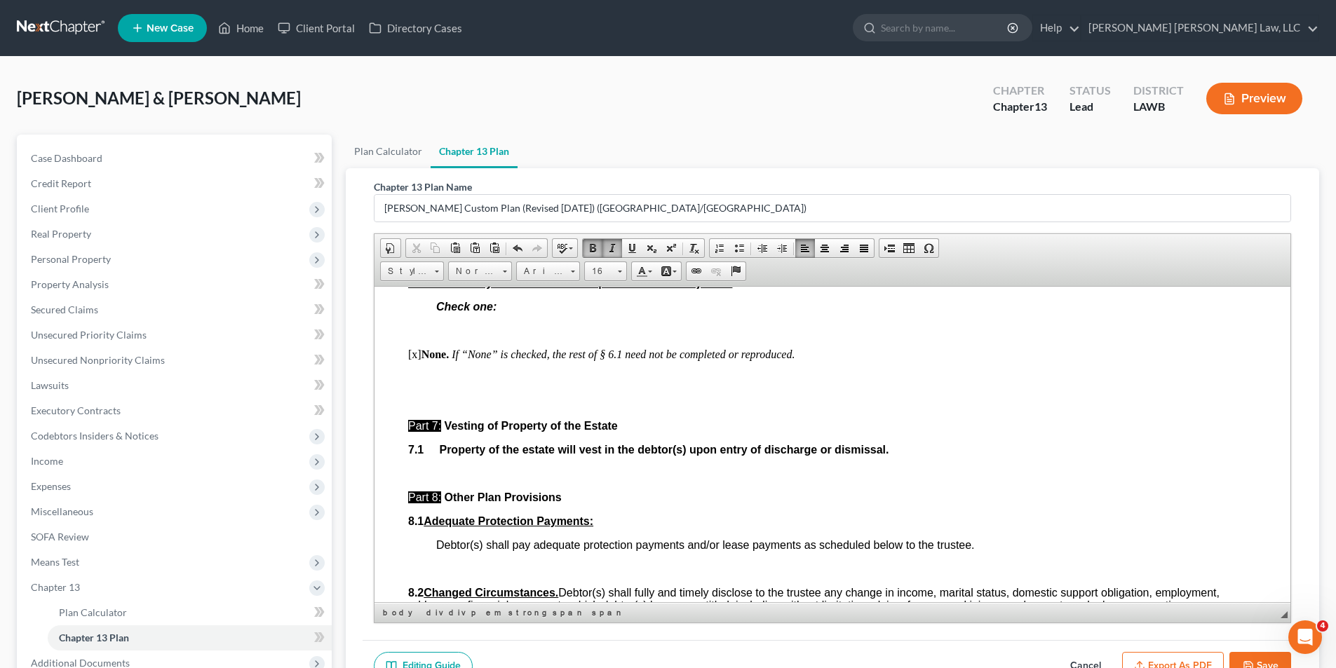
click at [998, 456] on p "7.1 Property of the estate will vest in the debtor(s) upon entry of discharge o…" at bounding box center [832, 449] width 849 height 13
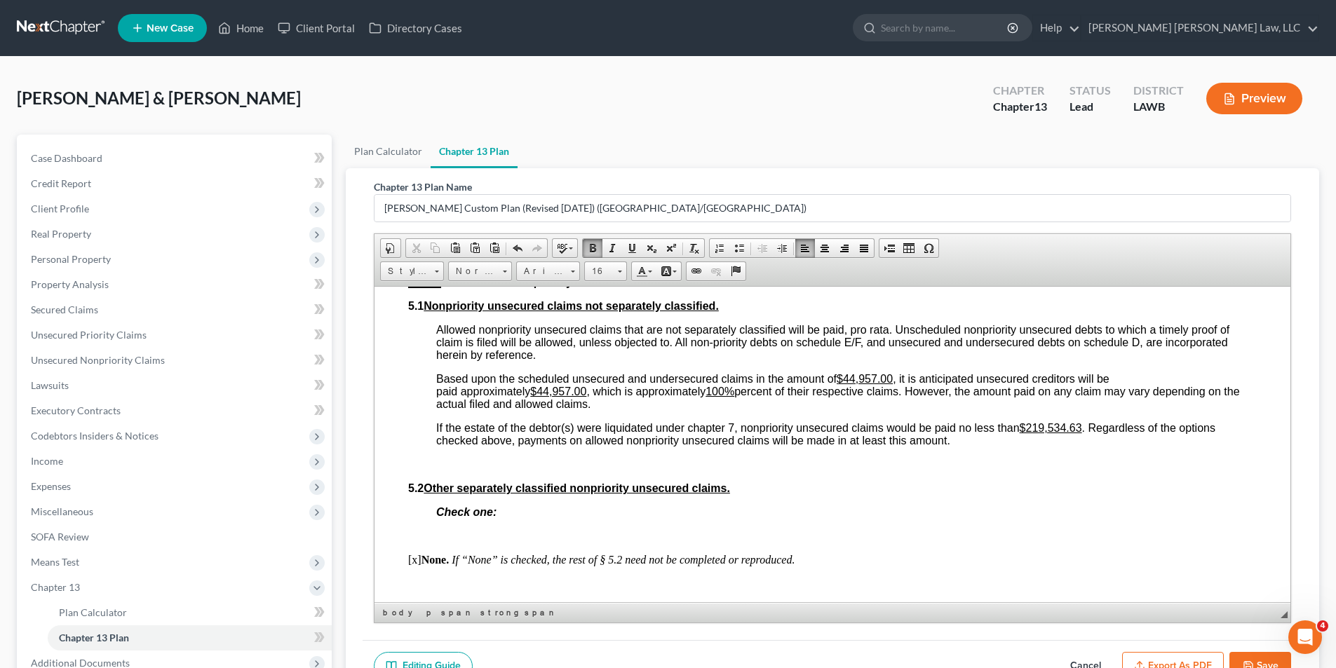
scroll to position [3687, 0]
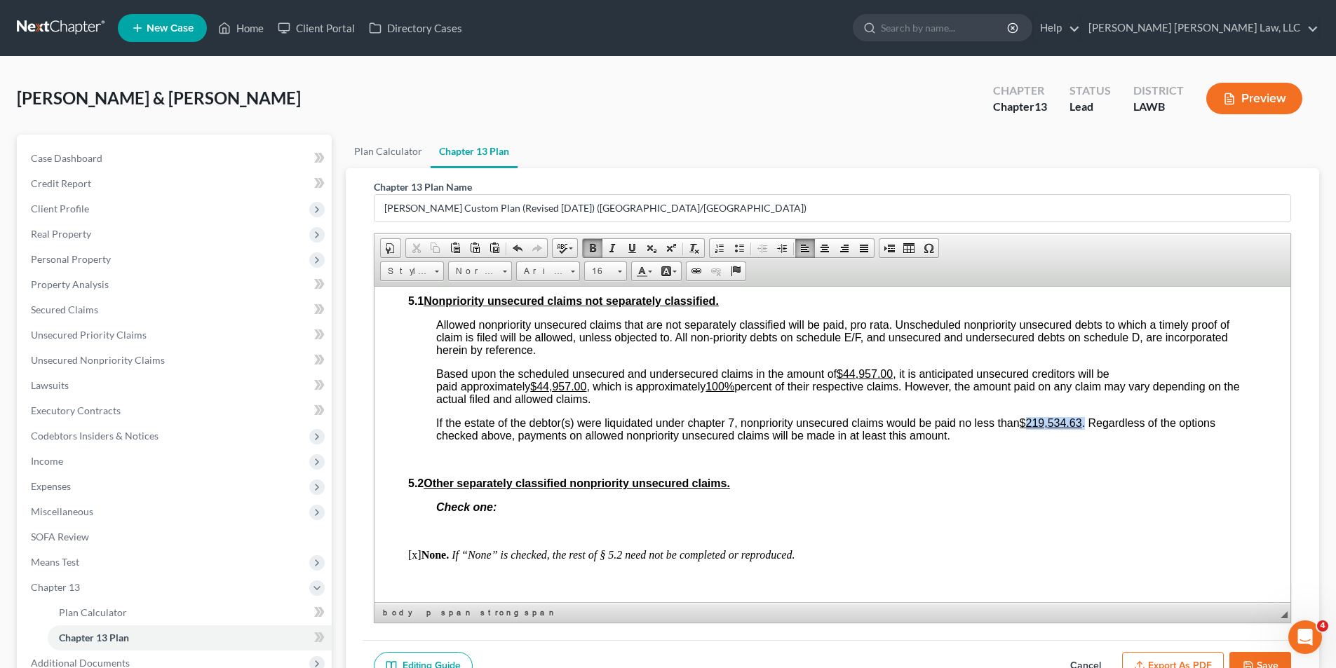
drag, startPoint x: 1026, startPoint y: 448, endPoint x: 1088, endPoint y: 438, distance: 62.6
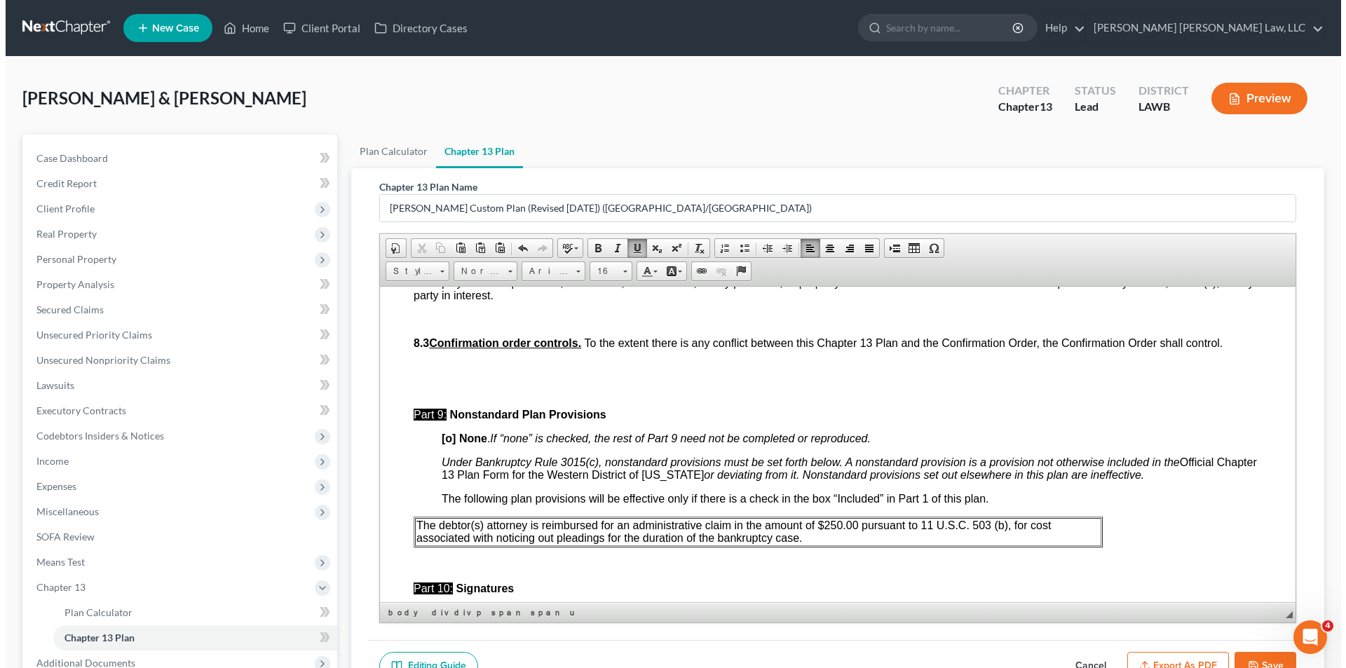
scroll to position [4599, 0]
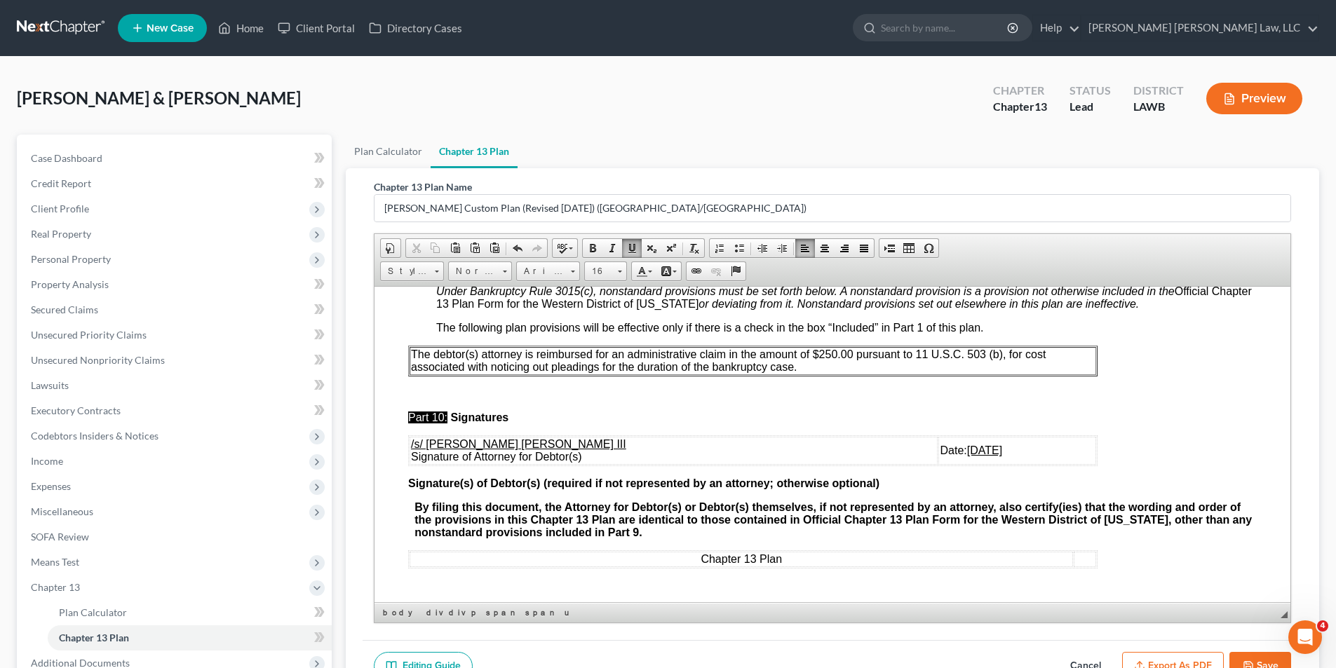
click at [1209, 659] on button "Export as PDF" at bounding box center [1173, 666] width 102 height 29
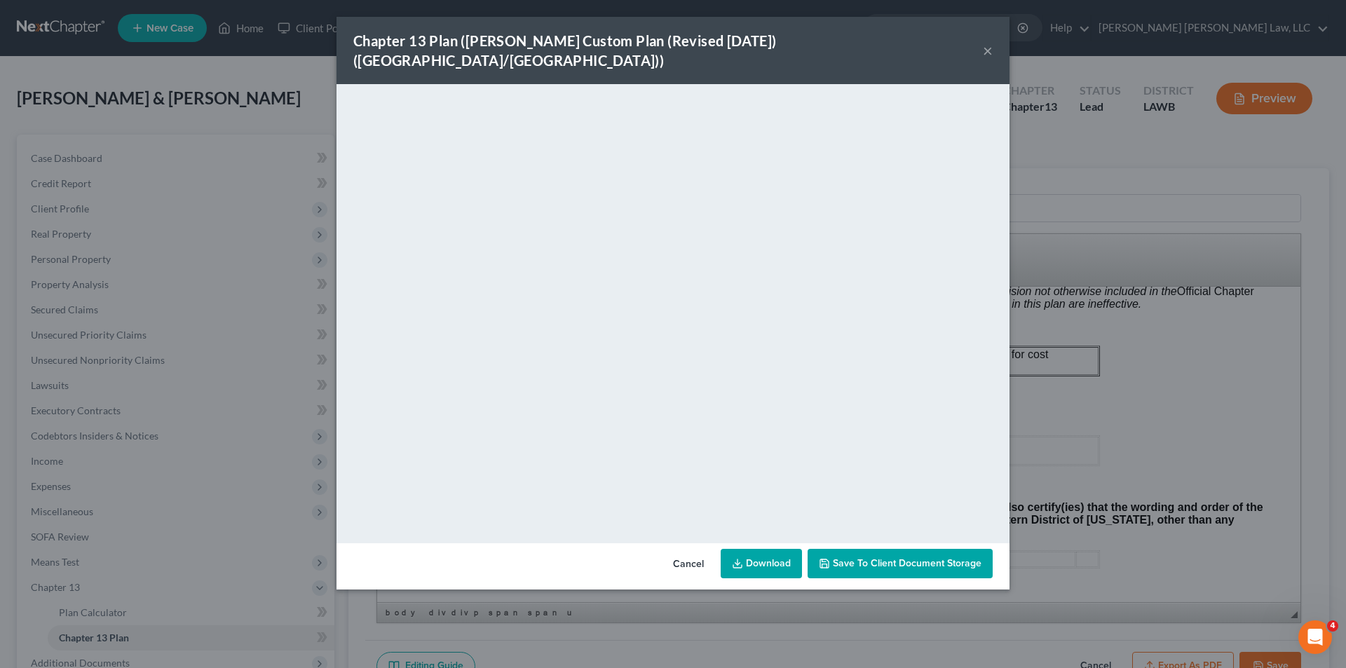
click at [777, 549] on link "Download" at bounding box center [761, 563] width 81 height 29
click at [682, 551] on button "Cancel" at bounding box center [688, 565] width 53 height 28
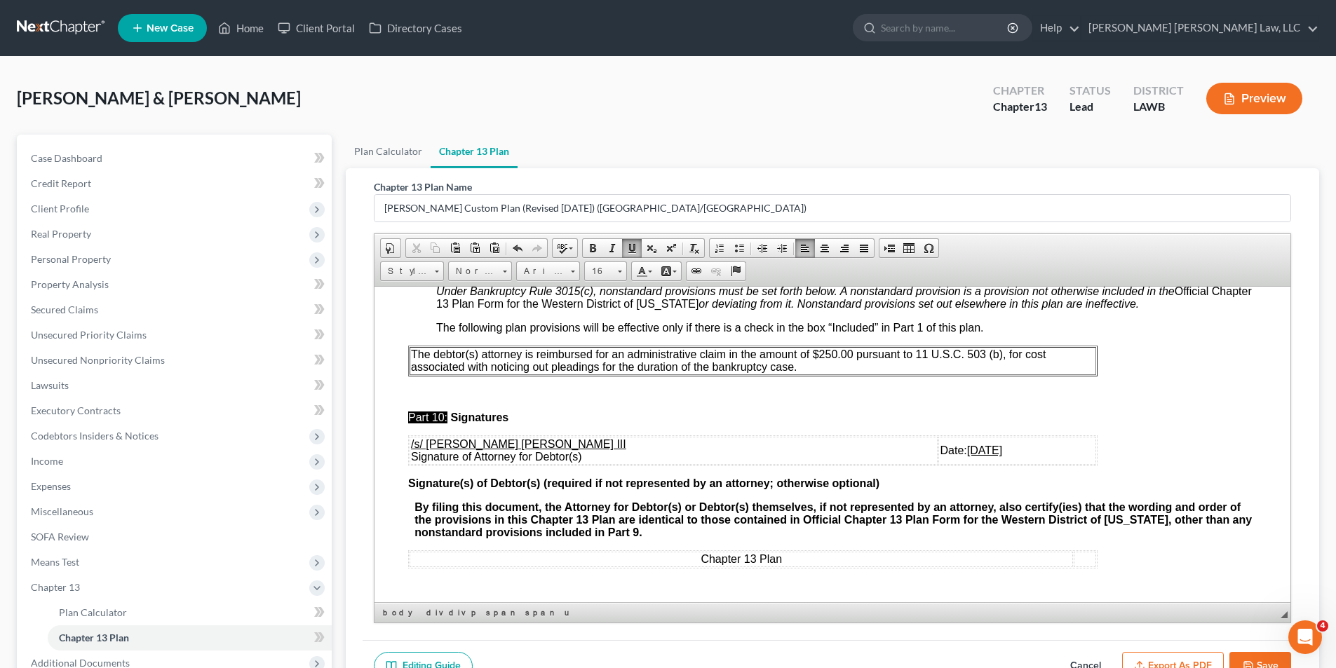
click at [1277, 659] on button "Save" at bounding box center [1260, 666] width 62 height 29
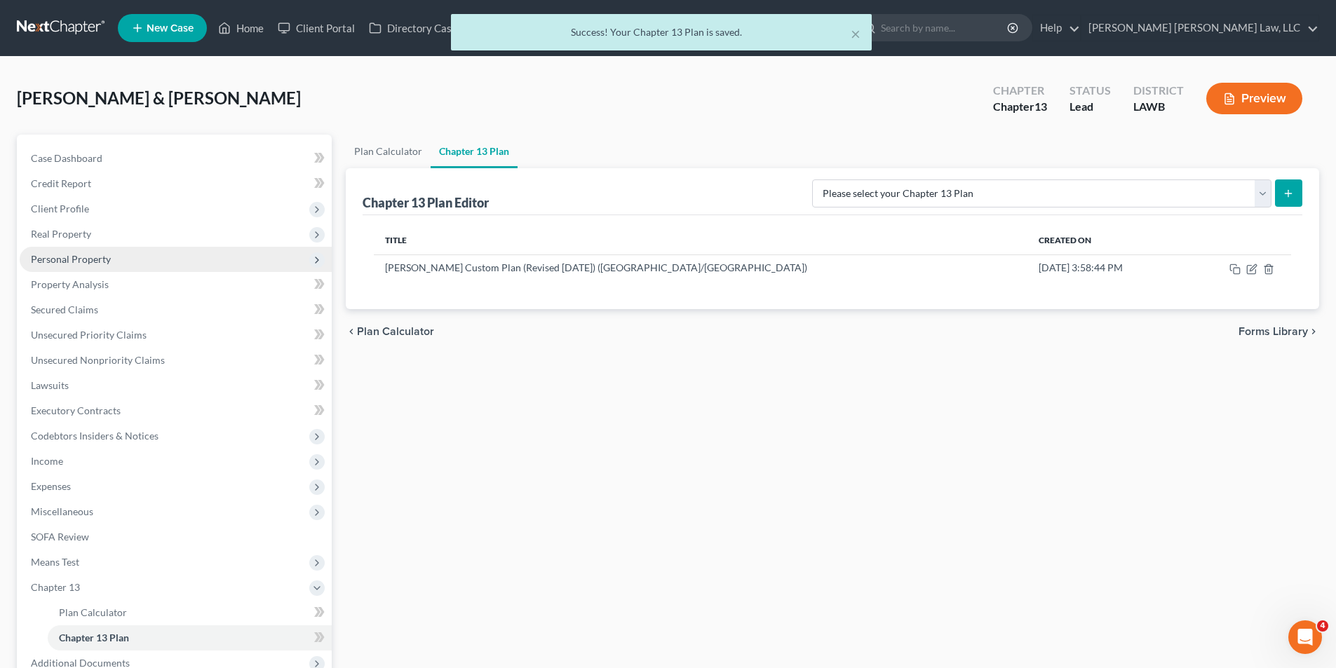
click at [43, 255] on span "Personal Property" at bounding box center [71, 259] width 80 height 12
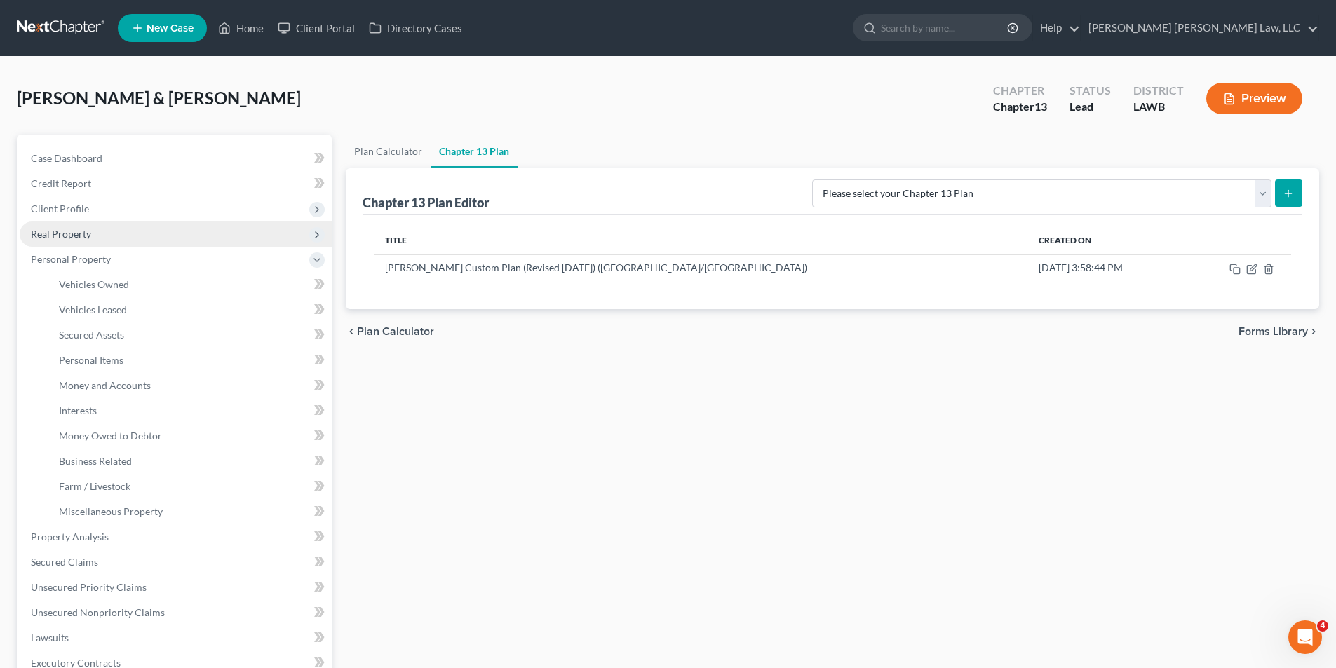
click at [69, 236] on span "Real Property" at bounding box center [61, 234] width 60 height 12
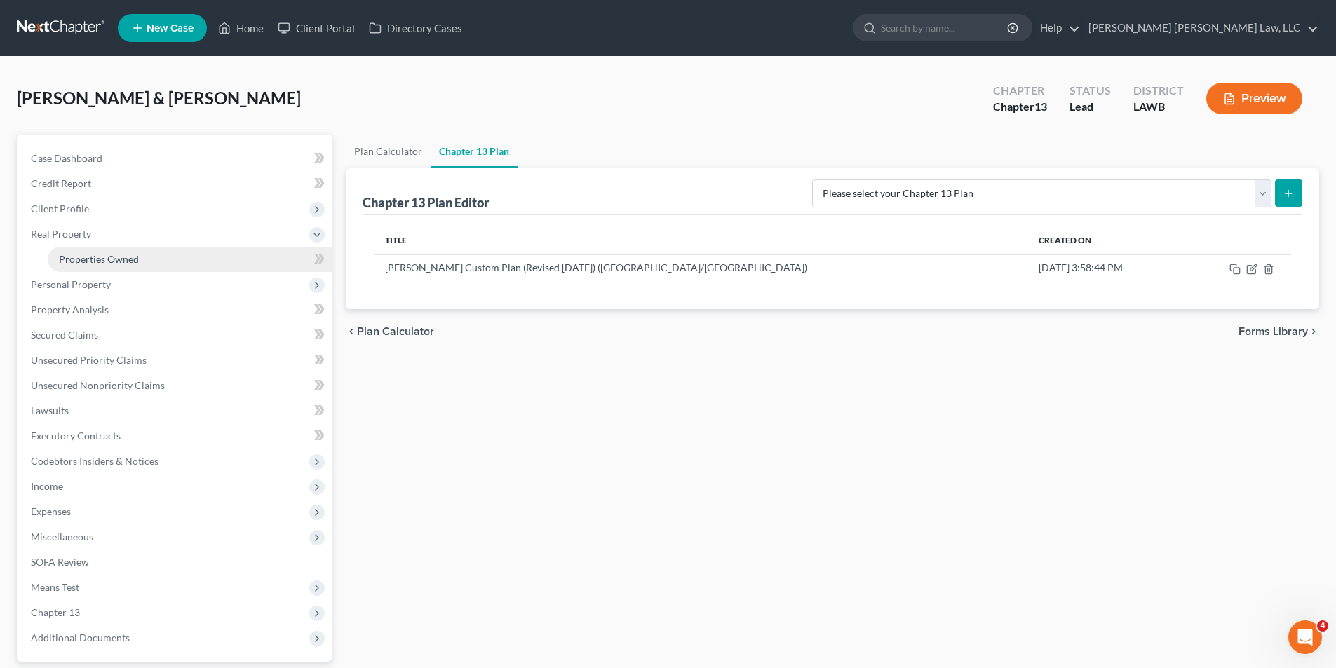
click at [81, 264] on span "Properties Owned" at bounding box center [99, 259] width 80 height 12
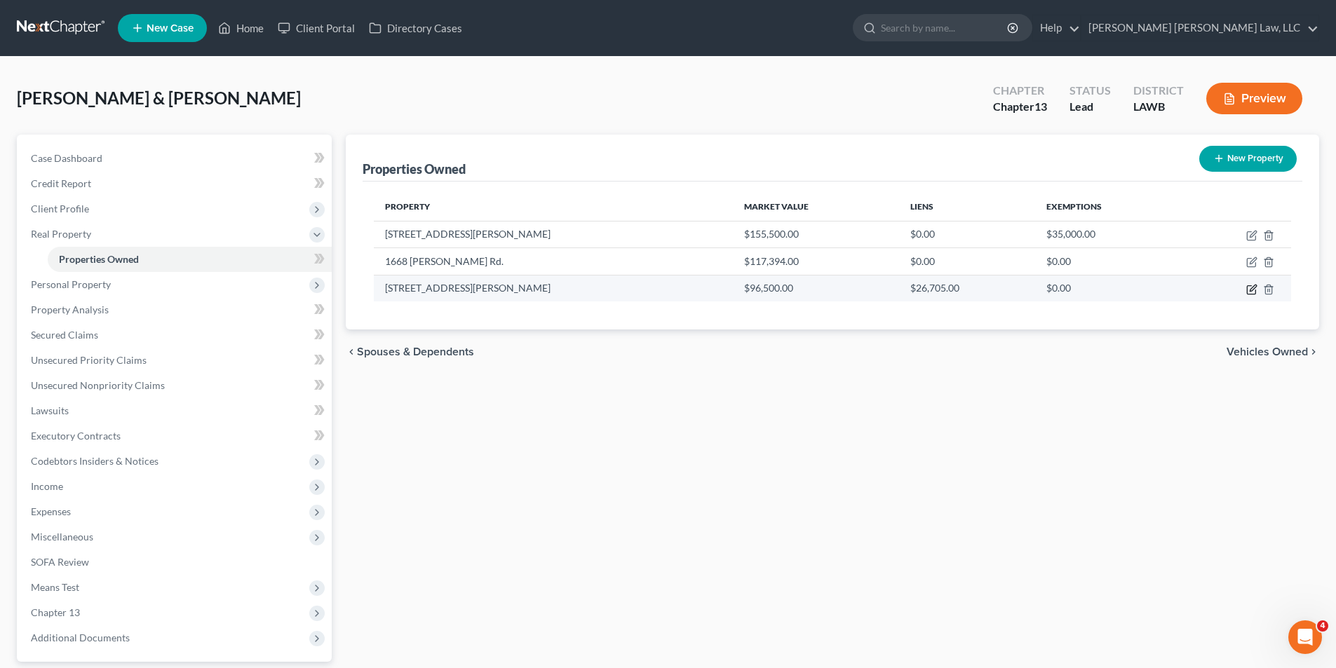
click at [1249, 290] on icon "button" at bounding box center [1251, 289] width 11 height 11
select select "19"
select select "55"
select select "0"
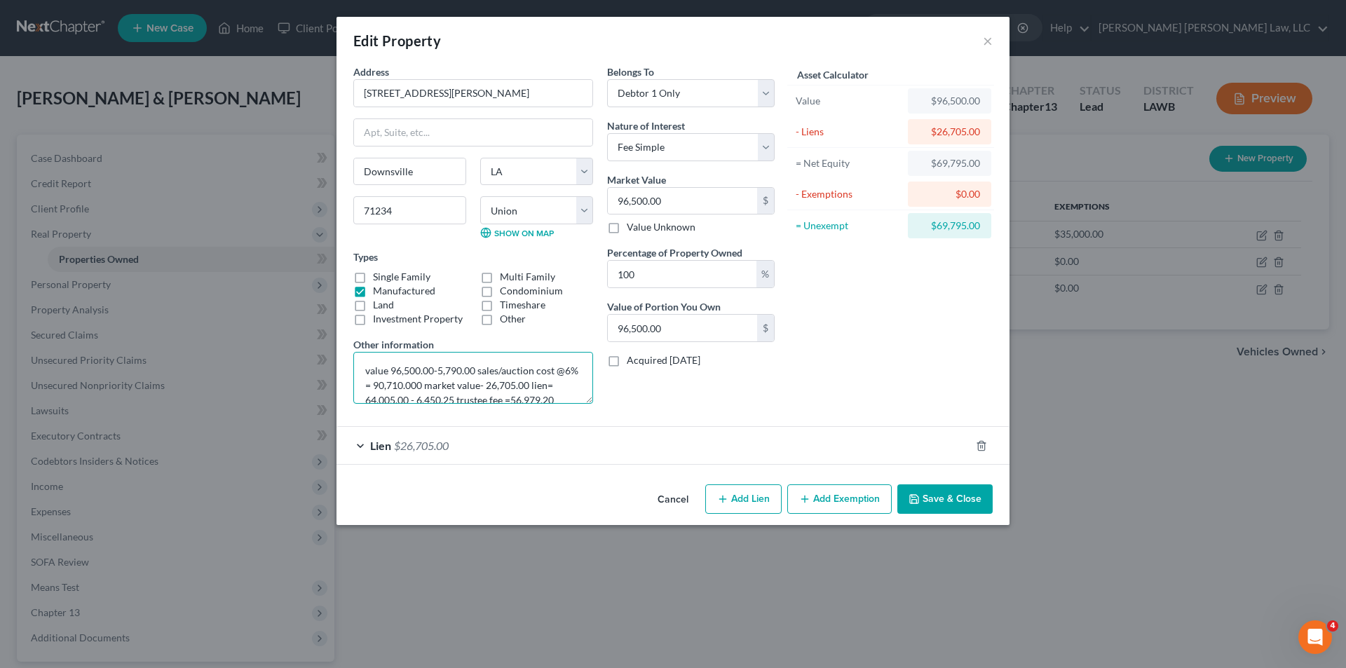
click at [367, 373] on textarea "value 96,500.00-5,790.00 sales/auction cost @6% = 90,710.000 market value- 26,7…" at bounding box center [473, 378] width 240 height 52
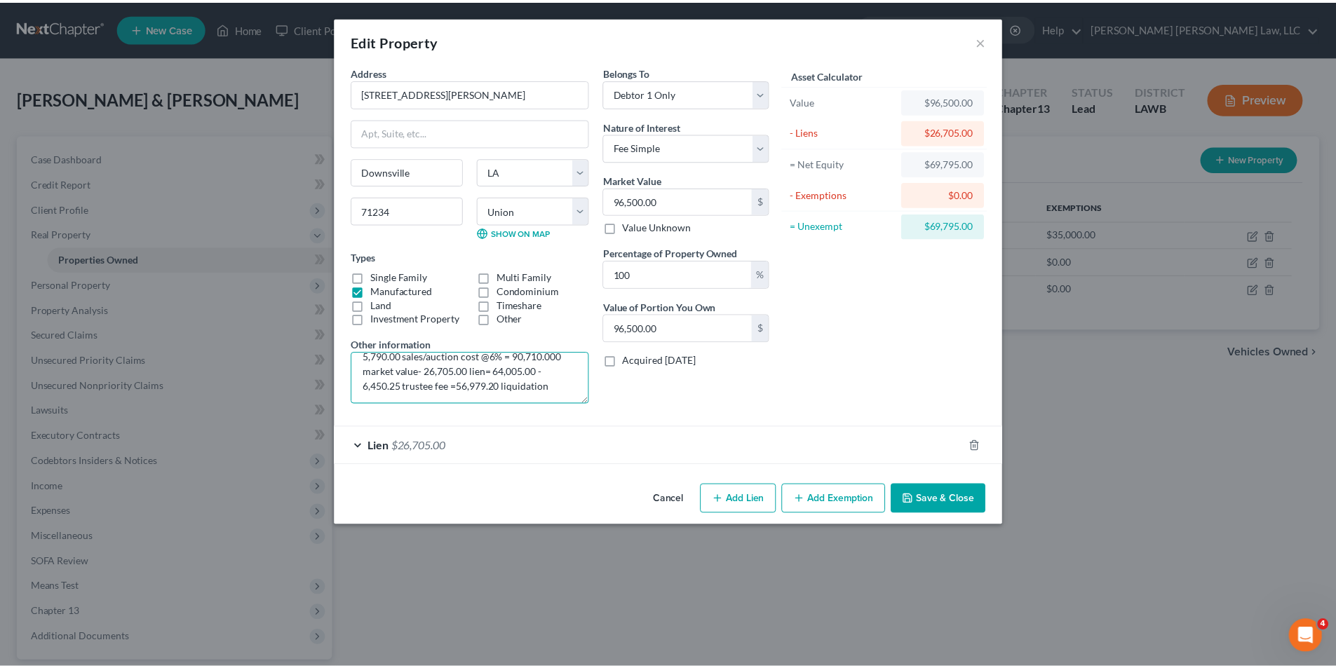
scroll to position [44, 0]
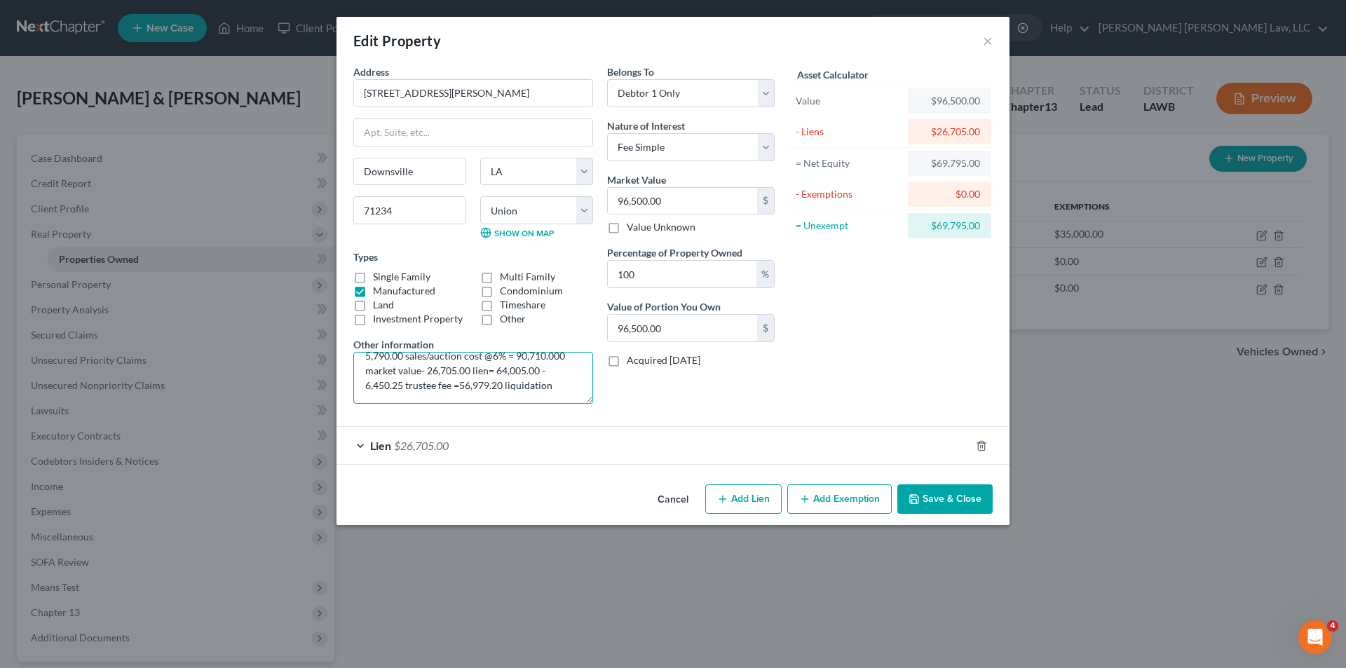
type textarea "son lives here and assumes note. value 96,500.00-5,790.00 sales/auction cost @6…"
click at [954, 496] on button "Save & Close" at bounding box center [945, 499] width 95 height 29
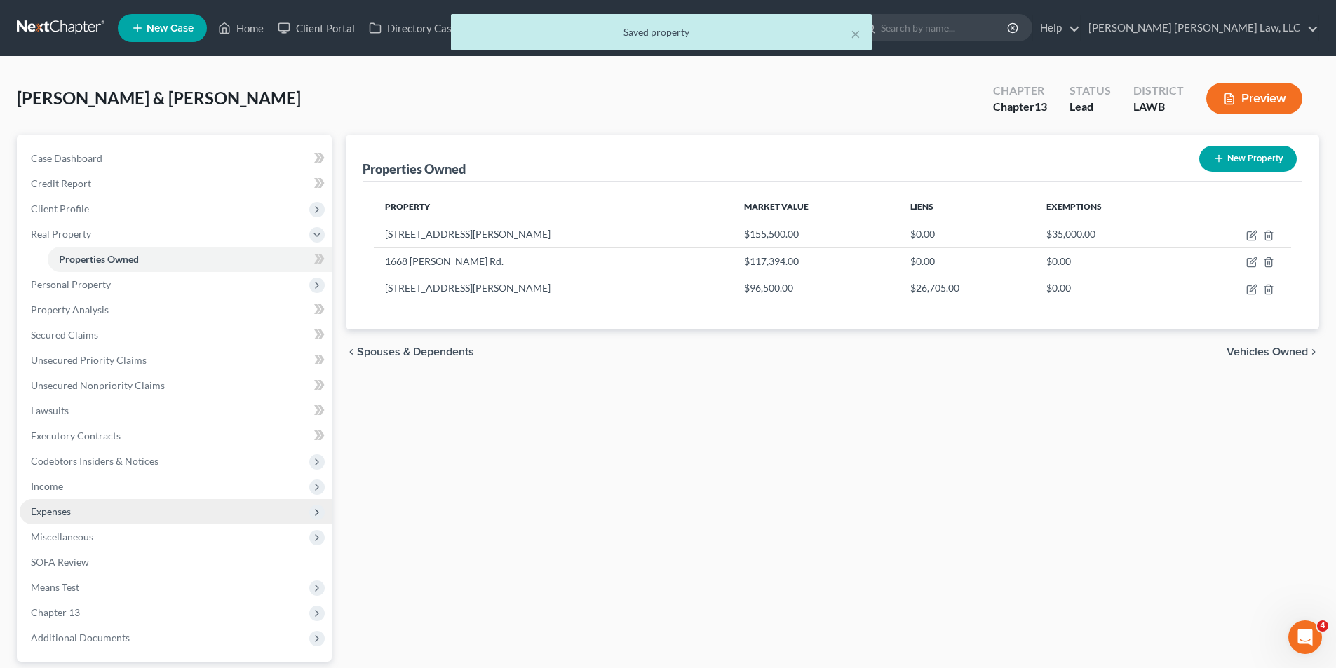
click at [53, 513] on span "Expenses" at bounding box center [51, 512] width 40 height 12
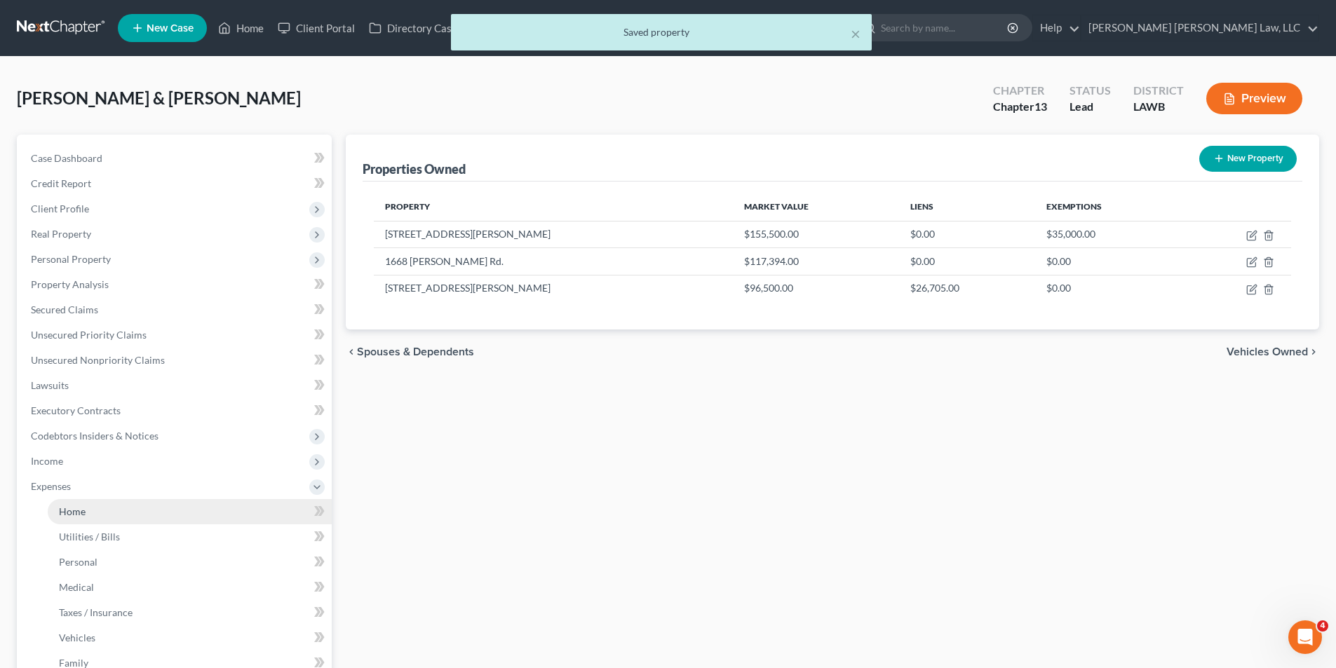
click at [72, 511] on span "Home" at bounding box center [72, 512] width 27 height 12
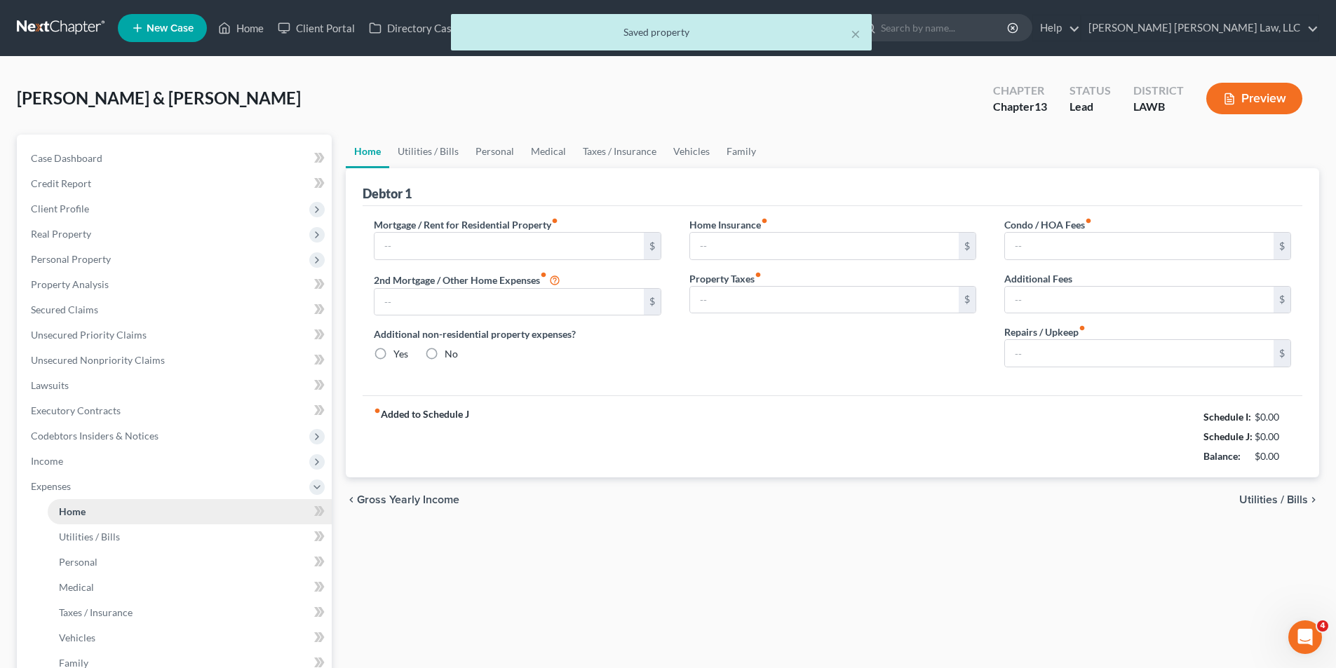
type input "0.00"
radio input "true"
type input "115.00"
type input "0.00"
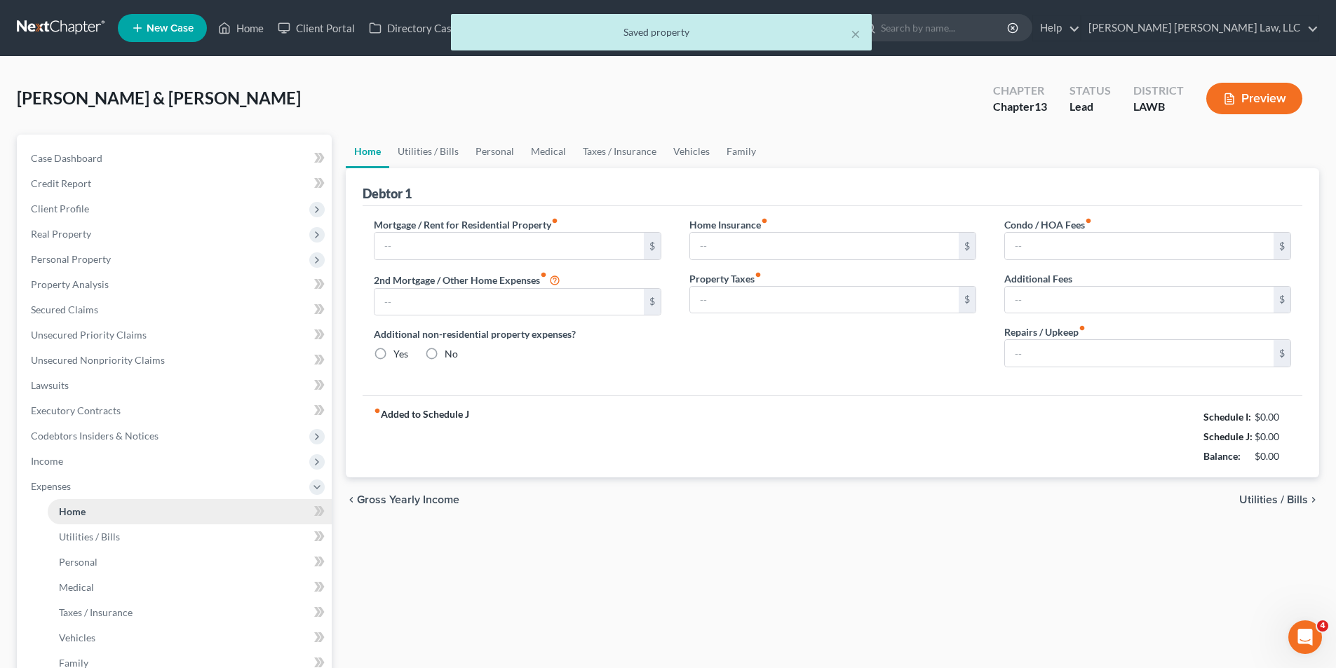
type input "0.00"
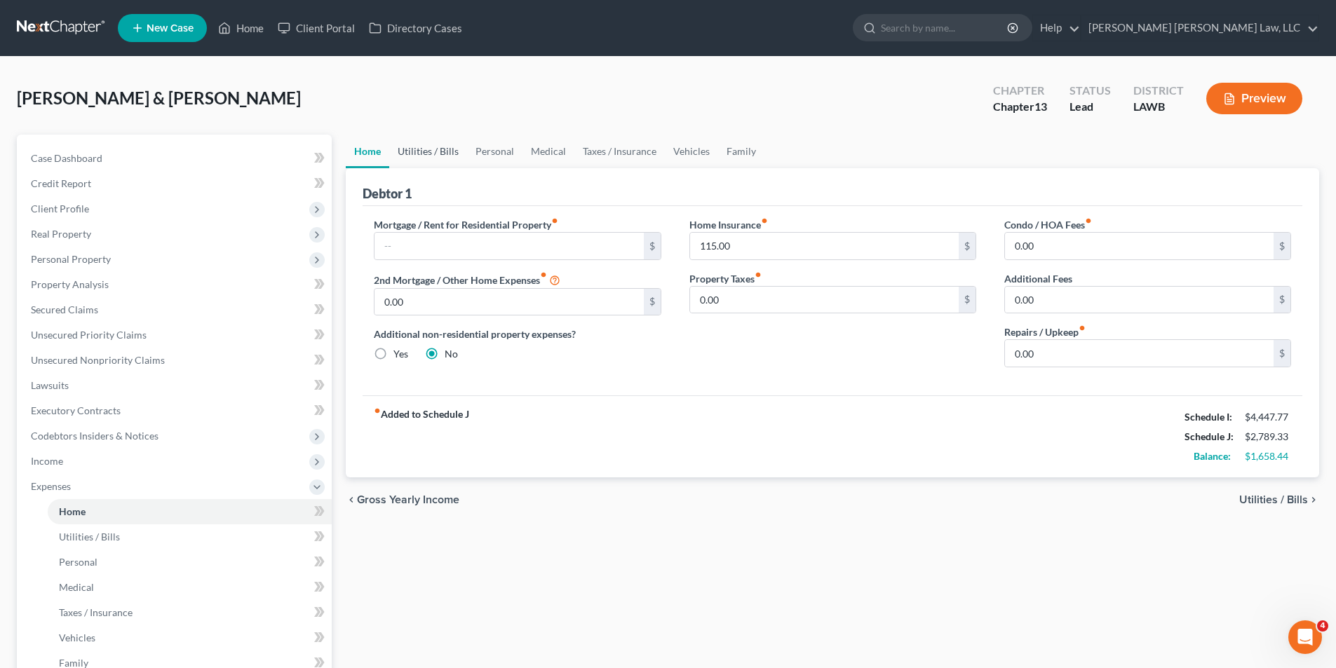
click at [438, 156] on link "Utilities / Bills" at bounding box center [428, 152] width 78 height 34
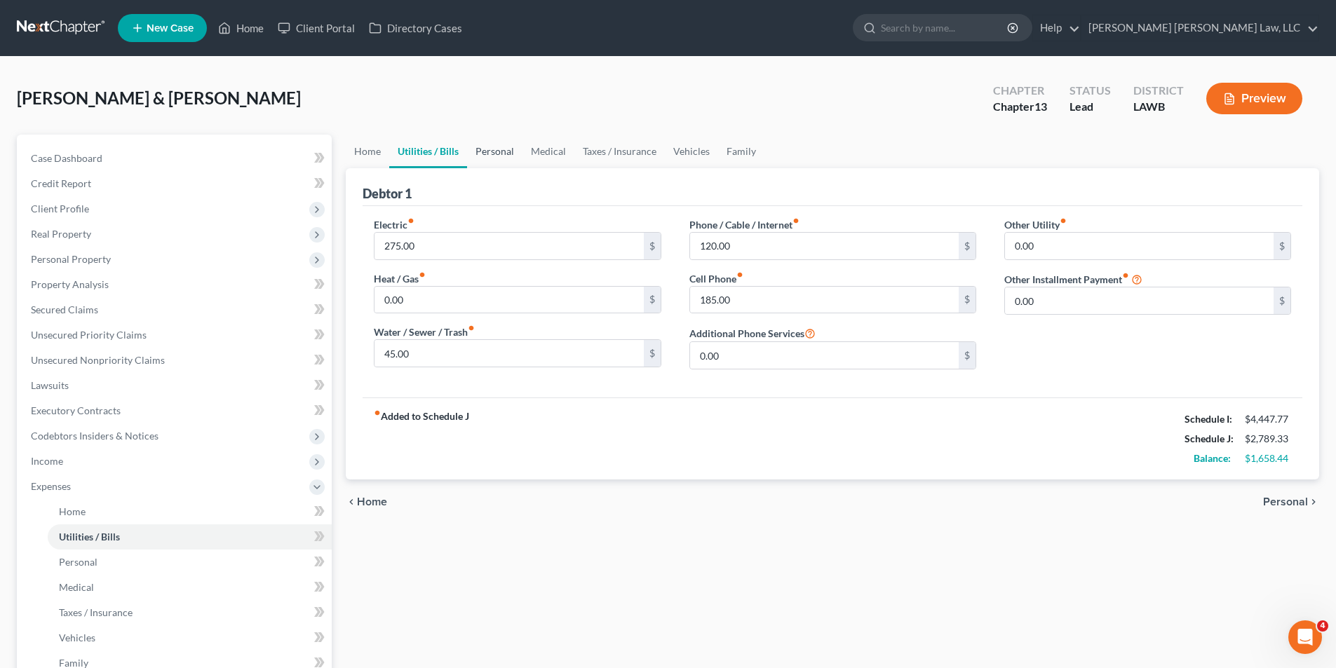
click at [501, 151] on link "Personal" at bounding box center [494, 152] width 55 height 34
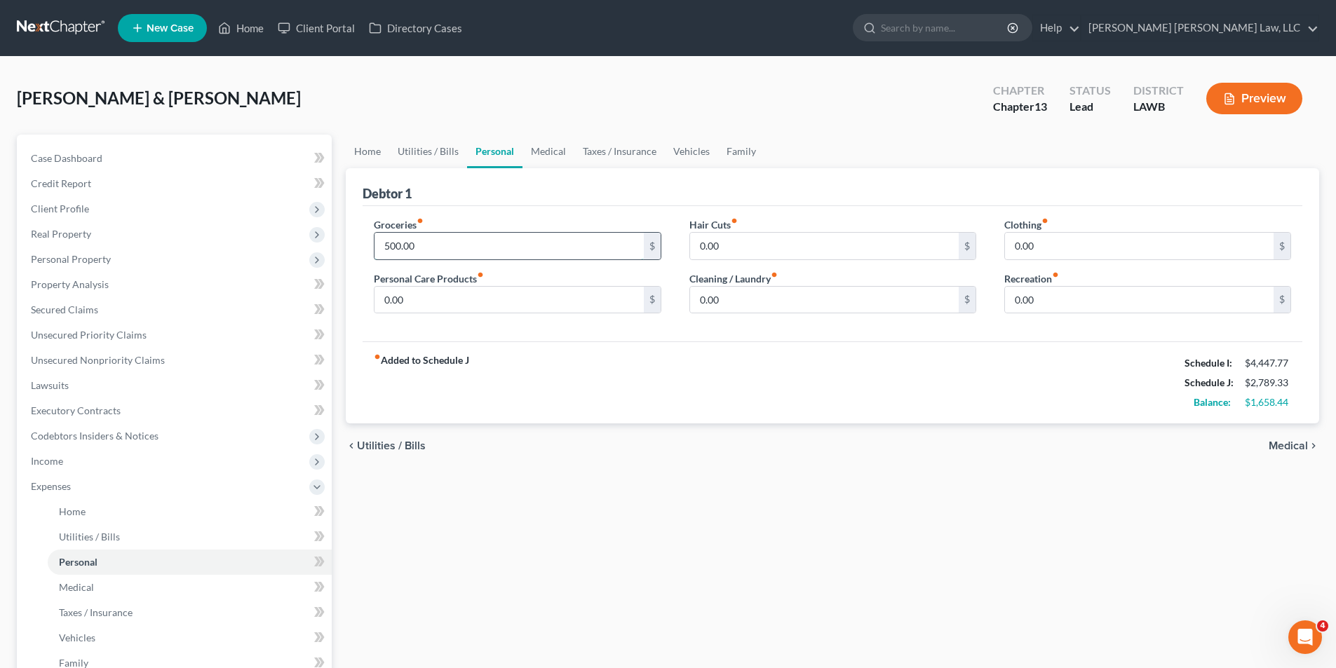
click at [478, 248] on input "500.00" at bounding box center [508, 246] width 269 height 27
type input "700.00"
click at [426, 290] on input "0.00" at bounding box center [508, 300] width 269 height 27
type input "3"
type input "25.00"
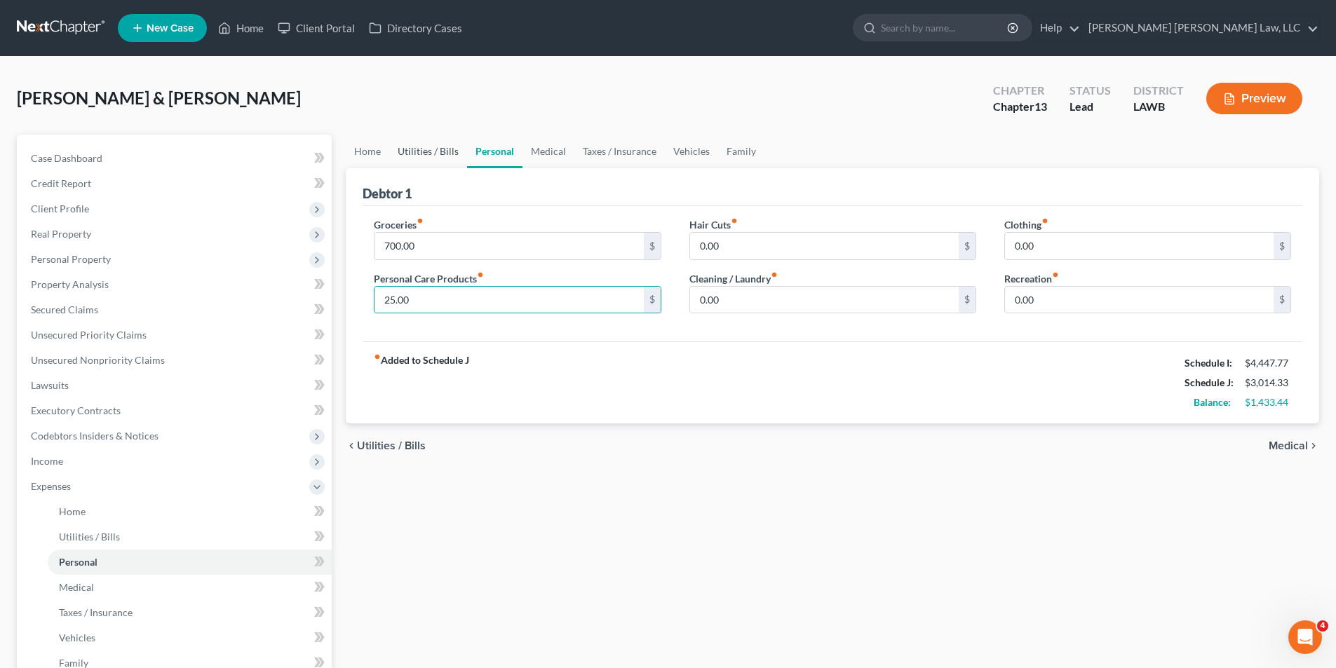
click at [416, 150] on link "Utilities / Bills" at bounding box center [428, 152] width 78 height 34
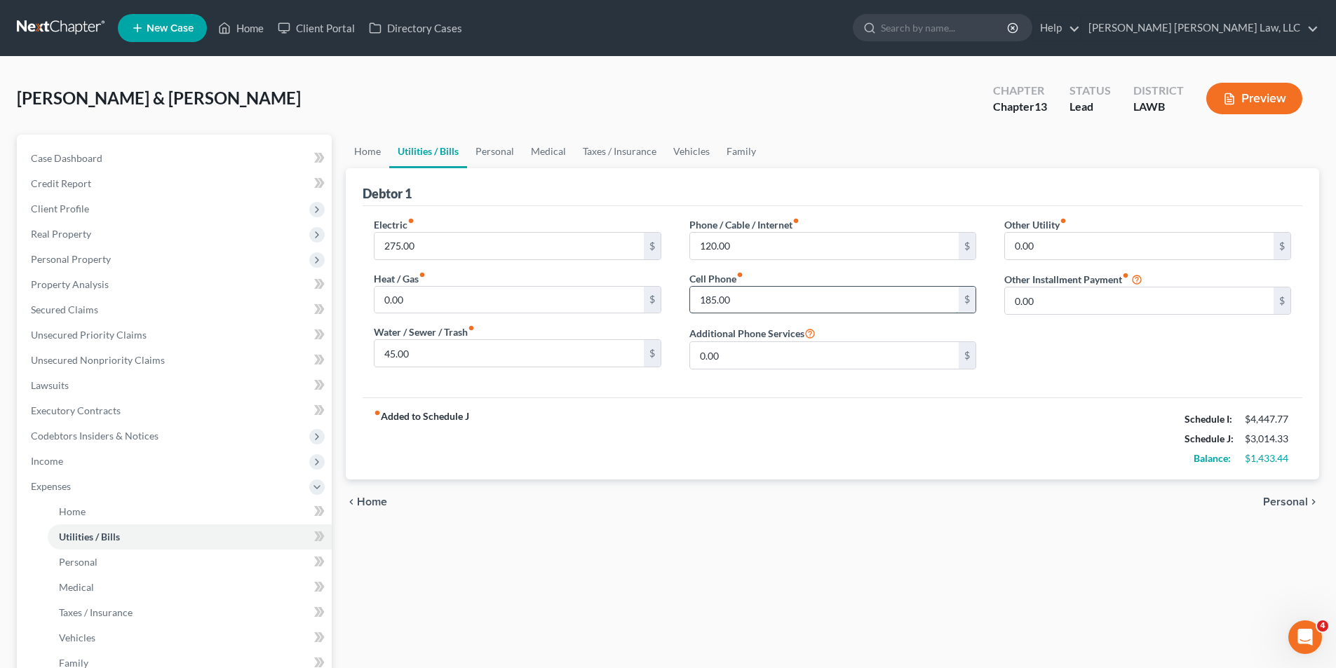
click at [740, 298] on input "185.00" at bounding box center [824, 300] width 269 height 27
type input "185.44"
click at [654, 405] on div "fiber_manual_record Added to Schedule J Schedule I: $4,447.77 Schedule J: $3,01…" at bounding box center [833, 439] width 940 height 82
click at [489, 151] on link "Personal" at bounding box center [494, 152] width 55 height 34
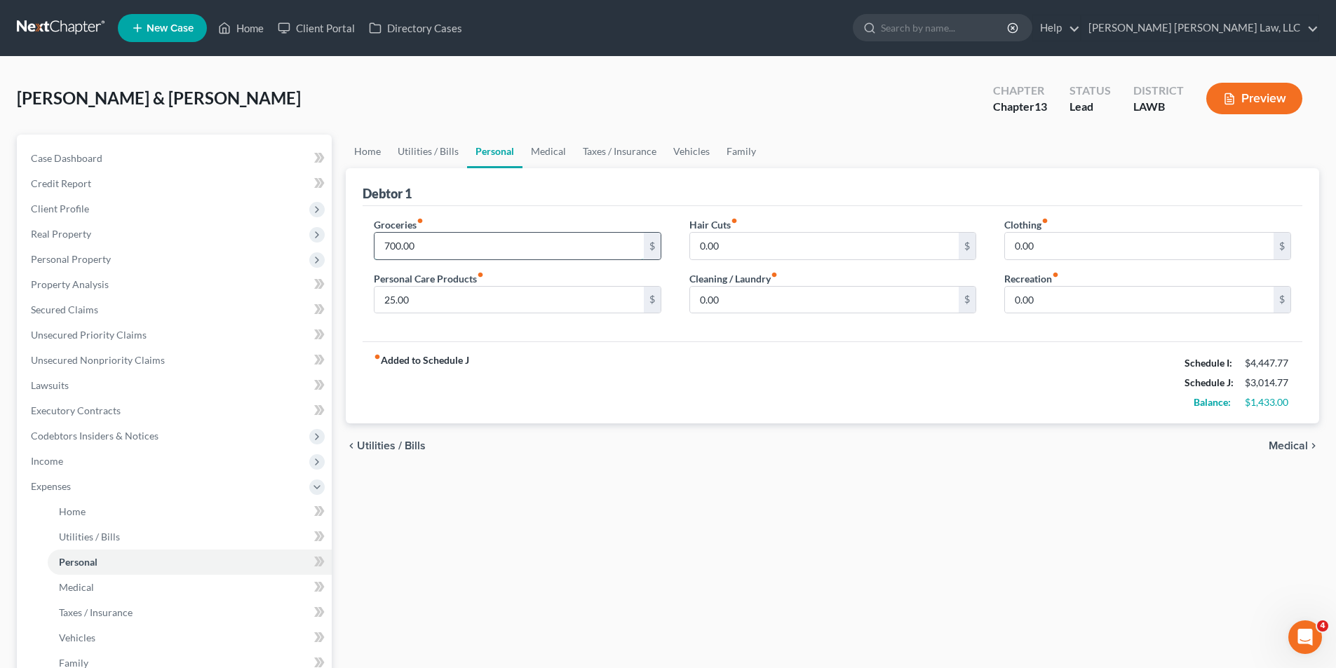
click at [453, 252] on input "700.00" at bounding box center [508, 246] width 269 height 27
type input "650.00"
click at [1083, 311] on input "0.00" at bounding box center [1139, 300] width 269 height 27
type input "50.00"
click at [445, 246] on input "650.00" at bounding box center [508, 246] width 269 height 27
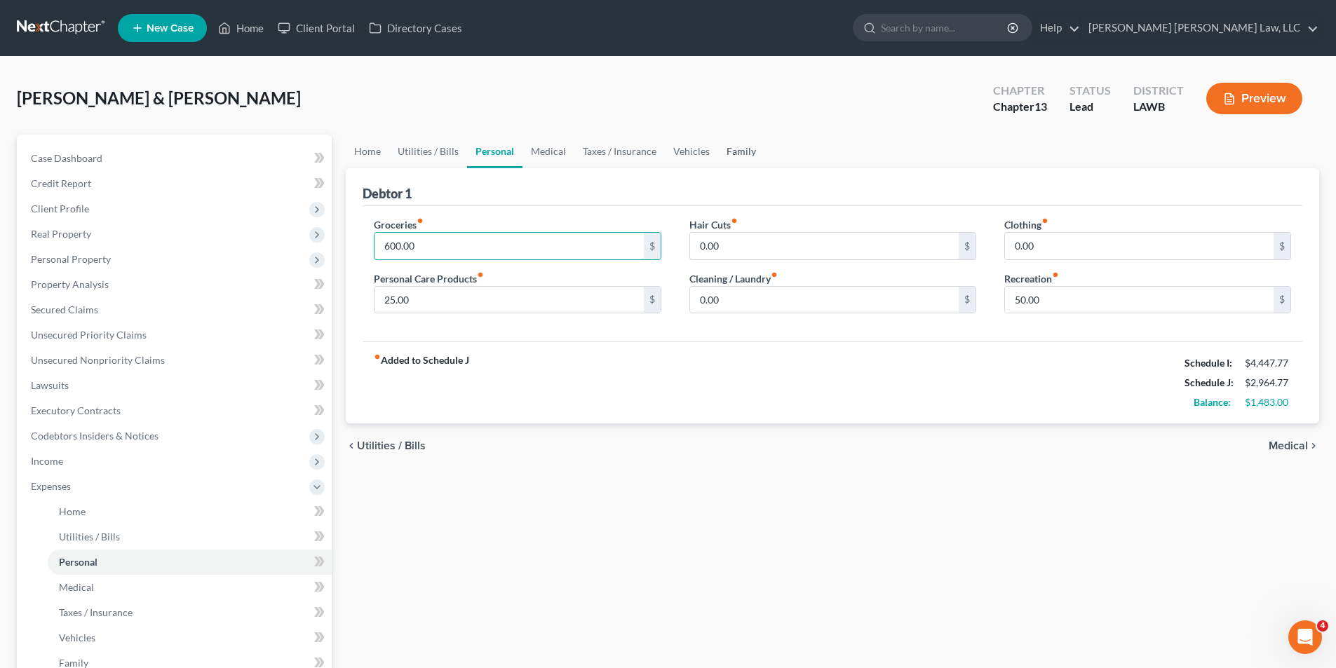
type input "600.00"
click at [721, 153] on link "Family" at bounding box center [741, 152] width 46 height 34
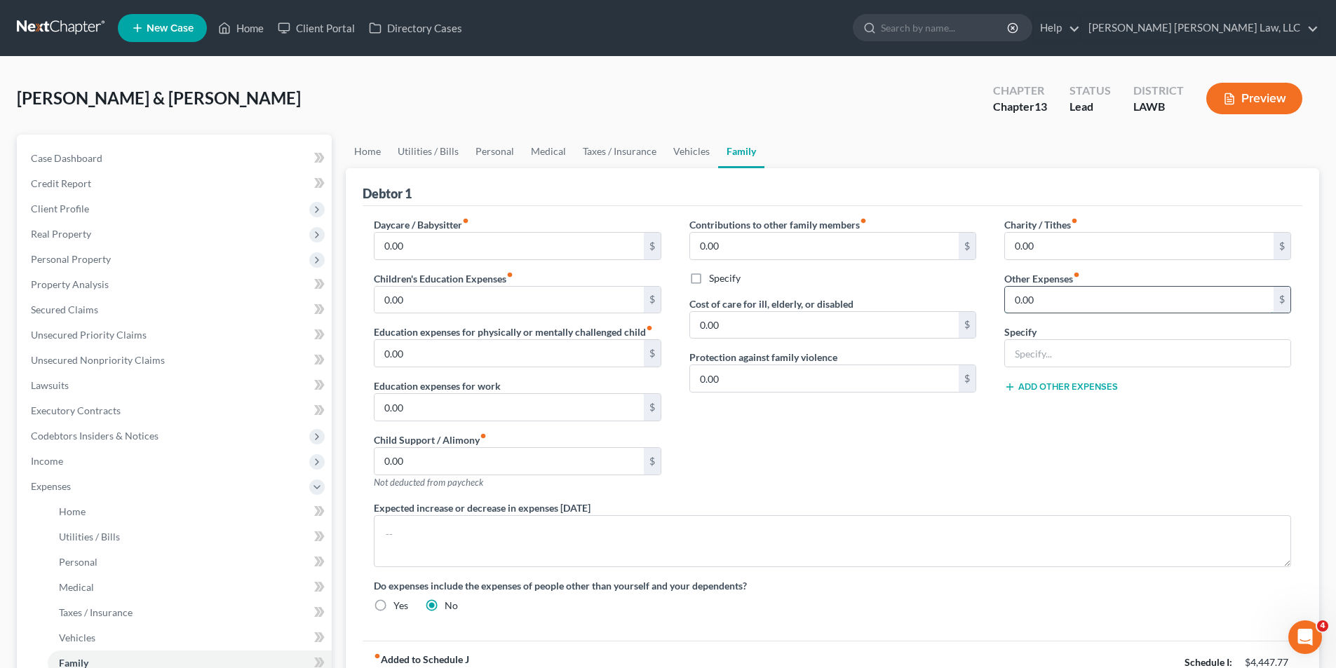
click at [1046, 299] on input "0.00" at bounding box center [1139, 300] width 269 height 27
type input "50.00"
click at [1041, 356] on input "text" at bounding box center [1147, 353] width 285 height 27
click at [1030, 363] on input "text" at bounding box center [1147, 353] width 285 height 27
click at [1027, 386] on button "Add Other Expenses" at bounding box center [1061, 386] width 114 height 11
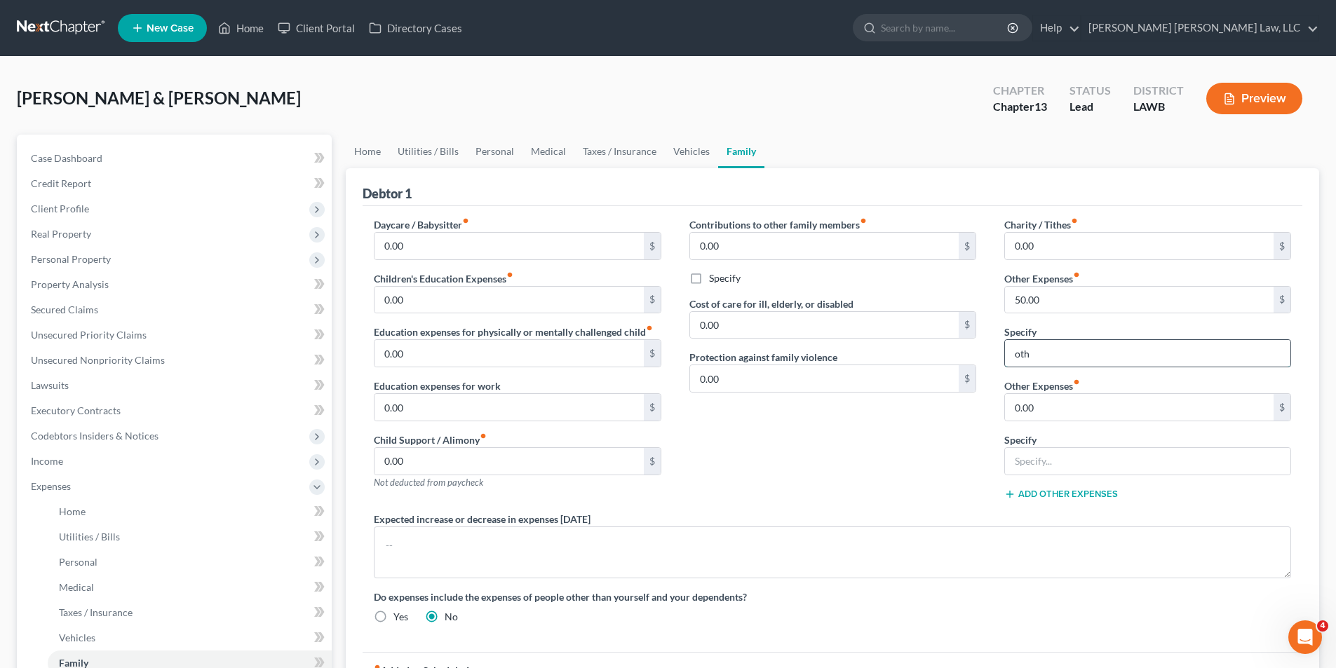
click at [1039, 352] on input "oth" at bounding box center [1147, 353] width 285 height 27
type input "other monthly /misc expenses"
click at [1062, 309] on input "50.00" at bounding box center [1139, 300] width 269 height 27
click at [493, 144] on link "Personal" at bounding box center [494, 152] width 55 height 34
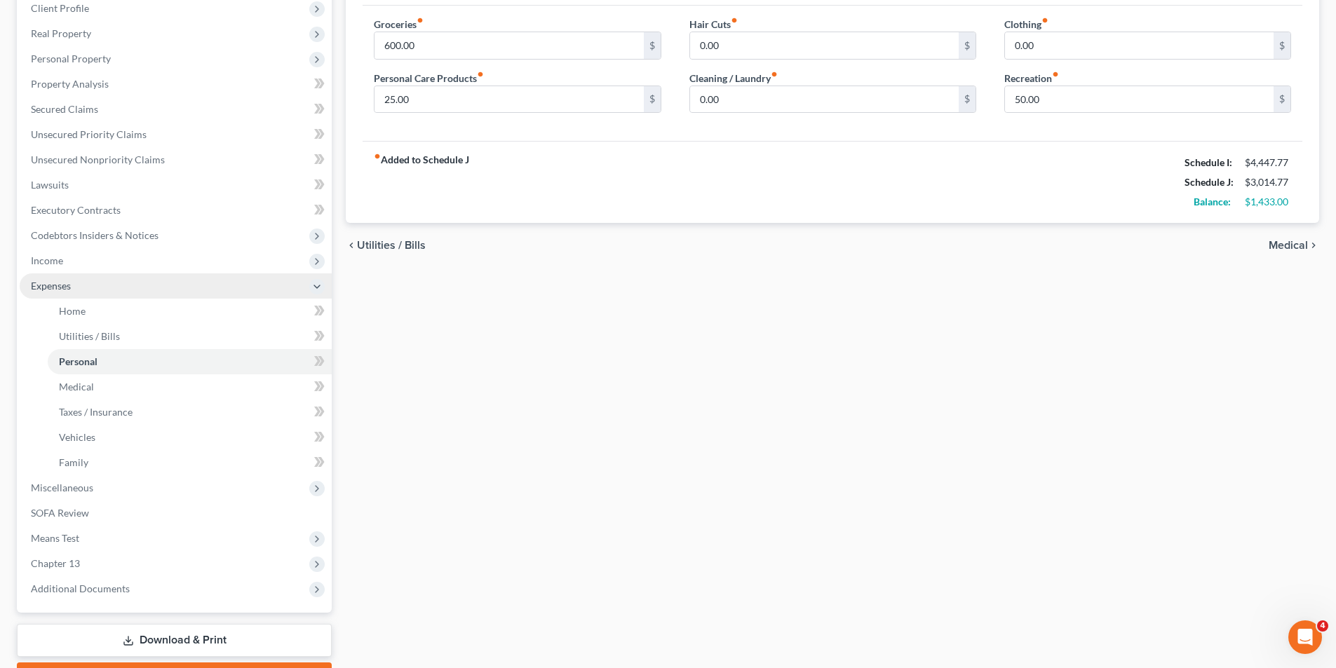
scroll to position [279, 0]
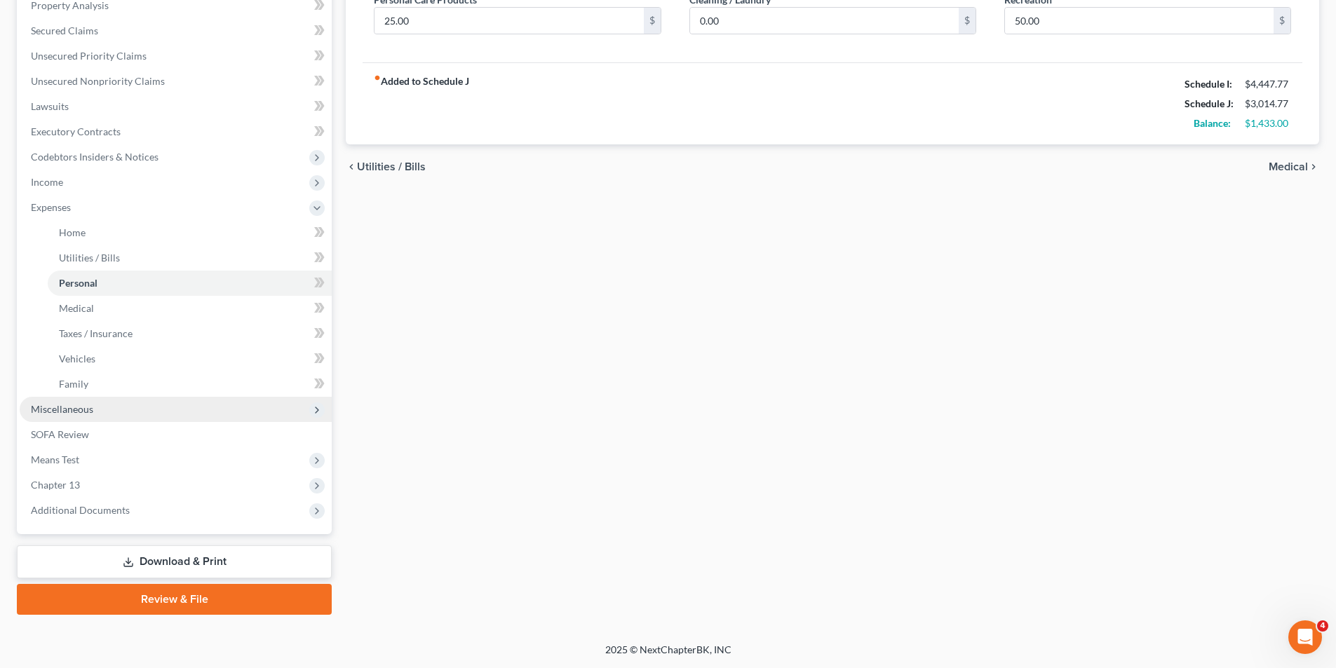
click at [79, 403] on span "Miscellaneous" at bounding box center [62, 409] width 62 height 12
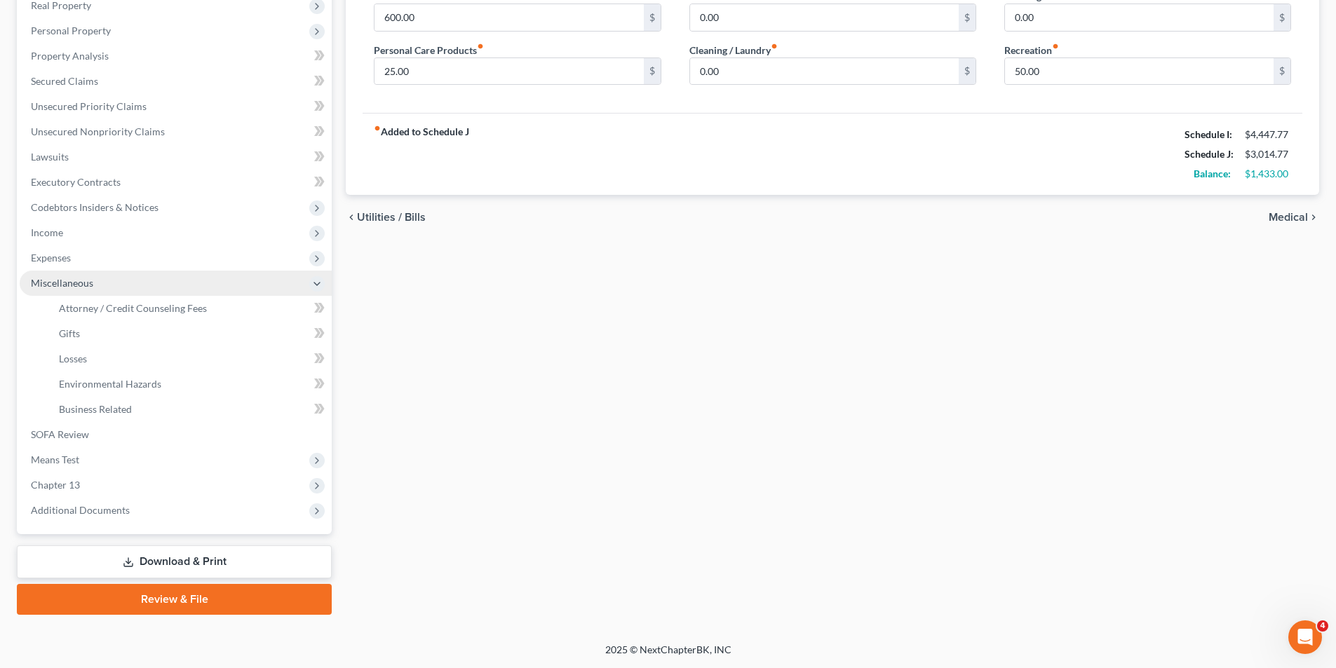
scroll to position [229, 0]
click at [152, 310] on span "Attorney / Credit Counseling Fees" at bounding box center [133, 308] width 148 height 12
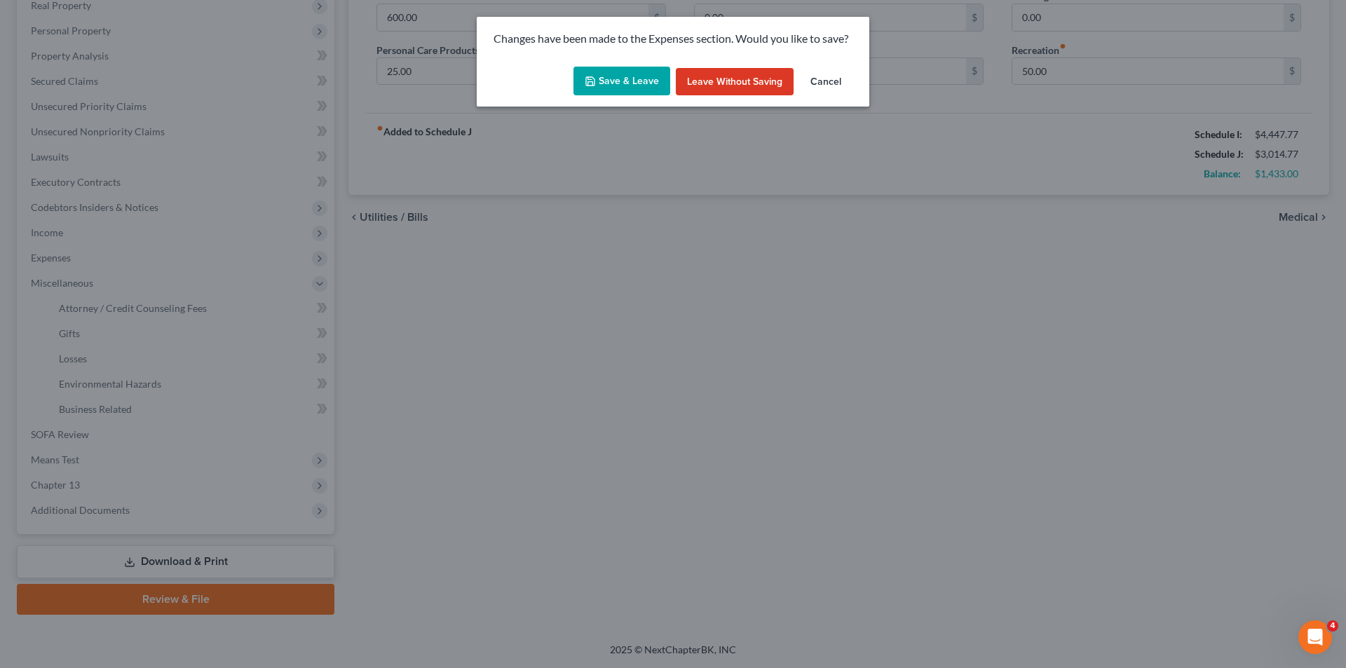
click at [638, 83] on button "Save & Leave" at bounding box center [622, 81] width 97 height 29
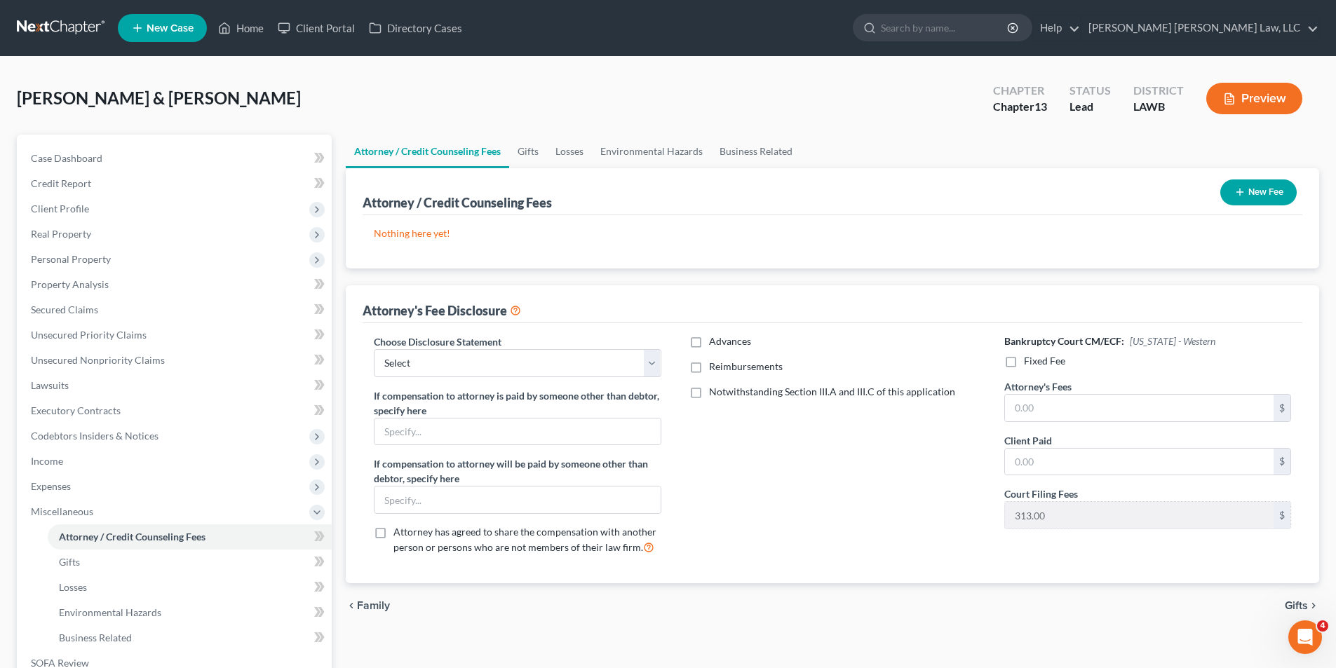
click at [1238, 191] on icon "button" at bounding box center [1239, 192] width 11 height 11
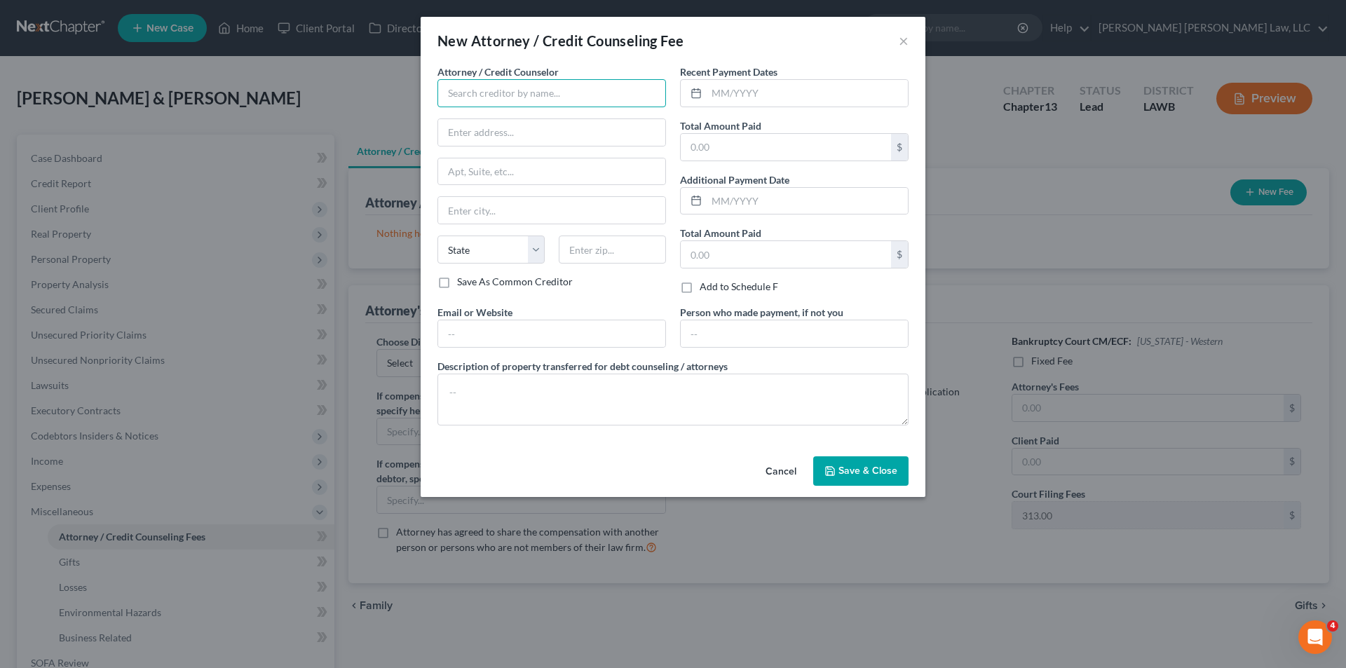
click at [514, 87] on input "text" at bounding box center [552, 93] width 229 height 28
click at [513, 87] on input "text" at bounding box center [552, 93] width 229 height 28
type input "e"
type input "E Orum Young"
type input "200 Washington St"
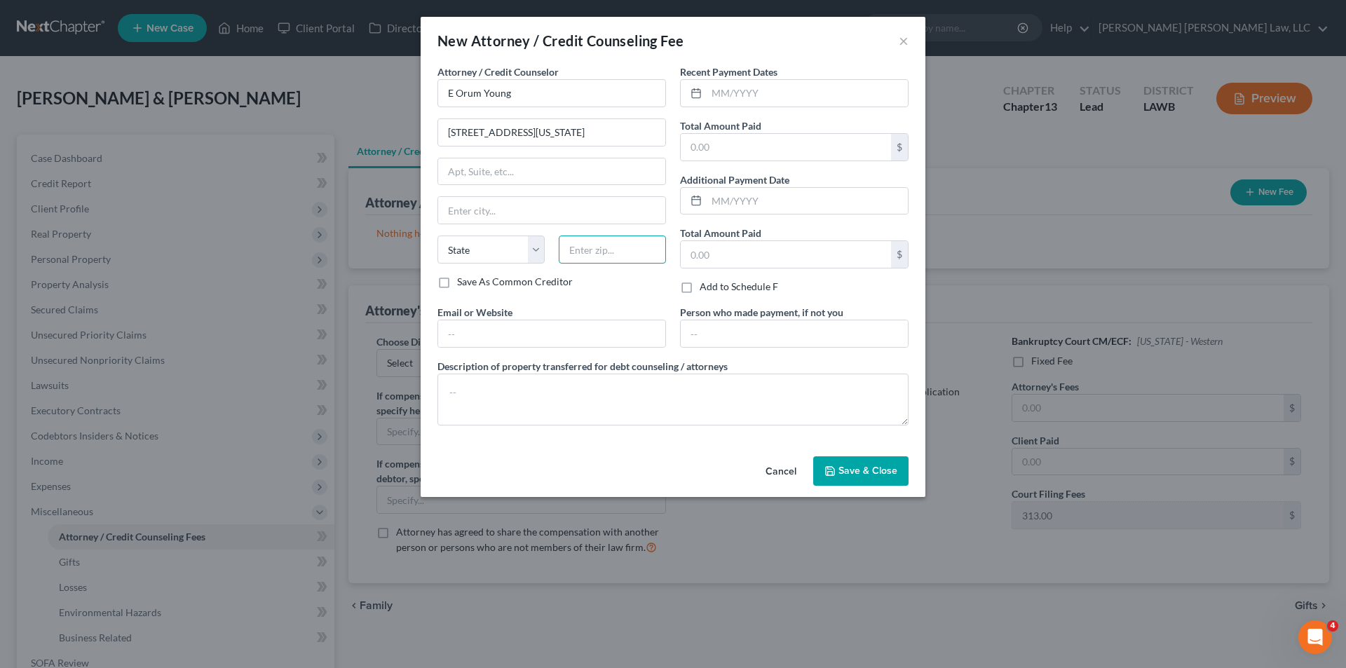
click at [576, 252] on input "text" at bounding box center [612, 250] width 107 height 28
type input "71201"
type input "Monroe"
select select "19"
type input "emma.h@eoyoiung.com"
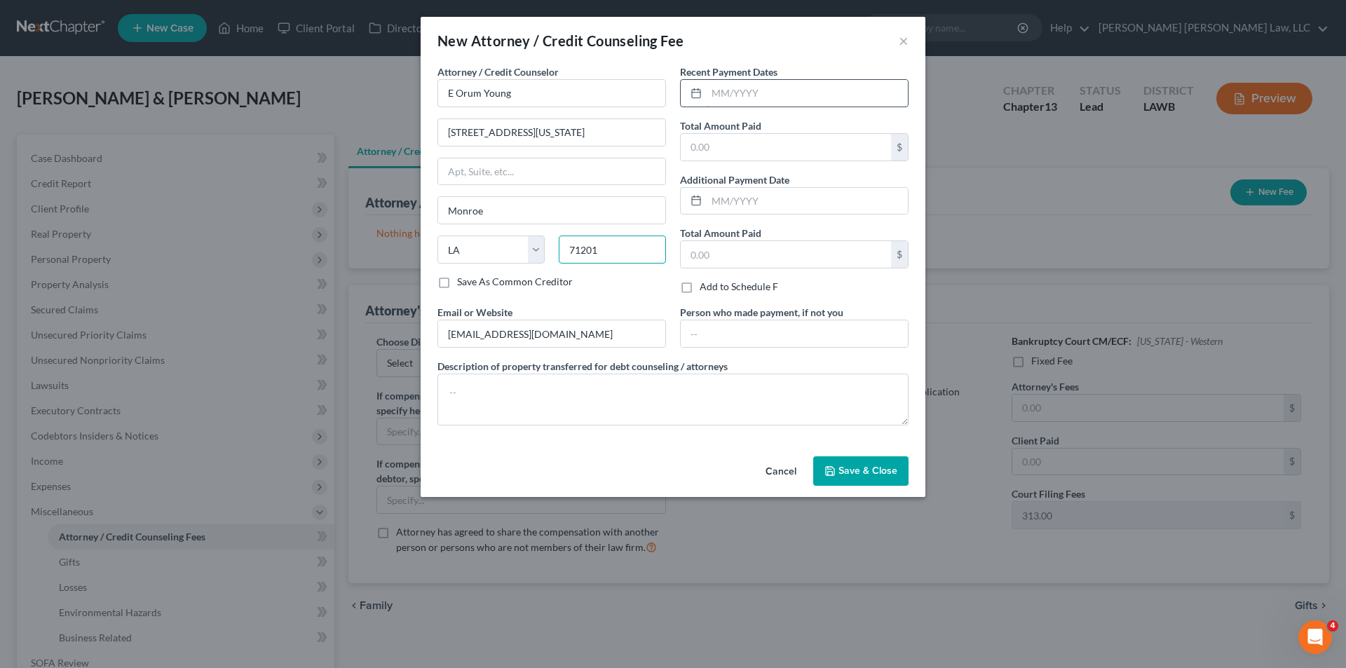
type input "71201"
click at [757, 90] on input "text" at bounding box center [807, 93] width 201 height 27
type input "08/18/2025"
click at [742, 142] on input "text" at bounding box center [786, 147] width 210 height 27
type input "365.00"
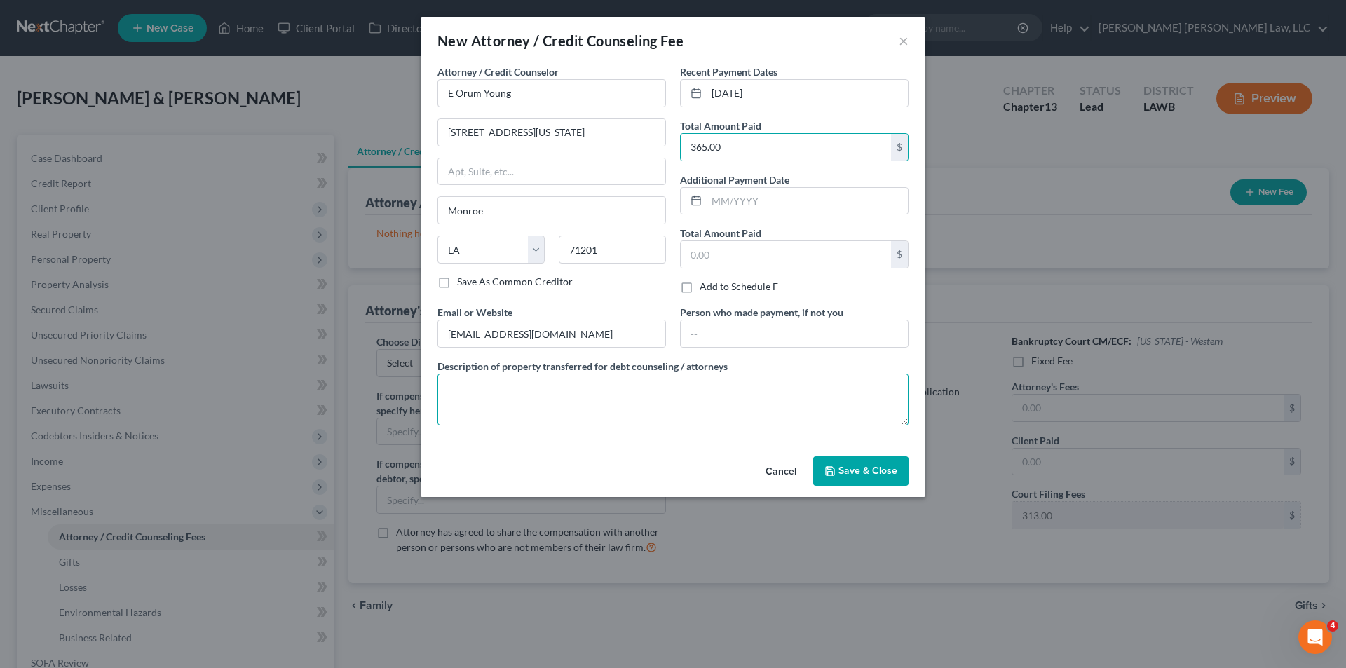
click at [463, 400] on textarea at bounding box center [673, 400] width 471 height 52
drag, startPoint x: 565, startPoint y: 332, endPoint x: 318, endPoint y: 316, distance: 246.7
click at [318, 316] on div "New Attorney / Credit Counseling Fee × Attorney / Credit Counselor * E Orum You…" at bounding box center [673, 334] width 1346 height 668
click at [473, 407] on textarea at bounding box center [673, 400] width 471 height 52
click at [596, 389] on textarea "Attorney Fee/ Filing Fee/ Credit Counseliong" at bounding box center [673, 400] width 471 height 52
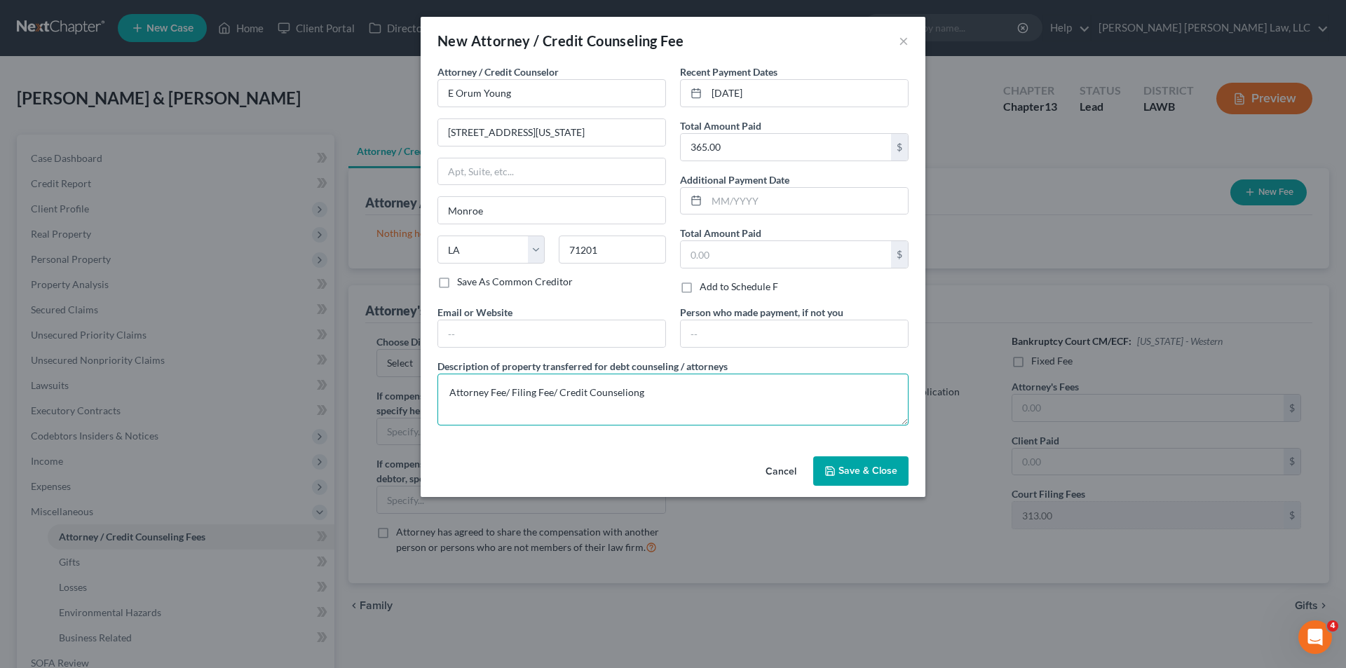
click at [611, 392] on textarea "Attorney Fee/ Filing Fee/ Credit Counseliong" at bounding box center [673, 400] width 471 height 52
click at [643, 393] on textarea "Attorney Fee/ Filing Fee/ Credit Counseliong" at bounding box center [673, 400] width 471 height 52
type textarea "Attorney Fee/ Filing Fee/ Credit Counseling"
click at [853, 471] on span "Save & Close" at bounding box center [868, 471] width 59 height 12
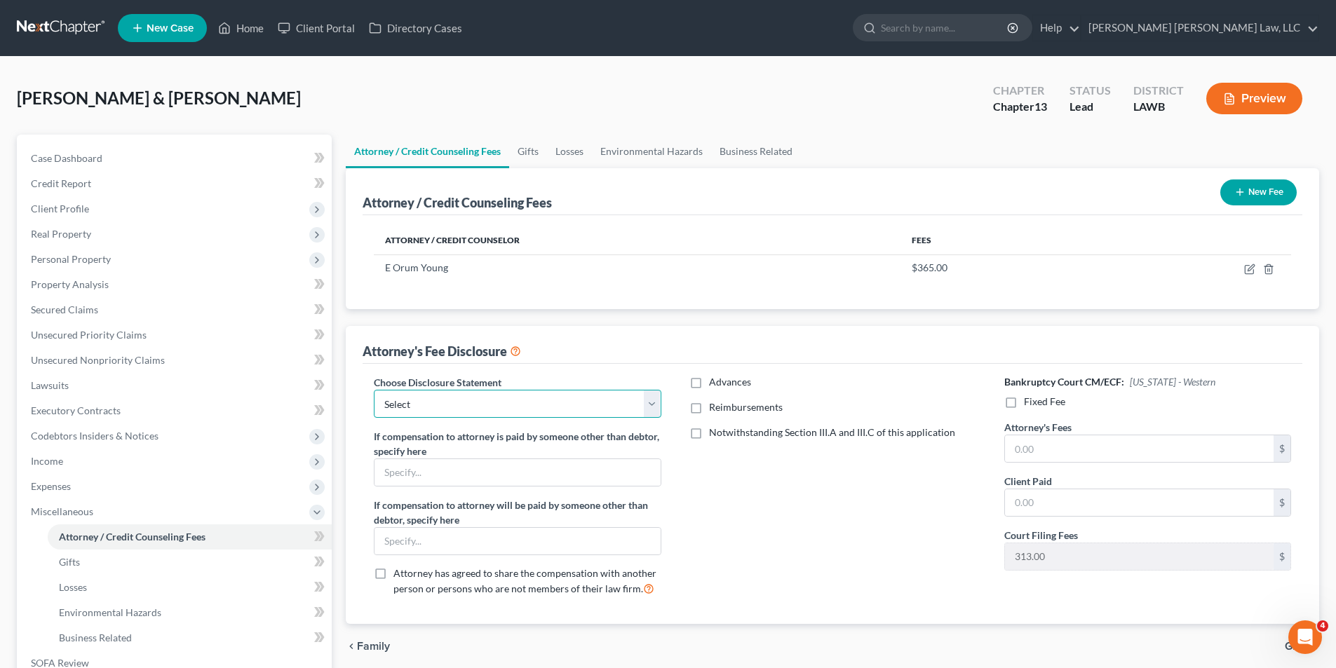
click at [424, 397] on select "Select LAEB 2016 Bankruptcy Rule 2016(B) Disclosure and Application for Approva…" at bounding box center [517, 404] width 287 height 28
select select "1"
click at [374, 390] on select "Select LAEB 2016 Bankruptcy Rule 2016(B) Disclosure and Application for Approva…" at bounding box center [517, 404] width 287 height 28
click at [709, 407] on label "Reimbursements" at bounding box center [746, 407] width 74 height 14
click at [709, 411] on label "Reimbursements" at bounding box center [746, 407] width 74 height 14
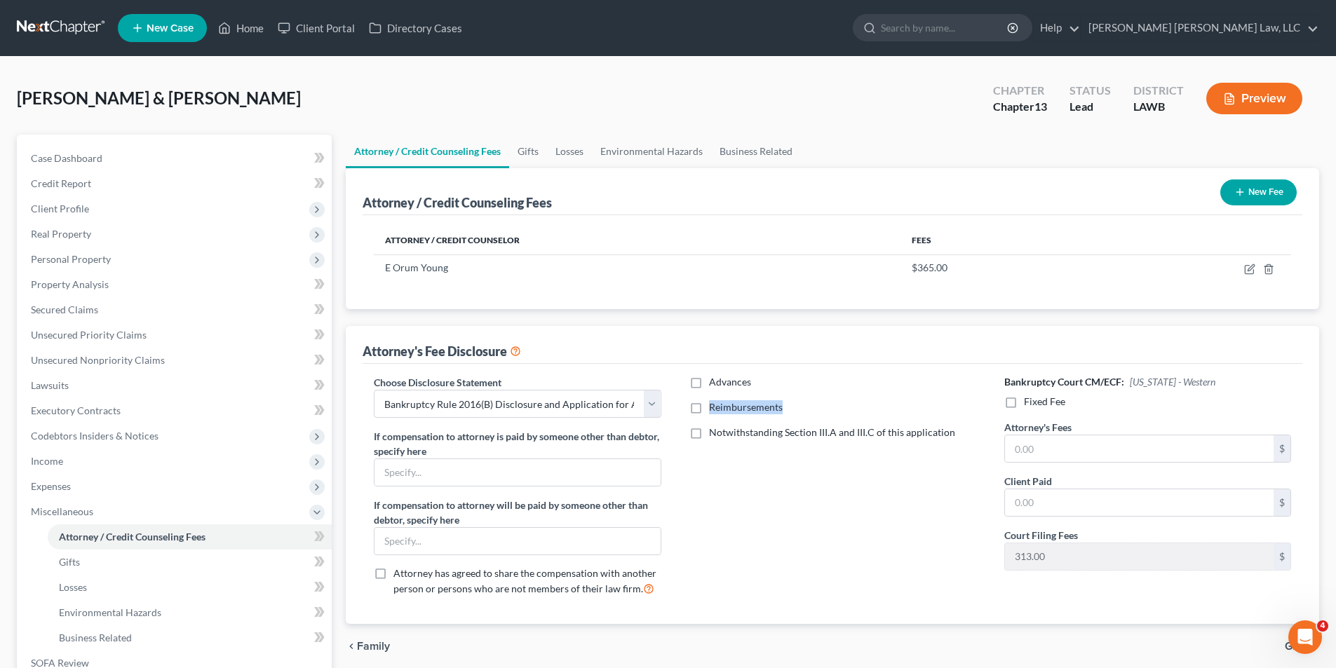
click at [715, 410] on input "Reimbursements" at bounding box center [719, 404] width 9 height 9
checkbox input "true"
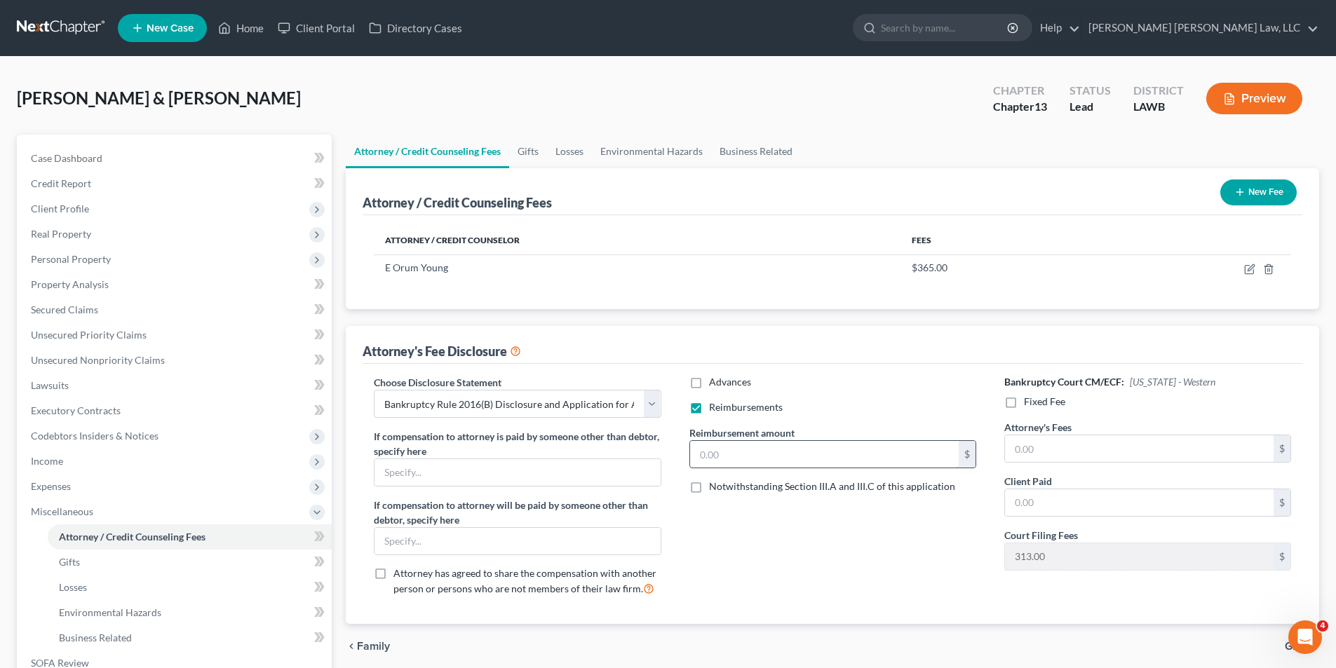
click at [709, 459] on input "text" at bounding box center [824, 454] width 269 height 27
type input "250.00"
click at [1024, 402] on label "Fixed Fee" at bounding box center [1044, 402] width 41 height 14
click at [1029, 402] on input "Fixed Fee" at bounding box center [1033, 399] width 9 height 9
checkbox input "true"
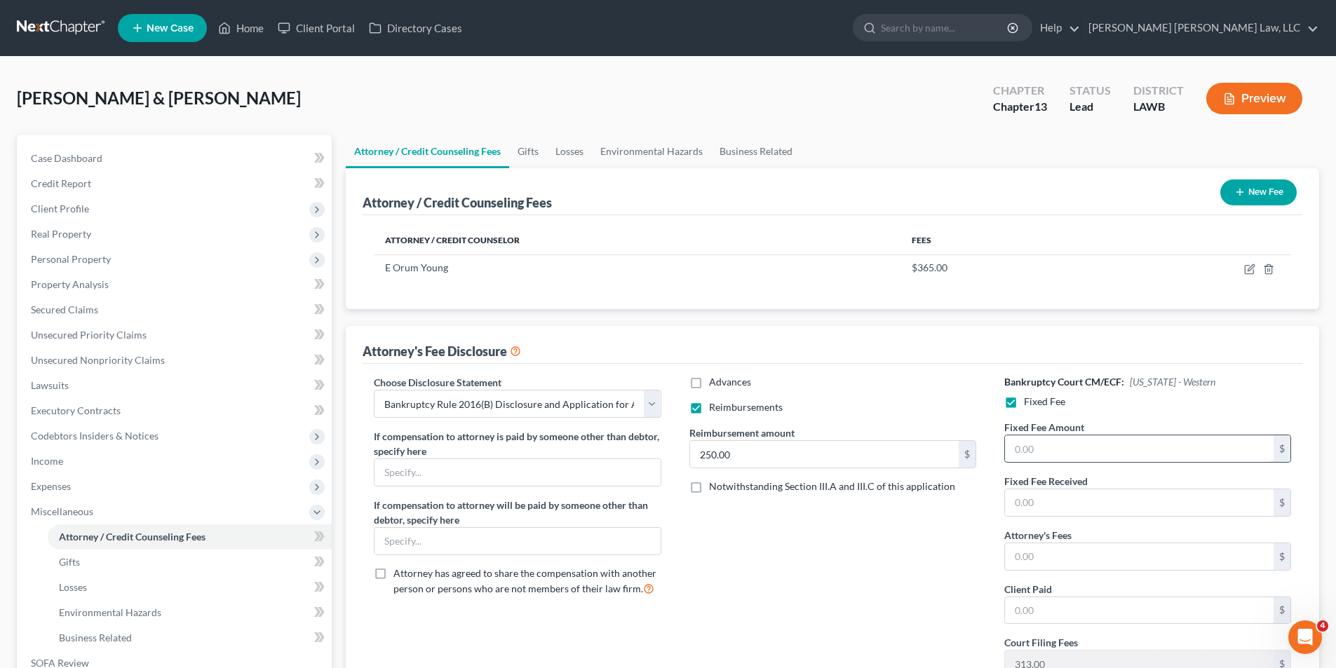
click at [1054, 442] on input "text" at bounding box center [1139, 448] width 269 height 27
type input "5,025.00"
click at [1047, 562] on input "text" at bounding box center [1139, 556] width 269 height 27
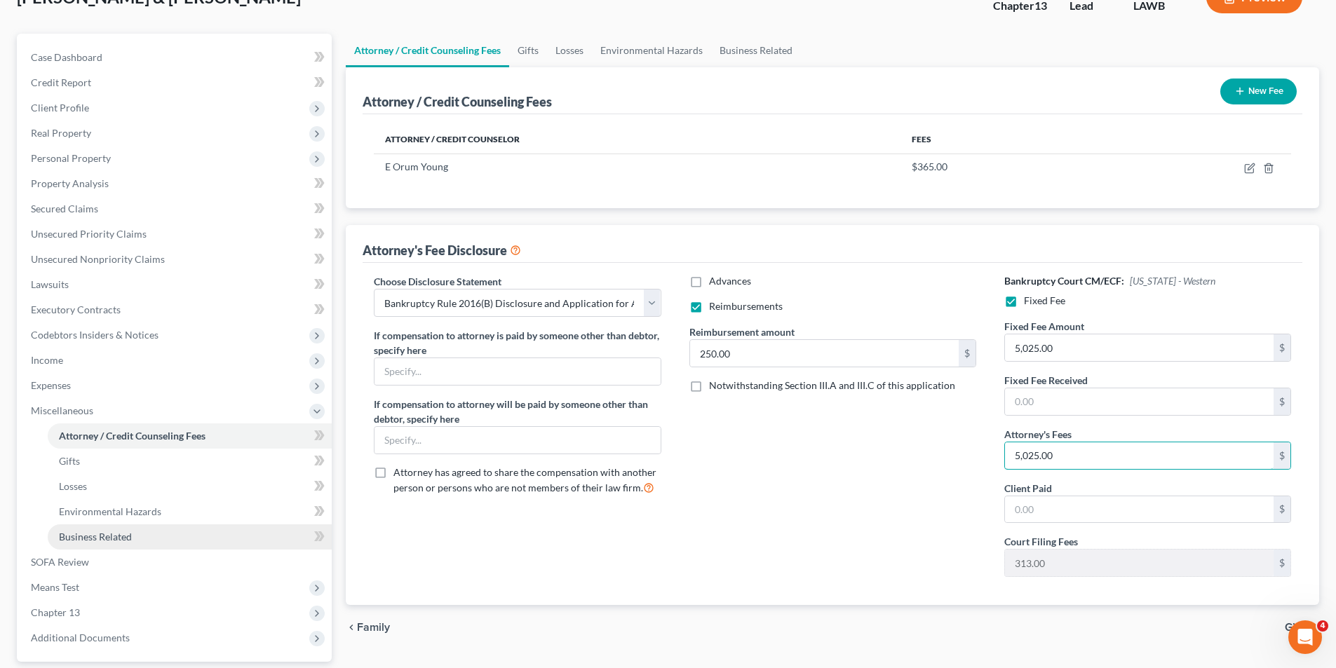
scroll to position [229, 0]
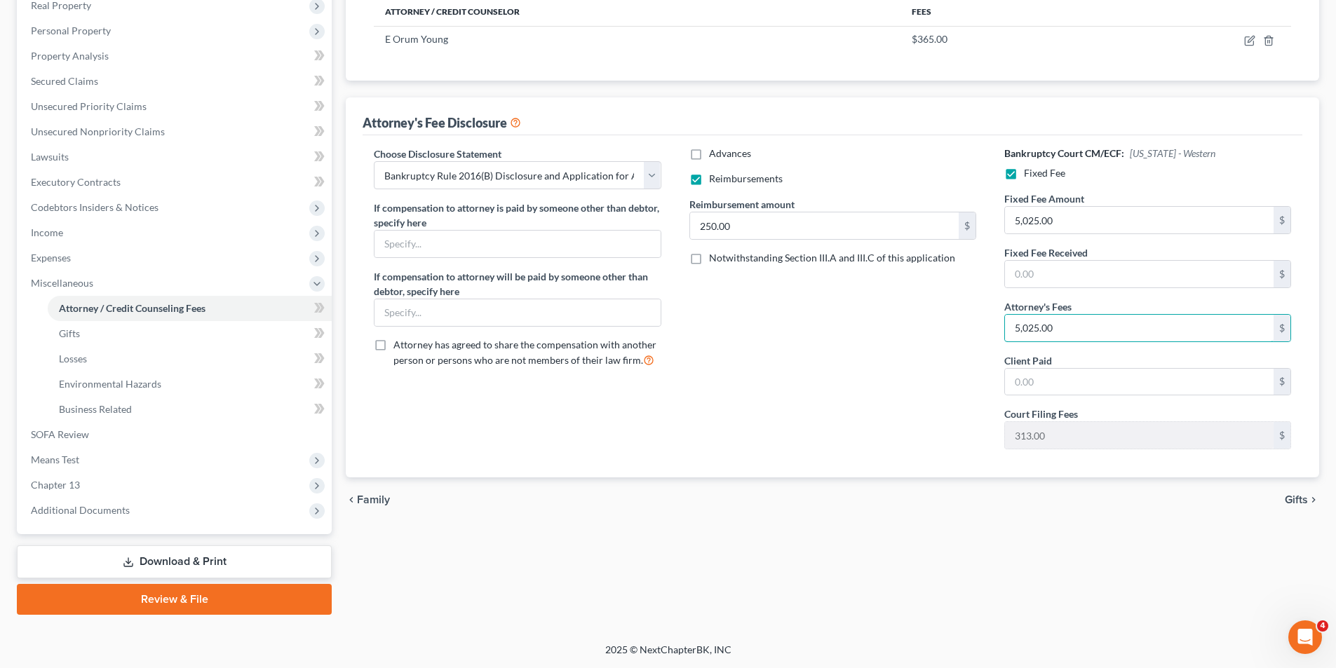
type input "5,025.00"
click at [170, 569] on link "Download & Print" at bounding box center [174, 562] width 315 height 33
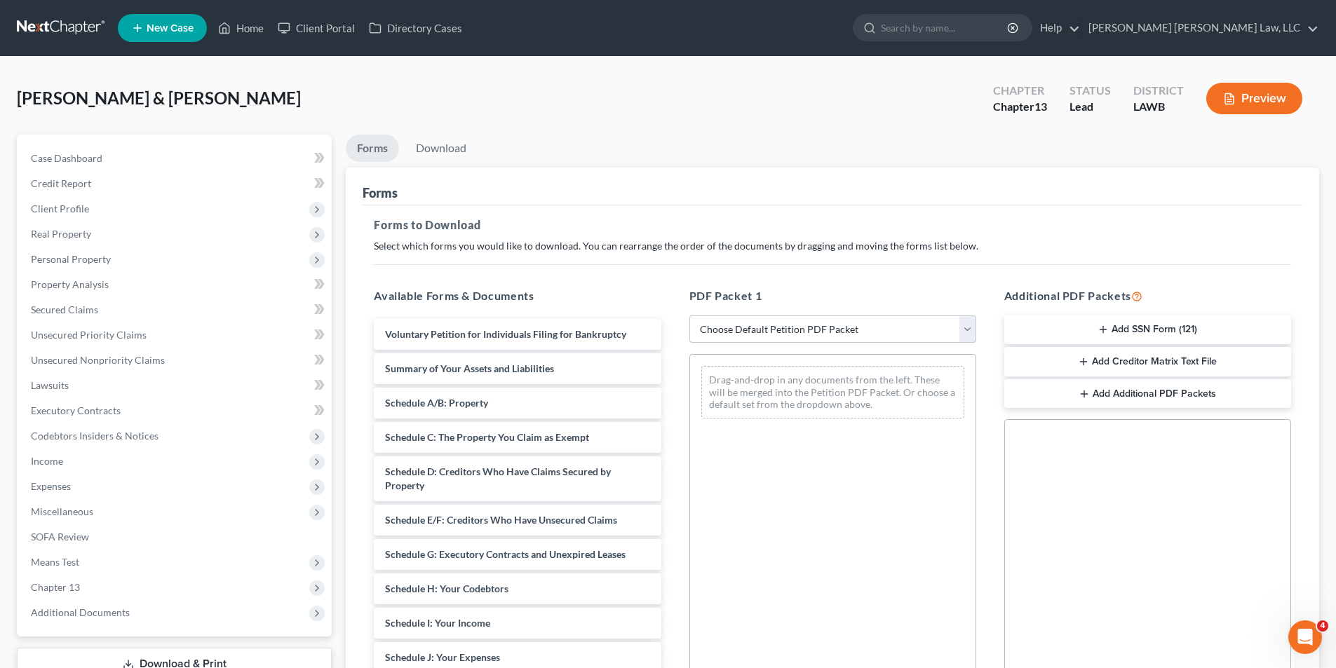
click at [715, 326] on select "Choose Default Petition PDF Packet Complete Bankruptcy Petition (all forms and …" at bounding box center [832, 330] width 287 height 28
select select "0"
click at [689, 316] on select "Choose Default Petition PDF Packet Complete Bankruptcy Petition (all forms and …" at bounding box center [832, 330] width 287 height 28
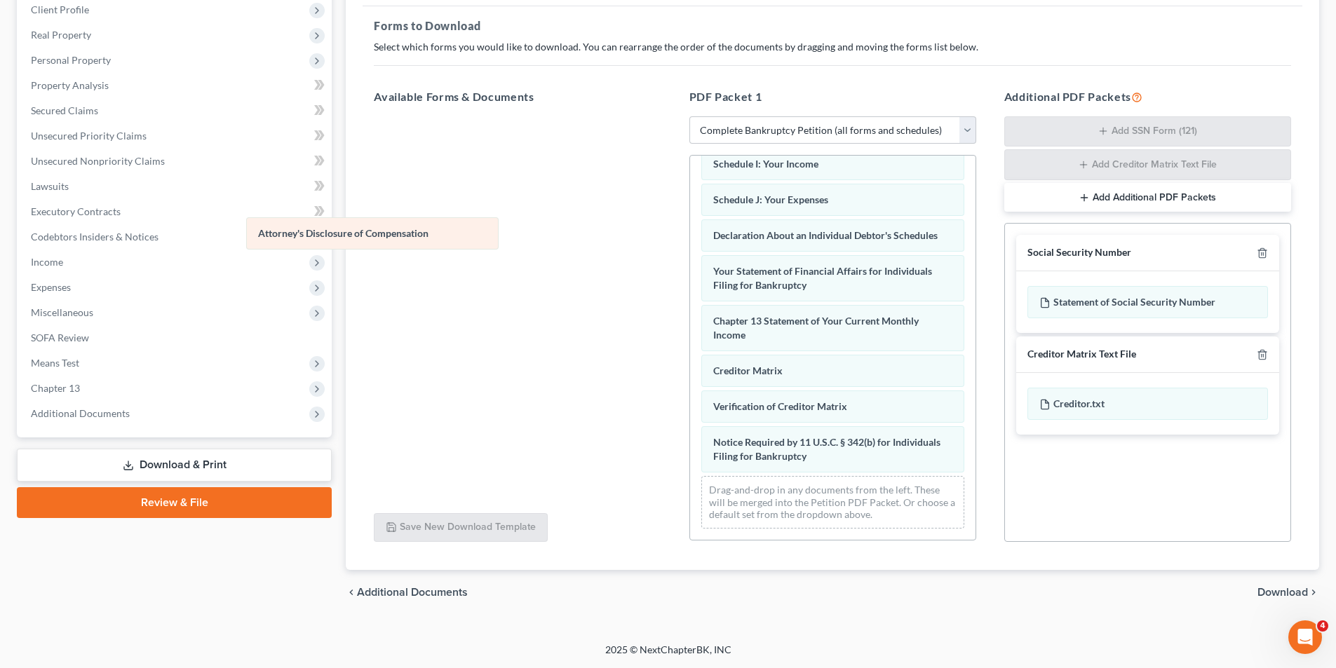
scroll to position [361, 0]
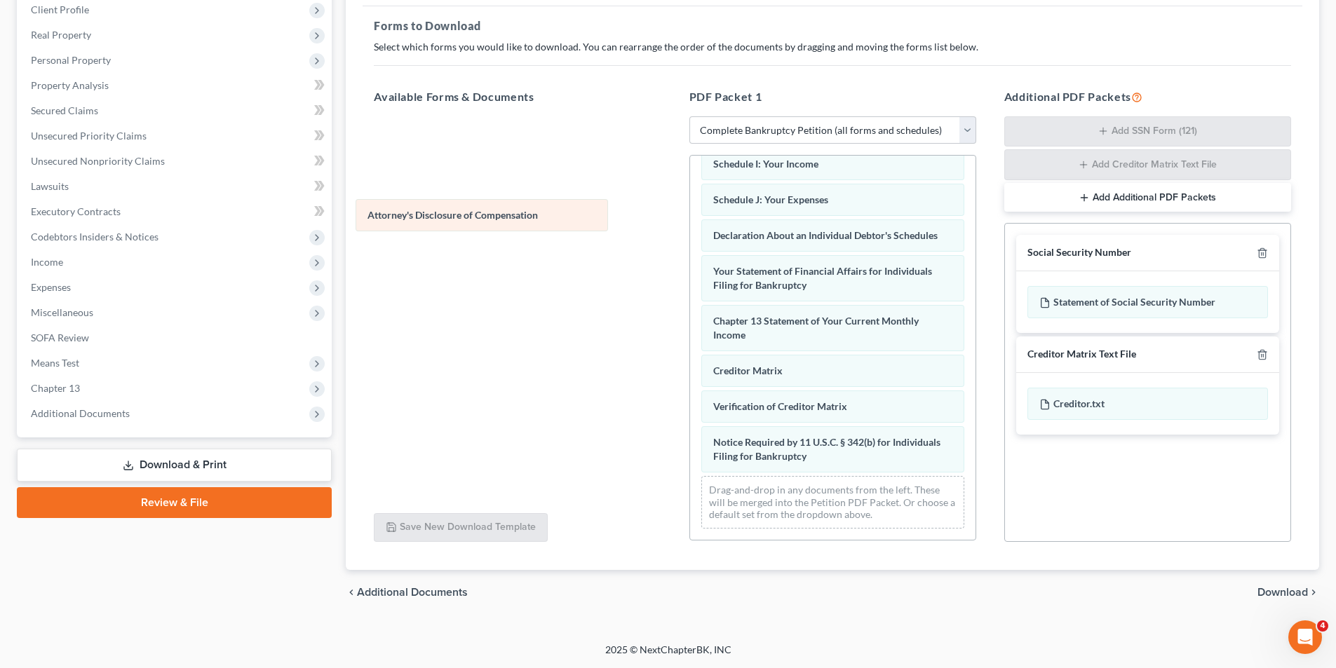
drag, startPoint x: 729, startPoint y: 454, endPoint x: 384, endPoint y: 212, distance: 421.6
click at [690, 212] on div "Attorney's Disclosure of Compensation Voluntary Petition for Individuals Filing…" at bounding box center [832, 174] width 285 height 731
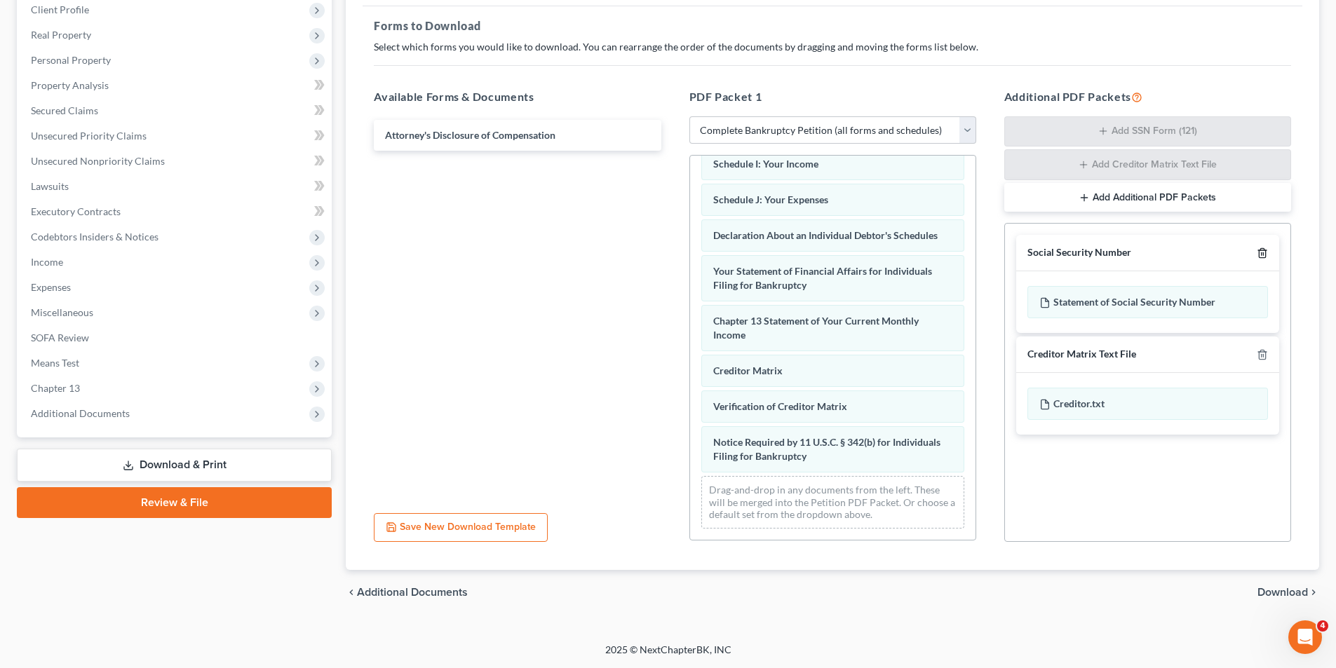
click at [1263, 253] on line "button" at bounding box center [1263, 254] width 0 height 3
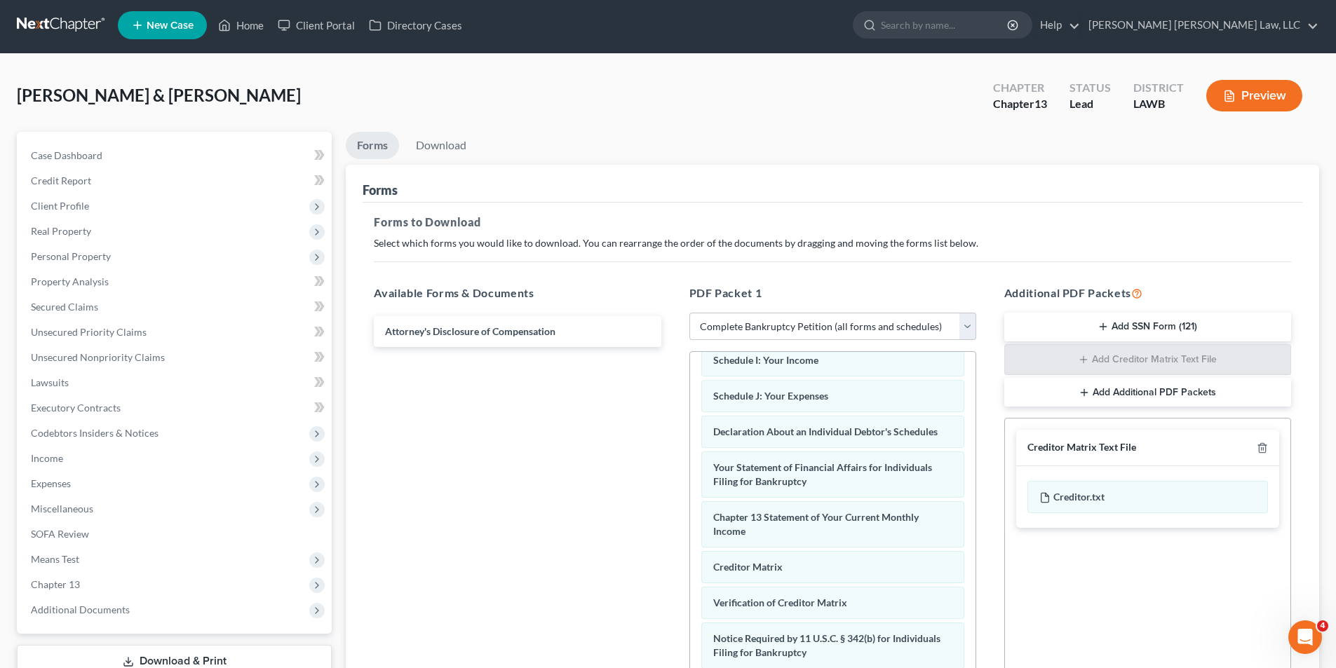
scroll to position [0, 0]
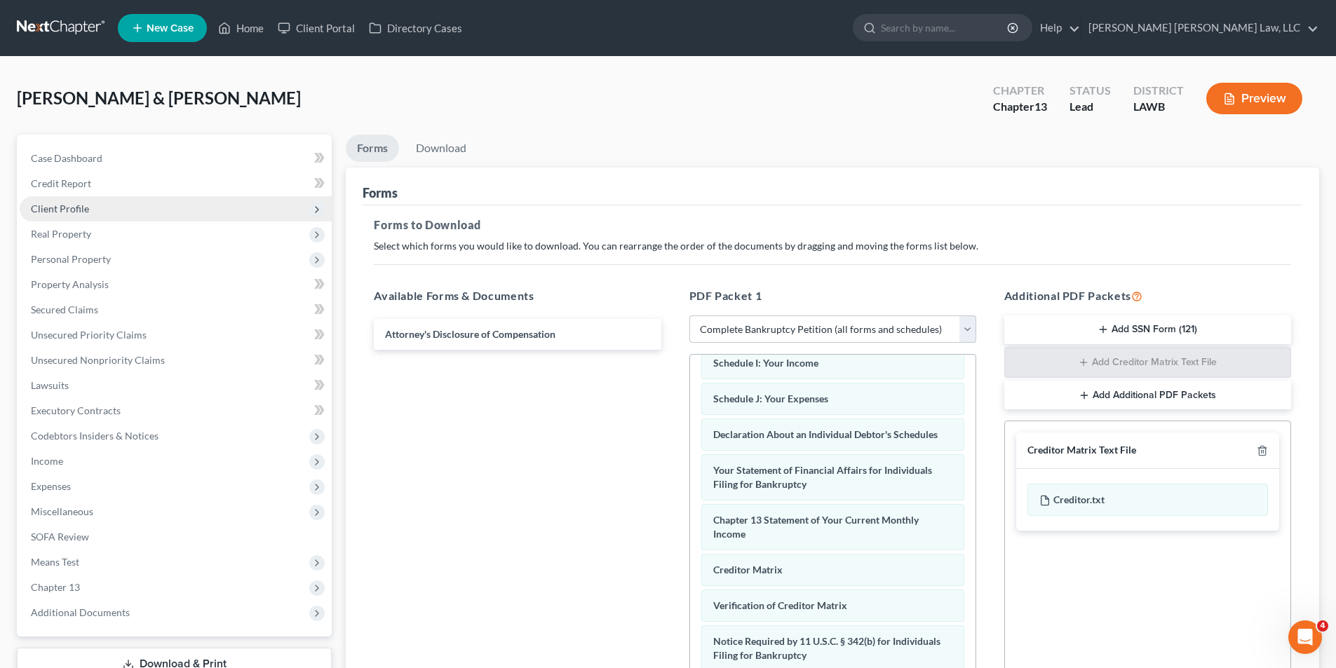
click at [60, 206] on span "Client Profile" at bounding box center [60, 209] width 58 height 12
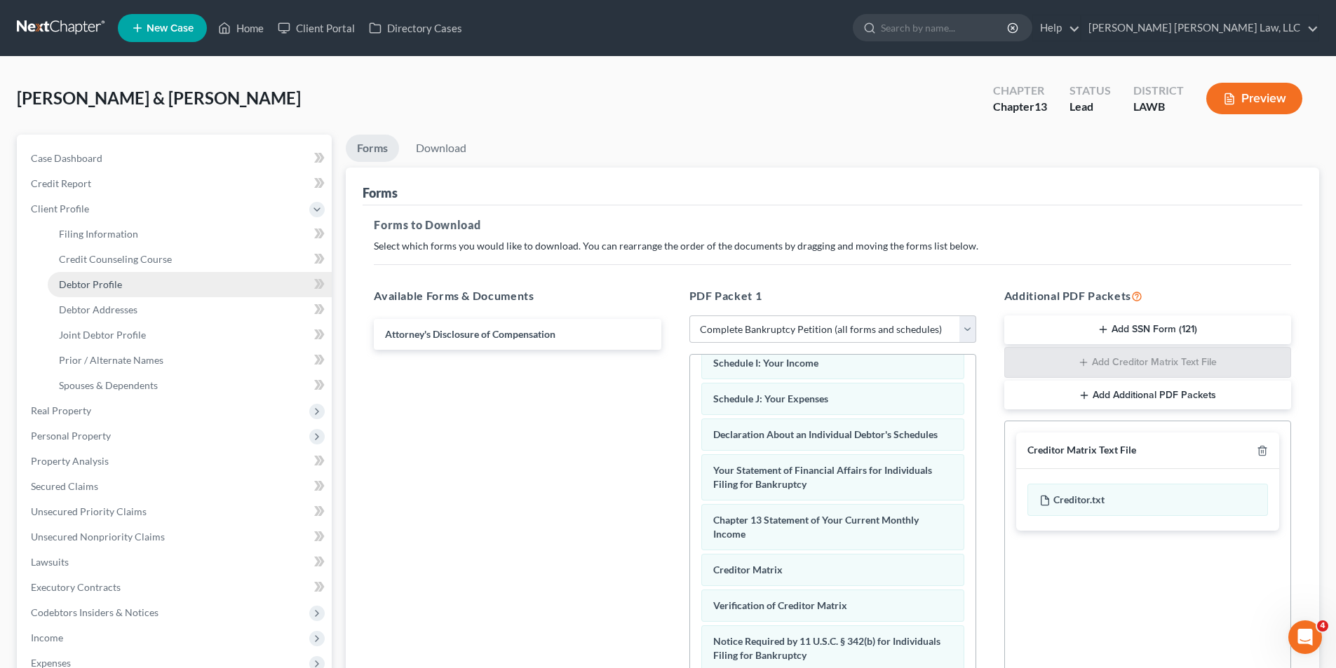
click at [88, 281] on span "Debtor Profile" at bounding box center [90, 284] width 63 height 12
select select "1"
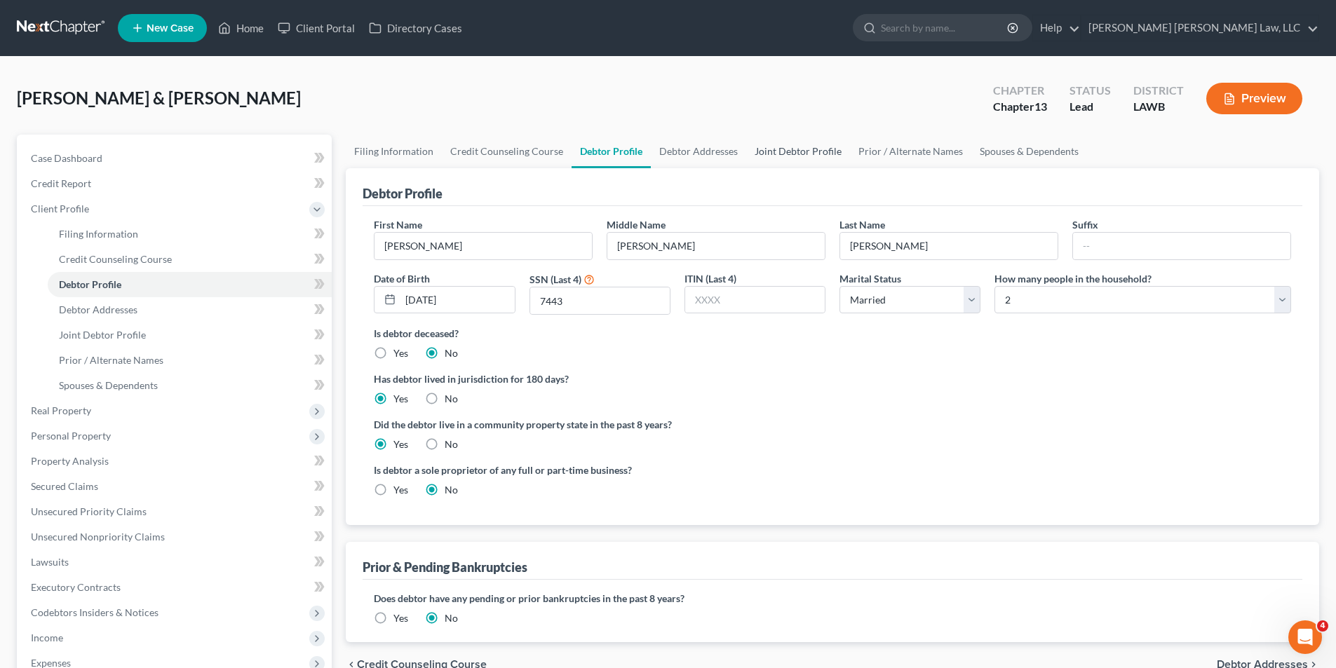
click at [797, 152] on link "Joint Debtor Profile" at bounding box center [798, 152] width 104 height 34
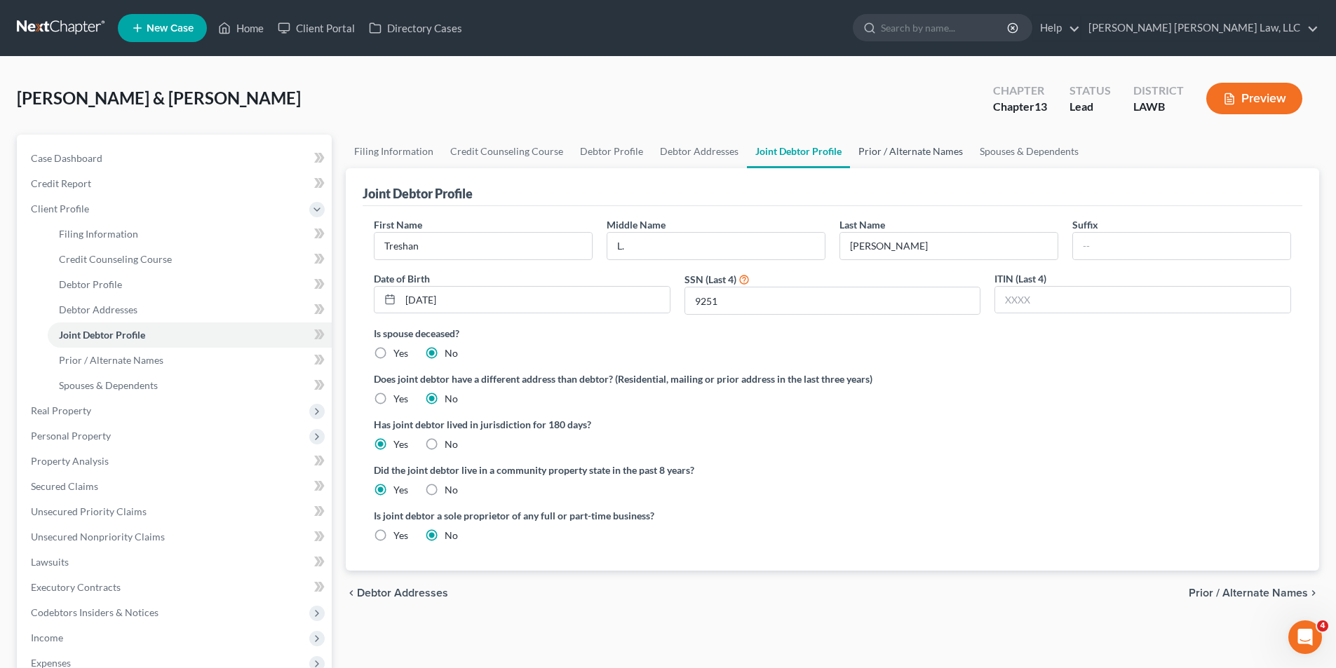
click at [877, 151] on link "Prior / Alternate Names" at bounding box center [910, 152] width 121 height 34
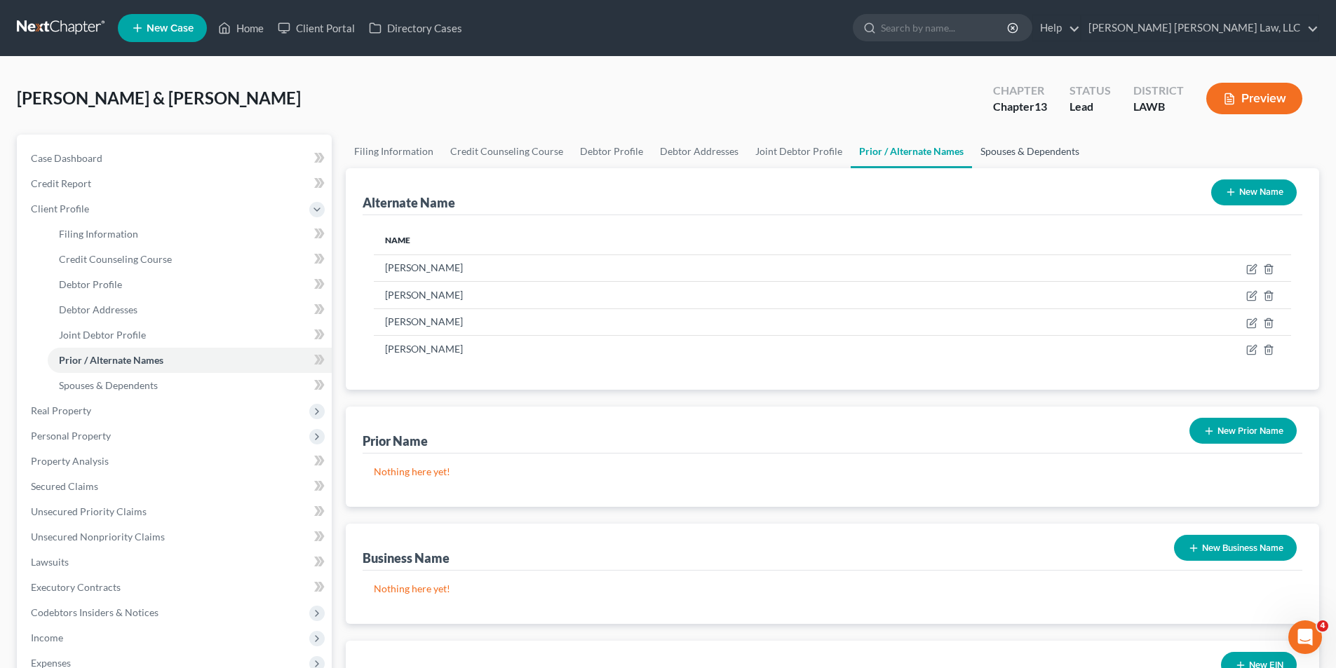
click at [1008, 151] on link "Spouses & Dependents" at bounding box center [1030, 152] width 116 height 34
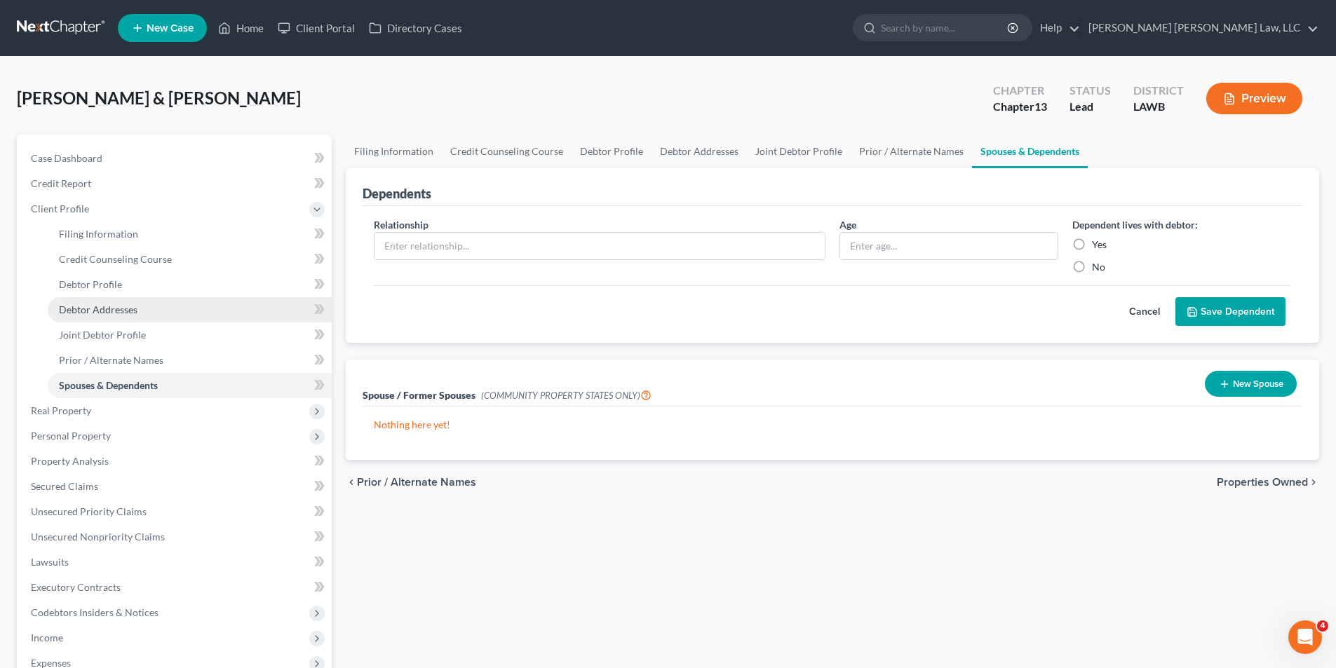
click at [90, 307] on span "Debtor Addresses" at bounding box center [98, 310] width 79 height 12
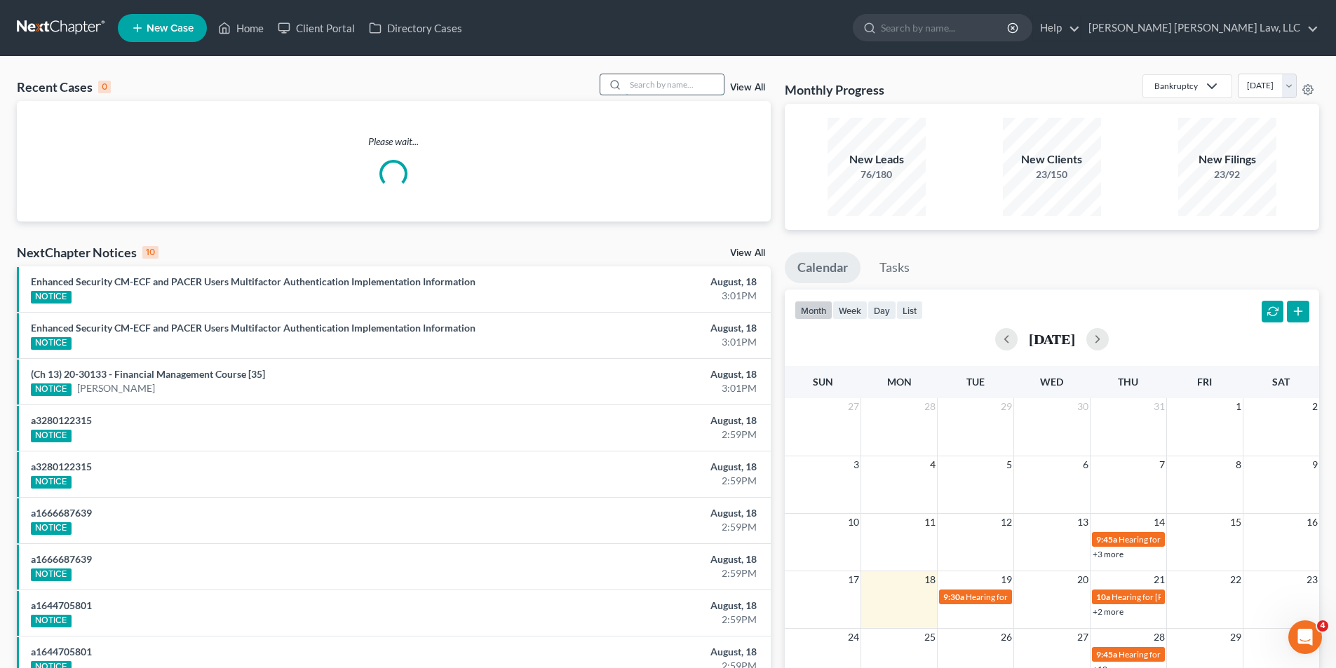
click at [670, 76] on input "search" at bounding box center [675, 84] width 98 height 20
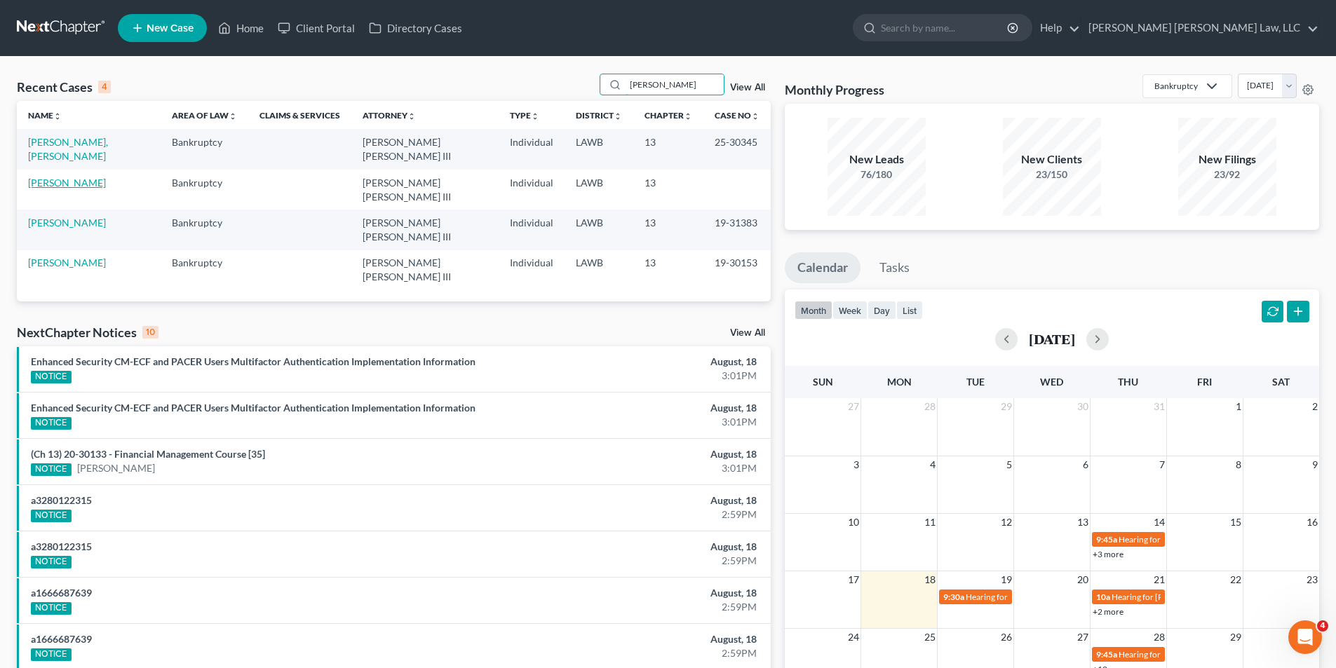
type input "[PERSON_NAME]"
click at [69, 177] on link "[PERSON_NAME]" at bounding box center [67, 183] width 78 height 12
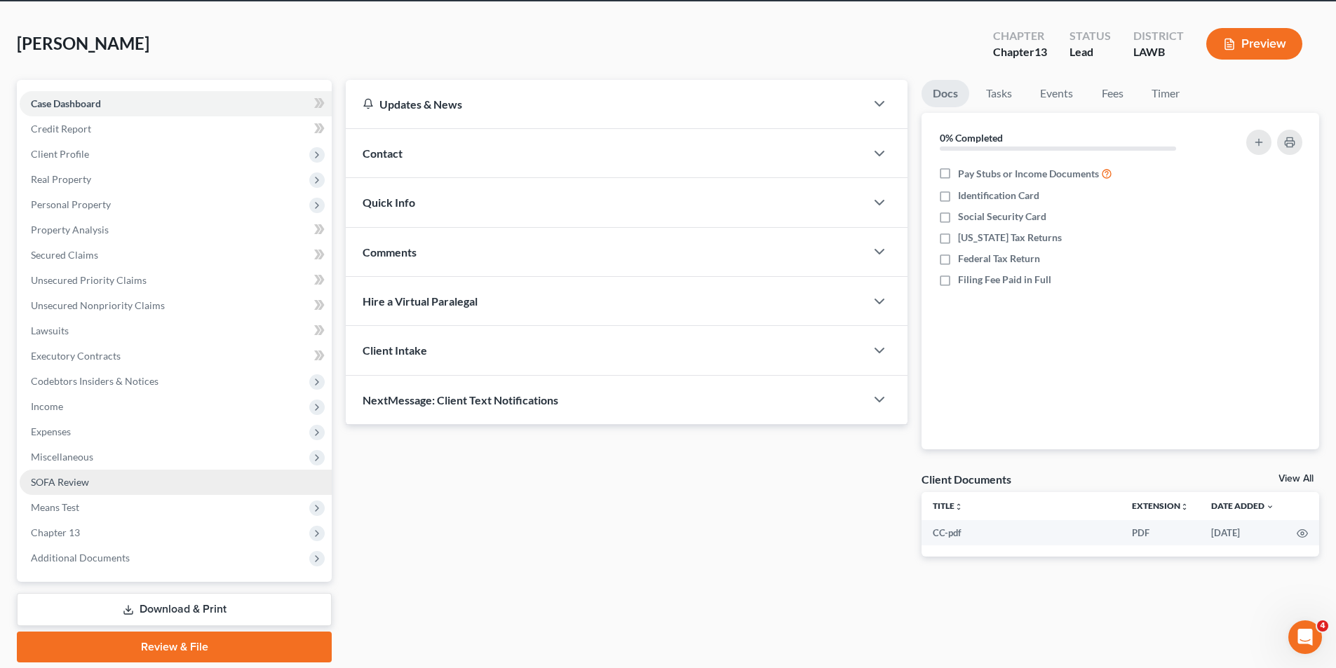
scroll to position [102, 0]
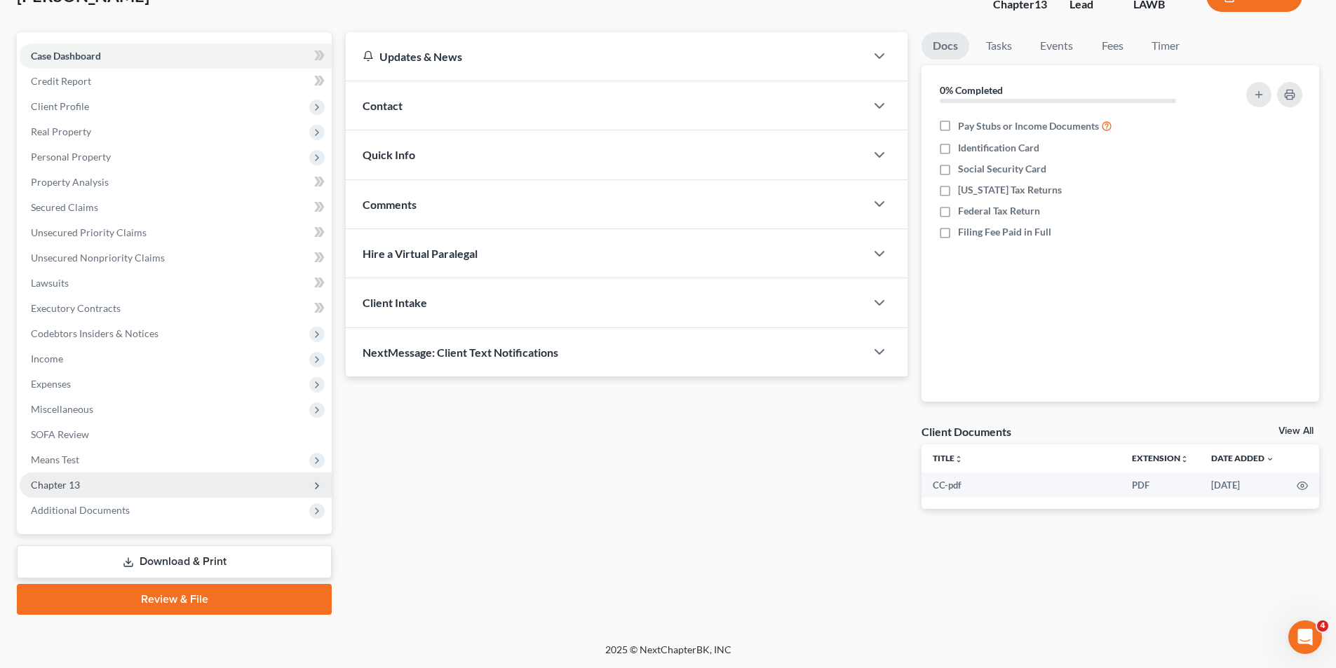
click at [55, 477] on span "Chapter 13" at bounding box center [176, 485] width 312 height 25
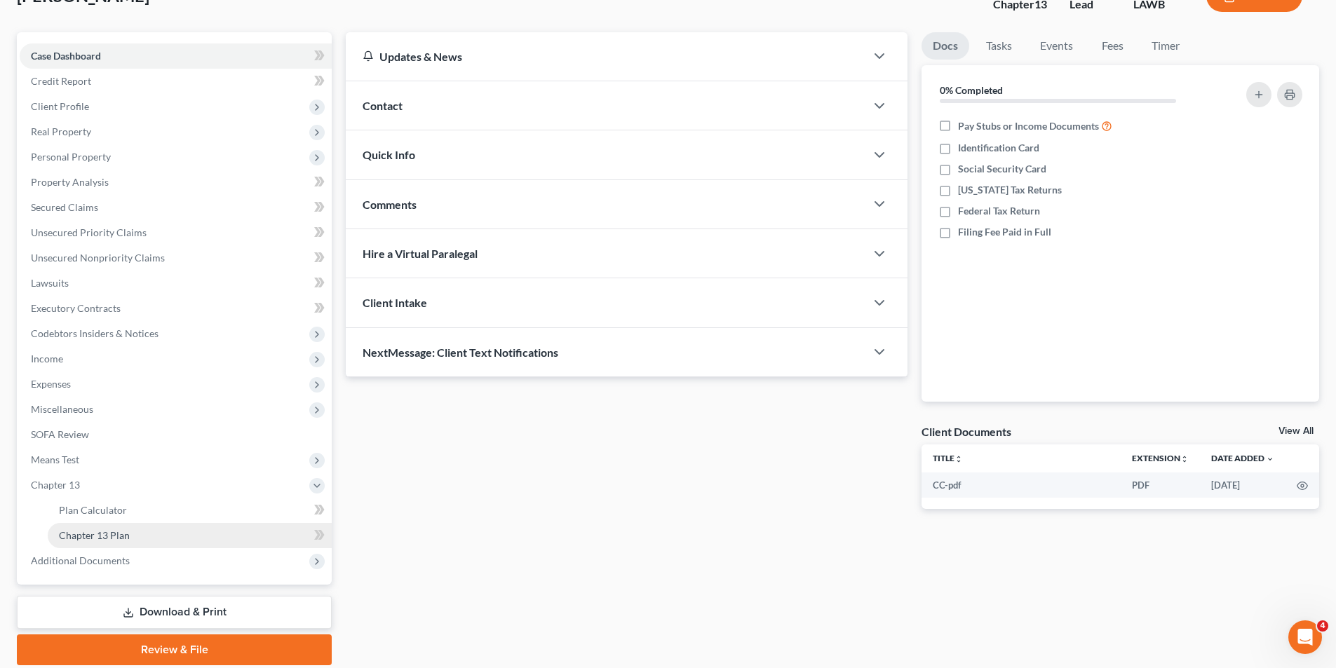
click at [96, 539] on span "Chapter 13 Plan" at bounding box center [94, 535] width 71 height 12
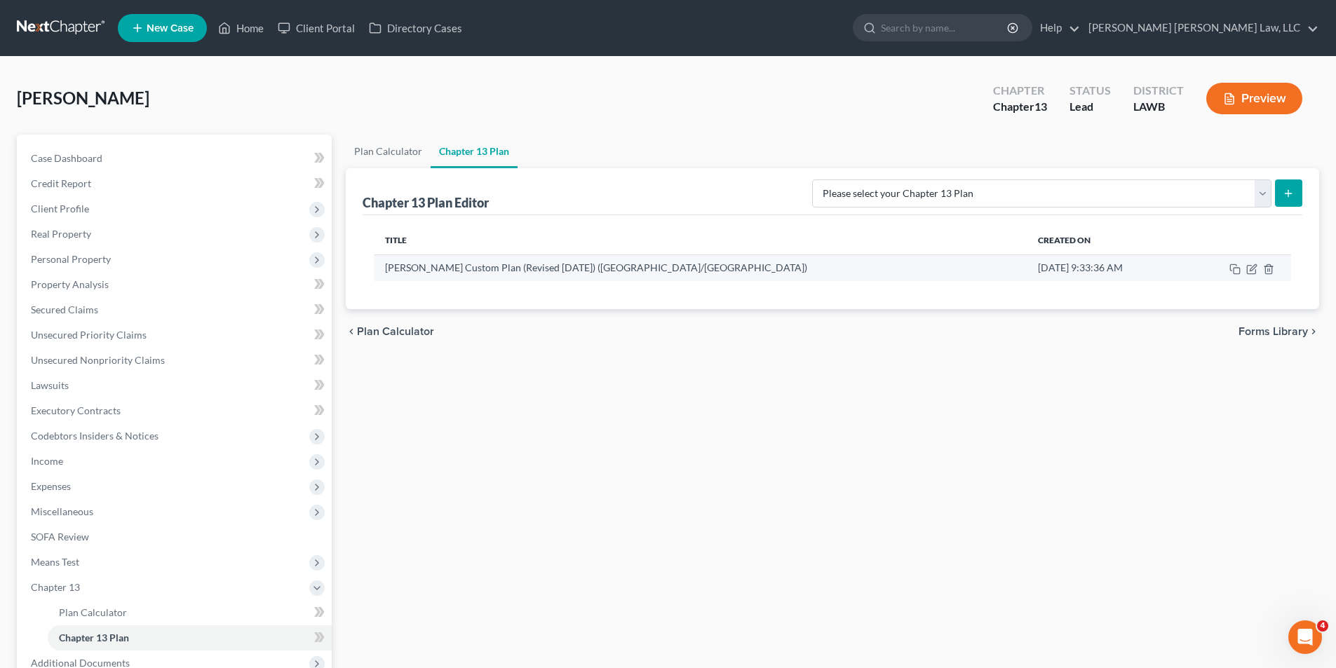
click at [1245, 270] on td at bounding box center [1237, 268] width 107 height 27
click at [1252, 269] on icon "button" at bounding box center [1251, 269] width 11 height 11
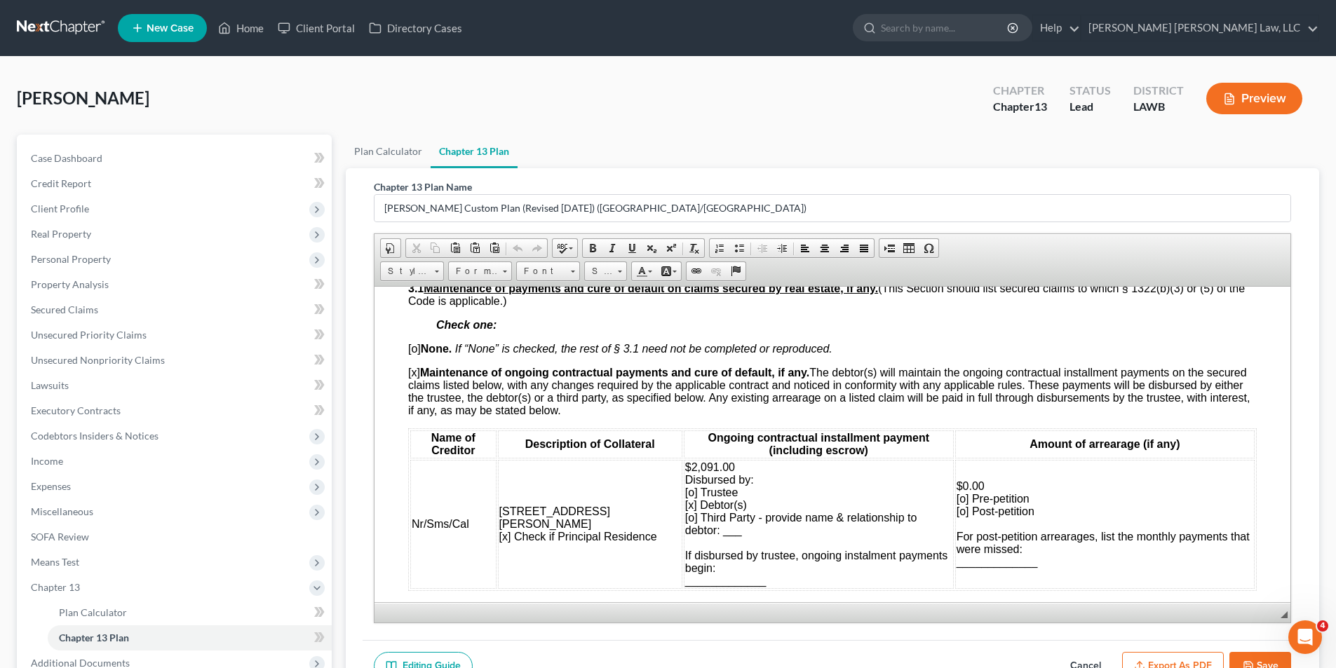
scroll to position [1262, 0]
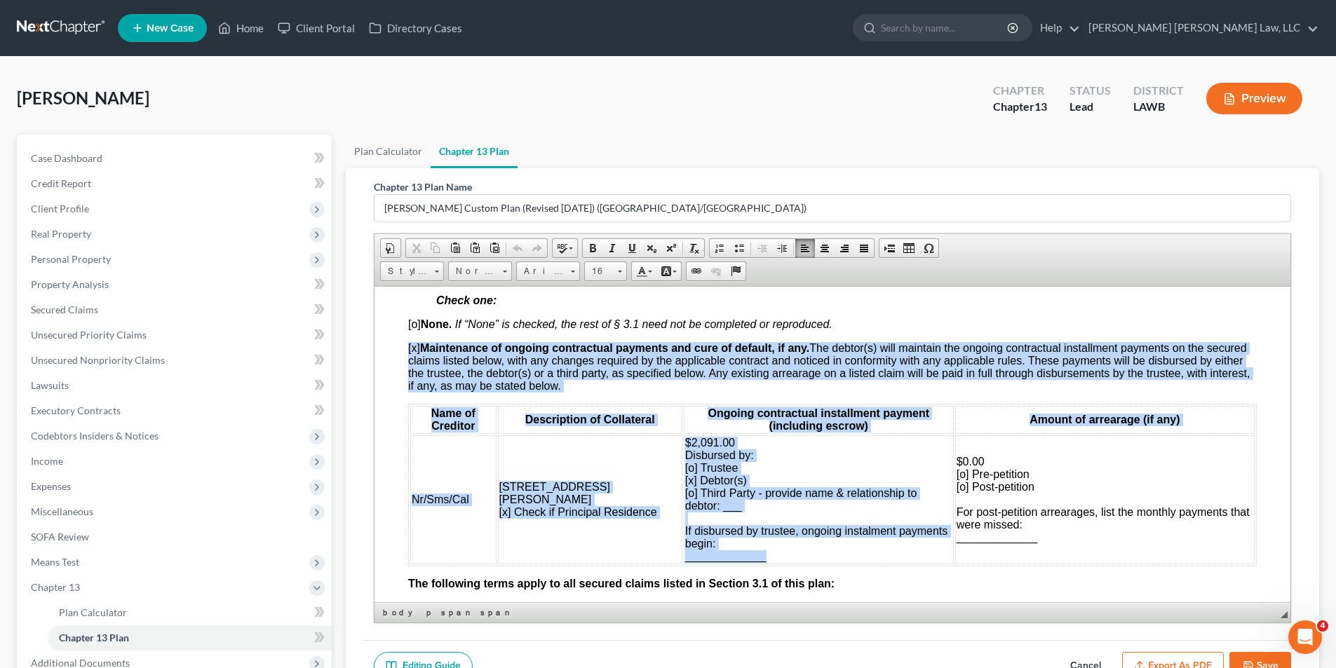
drag, startPoint x: 403, startPoint y: 343, endPoint x: 893, endPoint y: 564, distance: 537.7
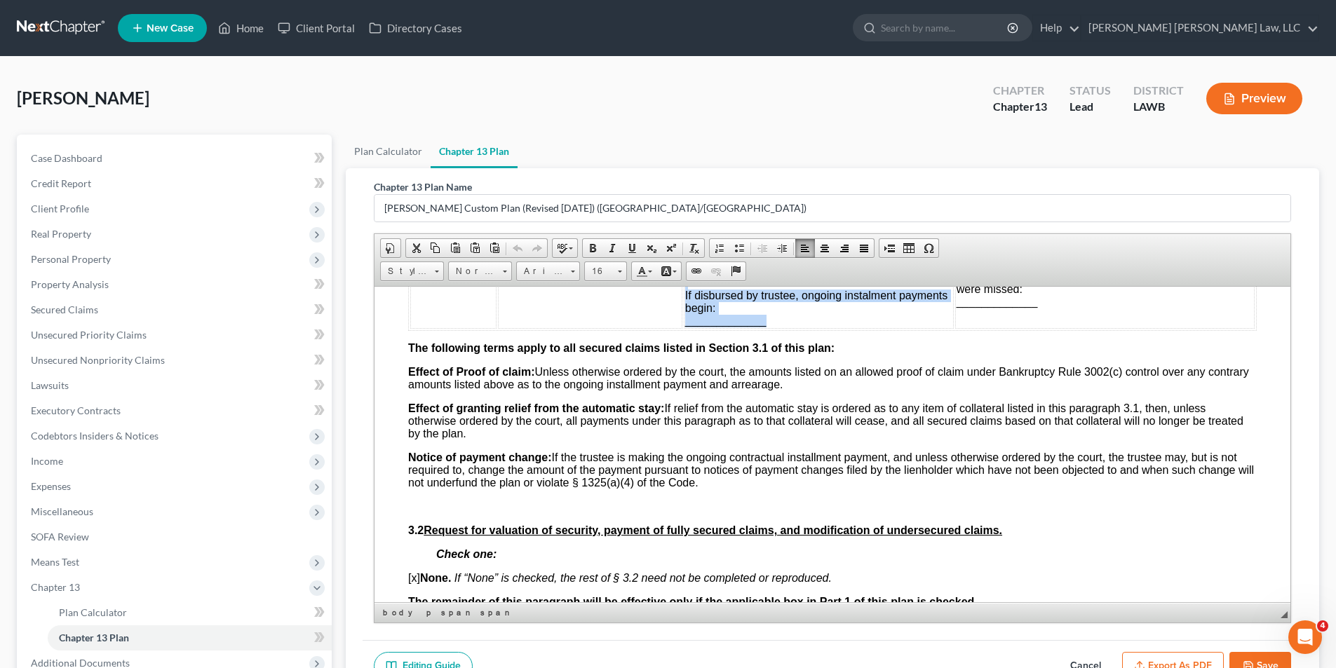
scroll to position [1332, 0]
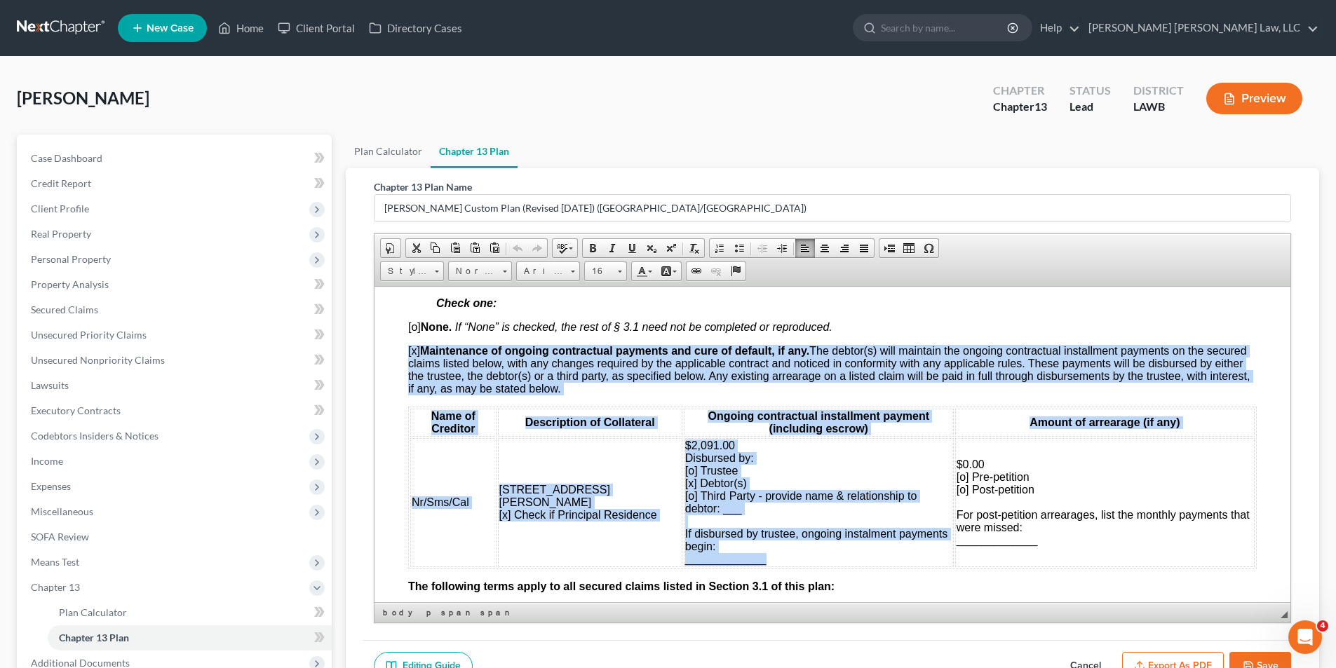
scroll to position [1107, 0]
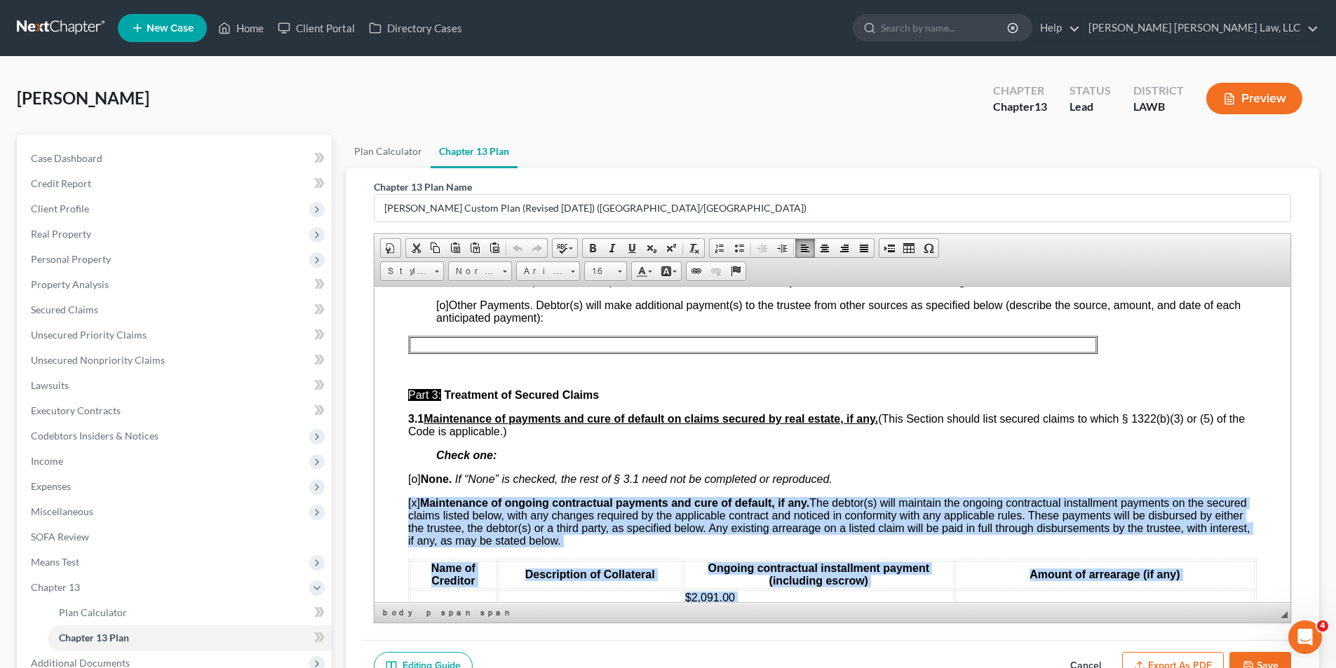
click at [413, 497] on span "[x] Maintenance of ongoing contractual payments and cure of default, if any. Th…" at bounding box center [829, 522] width 842 height 50
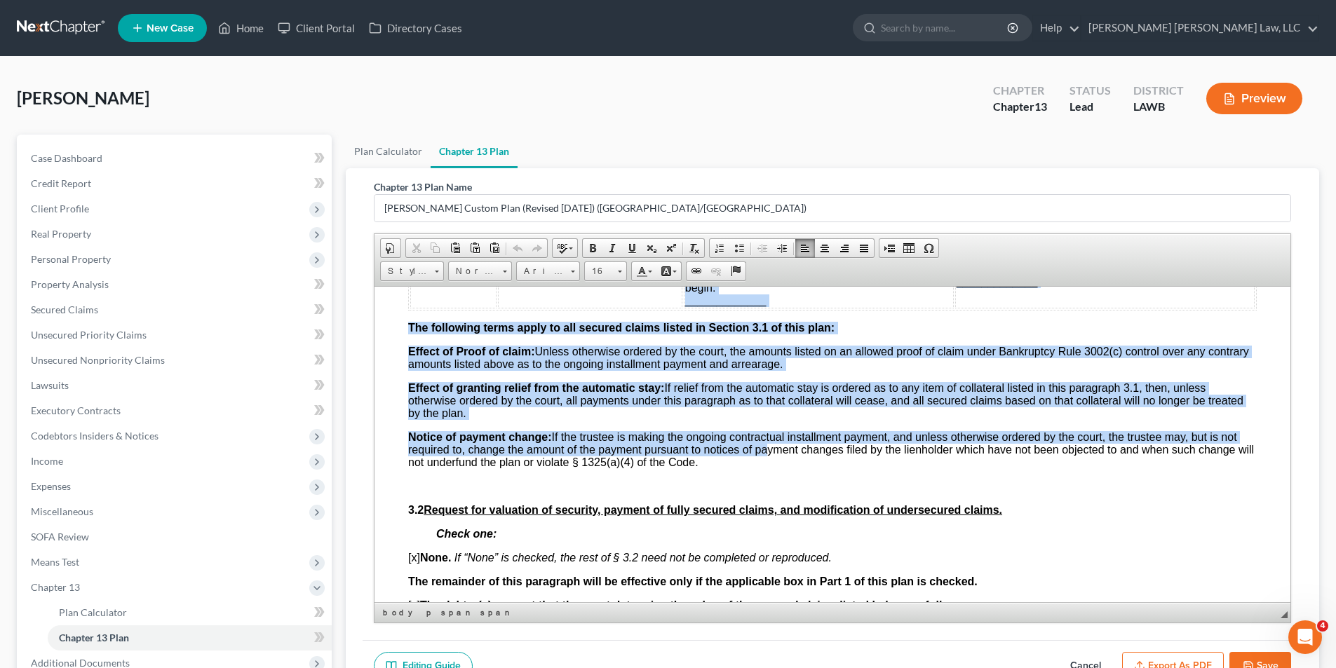
scroll to position [1518, 0]
drag, startPoint x: 407, startPoint y: 502, endPoint x: 784, endPoint y: 466, distance: 378.3
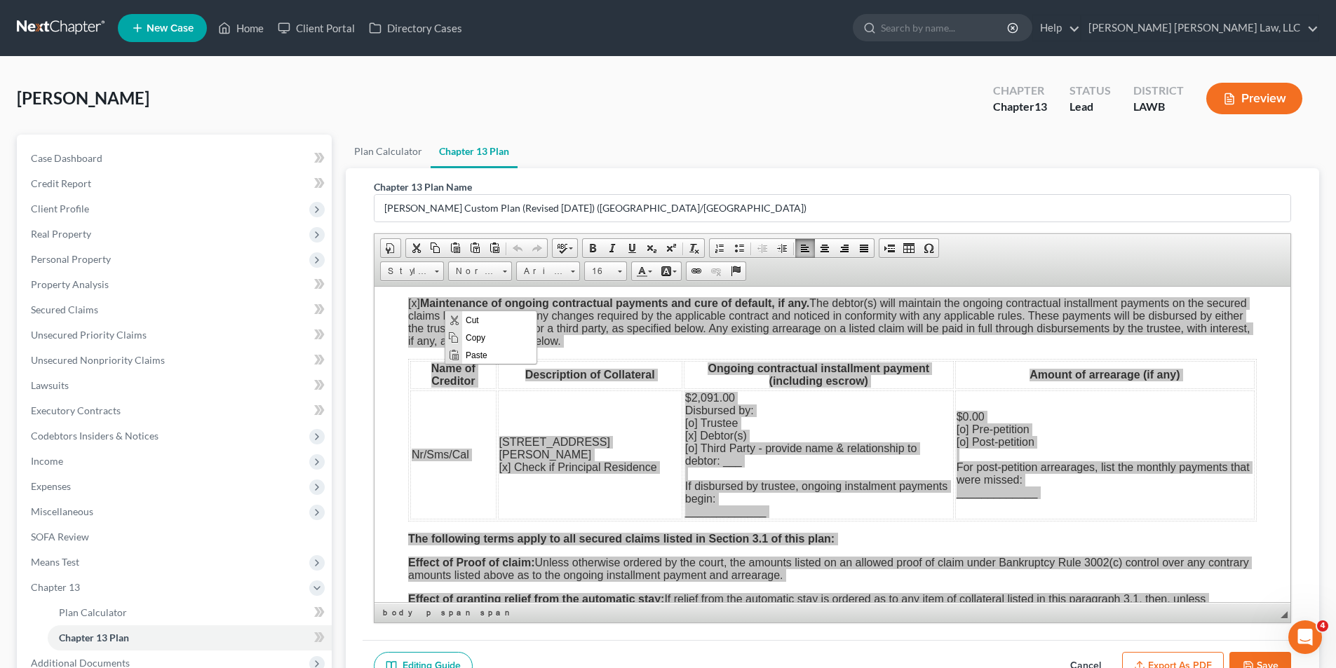
scroll to position [0, 0]
click at [487, 336] on span "Copy" at bounding box center [499, 337] width 74 height 18
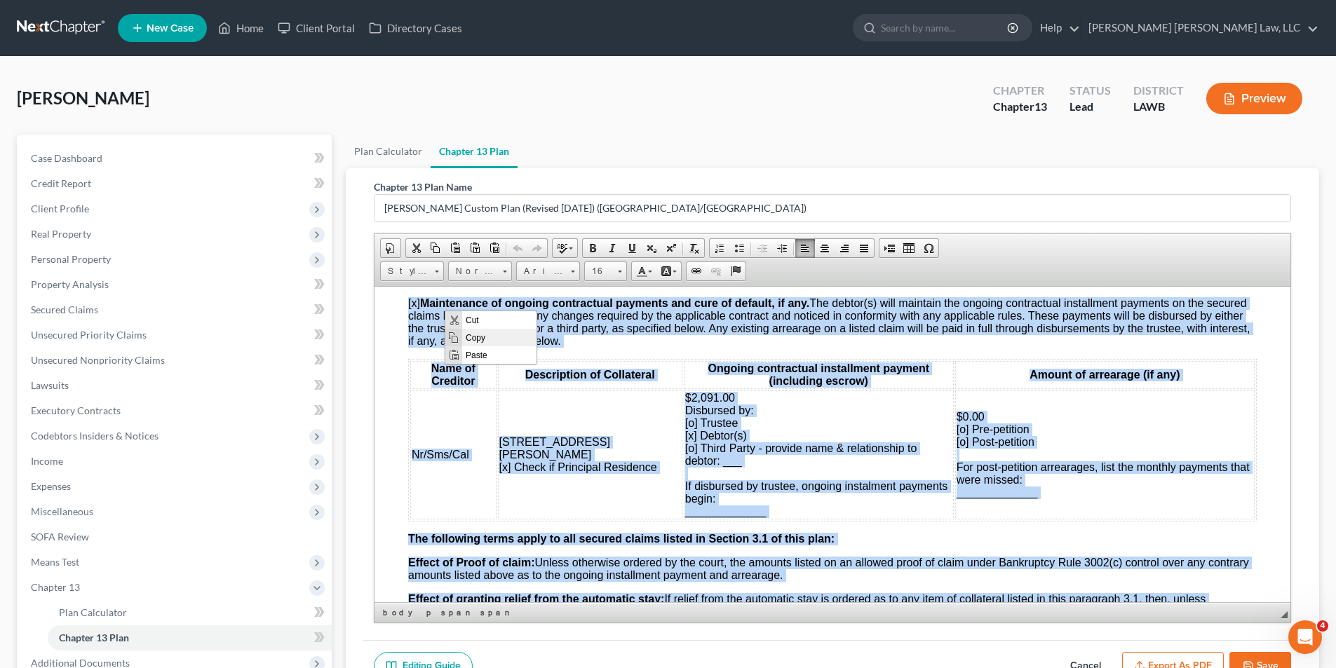
copy body "[x] Maintenance of ongoing contractual payments and cure of default, if any. Th…"
